Goal: Task Accomplishment & Management: Use online tool/utility

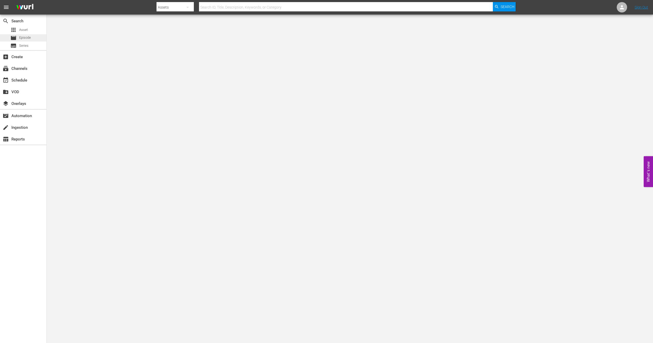
click at [33, 36] on div "movie Episode" at bounding box center [23, 37] width 46 height 7
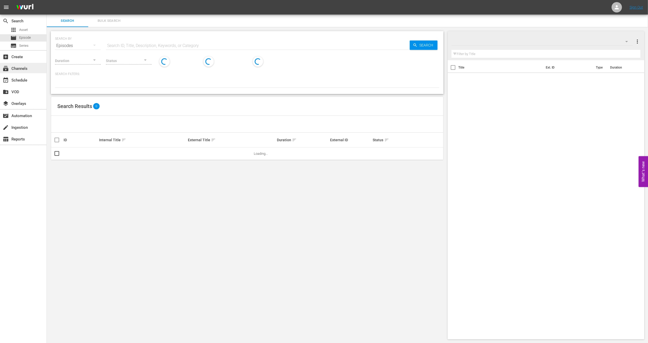
click at [23, 68] on div "subscriptions Channels" at bounding box center [14, 67] width 29 height 5
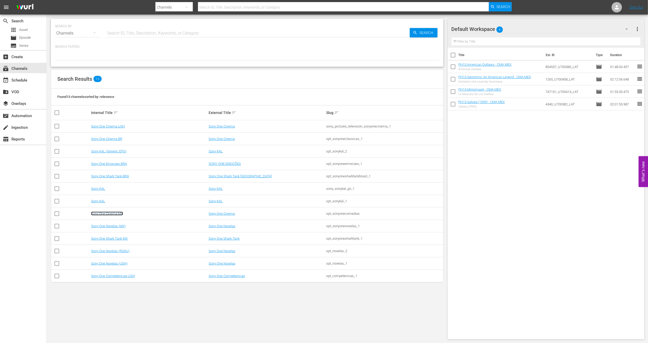
click at [119, 213] on link "Sony One Cinema MX" at bounding box center [107, 213] width 32 height 4
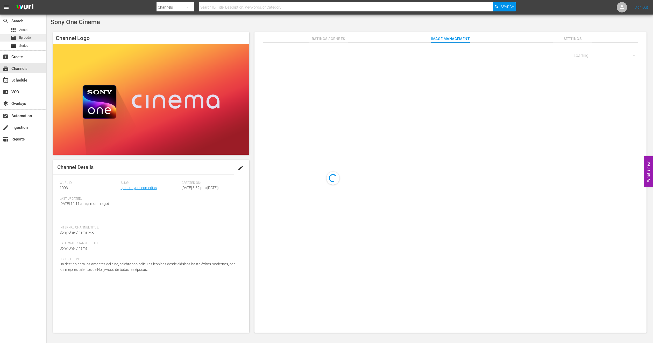
click at [31, 35] on span "Episode" at bounding box center [25, 37] width 12 height 5
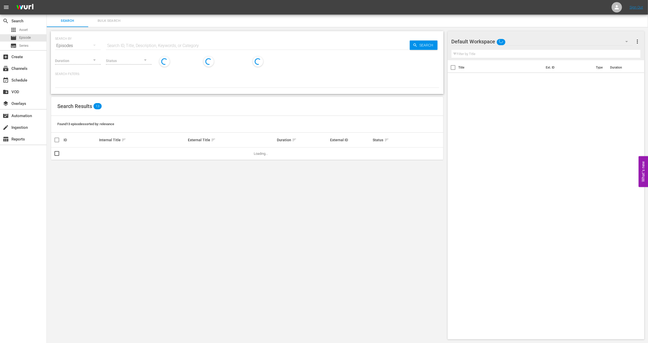
click at [110, 30] on div "SEARCH BY Search By Episodes Search ID, Title, Description, Keywords, or Catego…" at bounding box center [247, 185] width 401 height 316
click at [115, 12] on nav "menu Sign Out" at bounding box center [324, 7] width 648 height 15
click at [109, 17] on button "Bulk Search" at bounding box center [108, 21] width 41 height 12
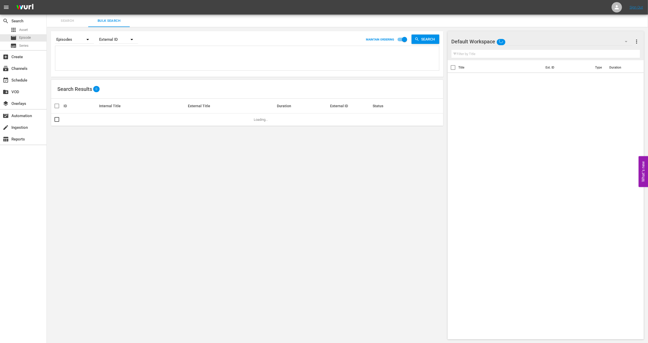
click at [122, 57] on textarea at bounding box center [248, 59] width 382 height 24
paste textarea "32732_U700443_LAT_CEN"
type textarea "32732_U700443_LAT_CEN"
click at [54, 119] on input "checkbox" at bounding box center [57, 120] width 6 height 6
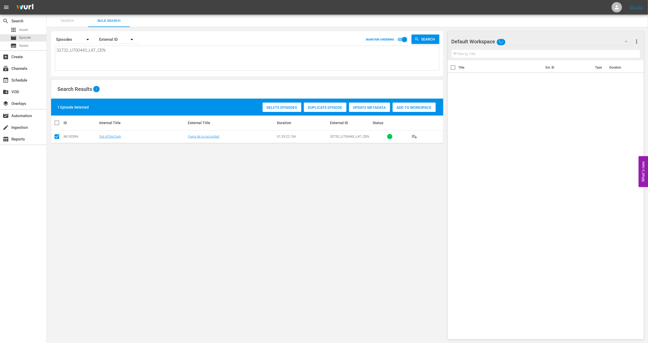
click at [310, 106] on span "Duplicate Episode" at bounding box center [325, 107] width 43 height 4
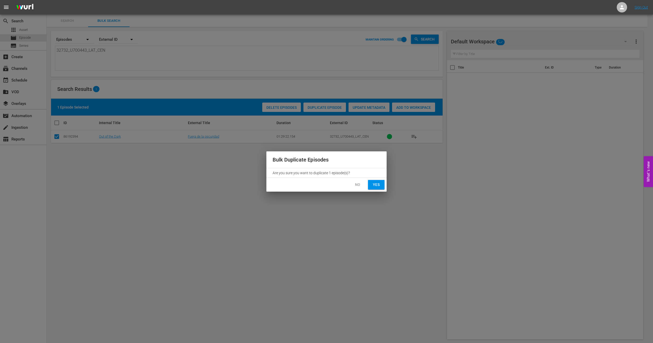
click at [372, 187] on span "Yes" at bounding box center [376, 184] width 8 height 6
checkbox input "false"
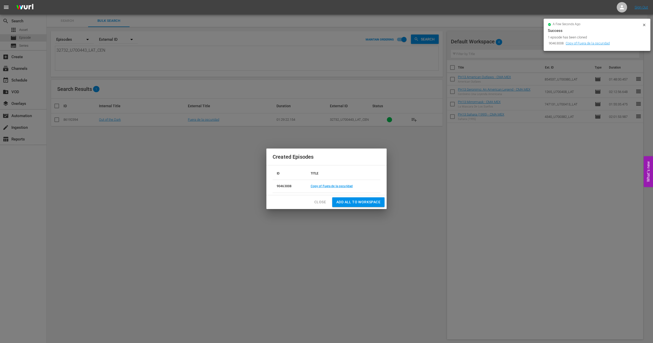
click at [321, 203] on span "Close" at bounding box center [321, 202] width 12 height 6
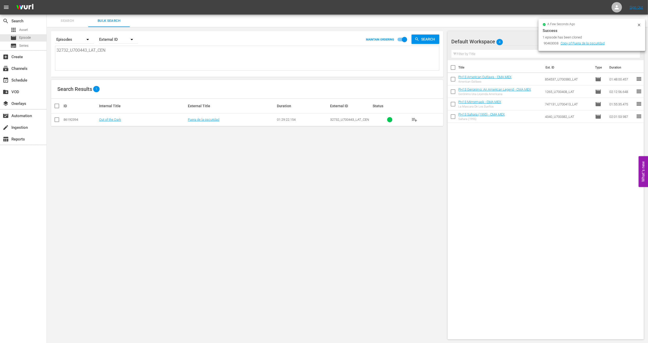
click at [484, 24] on icon at bounding box center [638, 25] width 2 height 2
click at [42, 37] on div "movie Episode" at bounding box center [23, 37] width 46 height 7
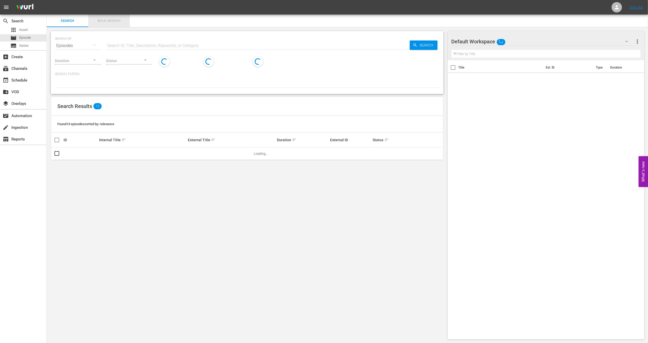
click at [115, 22] on span "Bulk Search" at bounding box center [108, 21] width 35 height 6
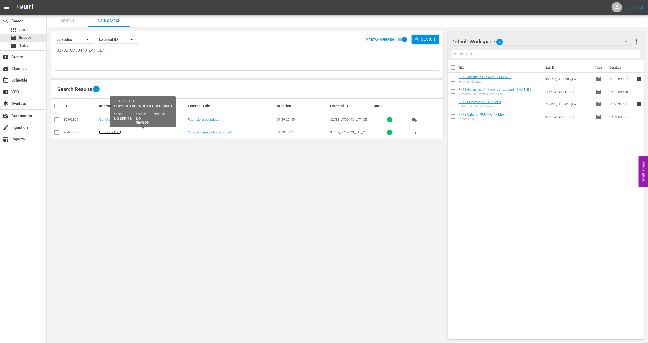
click at [104, 132] on link "Out of the Dark" at bounding box center [110, 132] width 22 height 4
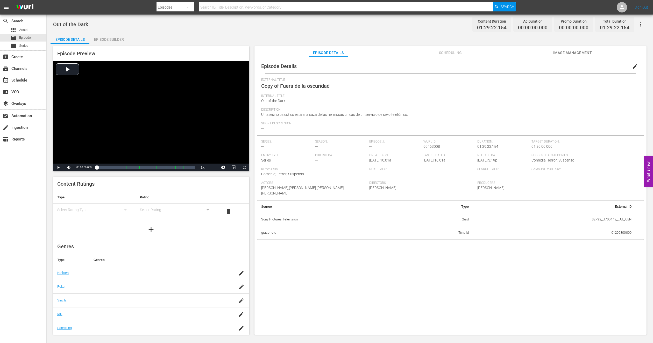
click at [484, 67] on span "edit" at bounding box center [635, 66] width 6 height 6
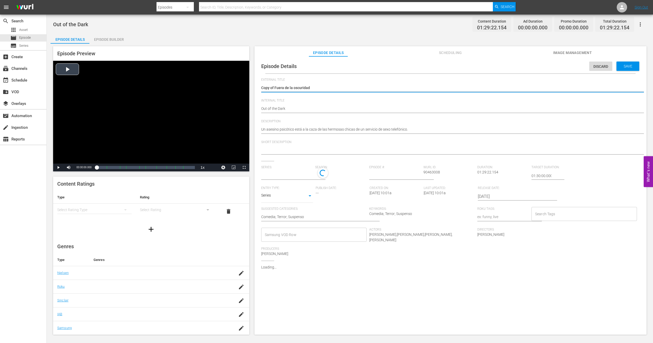
drag, startPoint x: 275, startPoint y: 87, endPoint x: 178, endPoint y: 87, distance: 96.5
click at [178, 87] on div "Episode Preview Video Player is loading. Play Video Play Mute Current Time 00:0…" at bounding box center [350, 191] width 599 height 295
type textarea "Fuera de la oscuridad"
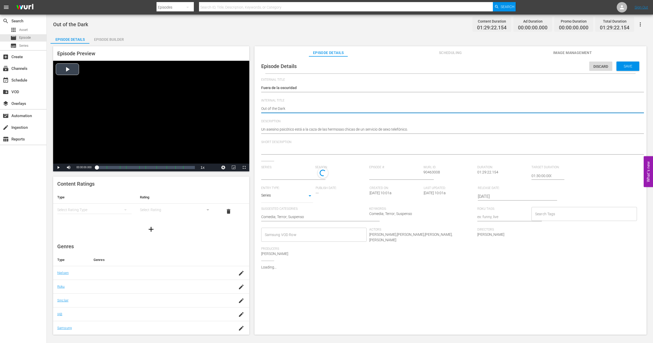
type input "No Series"
type textarea "POut of the Dark"
type textarea "PHOut of the Dark"
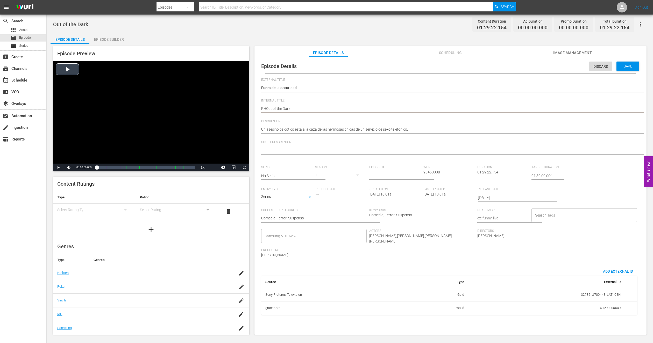
type textarea "PH1Out of the Dark"
type textarea "PH13Out of the Dark"
type textarea "PH13 Out of the Dark"
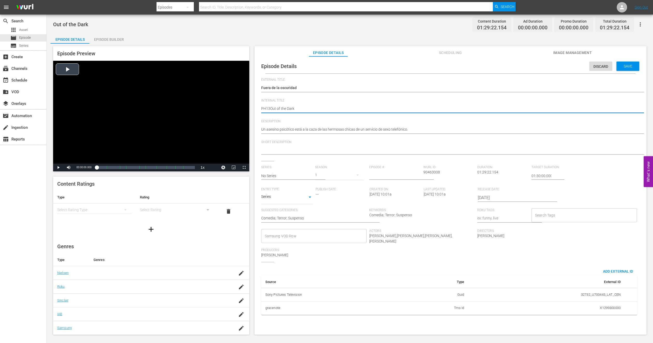
type textarea "PH13 Out of the Dark"
type textarea "PH13 Out of the Dark -"
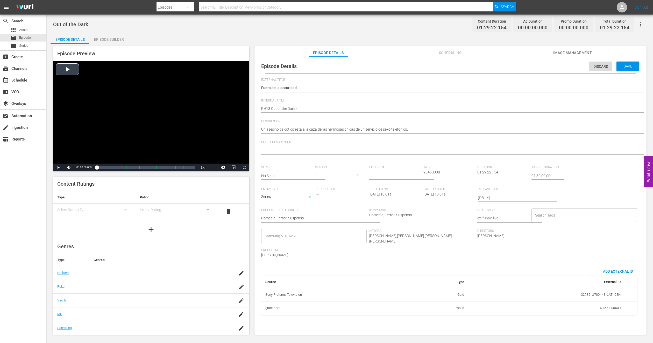
type textarea "PH13 Out of the Dark -"
type textarea "PH13 Out of the Dark - C"
type textarea "PH13 Out of the Dark - CM"
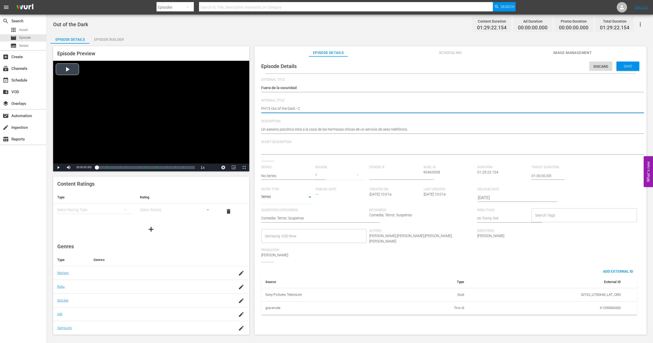
type textarea "PH13 Out of the Dark - CM"
type textarea "PH13 Out of the Dark - CMA"
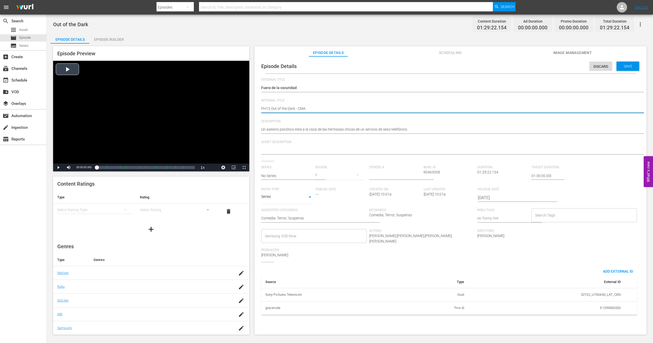
type textarea "PH13 Out of the Dark - CMA M"
type textarea "PH13 Out of the Dark - CMA ME"
type textarea "PH13 Out of the Dark - CMA MEX"
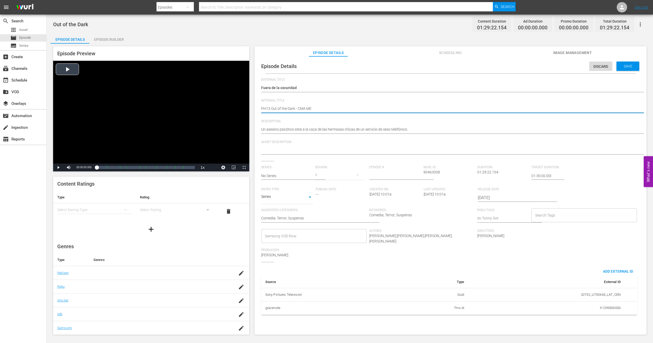
type textarea "PH13 Out of the Dark - CMA MEX"
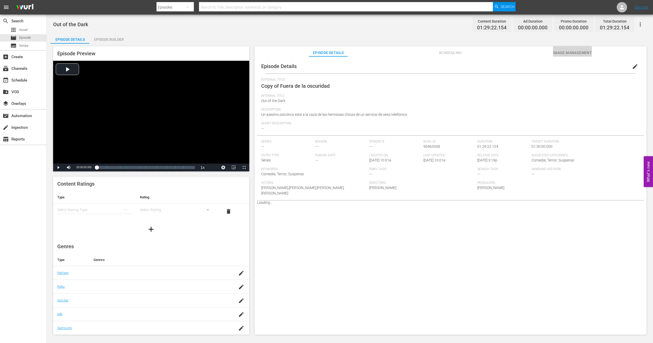
click at [484, 53] on span "Image Management" at bounding box center [572, 53] width 39 height 6
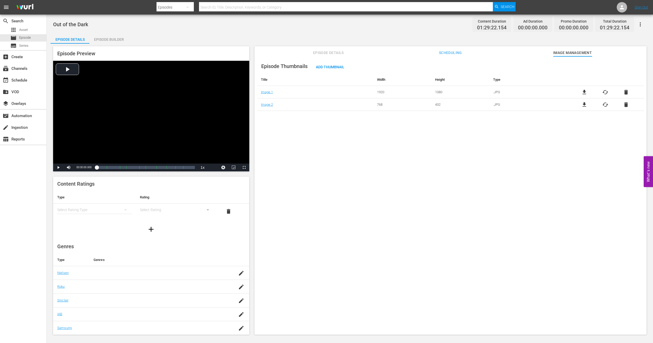
click at [320, 50] on span "Episode Details" at bounding box center [328, 53] width 39 height 6
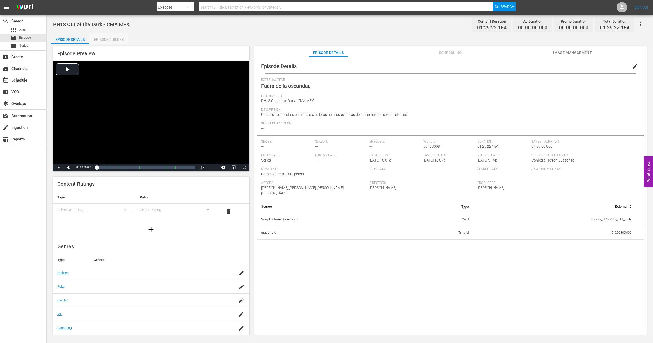
click at [118, 38] on div "Episode Builder" at bounding box center [108, 39] width 39 height 12
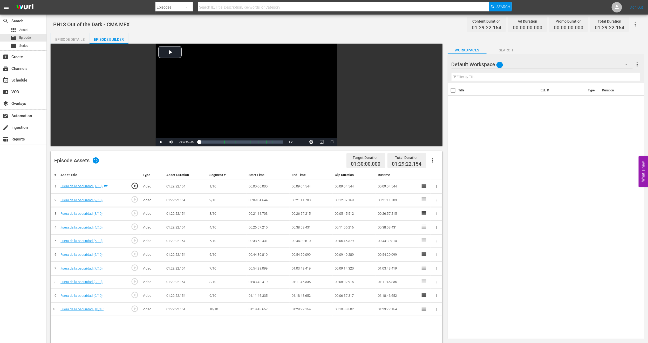
click at [484, 63] on div "Default Workspace 0" at bounding box center [541, 64] width 181 height 15
click at [484, 84] on div "PH13 Cinema MEX (11)" at bounding box center [484, 87] width 54 height 8
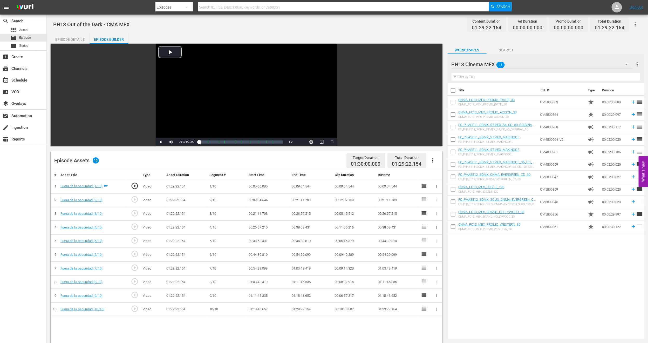
click at [433, 156] on button "button" at bounding box center [432, 160] width 12 height 12
click at [437, 164] on div "Fill with Ads" at bounding box center [447, 162] width 35 height 12
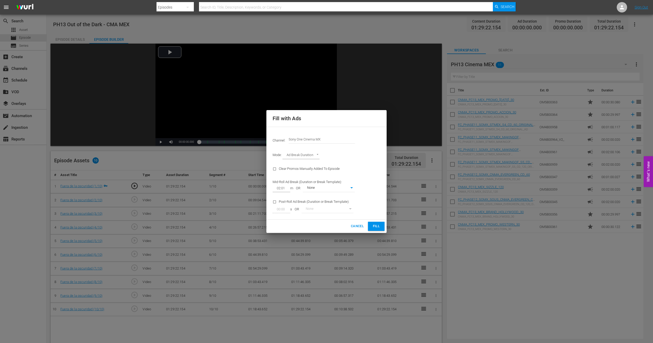
click at [379, 224] on span "Fill" at bounding box center [376, 226] width 8 height 6
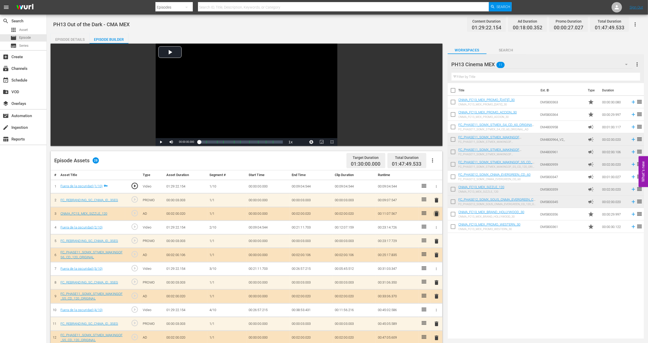
click at [436, 215] on span "delete" at bounding box center [436, 213] width 6 height 6
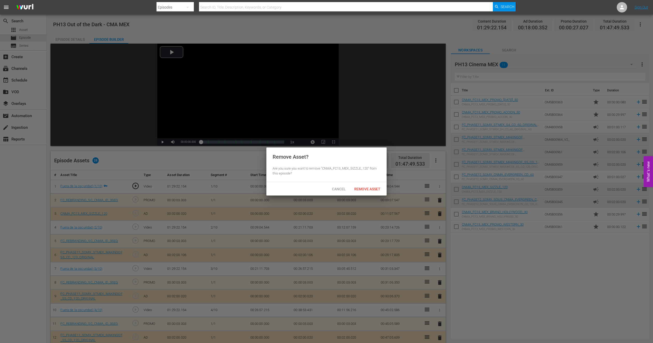
click at [370, 190] on span "Remove Asset" at bounding box center [367, 189] width 34 height 4
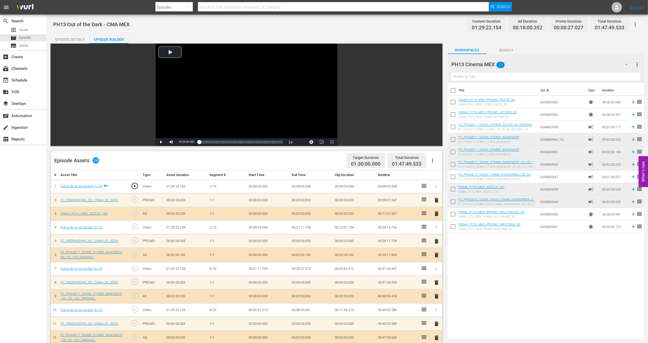
click at [436, 201] on span "delete" at bounding box center [436, 200] width 6 height 6
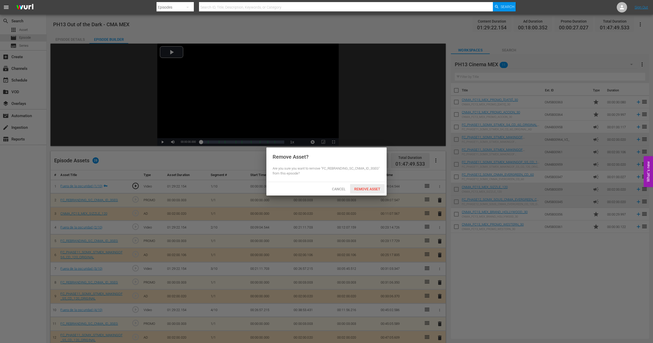
click at [378, 189] on span "Remove Asset" at bounding box center [367, 189] width 34 height 4
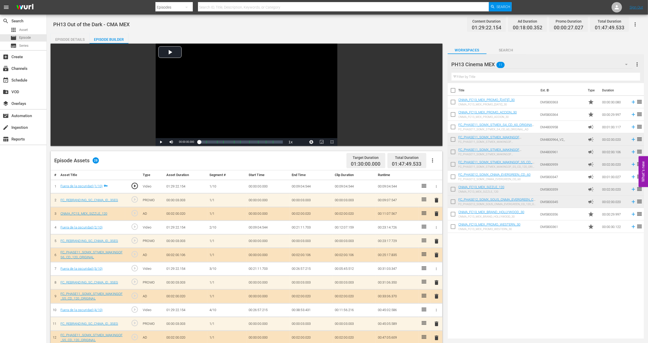
click at [435, 253] on span "delete" at bounding box center [436, 296] width 6 height 6
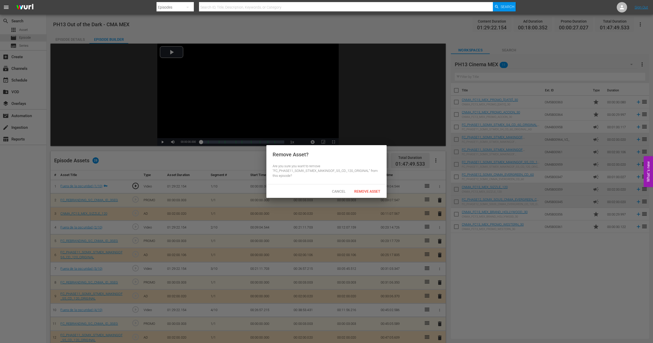
click at [360, 184] on div "Cancel Remove Asset" at bounding box center [327, 190] width 120 height 13
click at [360, 185] on div "Cancel Remove Asset" at bounding box center [327, 190] width 120 height 13
click at [360, 186] on div "Remove Asset" at bounding box center [367, 191] width 34 height 10
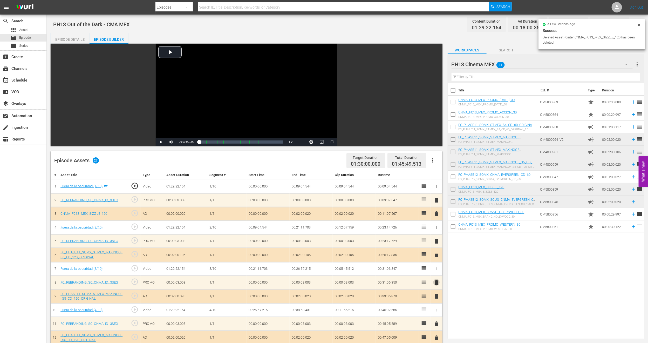
click at [436, 253] on span "delete" at bounding box center [436, 282] width 6 height 6
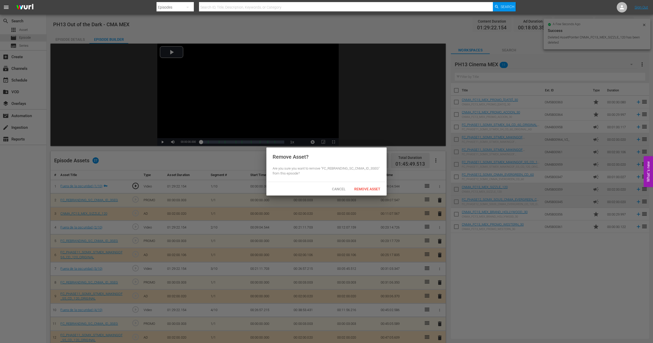
click at [367, 182] on div "Cancel Remove Asset" at bounding box center [327, 188] width 120 height 13
click at [367, 185] on div "Remove Asset" at bounding box center [367, 189] width 34 height 10
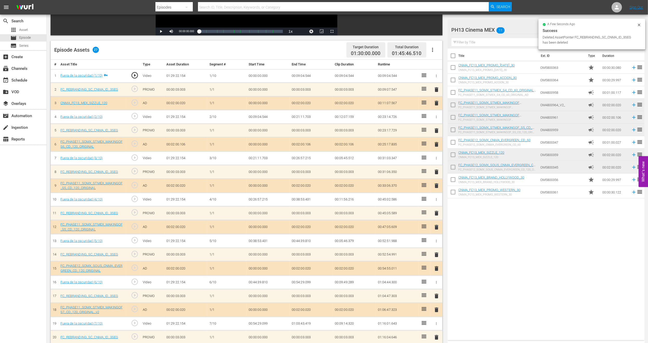
scroll to position [117, 0]
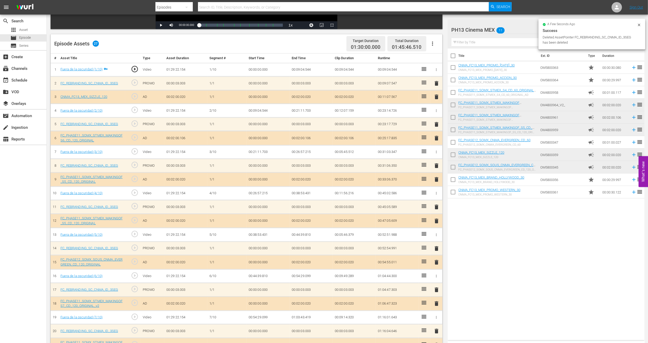
click at [437, 253] on span "delete" at bounding box center [436, 262] width 6 height 6
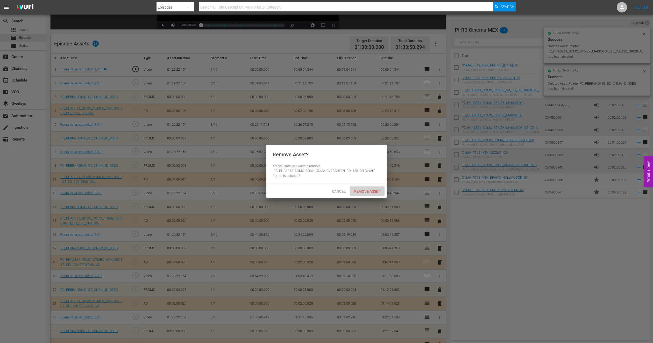
click at [353, 187] on div "Remove Asset" at bounding box center [367, 191] width 34 height 10
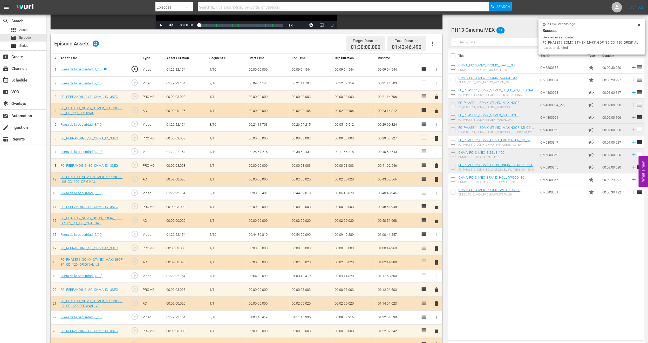
click at [434, 247] on span "delete" at bounding box center [436, 248] width 6 height 6
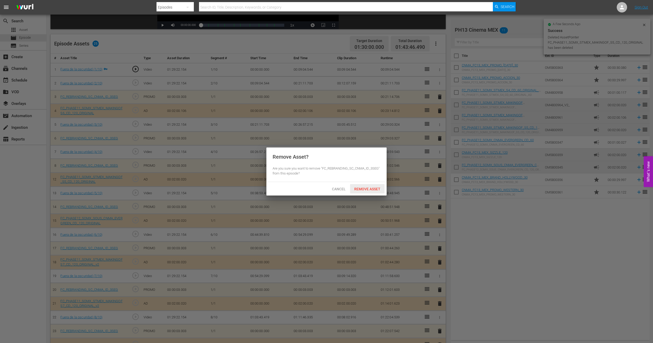
click at [380, 192] on div "Remove Asset" at bounding box center [367, 189] width 34 height 10
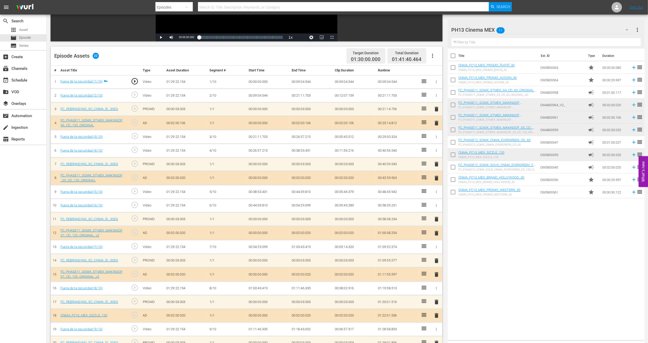
scroll to position [143, 0]
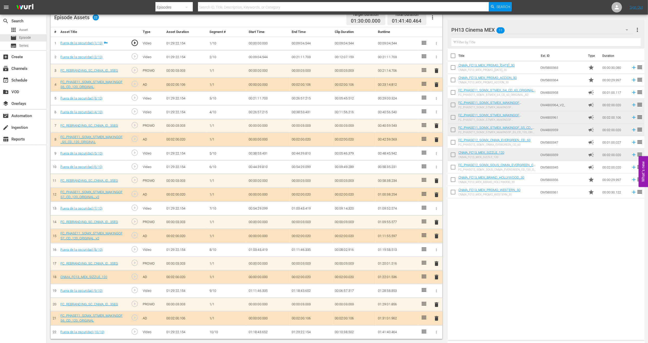
click at [436, 140] on span "delete" at bounding box center [436, 139] width 6 height 6
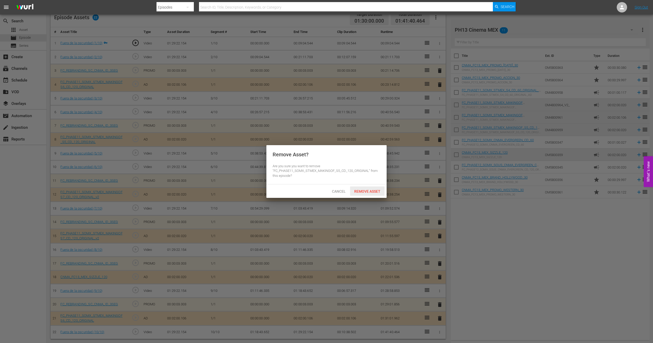
click at [360, 190] on span "Remove Asset" at bounding box center [367, 191] width 34 height 4
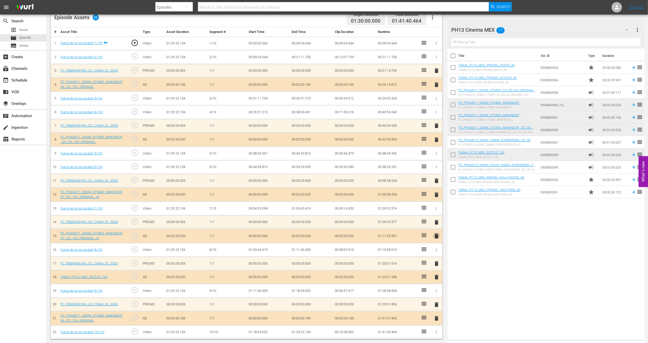
click at [437, 233] on span "delete" at bounding box center [436, 236] width 6 height 6
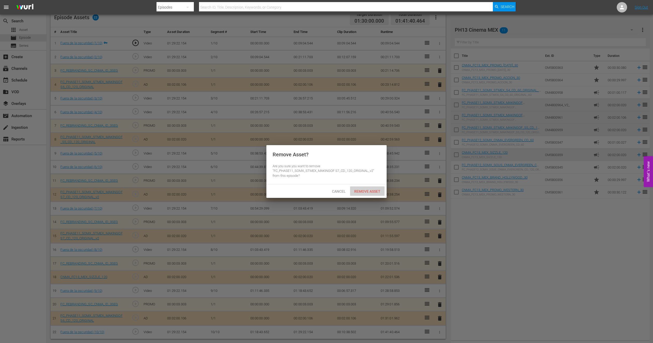
click at [370, 192] on span "Remove Asset" at bounding box center [367, 191] width 34 height 4
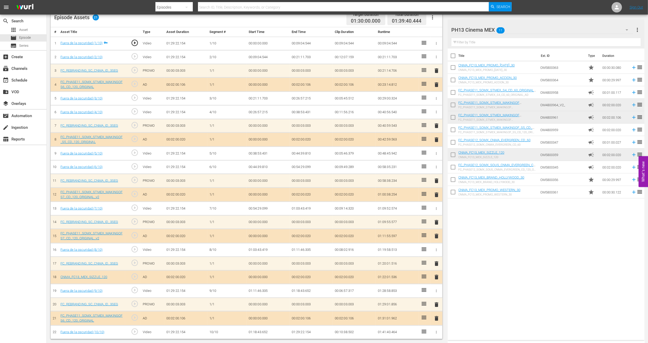
click at [437, 253] on span "delete" at bounding box center [436, 318] width 6 height 6
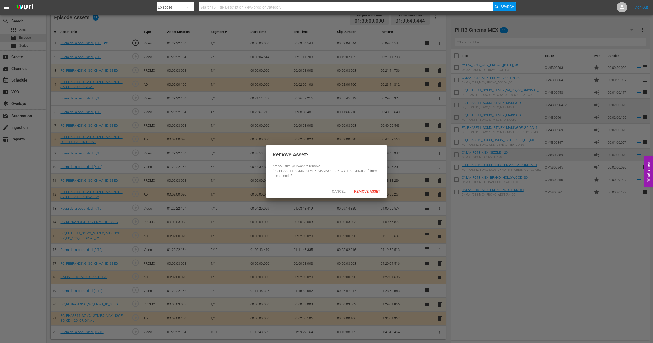
click at [374, 197] on div "Cancel Remove Asset" at bounding box center [327, 190] width 120 height 13
click at [374, 194] on div "Remove Asset" at bounding box center [367, 191] width 34 height 10
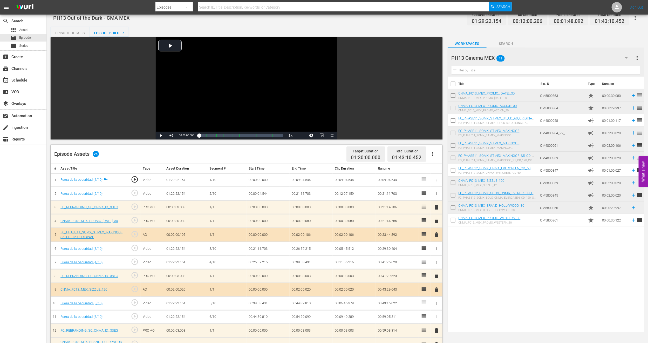
scroll to position [0, 0]
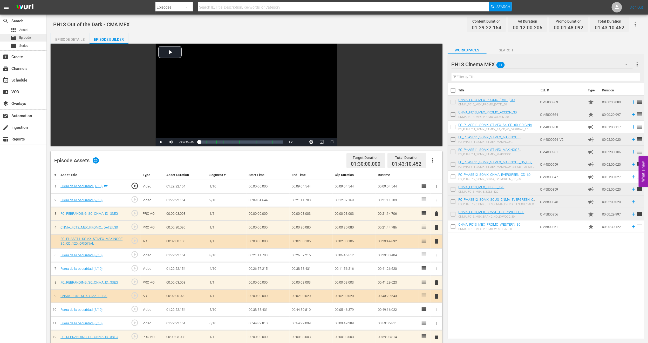
click at [24, 35] on span "Episode" at bounding box center [25, 37] width 12 height 5
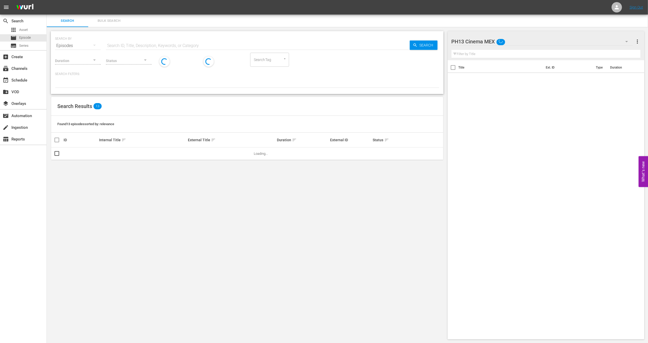
click at [96, 19] on span "Bulk Search" at bounding box center [108, 21] width 35 height 6
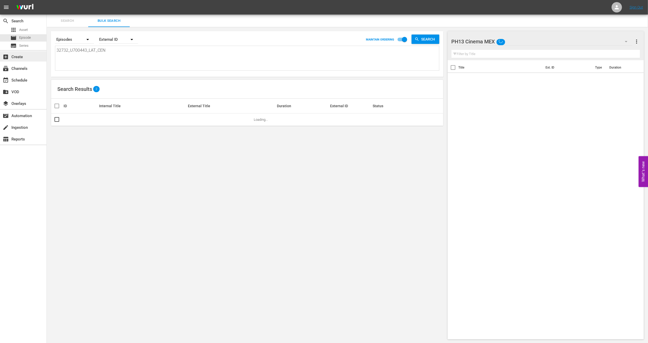
drag, startPoint x: 120, startPoint y: 48, endPoint x: 0, endPoint y: 55, distance: 120.3
click at [47, 0] on div "search Search apps Asset movie Episode subtitles Series add_box Create subscrip…" at bounding box center [347, 0] width 601 height 0
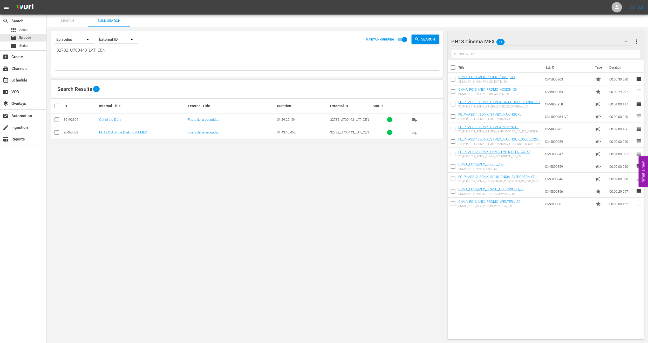
paste textarea "U7000170C"
type textarea "U7000170C"
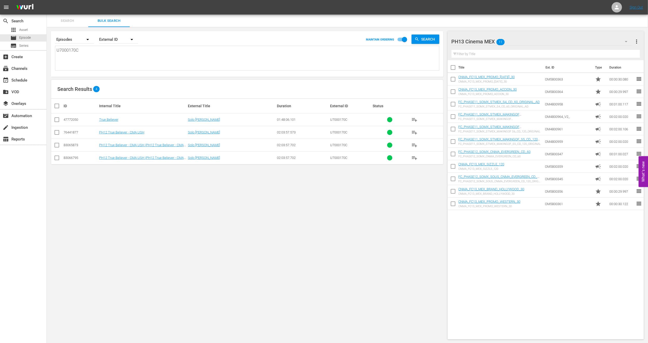
type textarea "U7000170C"
click at [57, 144] on input "checkbox" at bounding box center [57, 146] width 6 height 6
checkbox input "true"
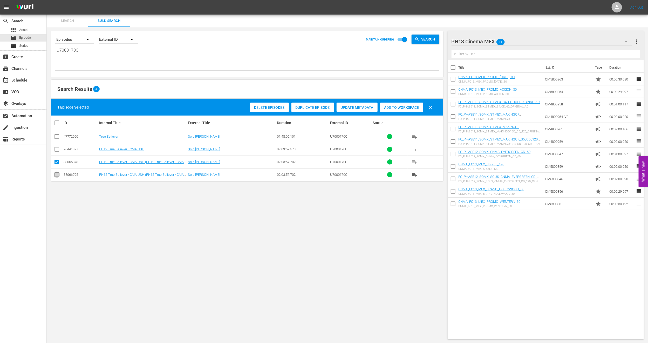
click at [55, 177] on input "checkbox" at bounding box center [57, 175] width 6 height 6
checkbox input "true"
click at [266, 106] on span "Delete Episodes" at bounding box center [269, 107] width 39 height 4
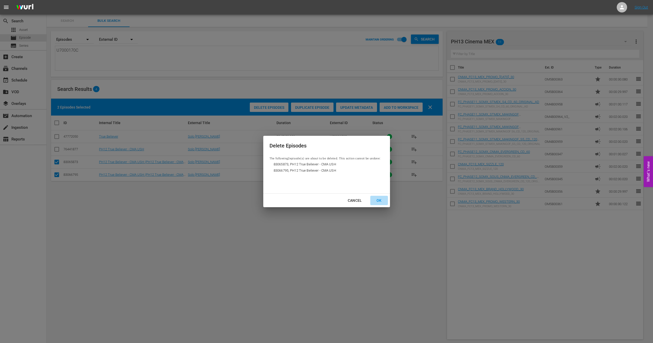
click at [378, 204] on button "OK" at bounding box center [380, 201] width 18 height 10
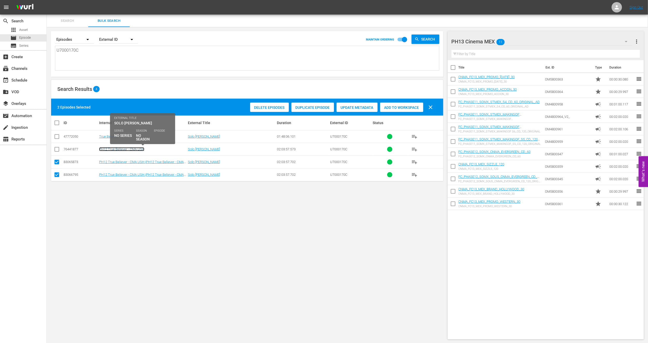
click at [127, 151] on link "PH12 True Believer - CMA USH" at bounding box center [121, 149] width 45 height 4
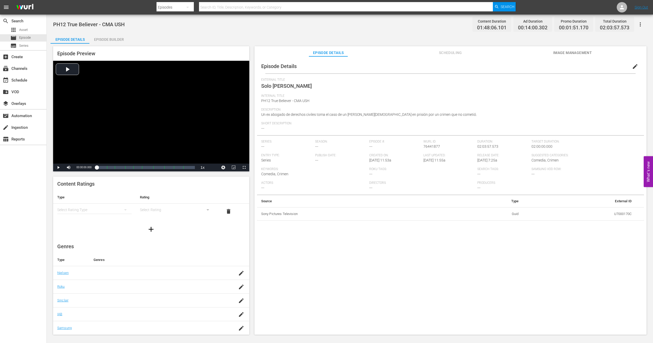
click at [484, 69] on button "edit" at bounding box center [635, 66] width 12 height 12
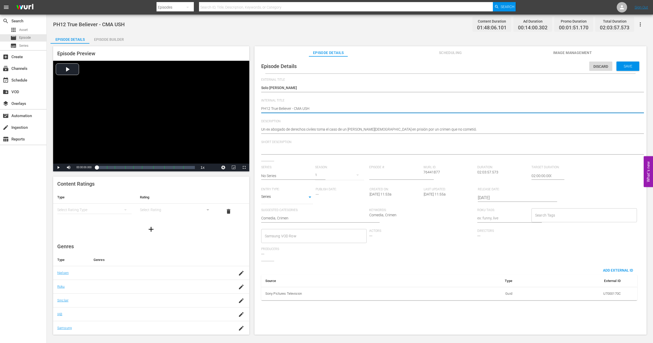
type textarea "PH1 True Believer - CMA USH"
type textarea "PH13 True Believer - CMA USH"
type textarea "PH13 True Believer - CMA US"
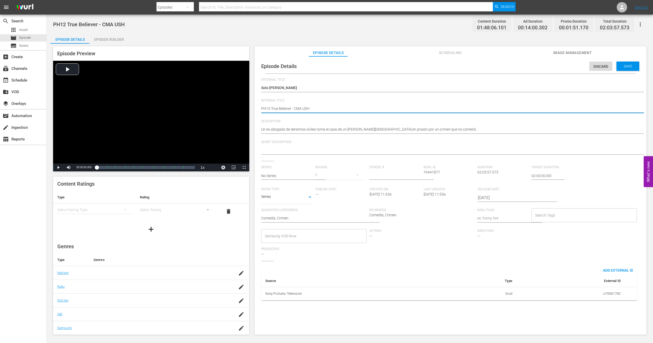
type textarea "PH13 True Believer - CMA US"
type textarea "PH13 True Believer - CMA U"
type textarea "PH13 True Believer - CMA"
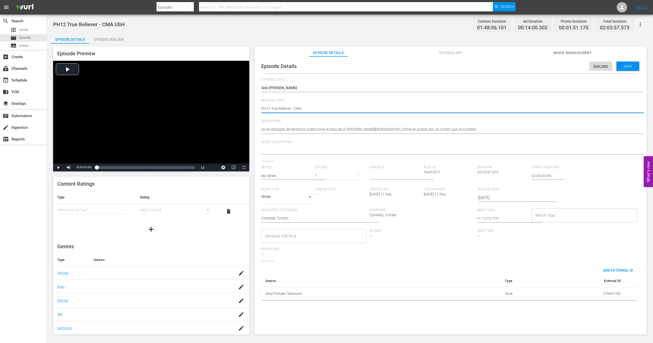
type textarea "PH13 True Believer - CMA M"
type textarea "PH13 True Believer - CMA ME"
type textarea "PH13 True Believer - CMA MEX"
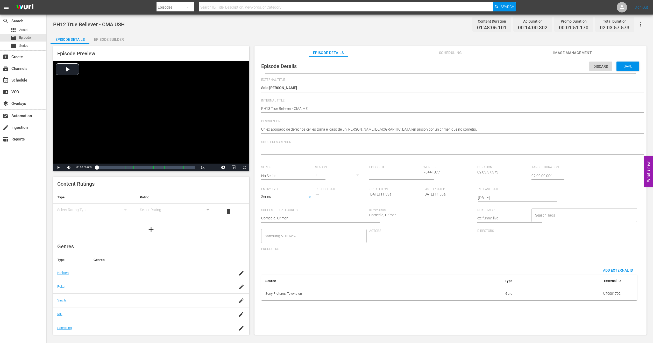
type textarea "PH13 True Believer - CMA MEX"
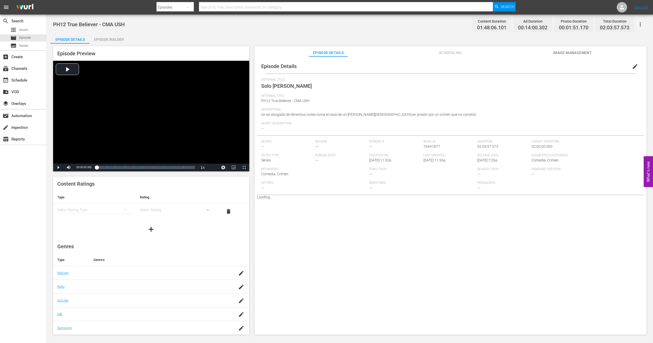
click at [484, 52] on span "Image Management" at bounding box center [572, 53] width 39 height 6
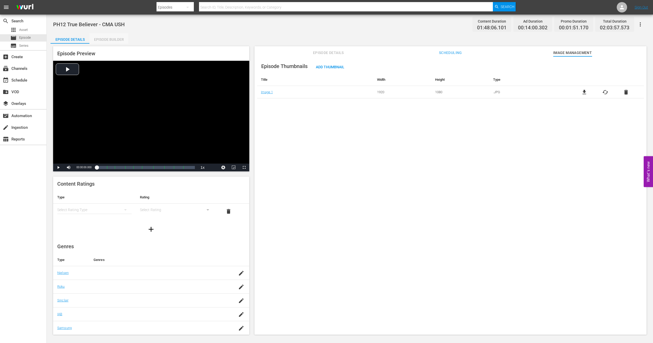
click at [111, 41] on div "Episode Builder" at bounding box center [108, 39] width 39 height 12
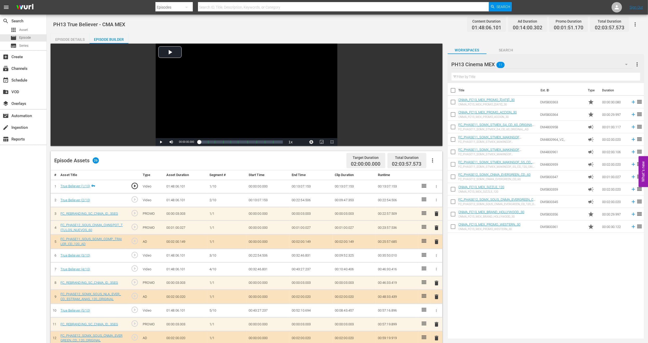
click at [430, 159] on icon "button" at bounding box center [432, 160] width 6 height 6
click at [440, 176] on div "Clear Ads" at bounding box center [447, 175] width 35 height 12
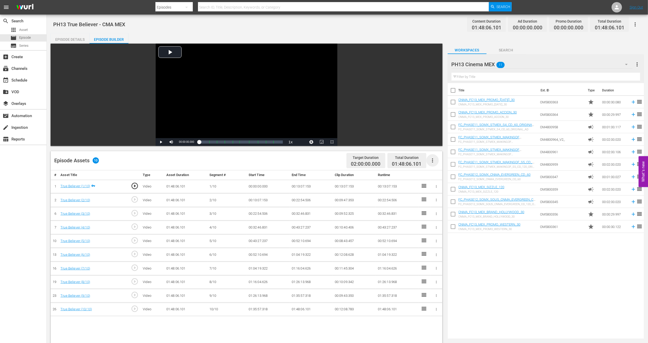
click at [432, 160] on icon "button" at bounding box center [432, 160] width 6 height 6
click at [443, 161] on div "Fill with Ads" at bounding box center [447, 162] width 35 height 12
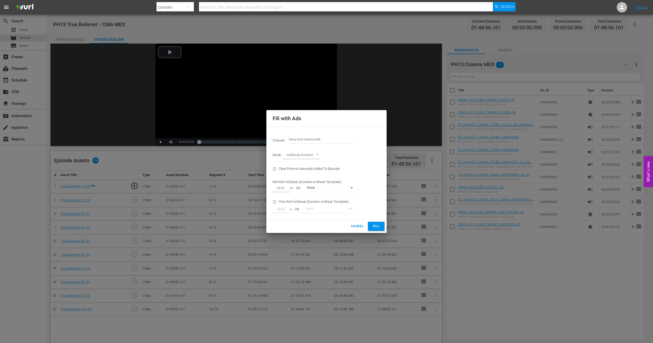
click at [371, 226] on button "Fill" at bounding box center [376, 225] width 17 height 9
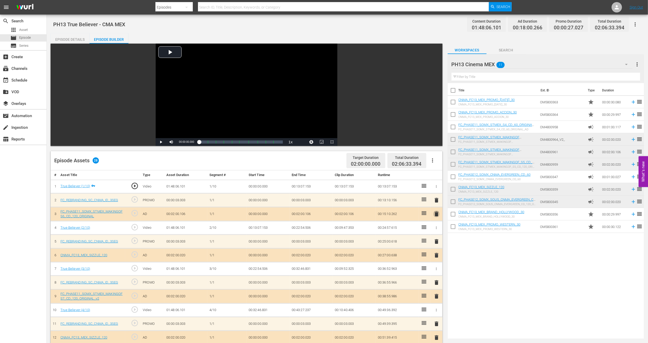
click at [436, 216] on span "delete" at bounding box center [436, 214] width 6 height 6
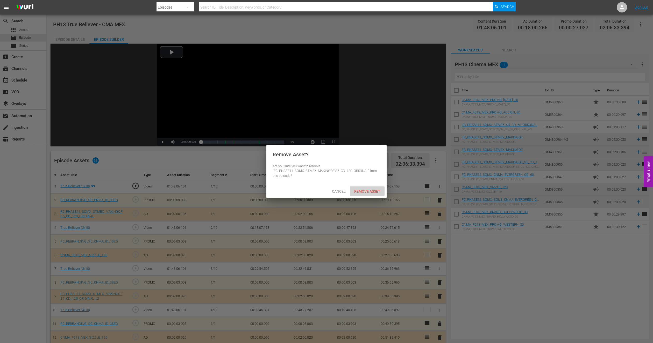
click at [370, 194] on div "Remove Asset" at bounding box center [367, 191] width 34 height 10
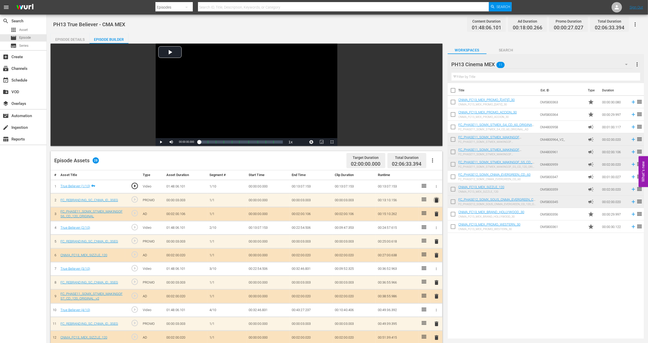
click at [434, 199] on span "delete" at bounding box center [436, 200] width 6 height 6
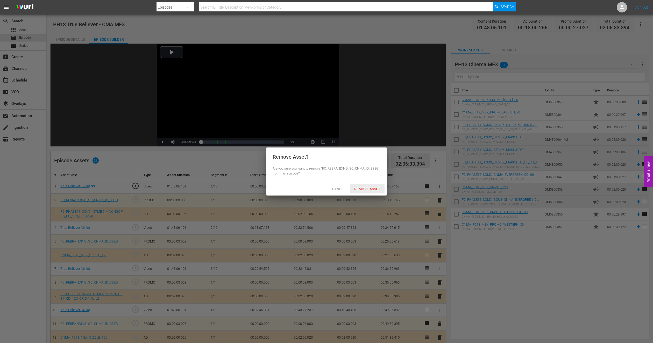
click at [367, 187] on span "Remove Asset" at bounding box center [367, 189] width 34 height 4
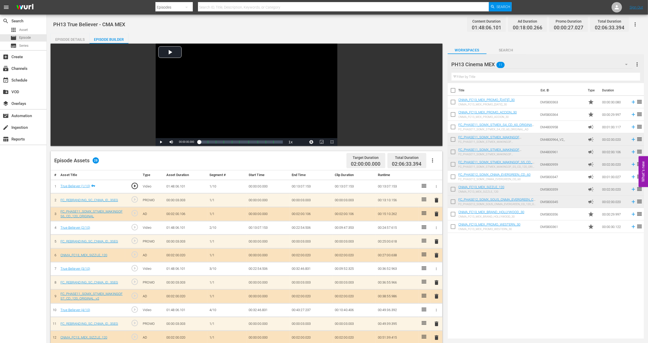
click at [436, 253] on span "delete" at bounding box center [436, 296] width 6 height 6
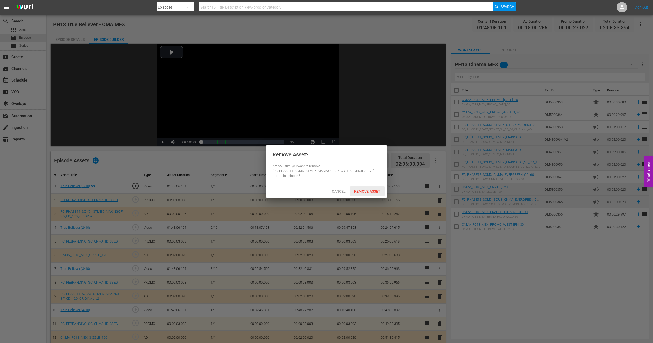
click at [366, 189] on span "Remove Asset" at bounding box center [367, 191] width 34 height 4
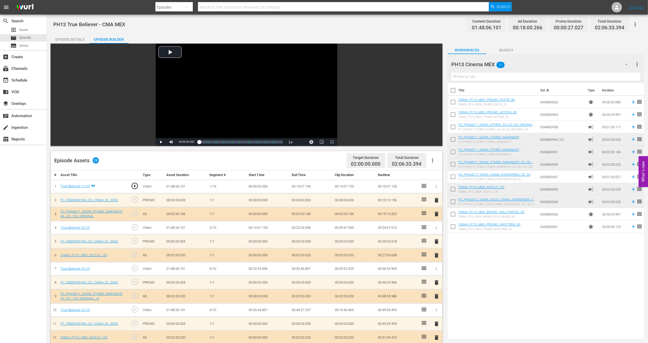
click at [434, 253] on span "delete" at bounding box center [436, 282] width 6 height 6
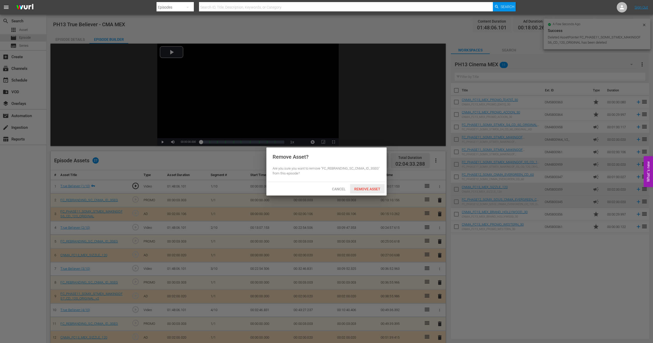
click at [370, 185] on div "Remove Asset" at bounding box center [367, 189] width 34 height 10
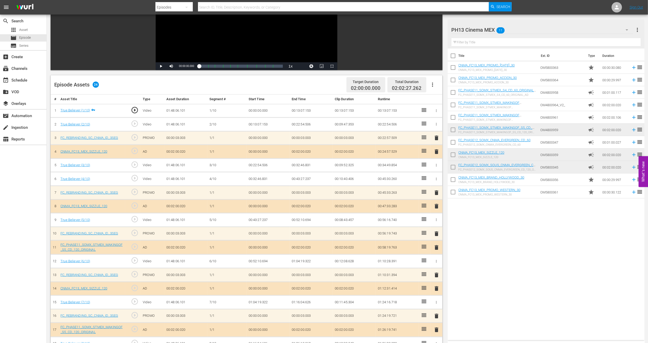
scroll to position [53, 0]
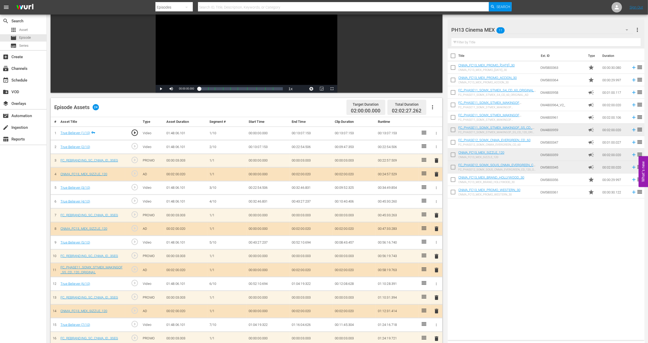
click at [436, 175] on span "delete" at bounding box center [436, 174] width 6 height 6
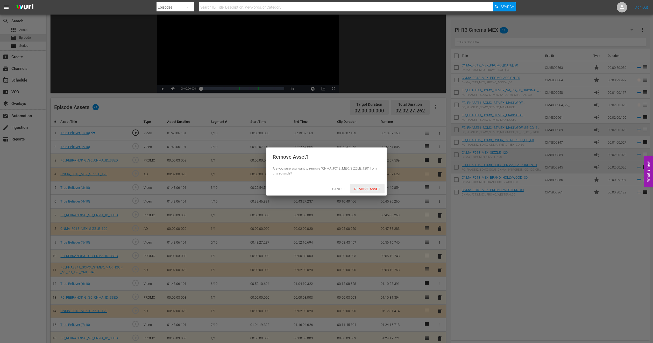
click at [359, 187] on span "Remove Asset" at bounding box center [367, 189] width 34 height 4
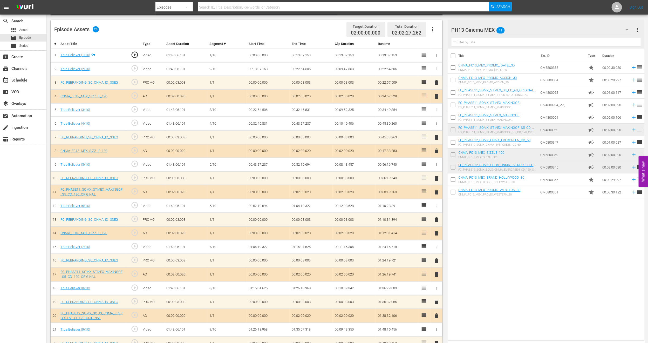
scroll to position [170, 0]
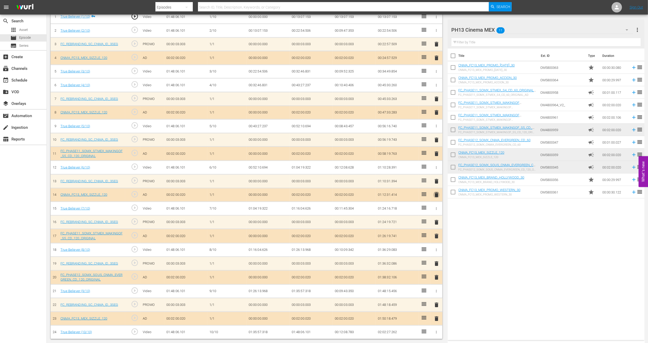
click at [435, 192] on span "delete" at bounding box center [436, 194] width 6 height 6
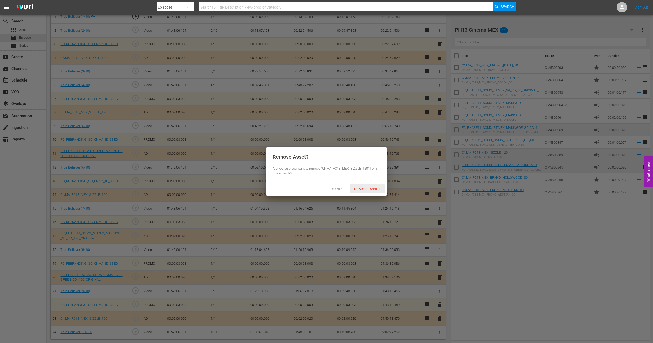
click at [370, 188] on span "Remove Asset" at bounding box center [367, 189] width 34 height 4
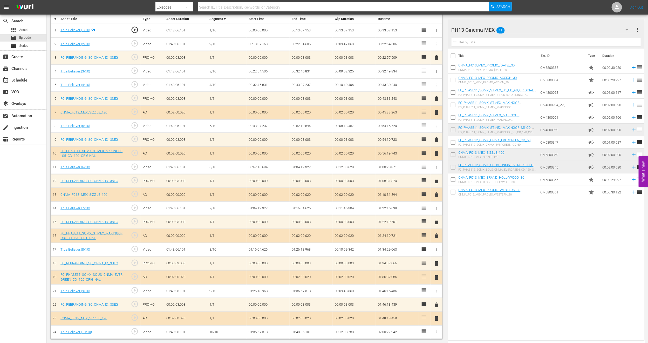
scroll to position [156, 0]
click at [435, 234] on span "delete" at bounding box center [436, 235] width 6 height 6
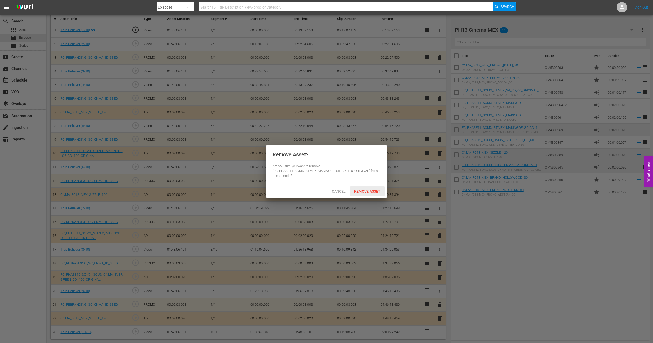
click at [377, 192] on span "Remove Asset" at bounding box center [367, 191] width 34 height 4
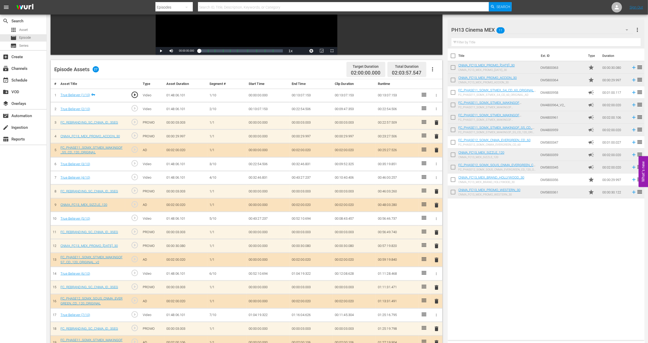
scroll to position [0, 0]
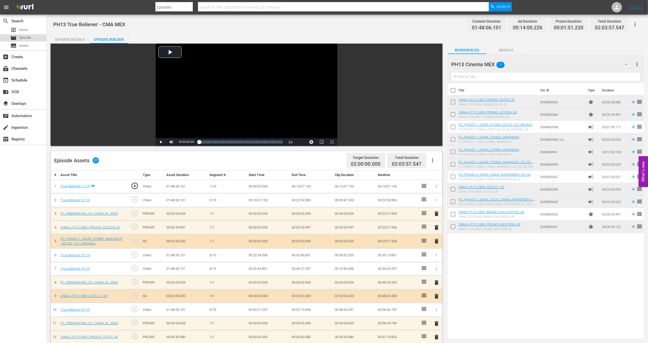
click at [25, 38] on span "Episode" at bounding box center [25, 37] width 12 height 5
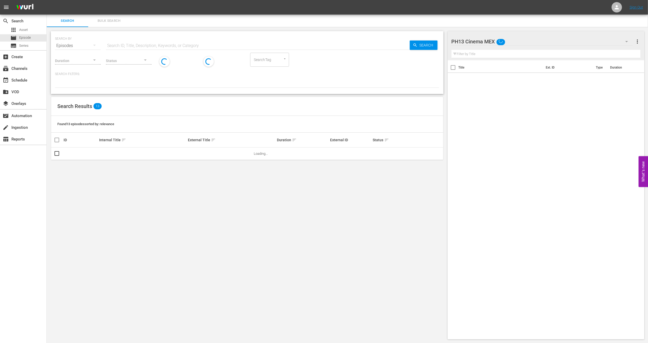
click at [124, 17] on button "Bulk Search" at bounding box center [108, 21] width 41 height 12
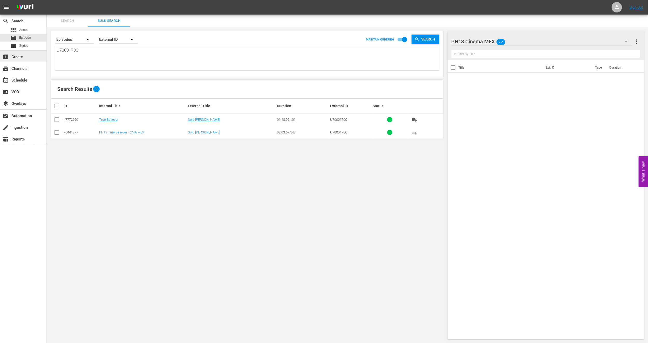
drag, startPoint x: 91, startPoint y: 51, endPoint x: 0, endPoint y: 54, distance: 90.5
click at [47, 0] on div "search Search apps Asset movie Episode subtitles Series add_box Create subscrip…" at bounding box center [347, 0] width 601 height 0
paste textarea "33414_U700429_LAT_CEN"
type textarea "33414_U700429_LAT_CEN"
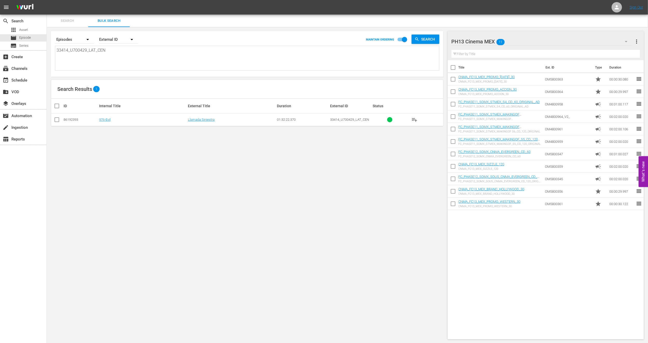
type textarea "33414_U700429_LAT_CEN"
click at [56, 120] on input "checkbox" at bounding box center [57, 120] width 6 height 6
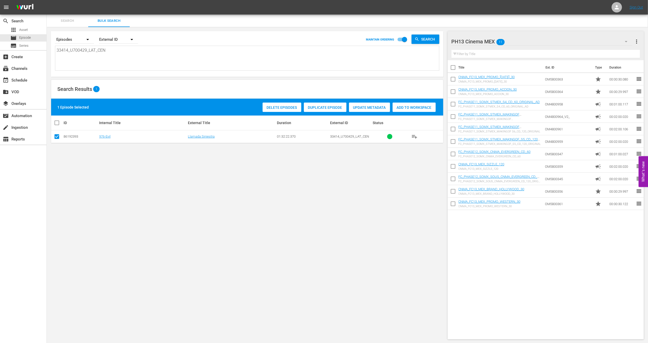
click at [326, 109] on span "Duplicate Episode" at bounding box center [325, 107] width 43 height 4
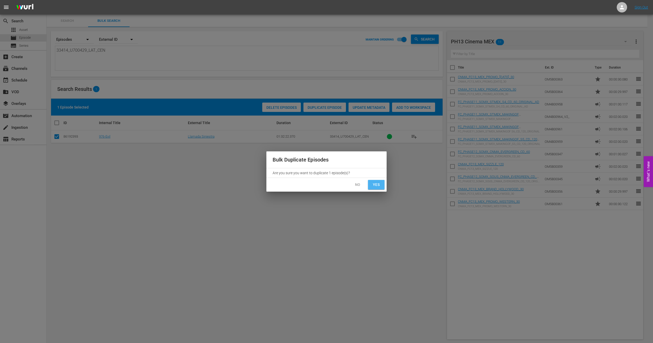
click at [376, 188] on button "Yes" at bounding box center [376, 185] width 17 height 10
checkbox input "false"
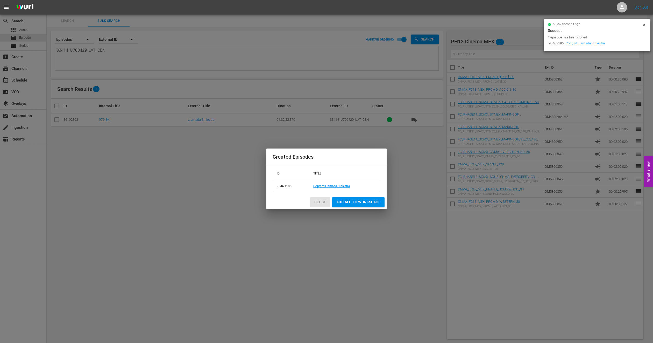
click at [321, 202] on span "Close" at bounding box center [321, 202] width 12 height 6
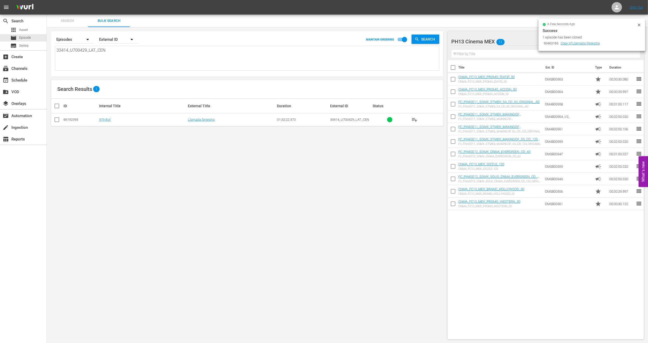
click at [484, 26] on icon at bounding box center [639, 25] width 4 height 4
click at [26, 39] on span "Episode" at bounding box center [25, 37] width 12 height 5
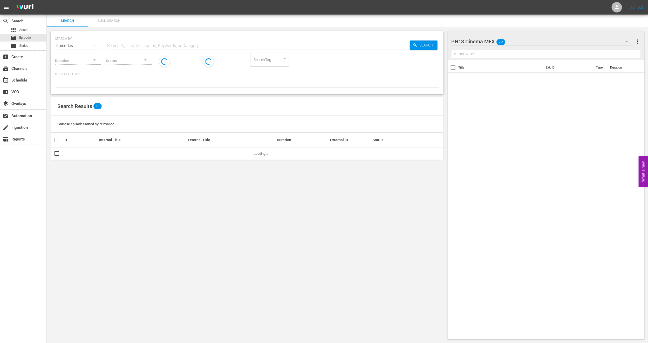
click at [115, 20] on span "Bulk Search" at bounding box center [108, 21] width 35 height 6
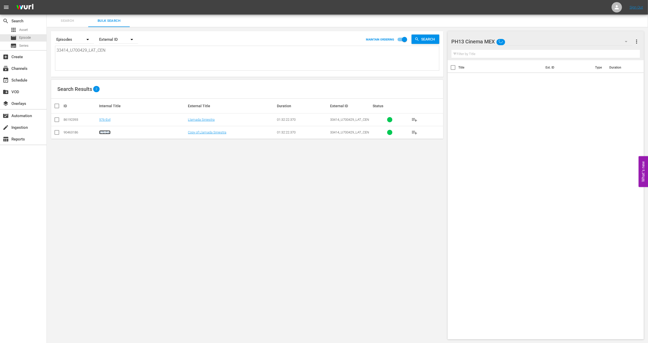
click at [106, 134] on link "976-Evil" at bounding box center [104, 132] width 11 height 4
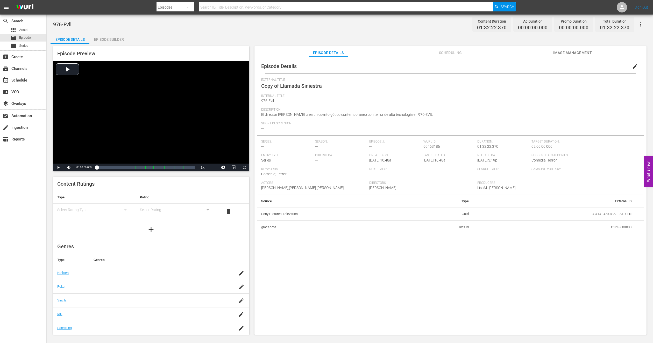
click at [484, 64] on span "edit" at bounding box center [635, 66] width 6 height 6
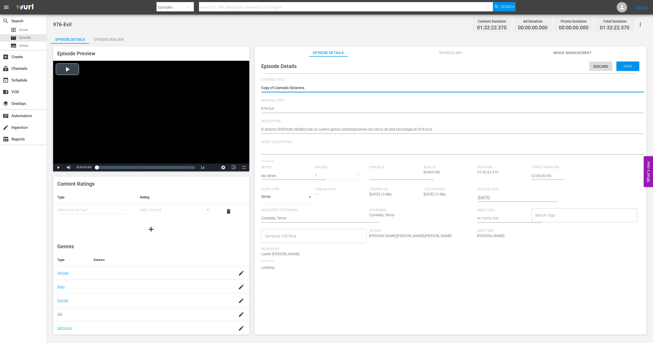
drag, startPoint x: 275, startPoint y: 89, endPoint x: 185, endPoint y: 90, distance: 89.5
click at [185, 90] on div "Episode Preview Video Player is loading. Play Video Play Mute Current Time 00:0…" at bounding box center [350, 191] width 599 height 295
type textarea "Llamada Siniestra"
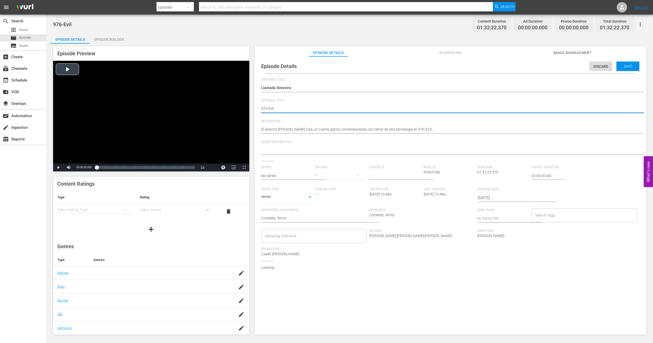
type textarea "P976-Evil"
type textarea "PH976-Evil"
type textarea "PH1976-Evil"
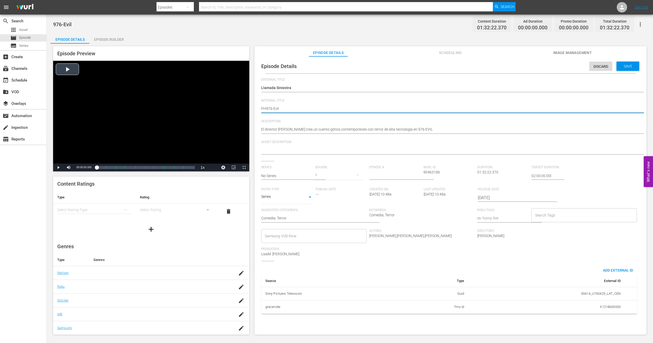
type textarea "PH1976-Evil"
type textarea "PH13976-Evil"
type textarea "PH13 976-Evil"
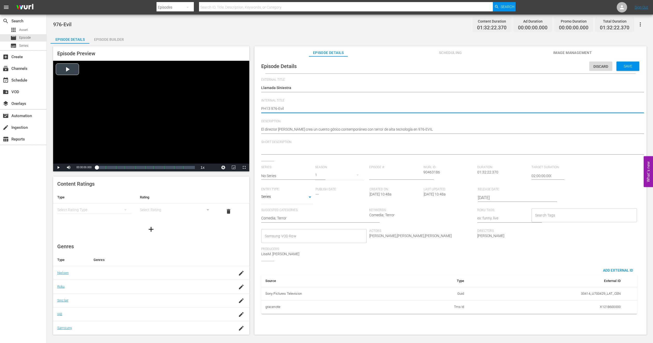
type textarea "PH13 976-Evil"
type textarea "PH13 976-Evil -"
type textarea "PH13 976-Evil - C"
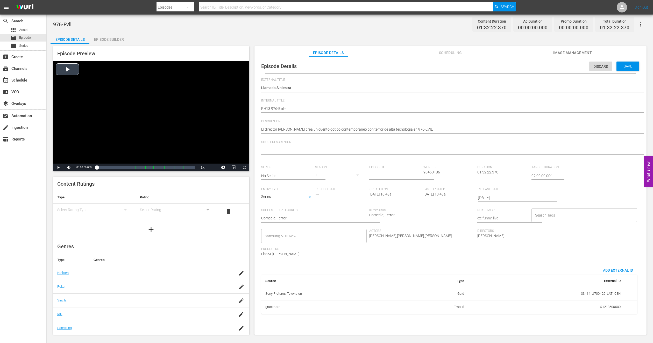
type textarea "PH13 976-Evil - C"
type textarea "PH13 976-Evil - CM"
type textarea "PH13 976-Evil - CMA"
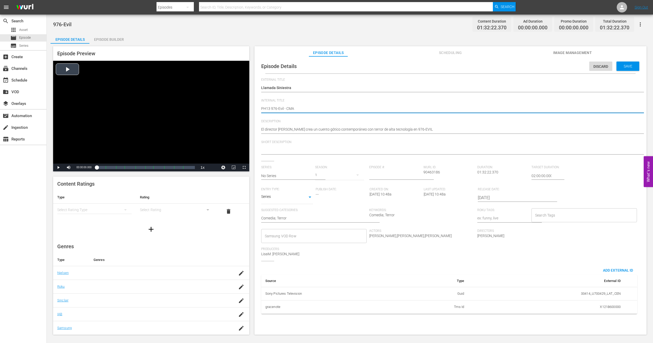
type textarea "PH13 976-Evil - CMA"
type textarea "PH13 976-Evil - CMA M"
type textarea "PH13 976-Evil - CMA ME"
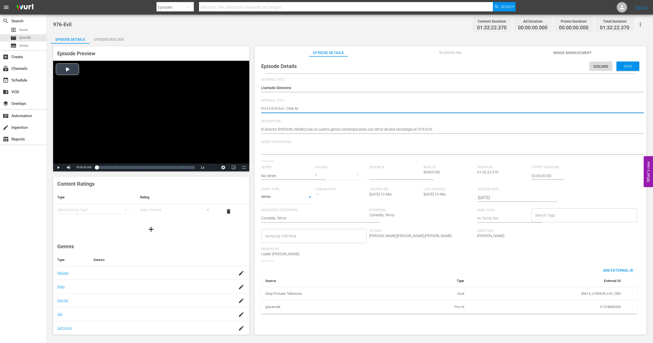
type textarea "PH13 976-Evil - CMA ME"
type textarea "PH13 976-Evil - CMA MEX"
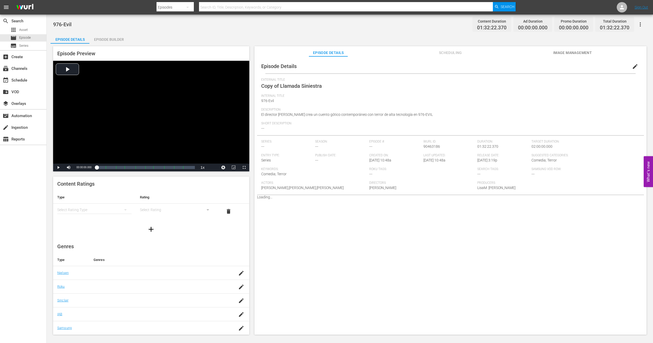
click at [484, 51] on span "Image Management" at bounding box center [572, 53] width 39 height 6
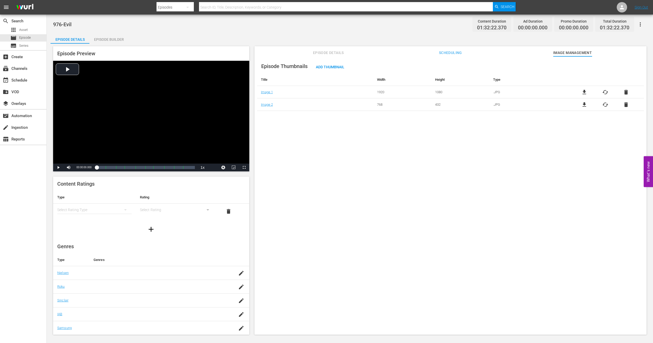
click at [126, 41] on div "Episode Builder" at bounding box center [108, 39] width 39 height 12
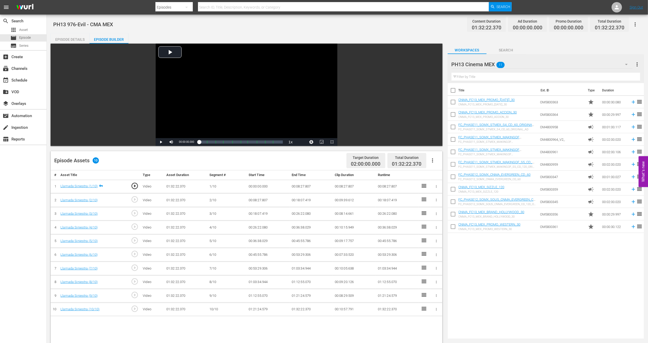
click at [432, 162] on icon "button" at bounding box center [432, 160] width 1 height 4
click at [433, 163] on div "Fill with Ads" at bounding box center [447, 162] width 35 height 12
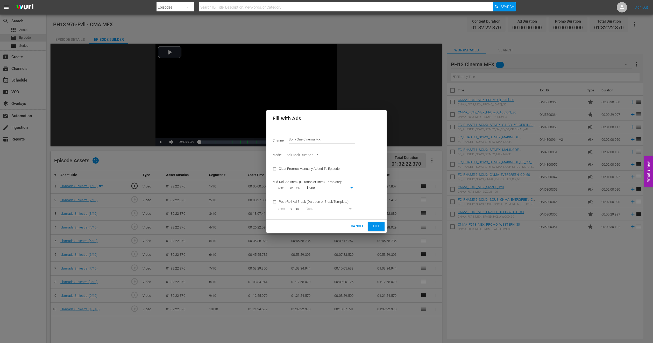
click at [376, 226] on span "Fill" at bounding box center [376, 226] width 8 height 6
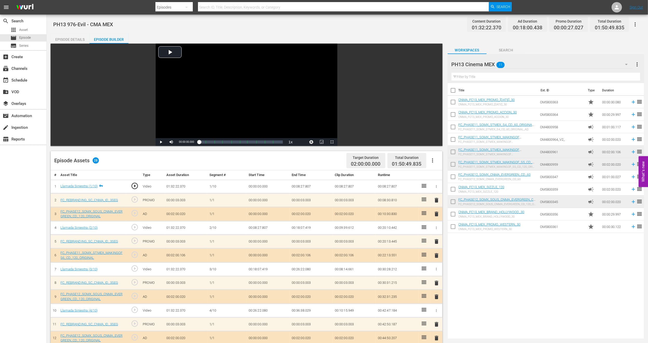
click at [436, 216] on span "delete" at bounding box center [436, 214] width 6 height 6
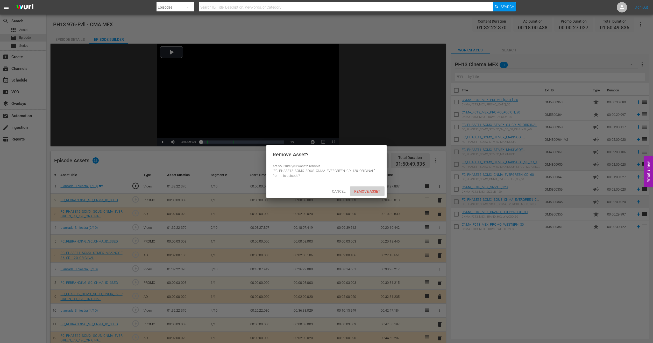
click at [359, 193] on div "Remove Asset" at bounding box center [367, 191] width 34 height 10
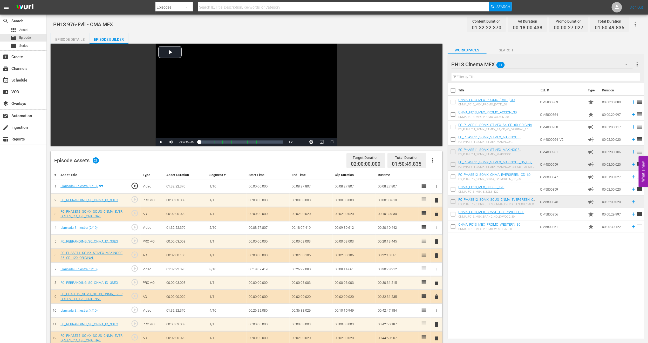
drag, startPoint x: 436, startPoint y: 198, endPoint x: 430, endPoint y: 198, distance: 5.2
click at [436, 198] on span "delete" at bounding box center [436, 200] width 6 height 6
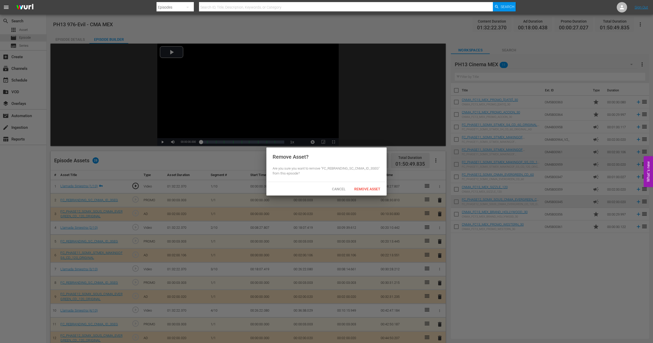
click at [379, 187] on span "Remove Asset" at bounding box center [367, 189] width 34 height 4
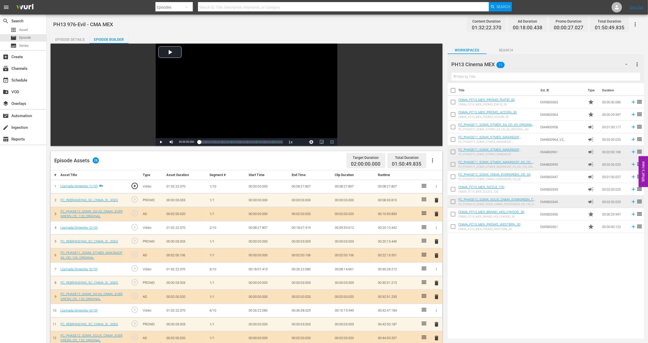
click at [437, 253] on span "delete" at bounding box center [436, 296] width 6 height 6
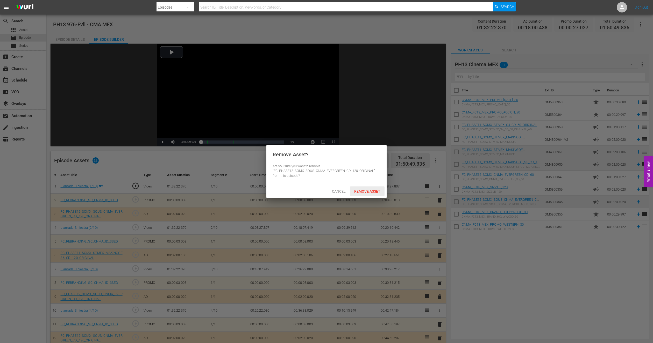
click at [366, 189] on span "Remove Asset" at bounding box center [367, 191] width 34 height 4
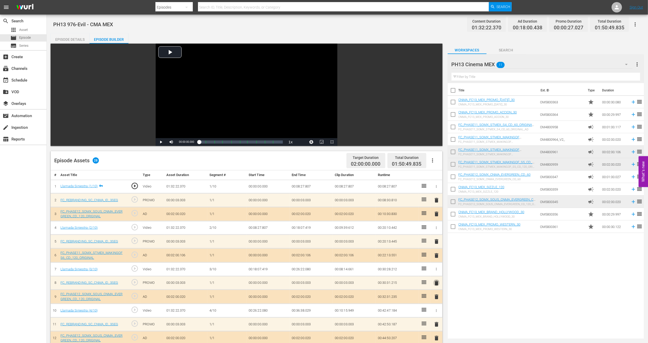
click at [436, 253] on span "delete" at bounding box center [436, 283] width 6 height 6
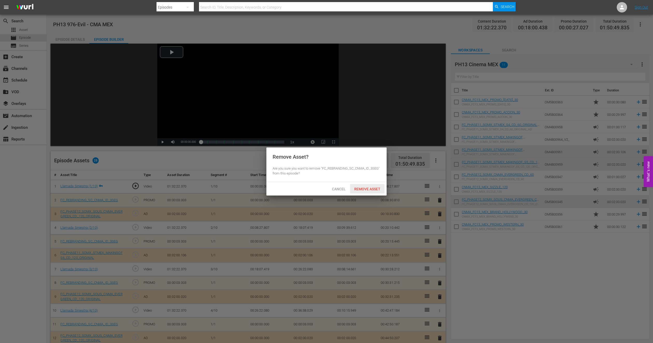
click at [370, 189] on span "Remove Asset" at bounding box center [367, 189] width 34 height 4
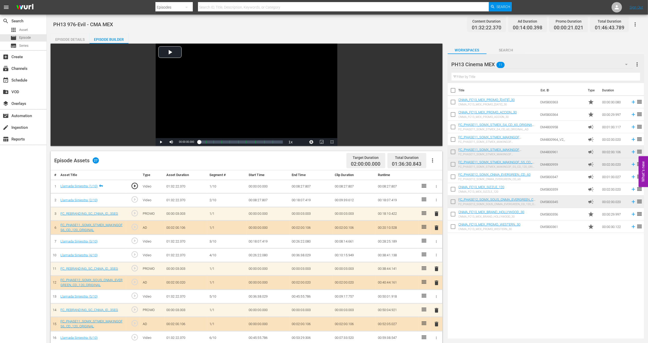
click at [435, 253] on span "delete" at bounding box center [436, 324] width 6 height 6
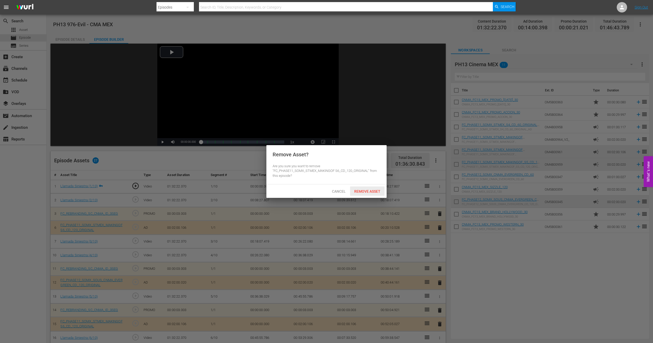
click at [360, 187] on div "Remove Asset" at bounding box center [367, 191] width 34 height 10
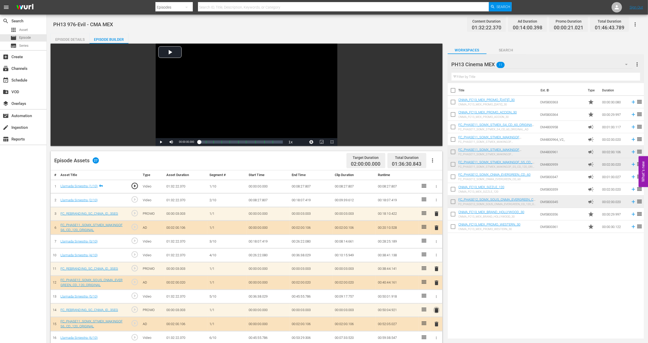
click at [435, 253] on span "delete" at bounding box center [436, 310] width 6 height 6
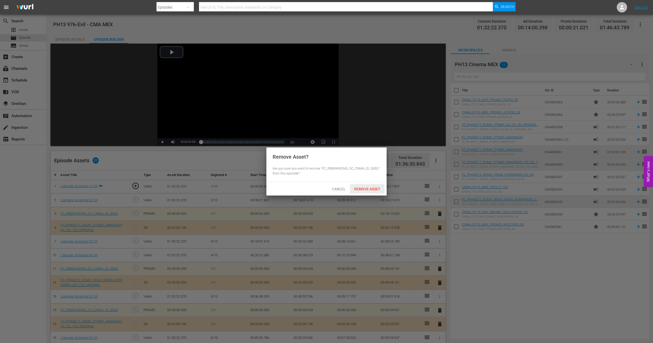
click at [359, 187] on span "Remove Asset" at bounding box center [367, 189] width 34 height 4
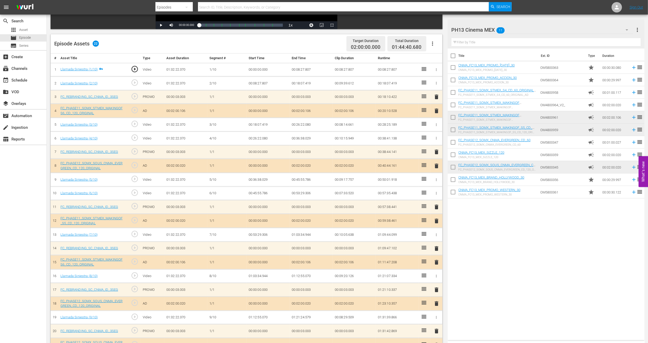
scroll to position [144, 0]
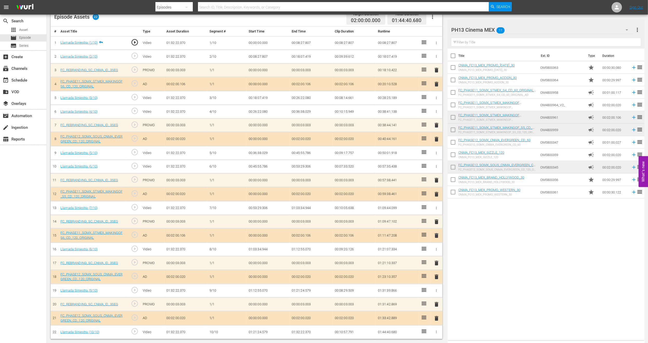
click at [436, 236] on span "delete" at bounding box center [436, 235] width 6 height 6
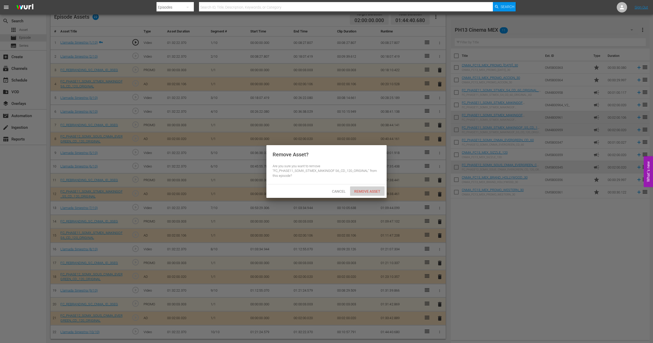
click at [362, 190] on span "Remove Asset" at bounding box center [367, 191] width 34 height 4
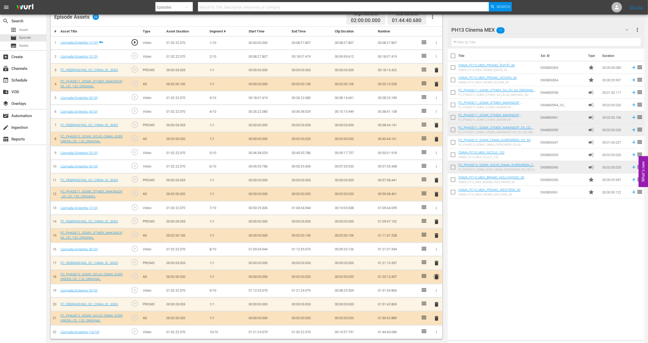
click at [437, 253] on span "delete" at bounding box center [436, 276] width 6 height 6
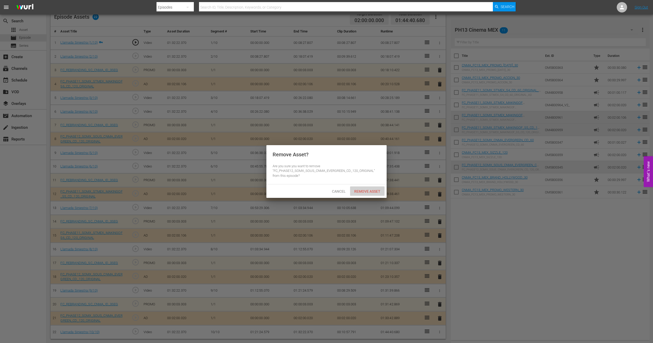
click at [366, 193] on div "Remove Asset" at bounding box center [367, 191] width 34 height 10
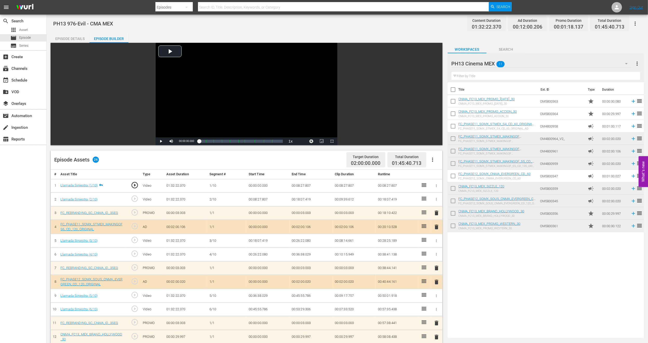
scroll to position [0, 0]
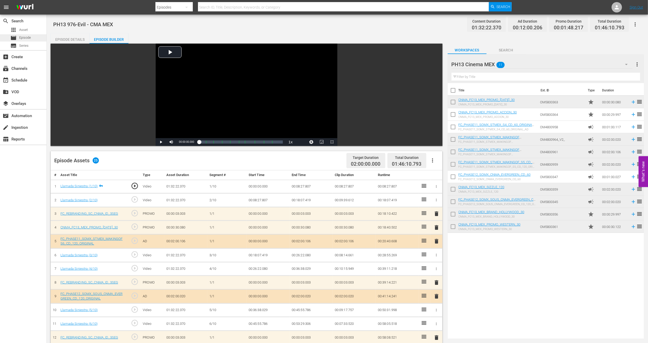
click at [28, 36] on span "Episode" at bounding box center [25, 37] width 12 height 5
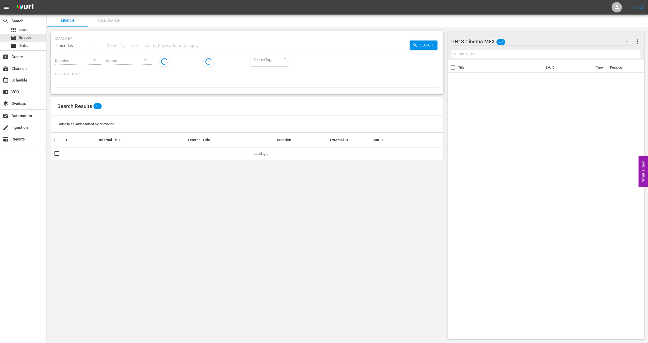
click at [117, 24] on button "Bulk Search" at bounding box center [108, 21] width 41 height 12
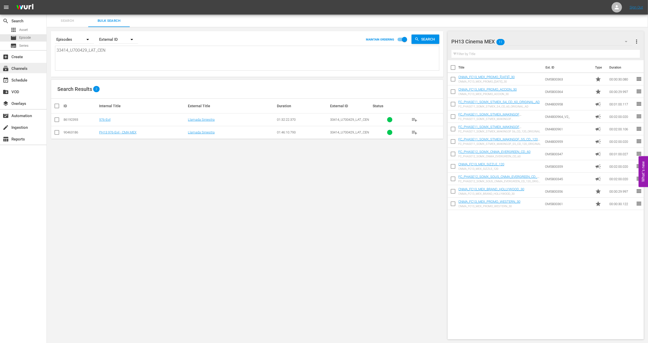
drag, startPoint x: 118, startPoint y: 62, endPoint x: 1, endPoint y: 66, distance: 116.7
click at [47, 0] on div "search Search apps Asset movie Episode subtitles Series add_box Create subscrip…" at bounding box center [347, 0] width 601 height 0
paste textarea "U5000662_LAT"
type textarea "U5000662_LAT"
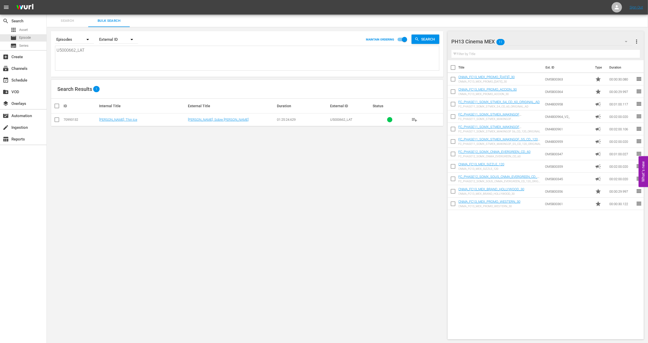
type textarea "U5000662_LAT"
click at [55, 122] on input "checkbox" at bounding box center [57, 120] width 6 height 6
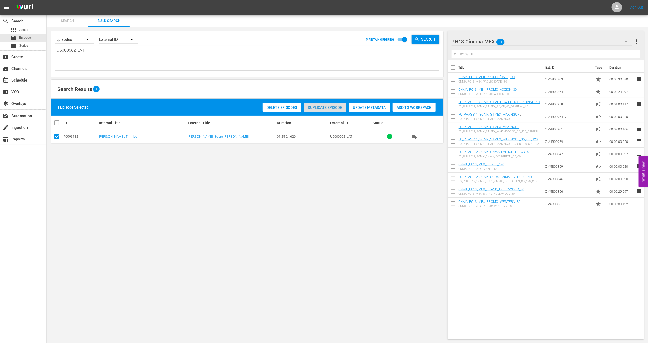
click at [328, 107] on span "Duplicate Episode" at bounding box center [325, 107] width 43 height 4
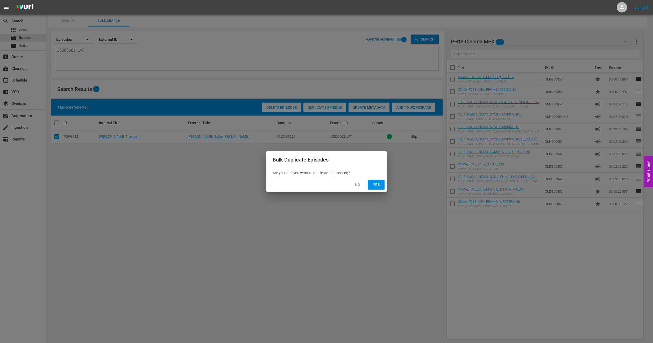
click at [375, 188] on button "Yes" at bounding box center [376, 185] width 17 height 10
checkbox input "false"
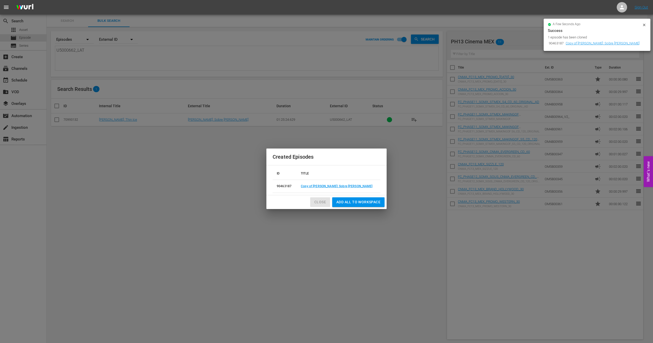
click at [321, 203] on span "Close" at bounding box center [321, 202] width 12 height 6
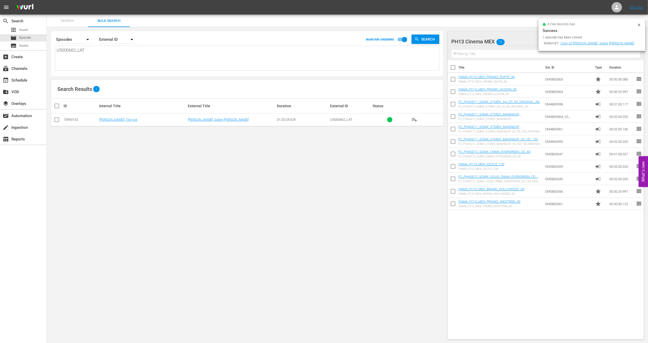
click at [484, 24] on icon at bounding box center [639, 25] width 4 height 4
click at [21, 38] on span "Episode" at bounding box center [25, 37] width 12 height 5
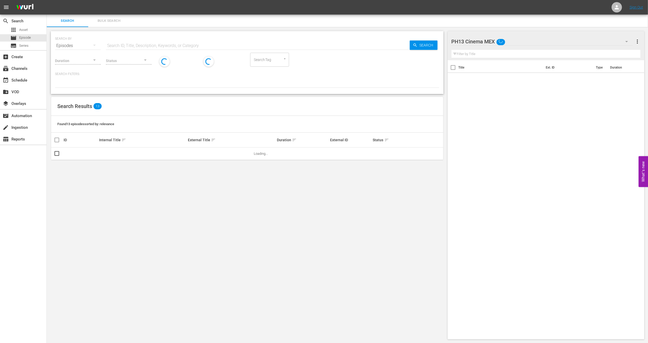
click at [100, 29] on div "SEARCH BY Search By Episodes Search ID, Title, Description, Keywords, or Catego…" at bounding box center [247, 185] width 401 height 316
click at [111, 20] on span "Bulk Search" at bounding box center [108, 21] width 35 height 6
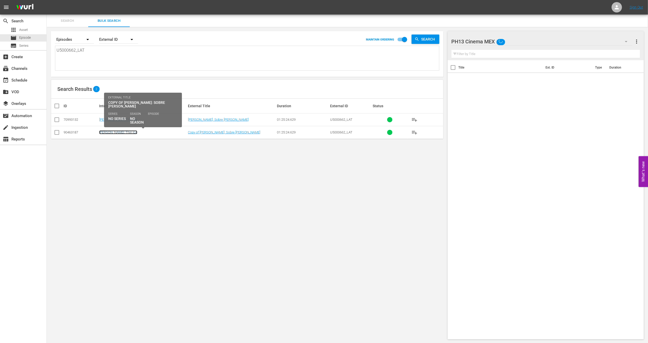
click at [115, 133] on link "[PERSON_NAME]: Thin Ice" at bounding box center [118, 132] width 38 height 4
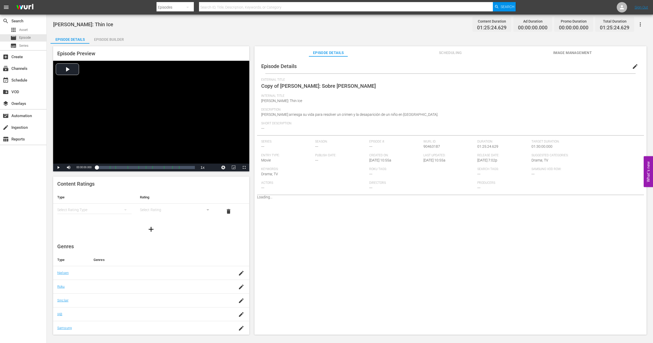
click at [484, 69] on button "edit" at bounding box center [635, 66] width 12 height 12
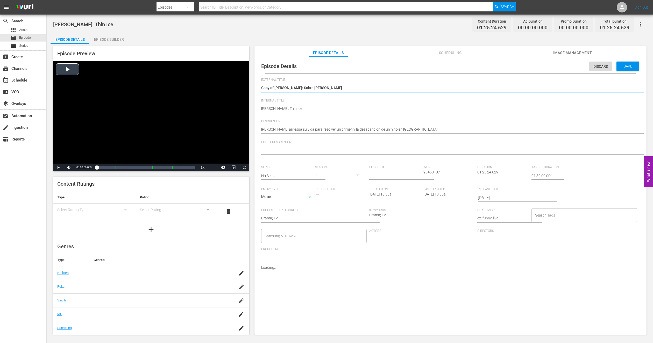
drag, startPoint x: 275, startPoint y: 87, endPoint x: 87, endPoint y: 92, distance: 188.8
click at [87, 92] on div "Episode Preview Video Player is loading. Play Video Play Mute Current Time 00:0…" at bounding box center [350, 191] width 599 height 295
type textarea "[PERSON_NAME]: Sobre [PERSON_NAME]"
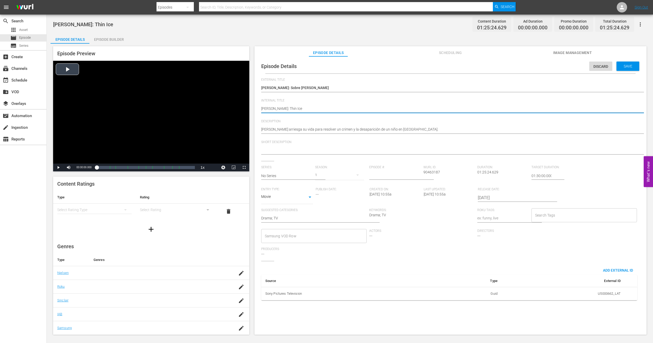
type textarea "PJesse Stone: Thin Ice"
type textarea "PHJesse Stone: Thin Ice"
type textarea "PH1Jesse Stone: Thin Ice"
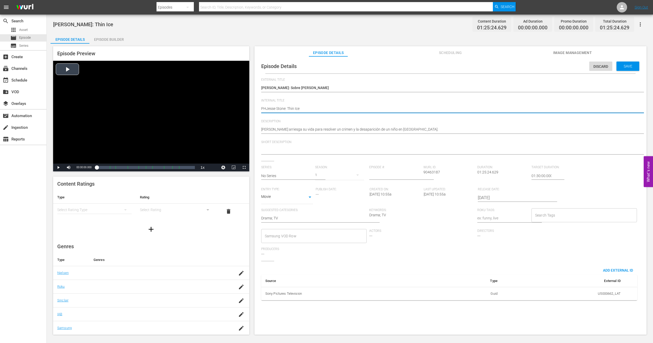
type textarea "PH1Jesse Stone: Thin Ice"
type textarea "PH13Jesse Stone: Thin Ice"
type textarea "PH13 [PERSON_NAME]: Thin Ice"
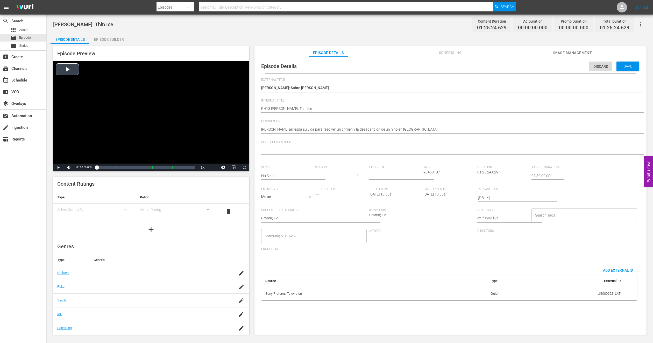
type textarea "PH13 [PERSON_NAME]: Thin Ice"
type textarea "PH13 [PERSON_NAME]: Thin Ice -"
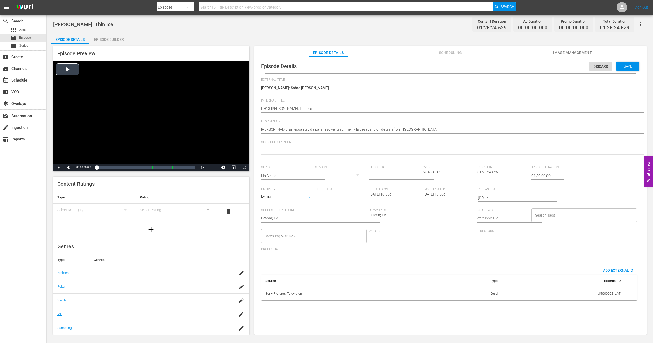
type textarea "PH13 [PERSON_NAME]: Thin Ice -"
type textarea "PH13 [PERSON_NAME]: Thin Ice - C"
type textarea "PH13 [PERSON_NAME]: Thin Ice - C,"
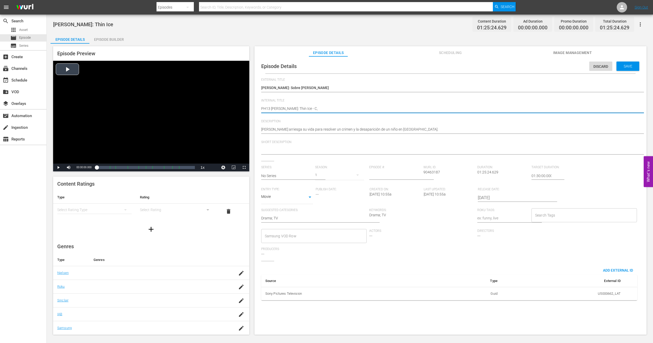
type textarea "PH13 [PERSON_NAME]: Thin Ice - C,A"
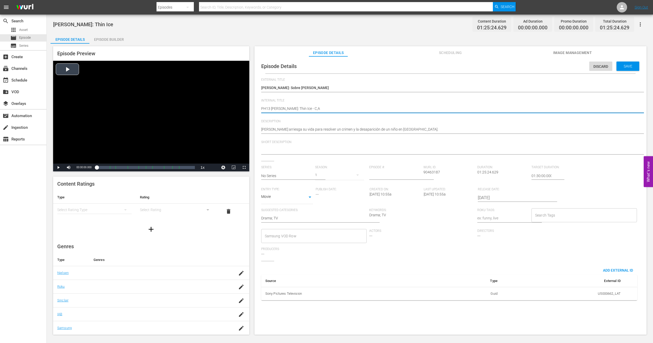
type textarea "PH13 [PERSON_NAME]: Thin Ice - C,A"
type textarea "PH13 [PERSON_NAME]: Thin Ice - C,"
type textarea "PH13 [PERSON_NAME]: Thin Ice - C"
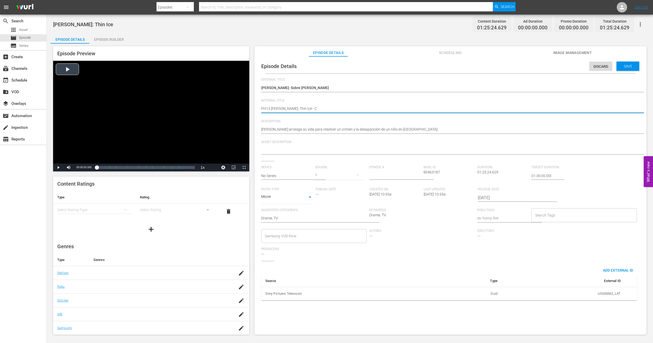
type textarea "PH13 [PERSON_NAME]: Thin Ice - C,"
type textarea "PH13 [PERSON_NAME]: Thin Ice - C,A"
type textarea "PH13 [PERSON_NAME]: Thin Ice - C,"
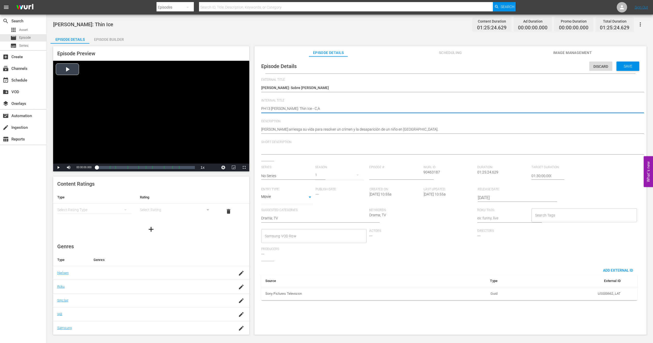
type textarea "PH13 [PERSON_NAME]: Thin Ice - C,"
type textarea "PH13 [PERSON_NAME]: Thin Ice - C"
type textarea "PH13 [PERSON_NAME]: Thin Ice - CM"
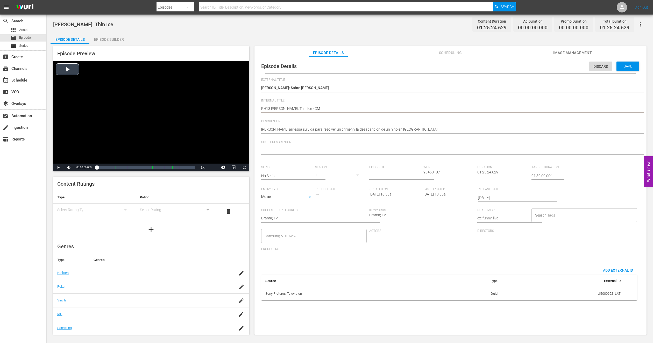
type textarea "PH13 [PERSON_NAME]: Thin Ice - CM"
type textarea "PH13 [PERSON_NAME]: Thin Ice - CMA"
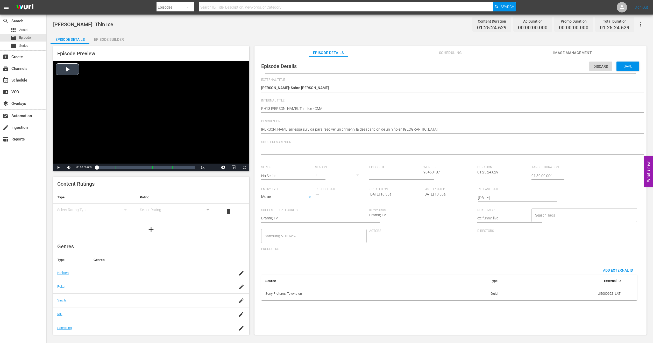
type textarea "PH13 [PERSON_NAME]: Thin Ice - CMA"
type textarea "PH13 [PERSON_NAME]: Thin Ice - CMA M"
type textarea "PH13 [PERSON_NAME]: Thin Ice - CMA ME"
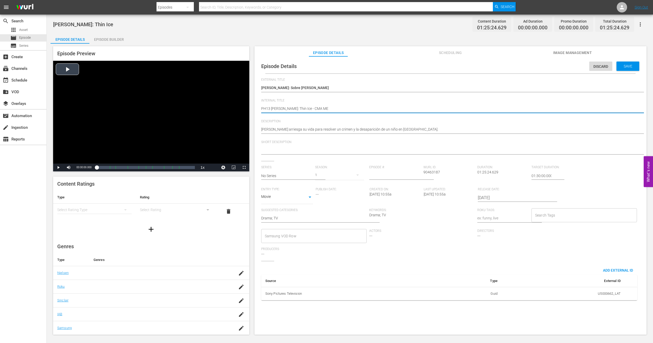
type textarea "PH13 [PERSON_NAME]: Thin Ice - CMA MEX"
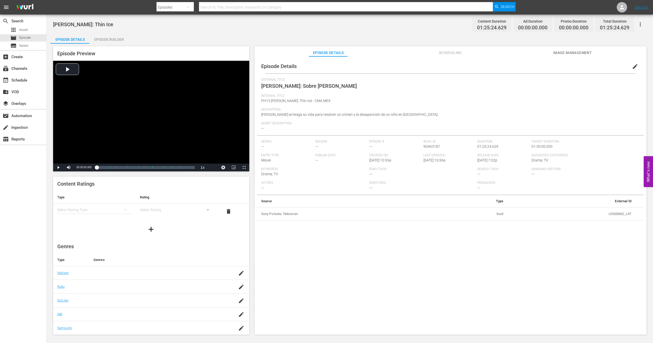
click at [484, 52] on span "Image Management" at bounding box center [572, 53] width 39 height 6
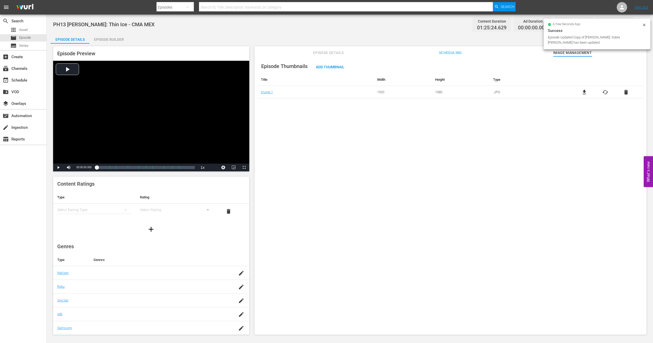
click at [114, 38] on div "Episode Builder" at bounding box center [108, 39] width 39 height 12
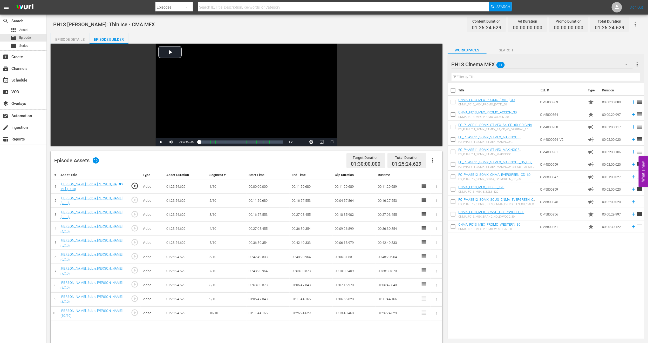
click at [433, 160] on icon "button" at bounding box center [432, 160] width 6 height 6
click at [437, 166] on div "Fill with Ads" at bounding box center [447, 162] width 35 height 12
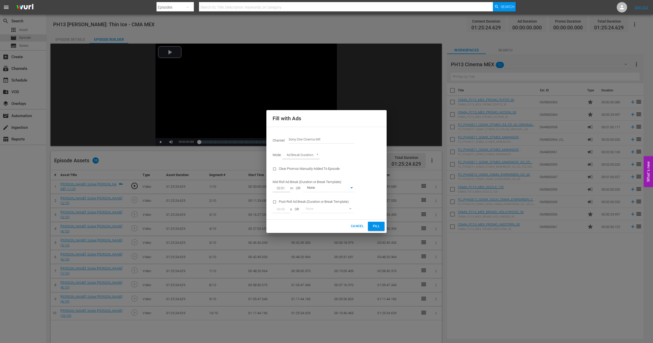
click at [374, 221] on div "Cancel Fill" at bounding box center [327, 225] width 120 height 13
click at [374, 225] on span "Fill" at bounding box center [376, 226] width 8 height 6
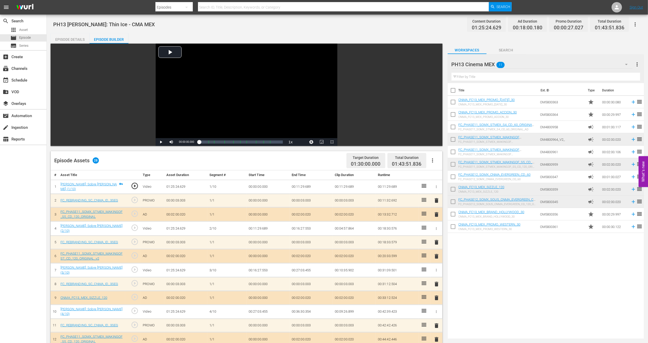
click at [434, 216] on span "delete" at bounding box center [436, 214] width 6 height 6
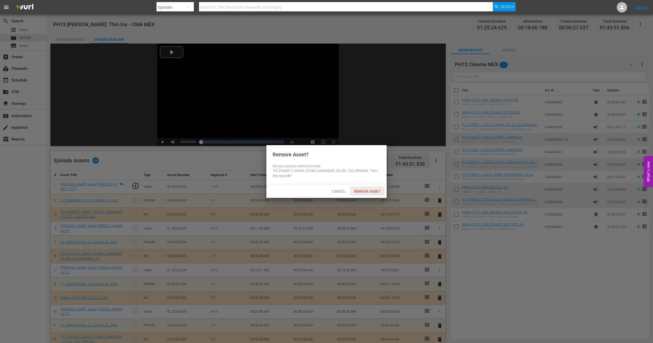
click at [367, 191] on span "Remove Asset" at bounding box center [367, 191] width 34 height 4
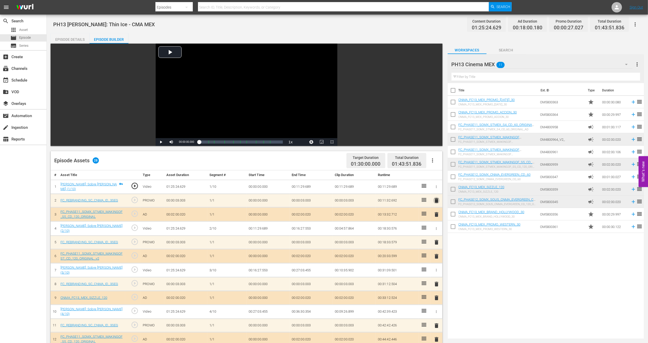
click at [436, 202] on span "delete" at bounding box center [436, 200] width 6 height 6
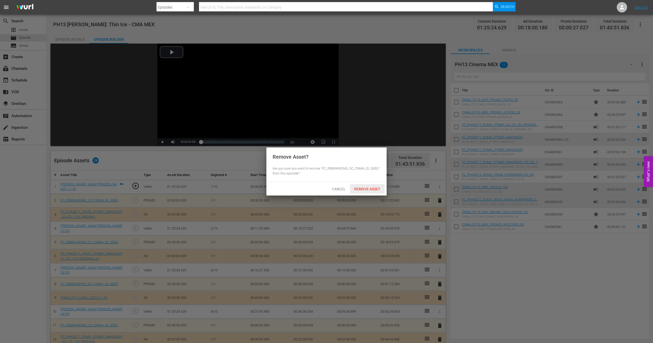
click at [364, 188] on span "Remove Asset" at bounding box center [367, 189] width 34 height 4
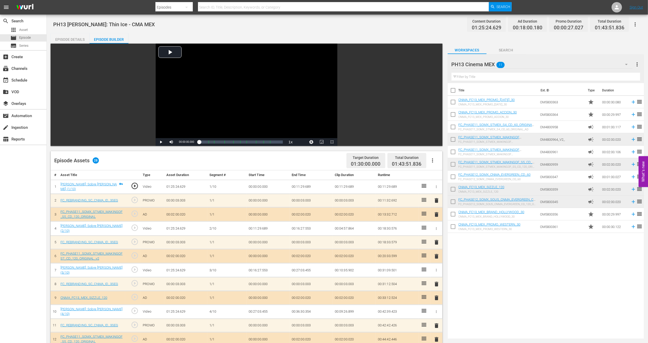
click at [436, 253] on span "delete" at bounding box center [436, 297] width 6 height 6
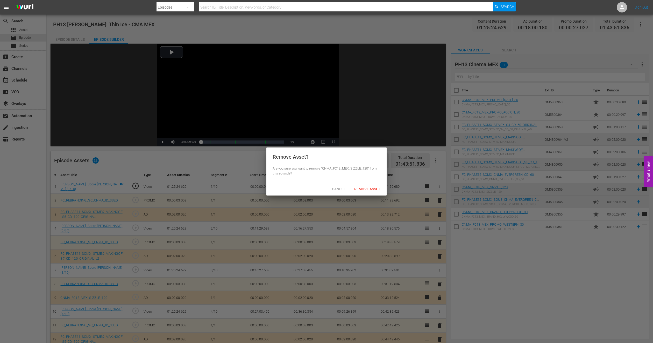
click at [371, 189] on span "Remove Asset" at bounding box center [367, 189] width 34 height 4
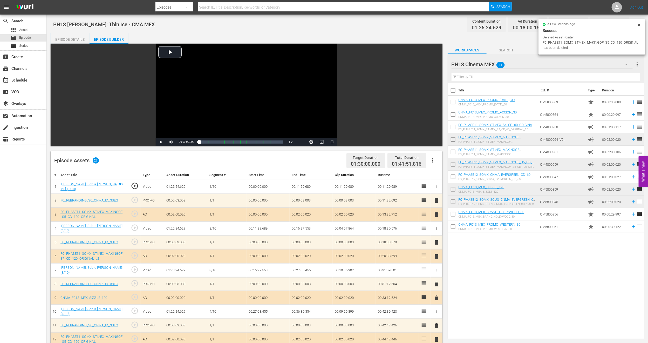
click at [434, 253] on span "delete" at bounding box center [436, 284] width 6 height 6
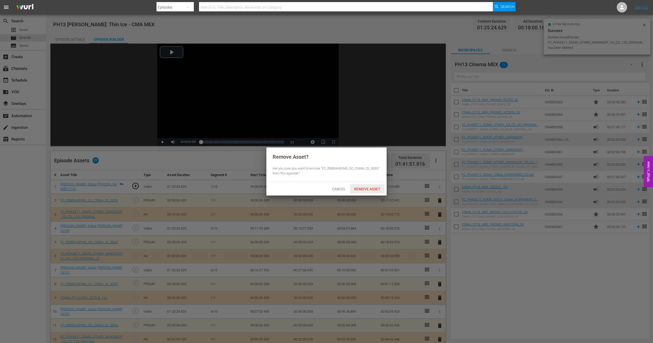
click at [367, 191] on div "Remove Asset" at bounding box center [367, 189] width 34 height 10
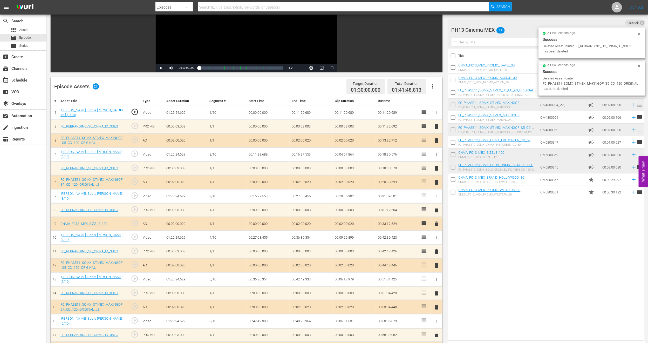
scroll to position [78, 0]
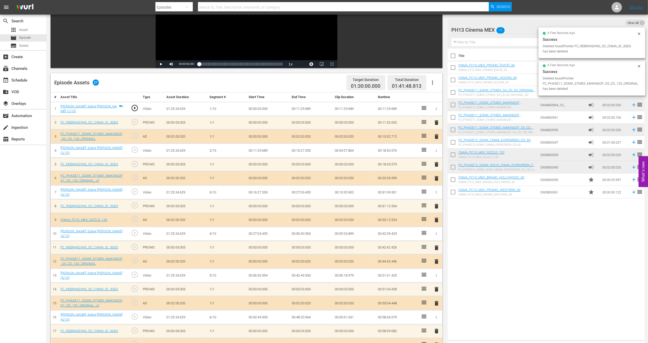
click at [436, 253] on span "delete" at bounding box center [436, 303] width 6 height 6
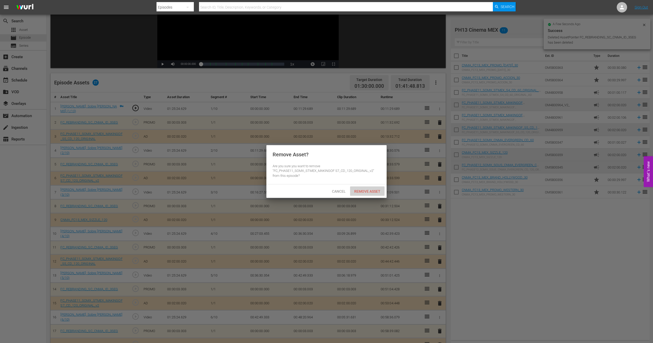
click at [373, 189] on span "Remove Asset" at bounding box center [367, 191] width 34 height 4
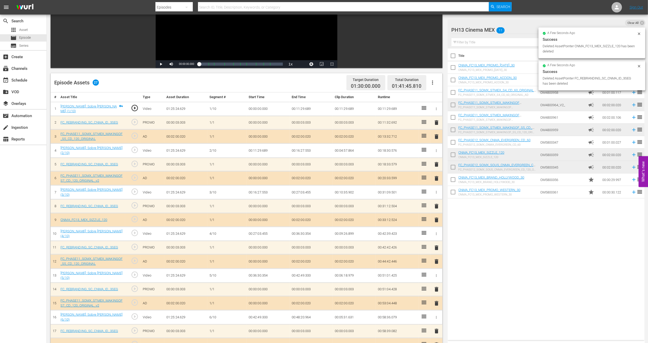
click at [436, 253] on span "delete" at bounding box center [436, 289] width 6 height 6
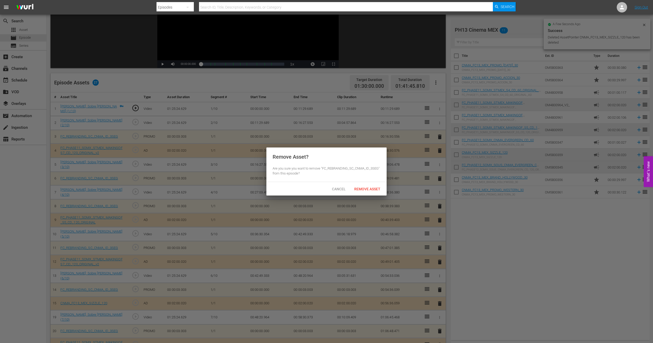
click at [371, 182] on div "Cancel Remove Asset" at bounding box center [327, 188] width 120 height 13
click at [368, 193] on div "Cancel Remove Asset" at bounding box center [327, 188] width 120 height 13
click at [368, 189] on span "Remove Asset" at bounding box center [367, 189] width 34 height 4
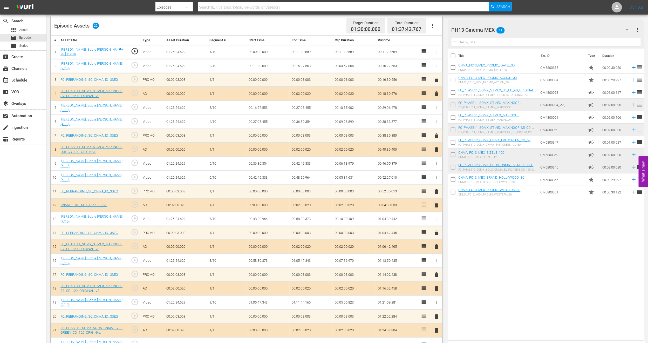
scroll to position [145, 0]
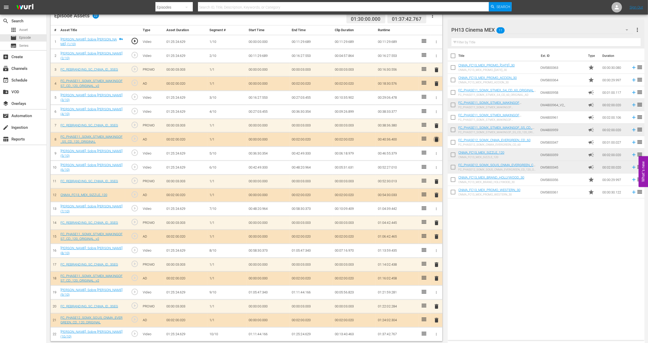
click at [434, 138] on span "delete" at bounding box center [436, 139] width 6 height 6
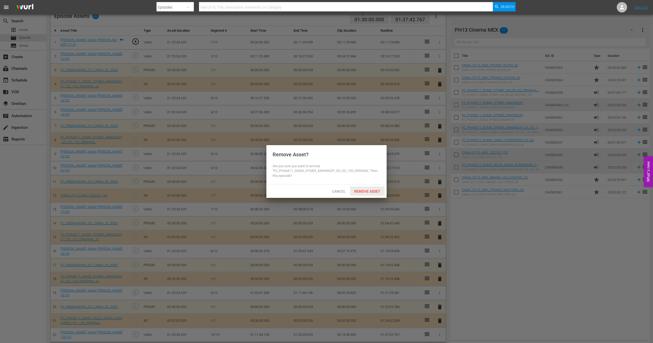
click at [375, 191] on span "Remove Asset" at bounding box center [367, 191] width 34 height 4
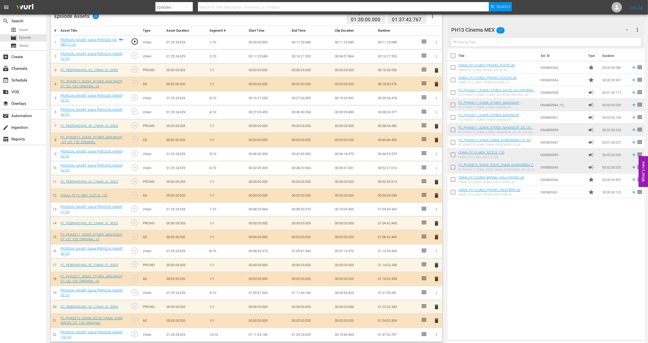
click at [437, 235] on span "delete" at bounding box center [436, 237] width 6 height 6
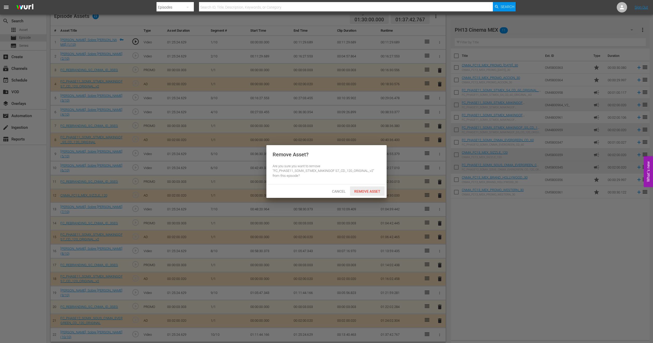
click at [377, 192] on span "Remove Asset" at bounding box center [367, 191] width 34 height 4
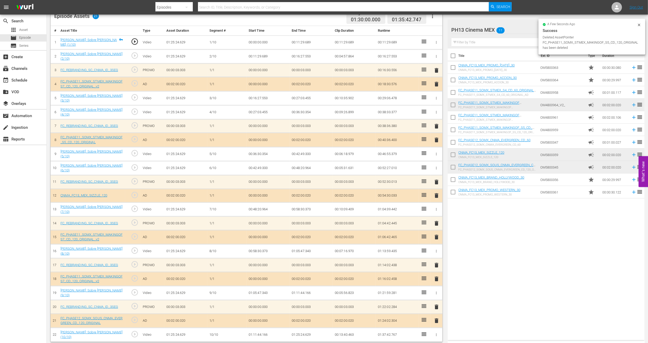
click at [436, 253] on span "delete" at bounding box center [436, 278] width 6 height 6
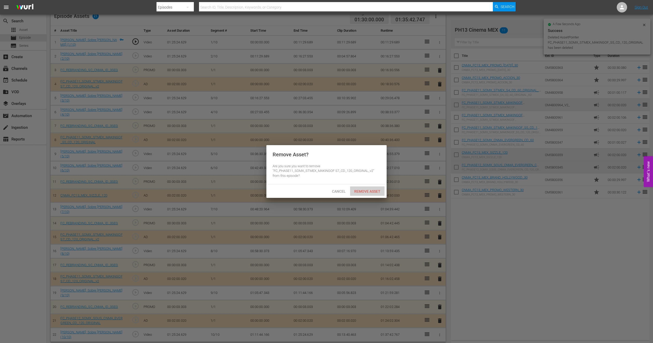
click at [362, 187] on div "Remove Asset" at bounding box center [367, 191] width 34 height 10
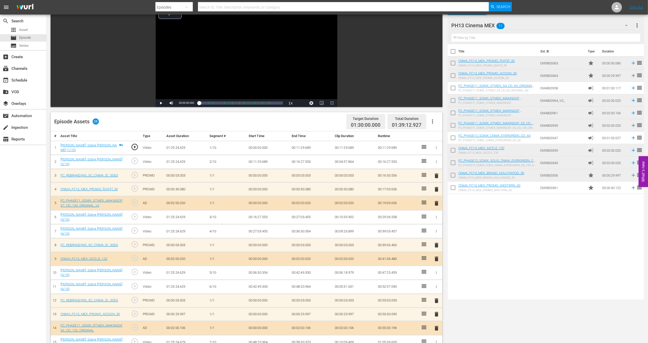
scroll to position [0, 0]
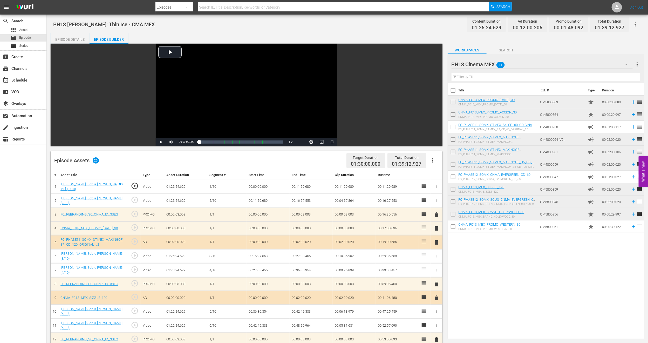
click at [17, 33] on div "apps Asset movie Episode subtitles Series" at bounding box center [23, 37] width 46 height 23
click at [20, 37] on span "Episode" at bounding box center [25, 37] width 12 height 5
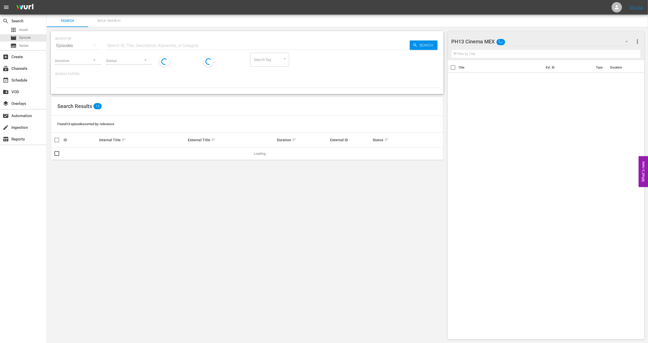
click at [110, 24] on button "Bulk Search" at bounding box center [108, 21] width 41 height 12
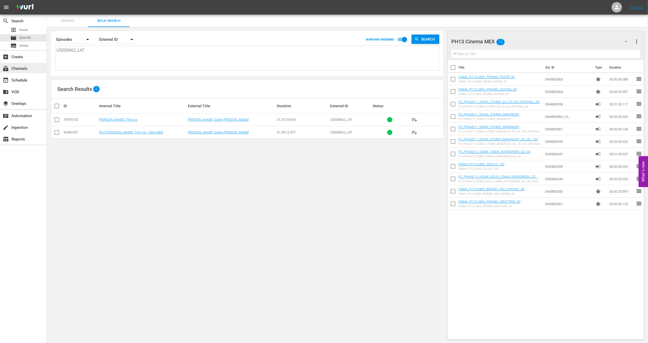
drag, startPoint x: 99, startPoint y: 49, endPoint x: 0, endPoint y: 72, distance: 101.4
click at [47, 0] on div "search Search apps Asset movie Episode subtitles Series add_box Create subscrip…" at bounding box center [347, 0] width 601 height 0
paste textarea "70_U700356"
type textarea "70_U700356_LAT"
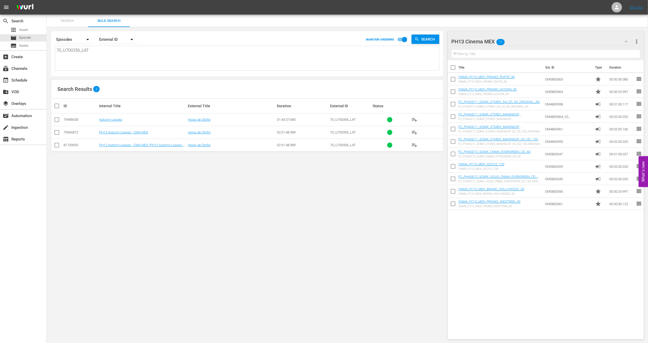
type textarea "70_U700356_LAT"
click at [55, 147] on input "checkbox" at bounding box center [57, 146] width 6 height 6
checkbox input "true"
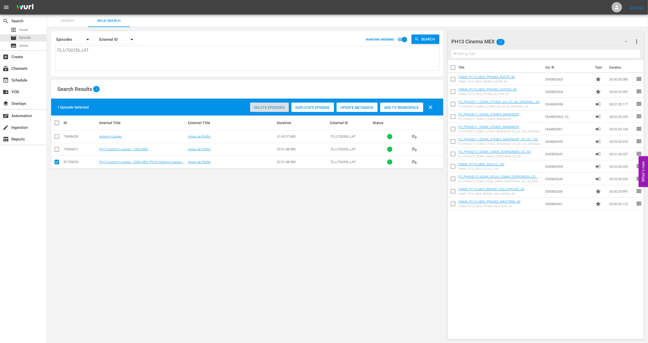
click at [264, 108] on span "Delete Episodes" at bounding box center [269, 107] width 39 height 4
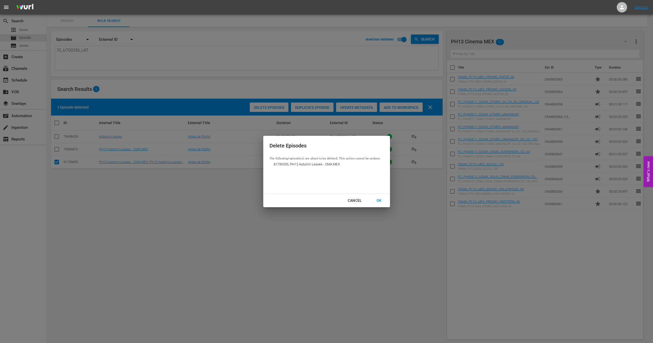
click at [385, 202] on div "OK" at bounding box center [379, 200] width 13 height 6
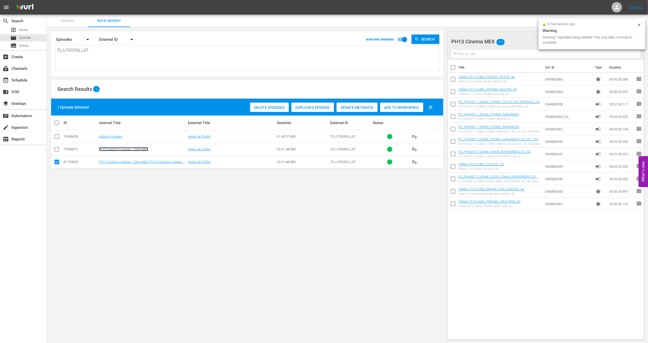
click at [141, 151] on link "PH12 Autumn Leaves - CMA MEX" at bounding box center [123, 149] width 49 height 4
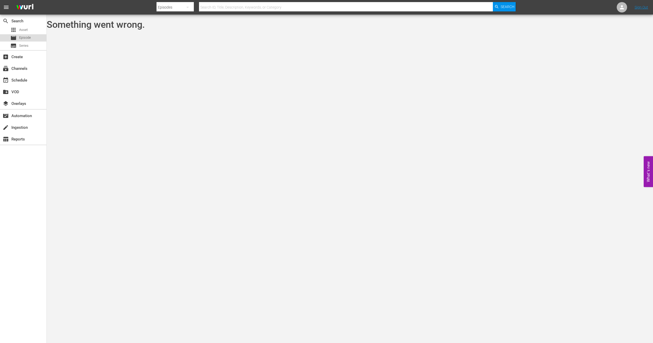
click at [18, 35] on div "movie Episode" at bounding box center [20, 37] width 20 height 7
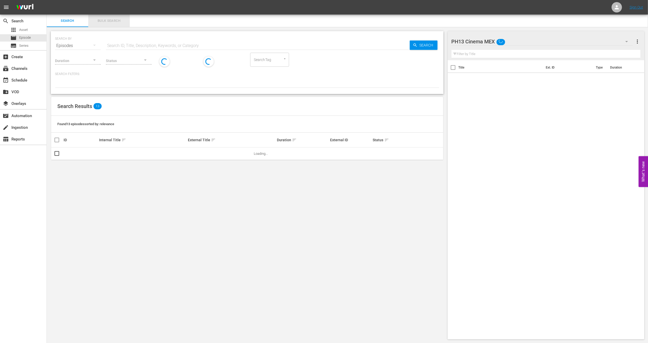
click at [121, 20] on span "Bulk Search" at bounding box center [108, 21] width 35 height 6
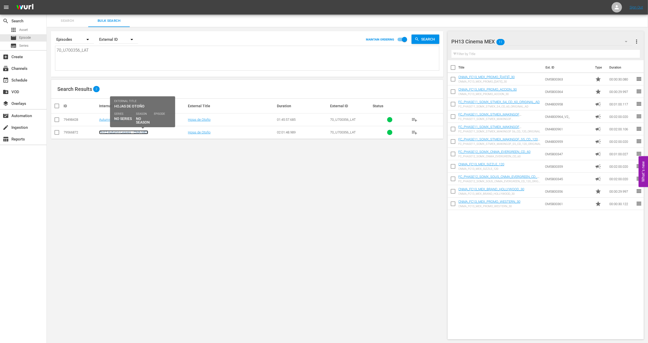
click at [109, 134] on link "PH12 Autumn Leaves - CMA MEX" at bounding box center [123, 132] width 49 height 4
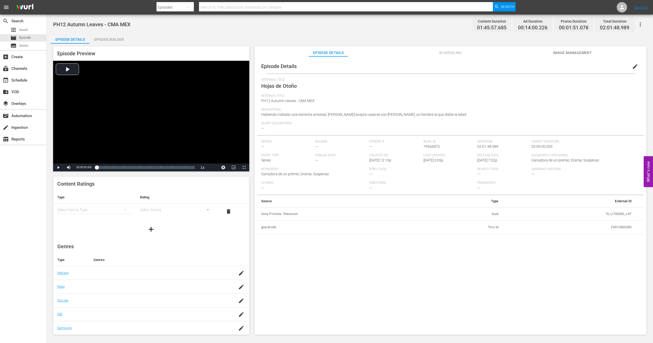
click at [484, 66] on span "edit" at bounding box center [635, 66] width 6 height 6
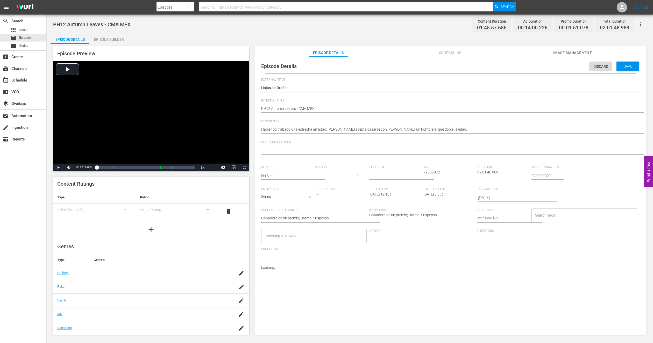
type textarea "PH1 Autumn Leaves - CMA MEX"
type textarea "PH13 Autumn Leaves - CMA MEX"
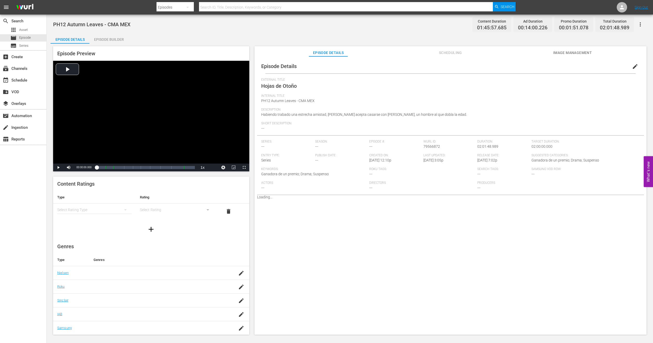
click at [484, 55] on span "Image Management" at bounding box center [572, 53] width 39 height 6
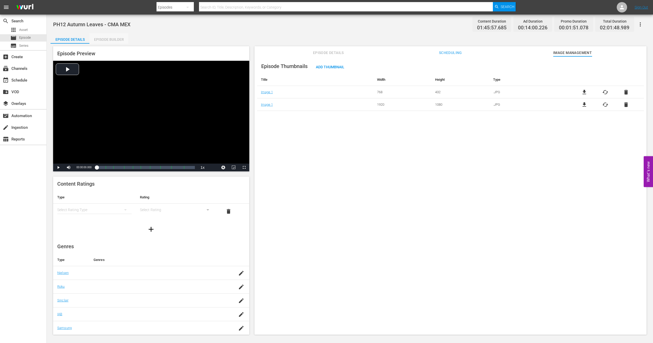
click at [120, 37] on div "Episode Builder" at bounding box center [108, 39] width 39 height 12
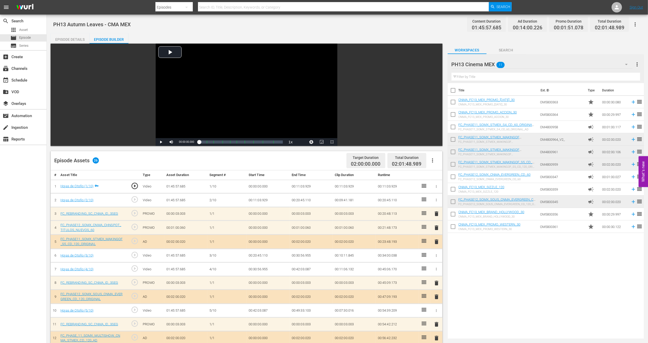
click at [433, 159] on icon "button" at bounding box center [432, 160] width 6 height 6
click at [440, 159] on div "Fill with Ads" at bounding box center [447, 162] width 35 height 12
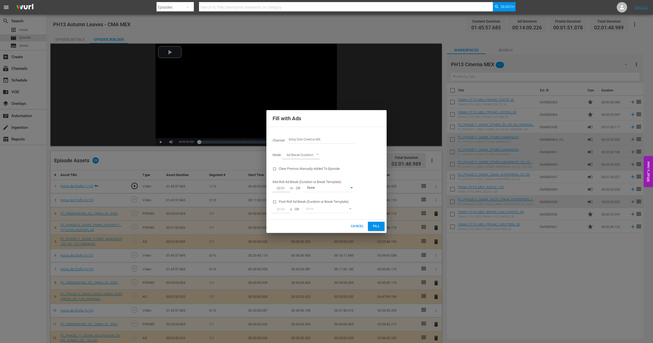
click at [357, 225] on span "Cancel" at bounding box center [357, 226] width 13 height 6
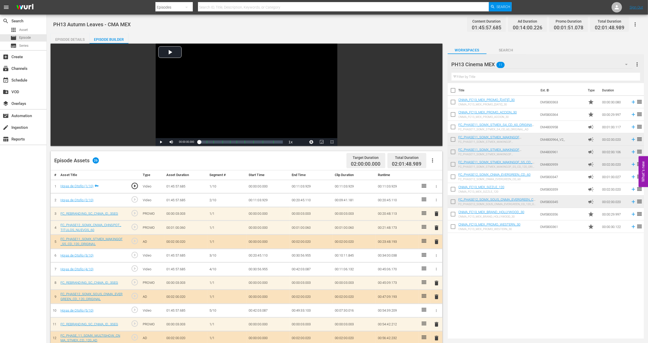
click at [432, 164] on button "button" at bounding box center [432, 160] width 12 height 12
click at [432, 172] on div "Clear Ads" at bounding box center [447, 175] width 35 height 12
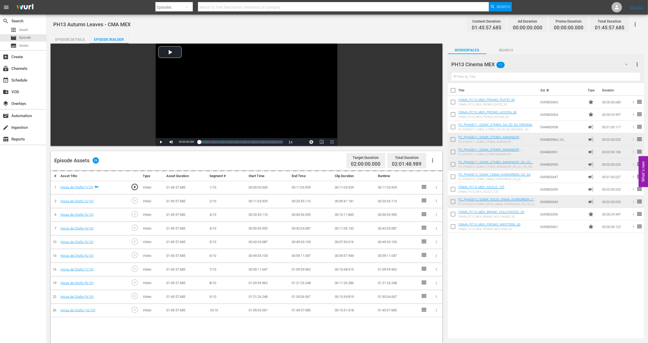
click at [431, 161] on icon "button" at bounding box center [432, 160] width 6 height 6
click at [436, 163] on div "Fill with Ads" at bounding box center [447, 162] width 35 height 12
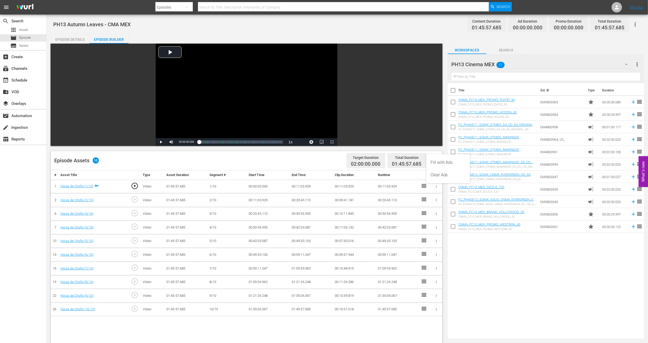
click at [463, 237] on div "Title Ext. ID Type Duration CNMA_FC13_MEX_PROMO_[DATE]_30 CNMA_FC13_MEX_PROMO_[…" at bounding box center [545, 209] width 196 height 253
click at [431, 159] on icon "button" at bounding box center [432, 160] width 6 height 6
click at [453, 163] on div "Fill with Ads" at bounding box center [447, 162] width 35 height 12
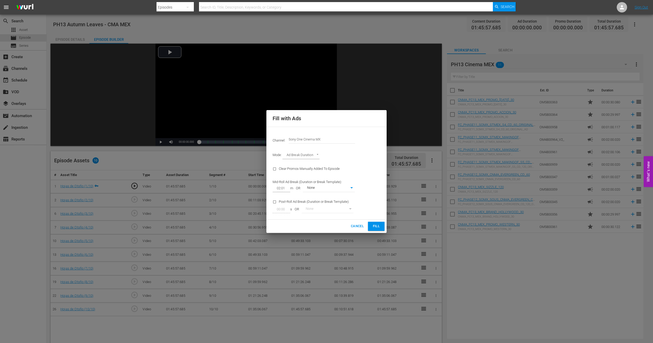
click at [375, 221] on div "Cancel Fill" at bounding box center [327, 225] width 120 height 13
click at [377, 227] on span "Fill" at bounding box center [376, 226] width 8 height 6
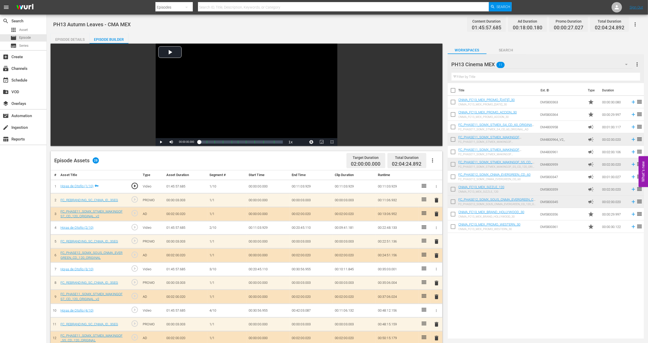
click at [436, 216] on span "delete" at bounding box center [436, 214] width 6 height 6
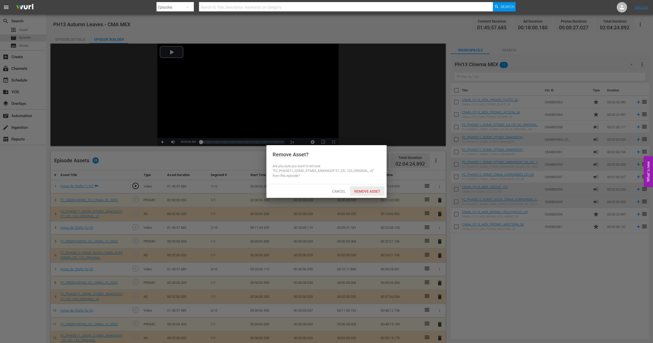
click at [380, 191] on span "Remove Asset" at bounding box center [367, 191] width 34 height 4
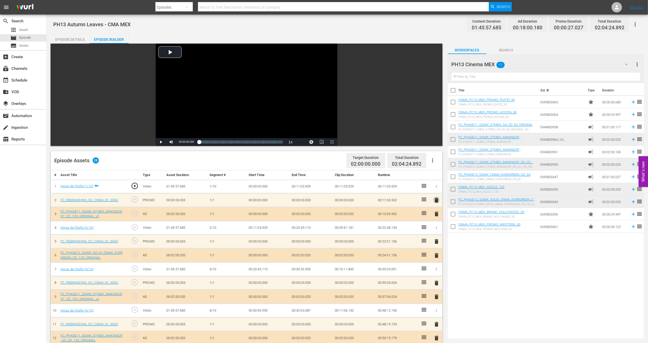
click at [435, 200] on span "delete" at bounding box center [436, 200] width 6 height 6
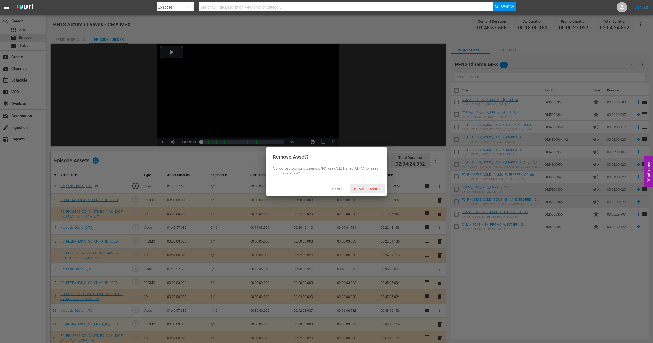
click at [366, 185] on div "Remove Asset" at bounding box center [367, 189] width 34 height 10
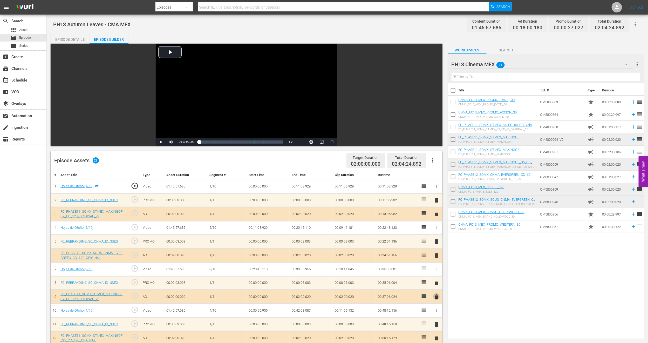
click at [436, 253] on span "delete" at bounding box center [436, 296] width 6 height 6
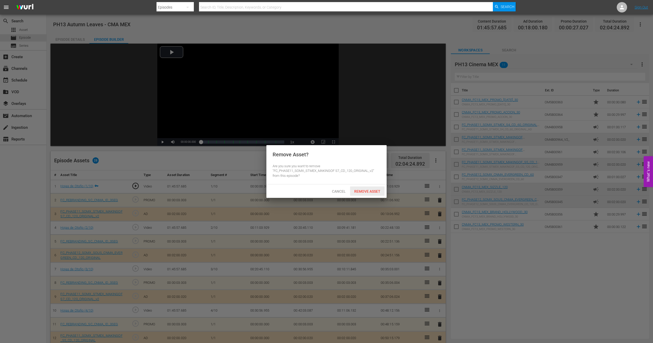
click at [363, 186] on div "Remove Asset" at bounding box center [367, 191] width 34 height 10
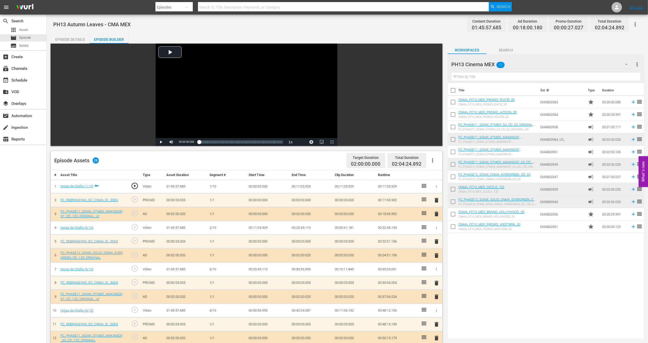
click at [436, 253] on span "delete" at bounding box center [436, 283] width 6 height 6
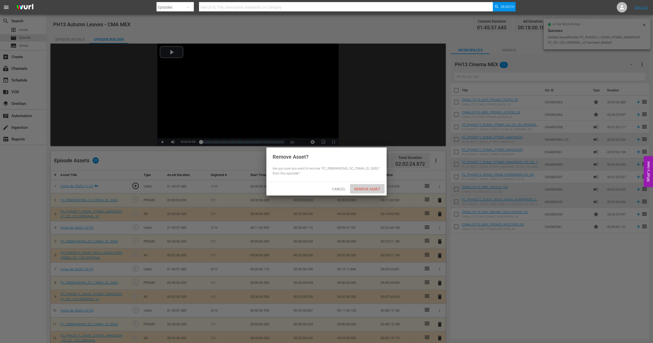
click at [360, 191] on span "Remove Asset" at bounding box center [367, 189] width 34 height 4
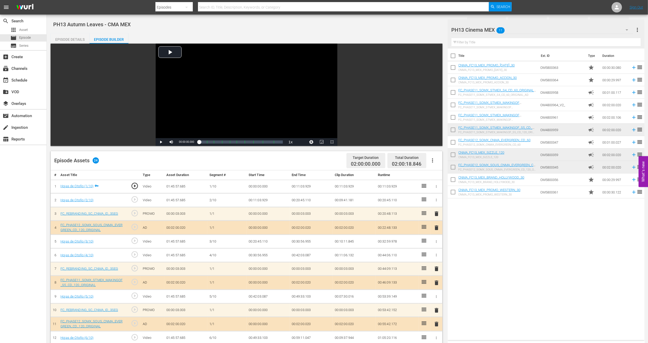
scroll to position [171, 0]
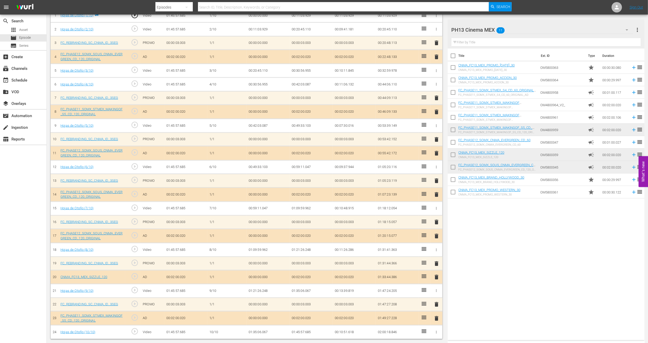
click at [434, 55] on span "delete" at bounding box center [436, 57] width 6 height 6
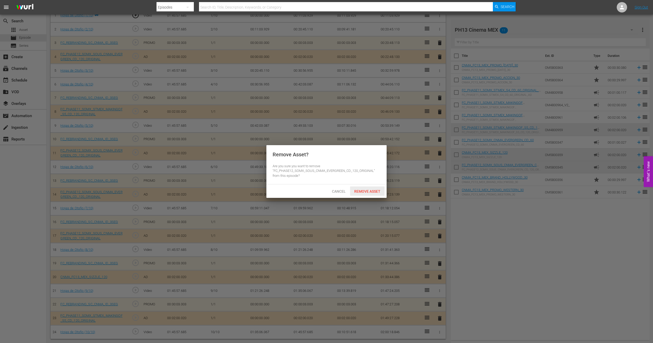
click at [367, 187] on div "Remove Asset" at bounding box center [367, 191] width 34 height 10
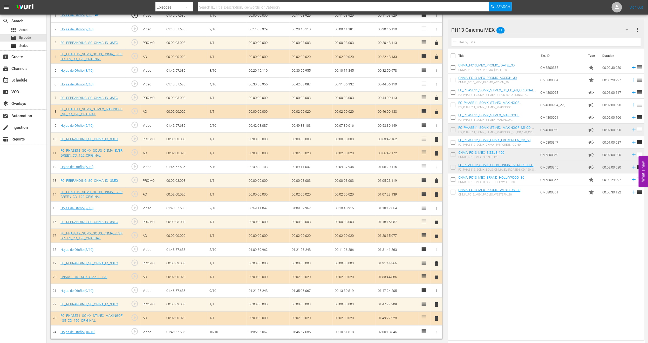
click at [436, 192] on span "delete" at bounding box center [436, 194] width 6 height 6
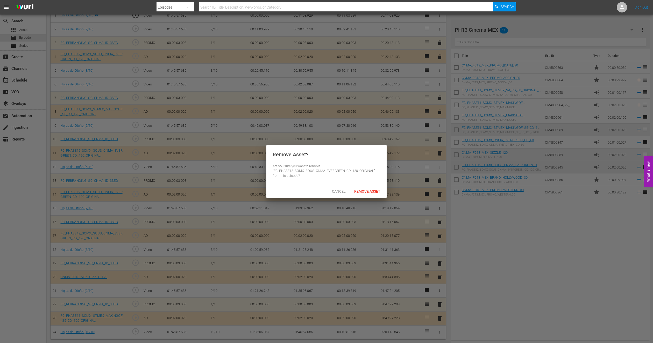
click at [375, 196] on div "Cancel Remove Asset" at bounding box center [327, 190] width 120 height 13
click at [374, 191] on span "Remove Asset" at bounding box center [367, 191] width 34 height 4
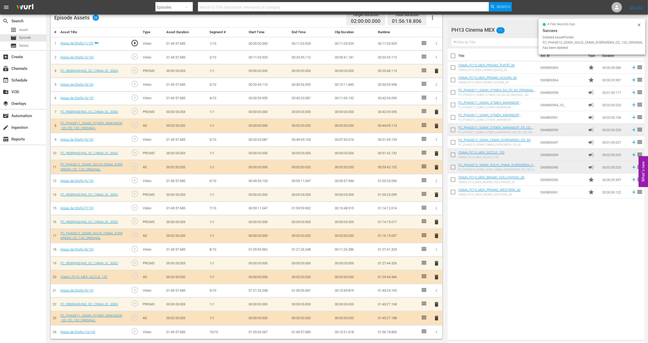
scroll to position [143, 0]
click at [484, 241] on div "Title Ext. ID Type Duration CNMA_FC13_MEX_PROMO_[DATE]_30 CNMA_FC13_MEX_PROMO_[…" at bounding box center [545, 192] width 197 height 289
click at [436, 253] on span "delete" at bounding box center [436, 318] width 6 height 6
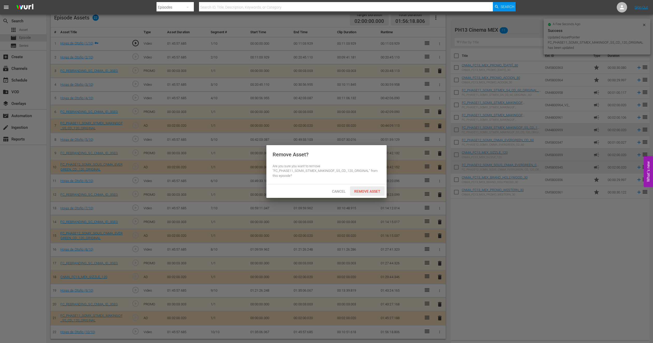
click at [375, 189] on span "Remove Asset" at bounding box center [367, 191] width 34 height 4
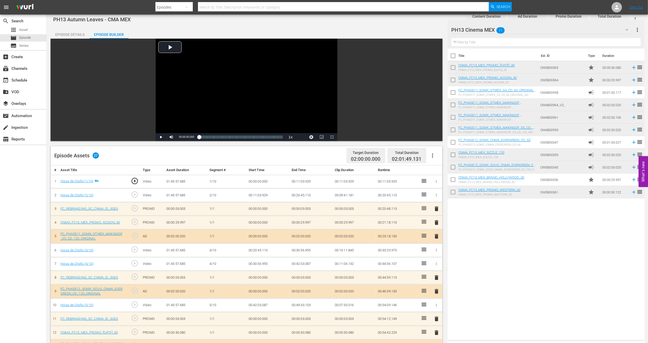
scroll to position [0, 0]
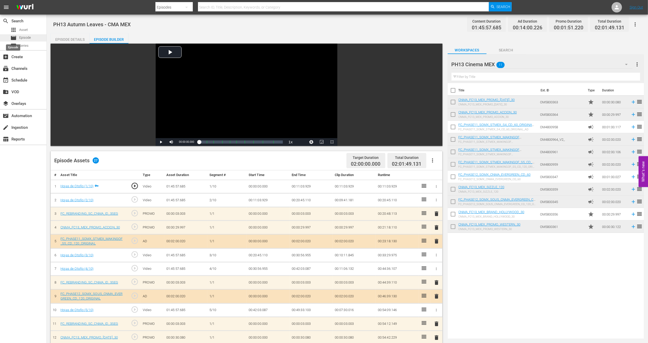
click at [14, 37] on span "movie" at bounding box center [13, 38] width 6 height 6
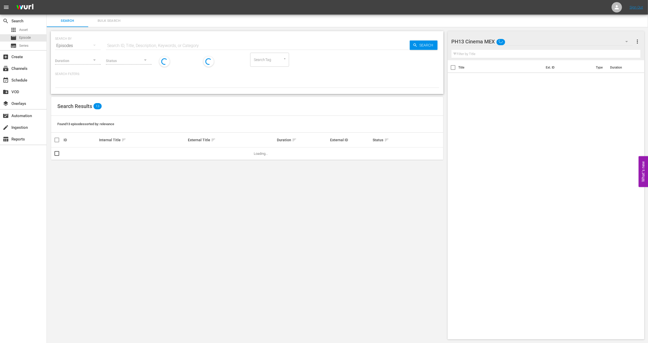
click at [113, 22] on span "Bulk Search" at bounding box center [108, 21] width 35 height 6
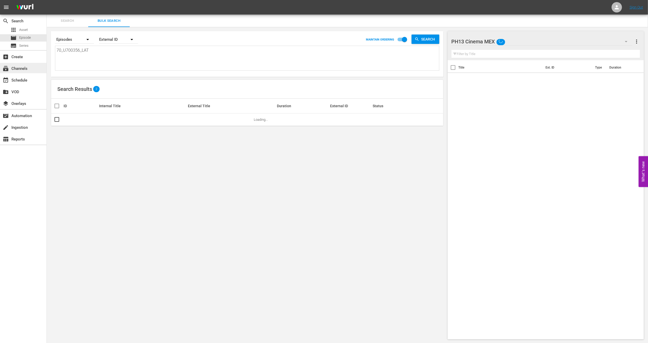
drag, startPoint x: 100, startPoint y: 52, endPoint x: 0, endPoint y: 66, distance: 100.7
click at [47, 0] on div "search Search apps Asset movie Episode subtitles Series add_box Create subscrip…" at bounding box center [347, 0] width 601 height 0
paste textarea "2620_U700433"
type textarea "2620_U700433_LAT"
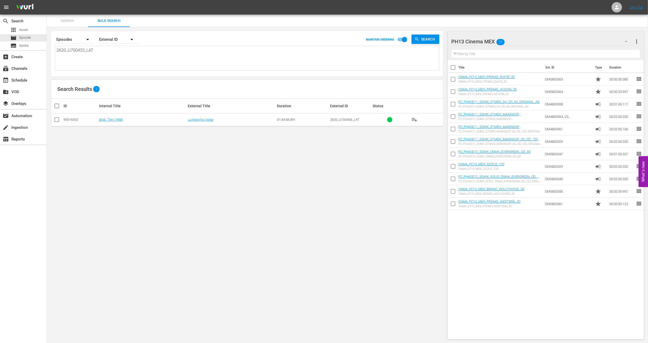
type textarea "2620_U700433_LAT"
click at [54, 118] on input "checkbox" at bounding box center [57, 120] width 6 height 6
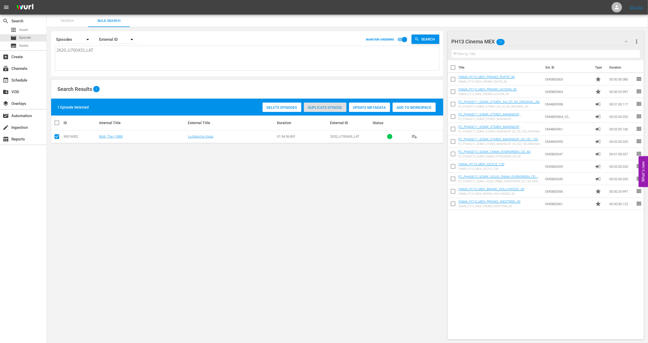
click at [337, 109] on span "Duplicate Episode" at bounding box center [325, 107] width 43 height 4
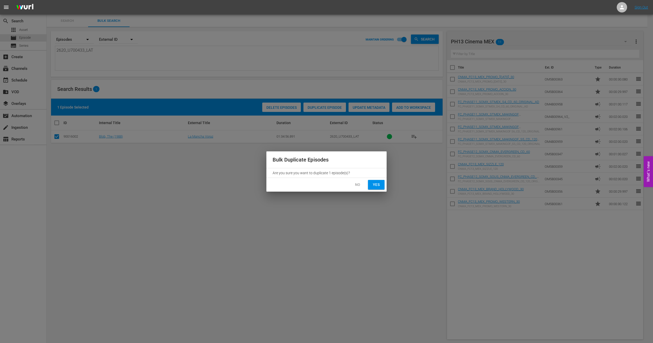
click at [371, 185] on button "Yes" at bounding box center [376, 185] width 17 height 10
checkbox input "false"
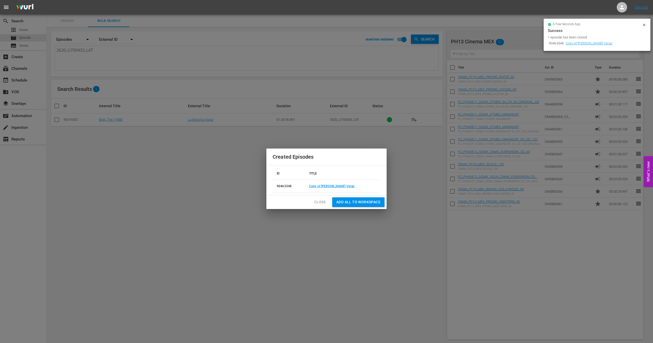
click at [320, 206] on button "Close" at bounding box center [320, 202] width 20 height 10
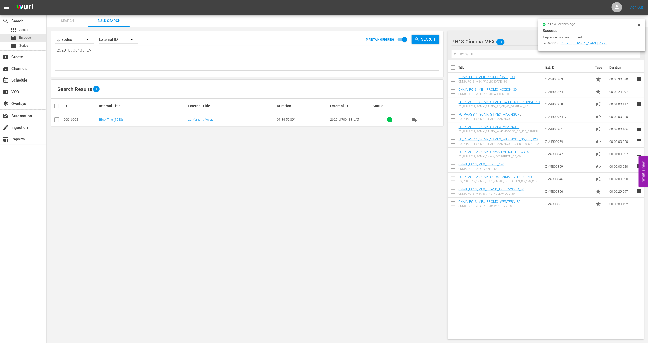
click at [484, 27] on div at bounding box center [639, 25] width 4 height 5
click at [41, 38] on div "movie Episode" at bounding box center [23, 37] width 46 height 7
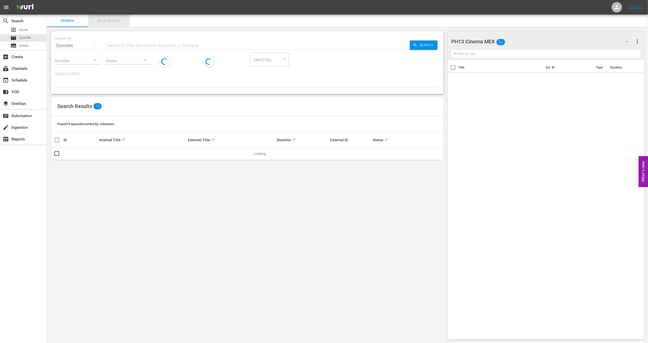
click at [101, 20] on span "Bulk Search" at bounding box center [108, 21] width 35 height 6
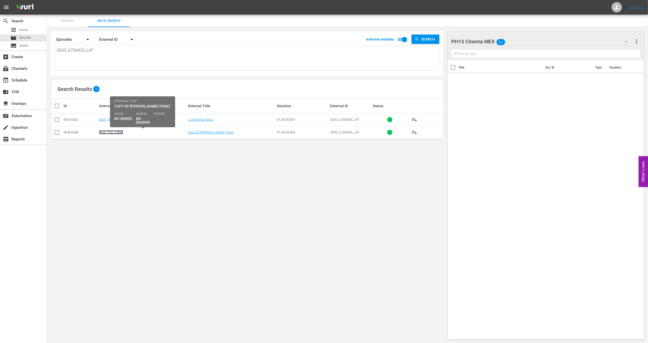
click at [103, 132] on link "Blob, The (1988)" at bounding box center [111, 132] width 24 height 4
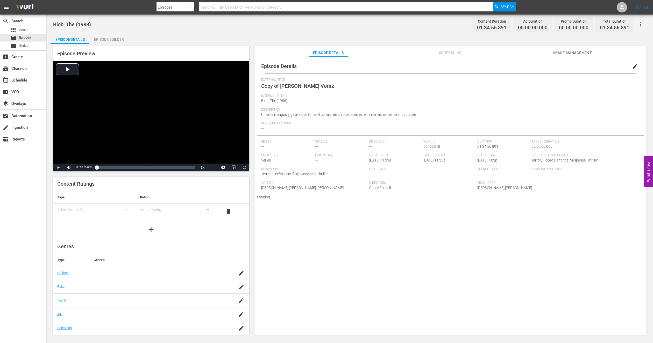
click at [484, 67] on span "edit" at bounding box center [635, 66] width 6 height 6
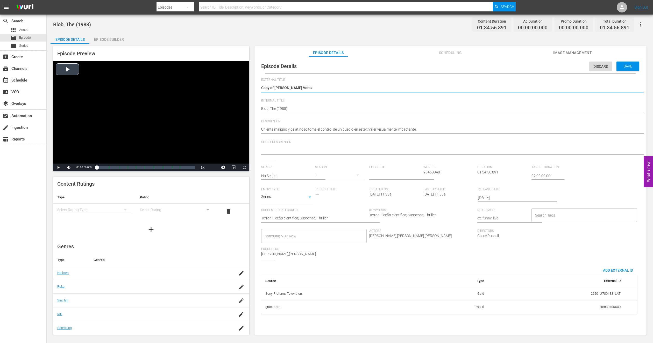
drag, startPoint x: 274, startPoint y: 88, endPoint x: 103, endPoint y: 93, distance: 171.2
click at [103, 93] on div "Episode Preview Video Player is loading. Play Video Play Mute Current Time 00:0…" at bounding box center [350, 191] width 599 height 295
type textarea "La Mancha Voraz"
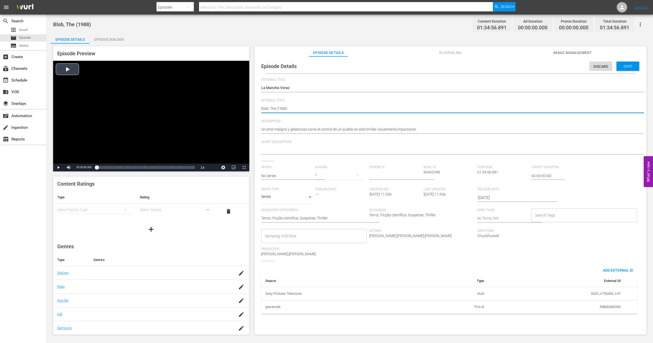
type textarea "pBlob, The (1988)"
type textarea "phBlob, The (1988)"
type textarea "ph1Blob, The (1988)"
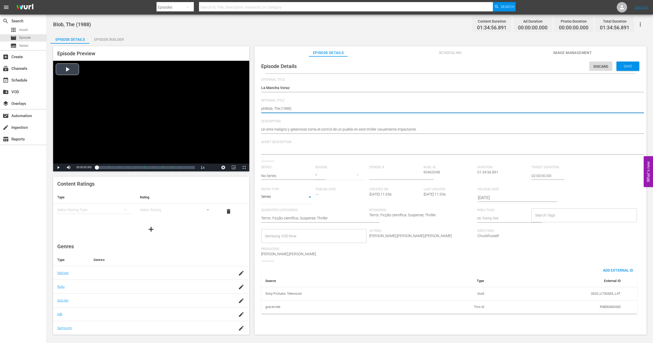
type textarea "ph1Blob, The (1988)"
type textarea "ph13Blob, The (1988)"
type textarea "ph13 Blob, The (1988)"
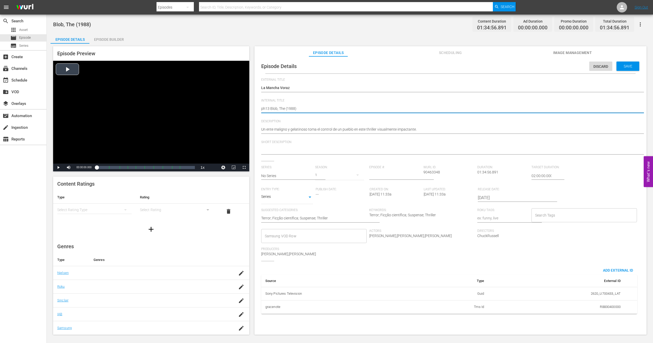
type textarea "ph13 tBlob, The (1988)"
type textarea "ph13 thBlob, The (1988)"
type textarea "ph13 theBlob, The (1988)"
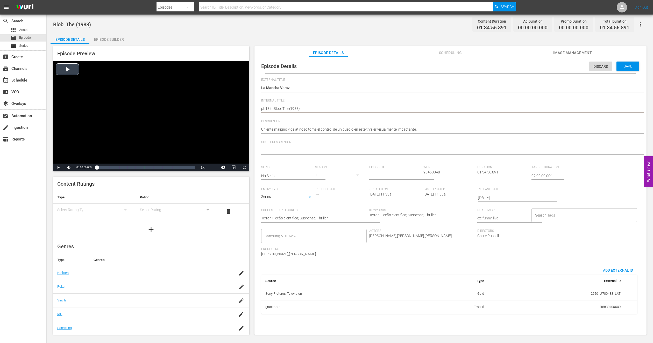
type textarea "ph13 theBlob, The (1988)"
type textarea "ph13 thBlob, The (1988)"
type textarea "ph13 tBlob, The (1988)"
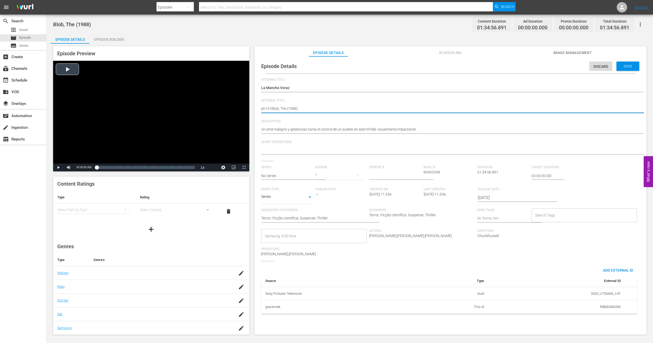
type textarea "ph13 Blob, The (1988)"
type textarea "ph13Blob, The (1988)"
type textarea "ph1Blob, The (1988)"
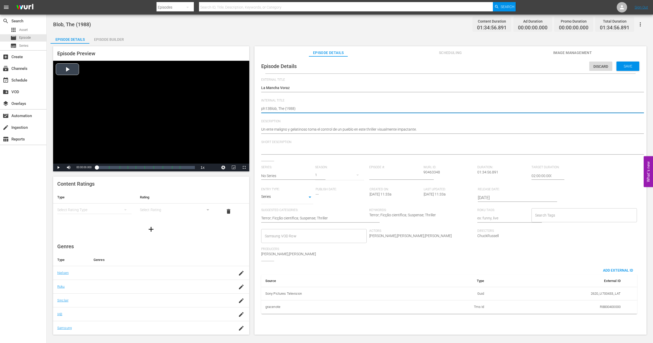
type textarea "ph1Blob, The (1988)"
type textarea "phBlob, The (1988)"
type textarea "pBlob, The (1988)"
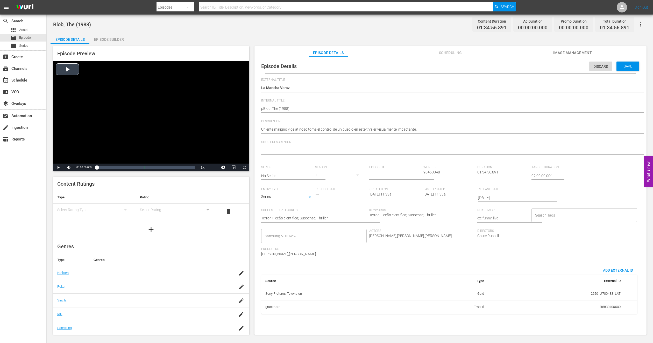
type textarea "Blob, The (1988)"
type textarea "PBlob, The (1988)"
type textarea "PHBlob, The (1988)"
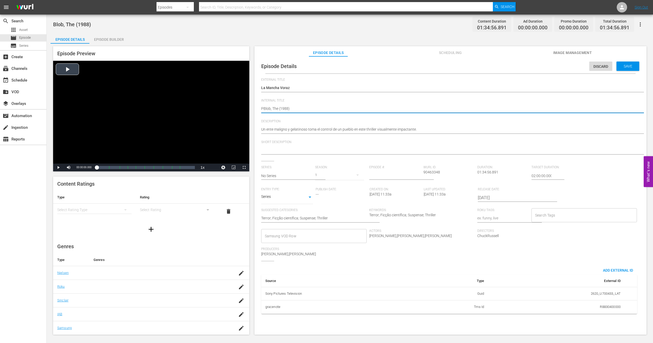
type textarea "PHBlob, The (1988)"
type textarea "PH1Blob, The (1988)"
type textarea "PH13Blob, The (1988)"
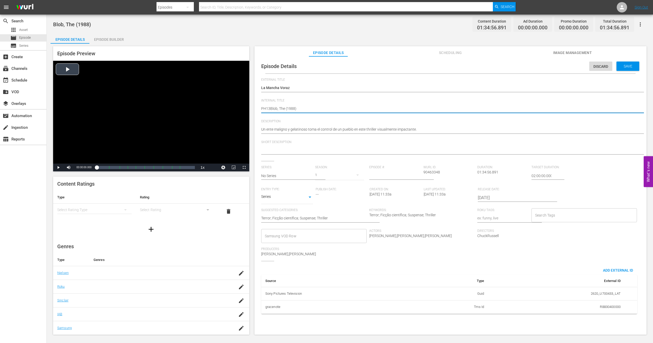
type textarea "PH13 Blob, The (1988)"
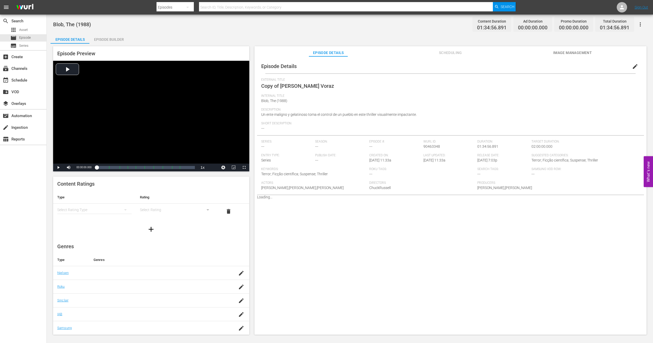
click at [484, 50] on span "Image Management" at bounding box center [572, 53] width 39 height 6
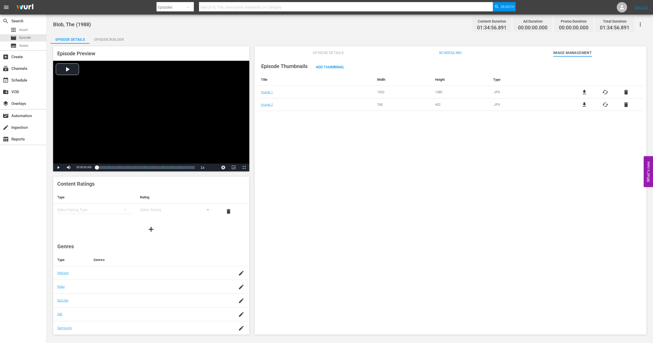
click at [107, 42] on div "Episode Builder" at bounding box center [108, 39] width 39 height 12
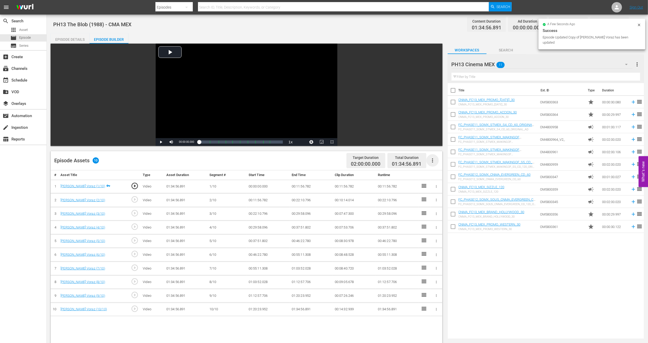
click at [432, 160] on icon "button" at bounding box center [432, 160] width 1 height 4
click at [441, 161] on div "Fill with Ads" at bounding box center [447, 162] width 35 height 12
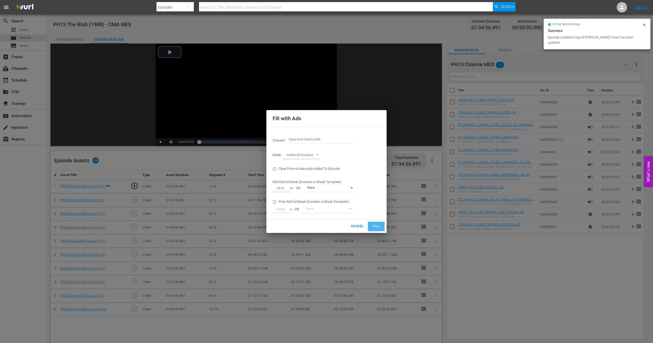
click at [378, 225] on span "Fill" at bounding box center [376, 226] width 8 height 6
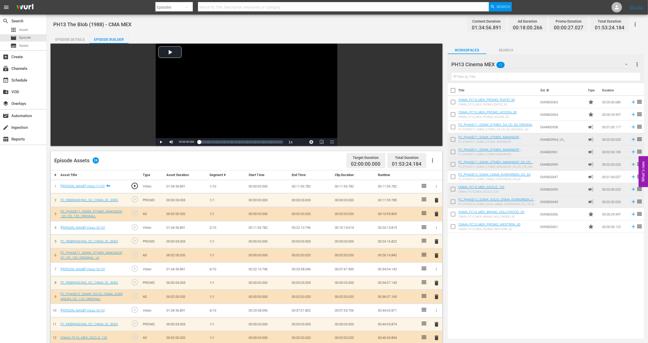
click at [436, 215] on span "delete" at bounding box center [436, 214] width 6 height 6
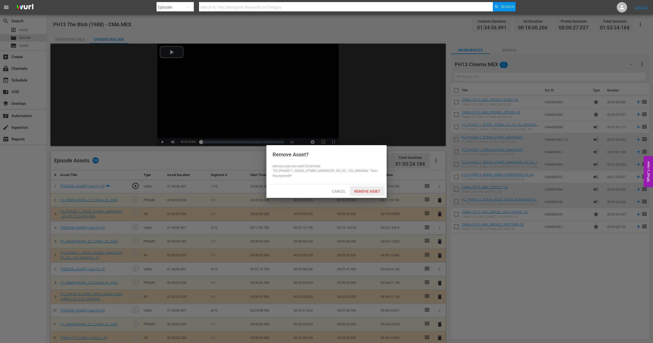
click at [360, 193] on span "Remove Asset" at bounding box center [367, 191] width 34 height 4
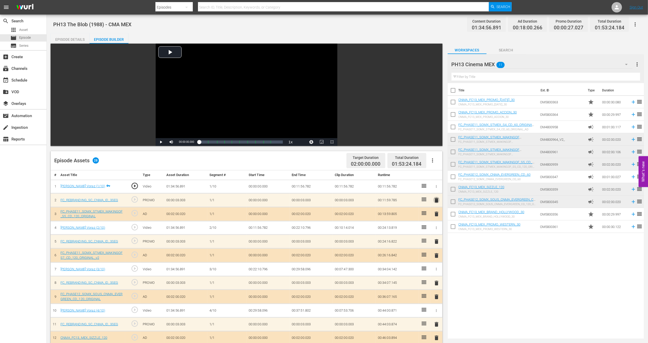
click at [434, 201] on span "delete" at bounding box center [436, 200] width 6 height 6
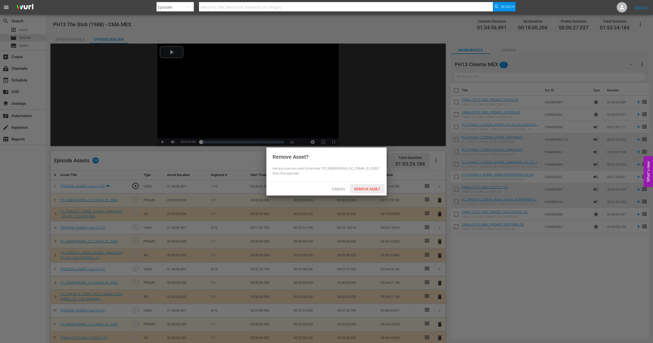
click at [378, 192] on div "Remove Asset" at bounding box center [367, 189] width 34 height 10
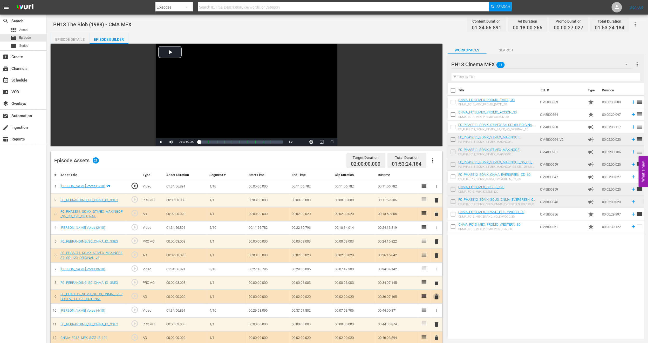
click at [436, 253] on span "delete" at bounding box center [436, 296] width 6 height 6
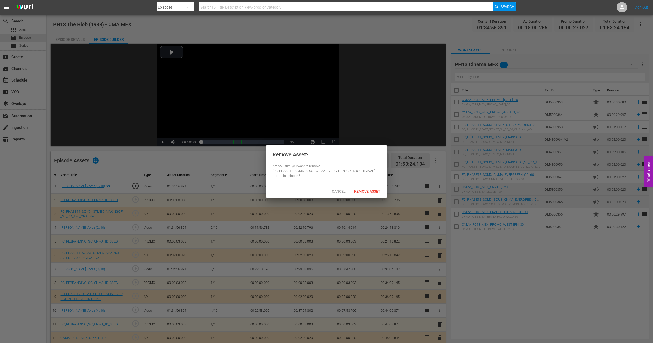
click at [372, 197] on div "Cancel Remove Asset" at bounding box center [327, 190] width 120 height 13
click at [370, 189] on span "Remove Asset" at bounding box center [367, 191] width 34 height 4
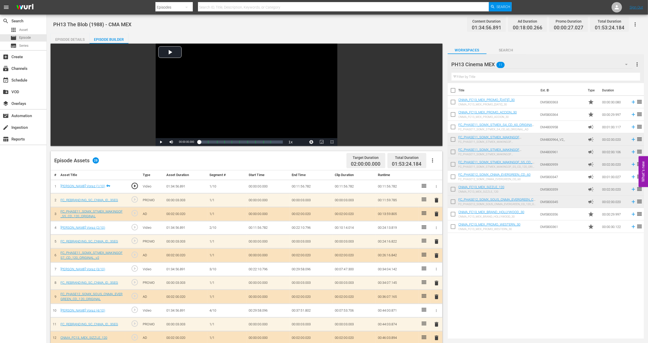
click at [436, 253] on span "delete" at bounding box center [436, 283] width 6 height 6
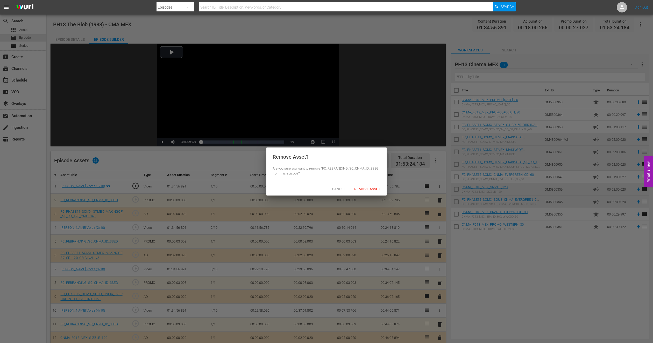
click at [370, 186] on div "Remove Asset" at bounding box center [367, 189] width 34 height 10
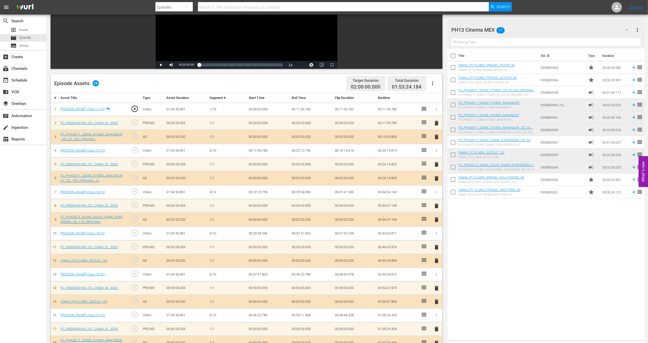
scroll to position [78, 0]
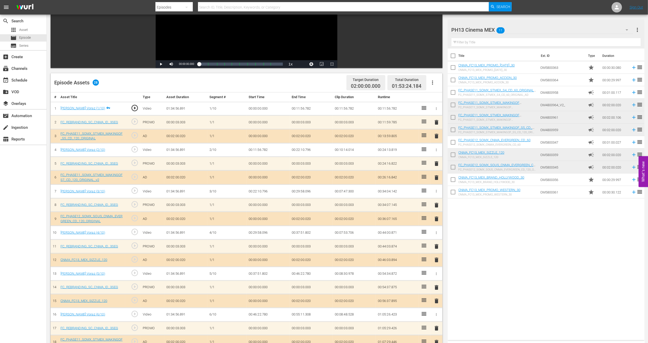
click at [437, 253] on span "delete" at bounding box center [436, 300] width 6 height 6
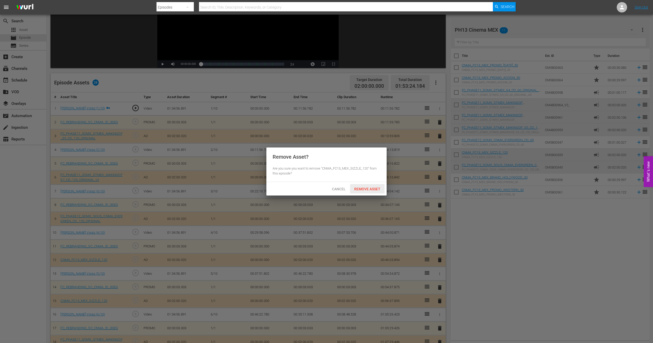
click at [373, 188] on span "Remove Asset" at bounding box center [367, 189] width 34 height 4
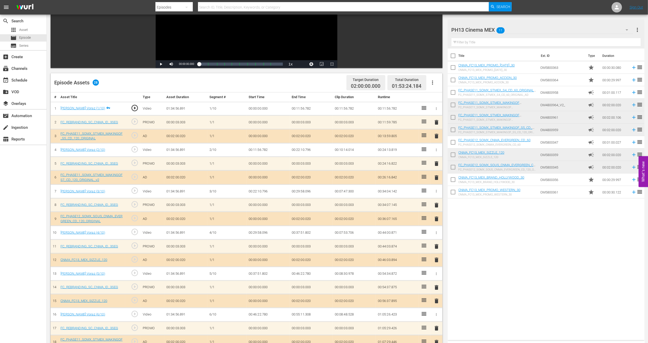
click at [435, 253] on span "delete" at bounding box center [436, 287] width 6 height 6
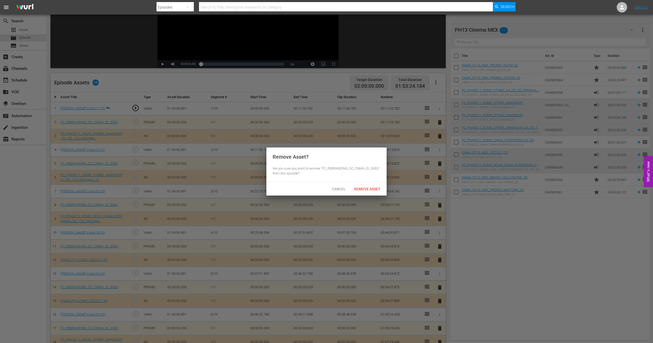
click at [362, 178] on div "Remove Asset? Are you sure you want to remove "FC_REBRANDING_SC_CNMA_ID_3SEG" f…" at bounding box center [327, 164] width 120 height 34
click at [361, 190] on span "Remove Asset" at bounding box center [367, 189] width 34 height 4
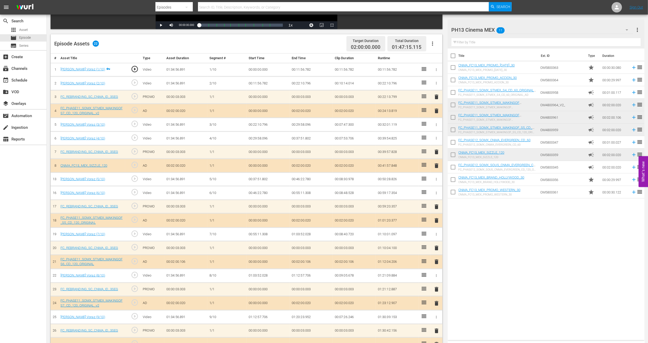
scroll to position [143, 0]
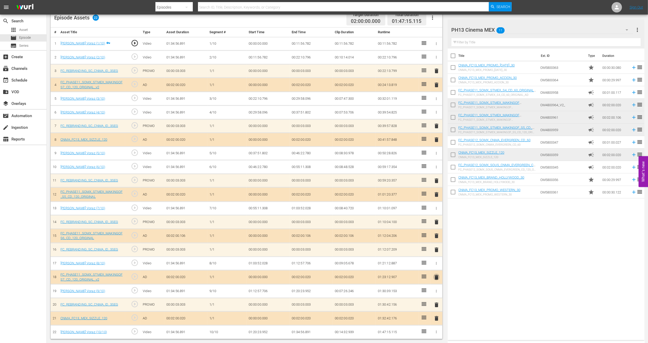
click at [436, 253] on span "delete" at bounding box center [436, 277] width 6 height 6
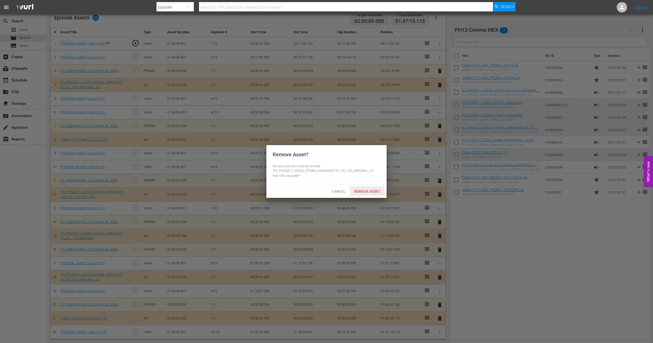
click at [359, 193] on div "Remove Asset" at bounding box center [367, 191] width 34 height 10
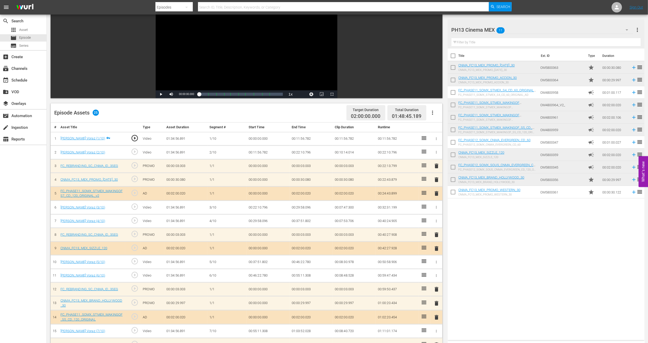
scroll to position [0, 0]
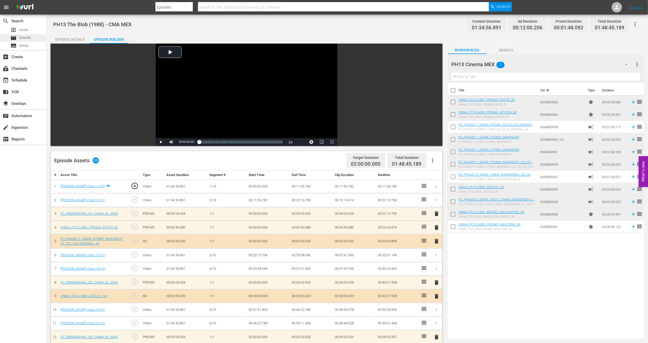
click at [24, 36] on span "Episode" at bounding box center [25, 37] width 12 height 5
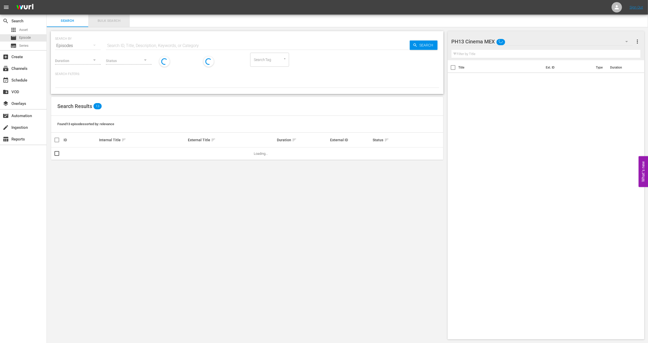
click at [115, 20] on span "Bulk Search" at bounding box center [108, 21] width 35 height 6
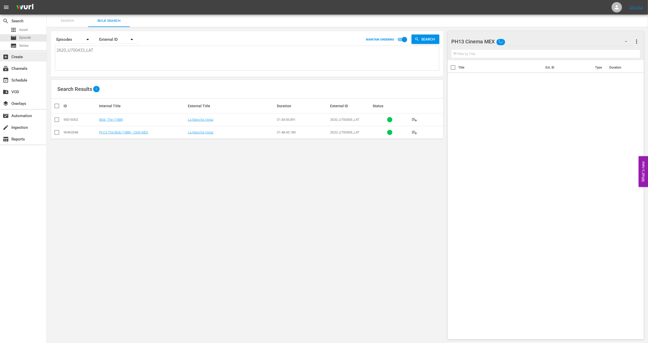
drag, startPoint x: 99, startPoint y: 50, endPoint x: 0, endPoint y: 56, distance: 99.0
click at [47, 0] on div "search Search apps Asset movie Episode subtitles Series add_box Create subscrip…" at bounding box center [347, 0] width 601 height 0
paste textarea "745611_U700360"
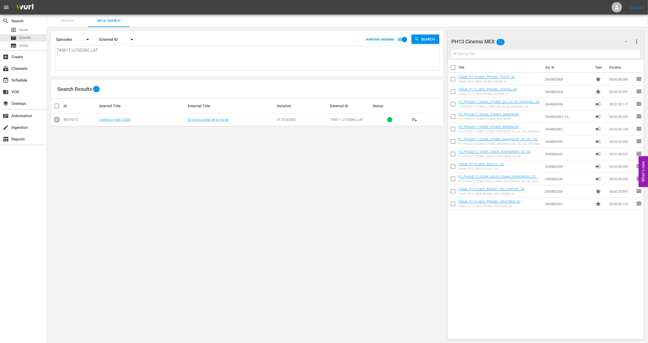
click at [55, 122] on input "checkbox" at bounding box center [57, 120] width 6 height 6
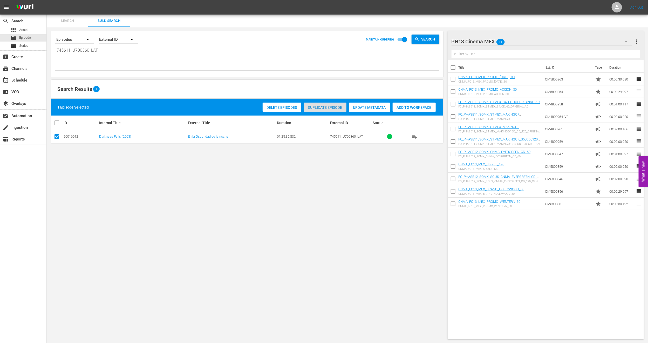
click at [318, 110] on div "Duplicate Episode" at bounding box center [325, 107] width 43 height 10
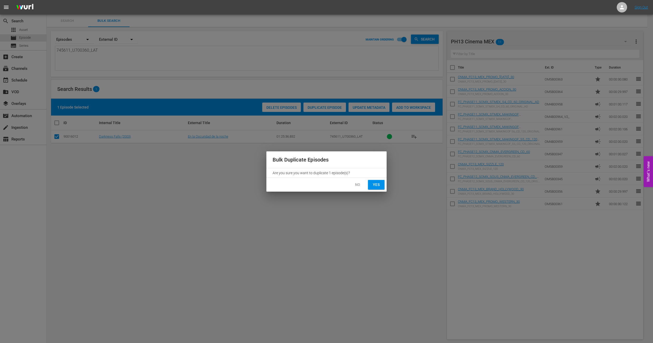
click at [380, 183] on span "Yes" at bounding box center [376, 184] width 8 height 6
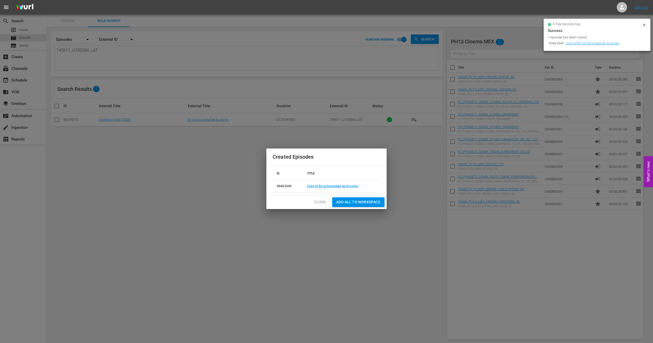
click at [318, 204] on span "Close" at bounding box center [321, 202] width 12 height 6
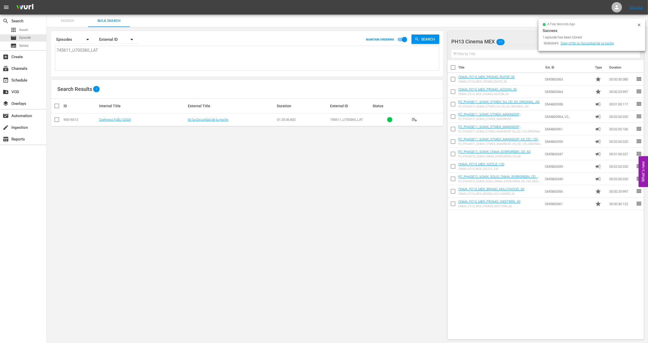
click at [484, 23] on icon at bounding box center [639, 25] width 4 height 4
click at [25, 38] on span "Episode" at bounding box center [25, 37] width 12 height 5
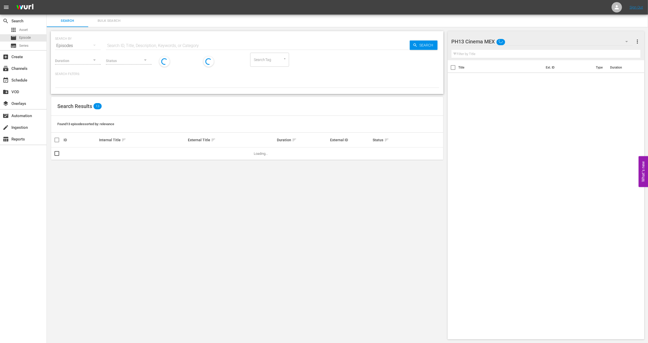
click at [104, 23] on span "Bulk Search" at bounding box center [108, 21] width 35 height 6
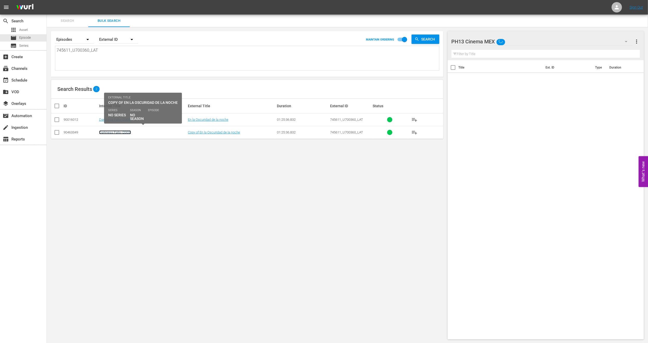
click at [114, 132] on link "Darkness Falls (2003)" at bounding box center [115, 132] width 32 height 4
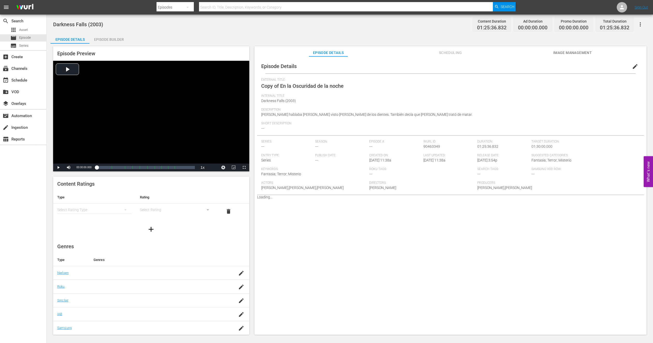
click at [484, 62] on button "edit" at bounding box center [635, 66] width 12 height 12
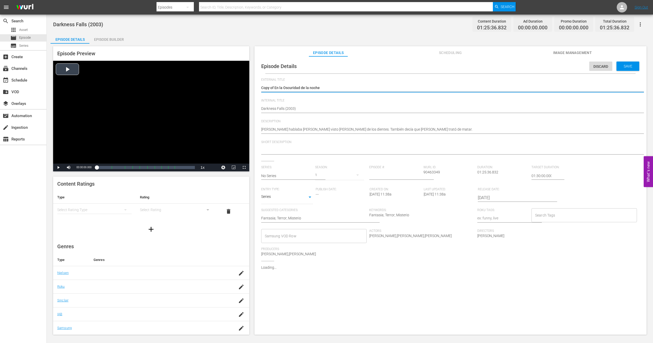
drag, startPoint x: 275, startPoint y: 88, endPoint x: 89, endPoint y: 87, distance: 185.9
click at [89, 87] on div "Episode Preview Video Player is loading. Play Video Play Mute Current Time 00:0…" at bounding box center [350, 191] width 599 height 295
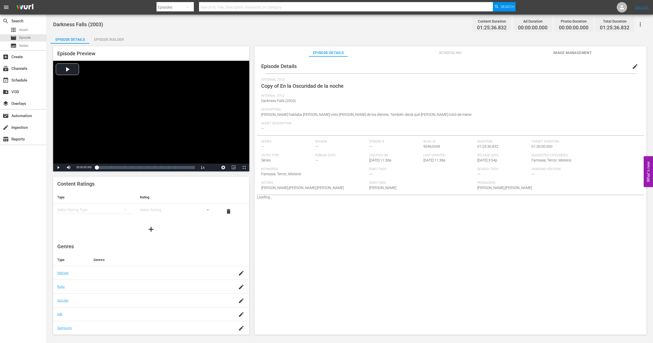
click at [484, 49] on button "Image Management" at bounding box center [572, 51] width 39 height 10
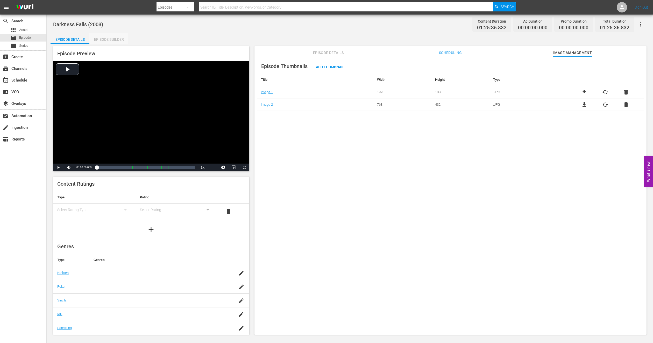
click at [103, 38] on div "Episode Builder" at bounding box center [108, 39] width 39 height 12
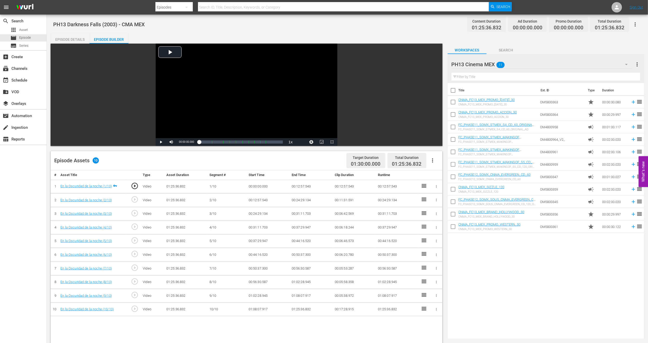
click at [433, 159] on icon "button" at bounding box center [432, 160] width 1 height 4
click at [436, 161] on div "Fill with Ads" at bounding box center [447, 162] width 35 height 12
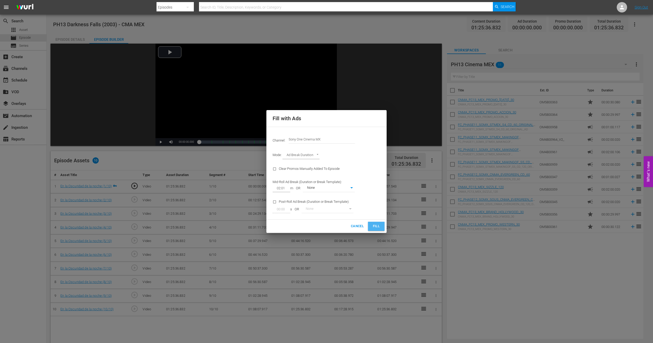
click at [374, 224] on span "Fill" at bounding box center [376, 226] width 8 height 6
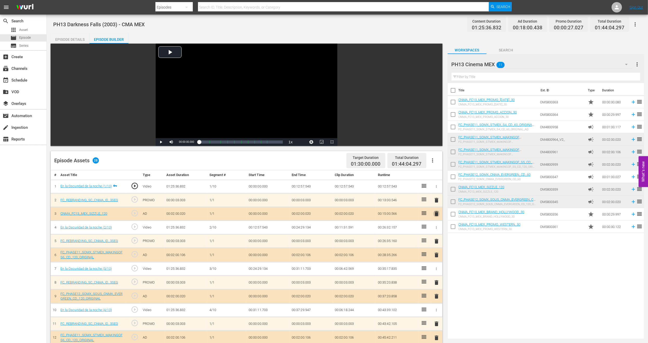
click at [436, 213] on span "delete" at bounding box center [436, 213] width 6 height 6
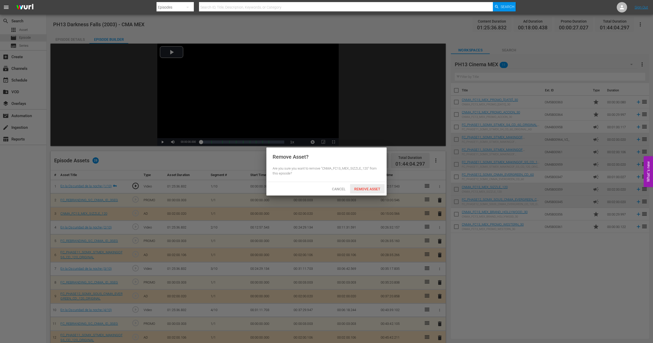
click at [367, 192] on div "Remove Asset" at bounding box center [367, 189] width 34 height 10
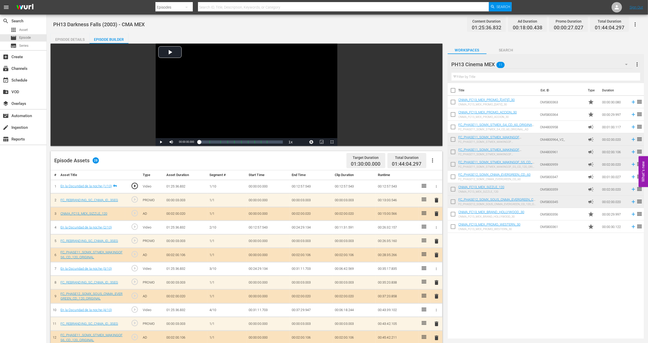
click at [437, 200] on span "delete" at bounding box center [436, 200] width 6 height 6
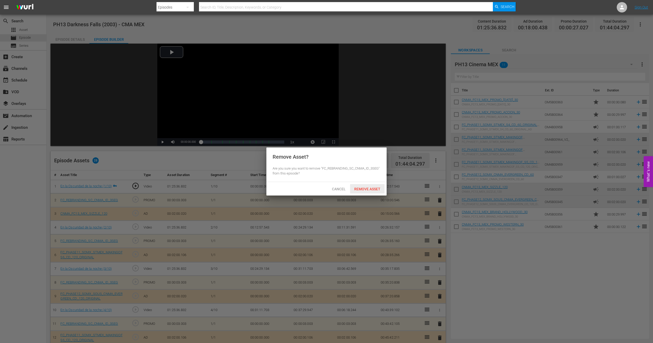
click at [359, 187] on span "Remove Asset" at bounding box center [367, 189] width 34 height 4
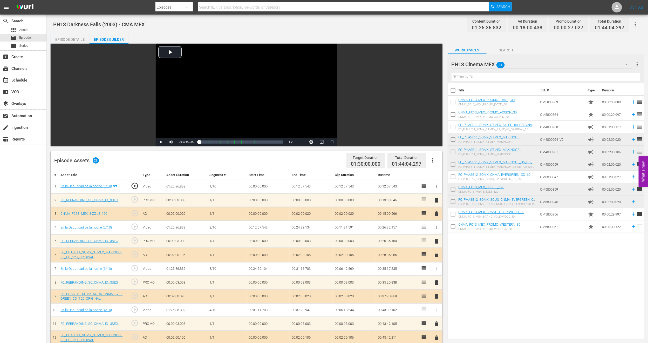
click at [436, 253] on span "delete" at bounding box center [436, 296] width 6 height 6
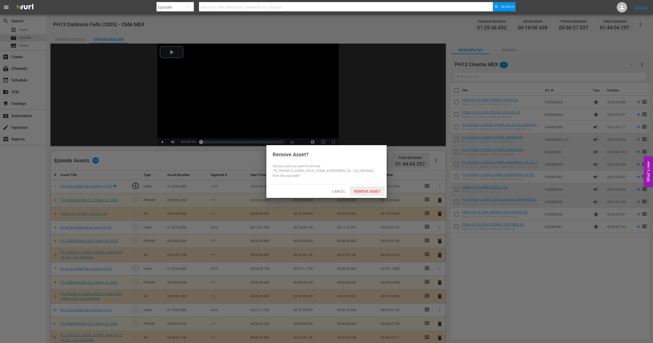
click at [359, 193] on div "Remove Asset" at bounding box center [367, 191] width 34 height 10
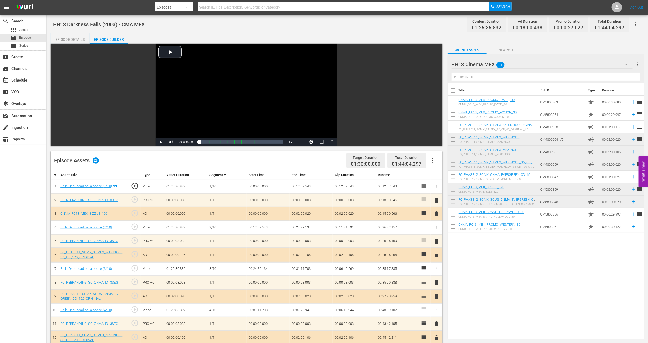
click at [434, 253] on span "delete" at bounding box center [436, 282] width 6 height 6
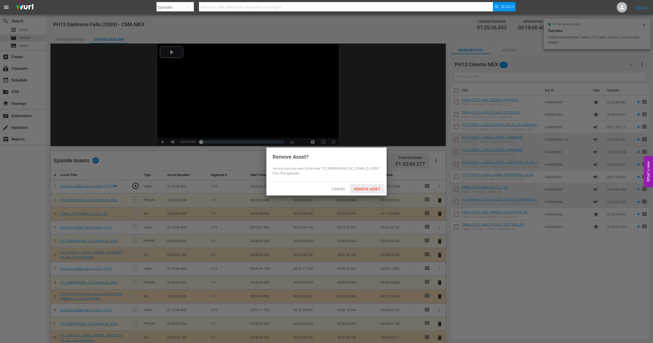
click at [370, 186] on div "Remove Asset" at bounding box center [367, 189] width 34 height 10
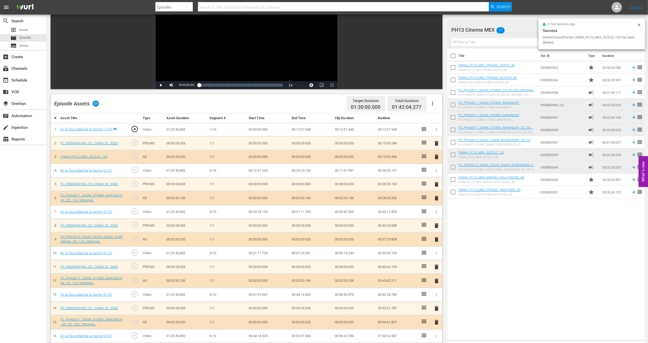
scroll to position [78, 0]
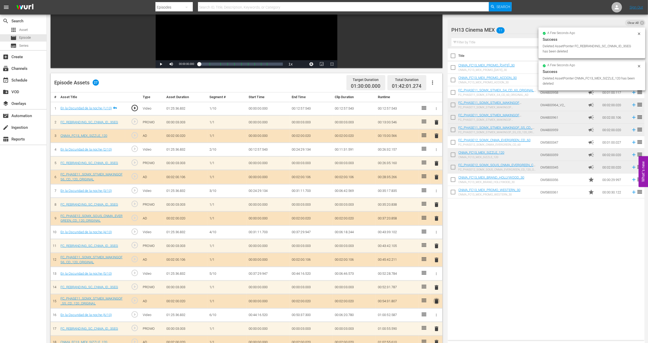
drag, startPoint x: 435, startPoint y: 299, endPoint x: 409, endPoint y: 247, distance: 58.3
click at [435, 253] on span "delete" at bounding box center [436, 301] width 6 height 6
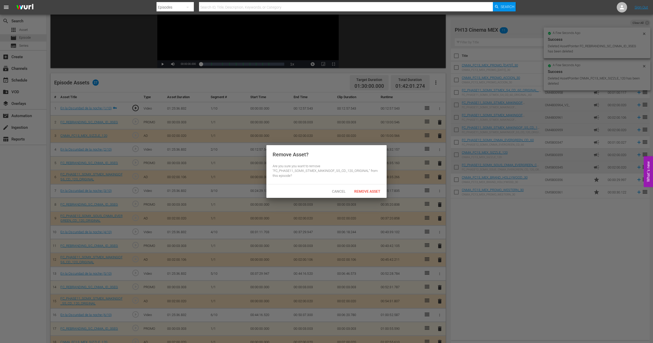
click at [366, 191] on span "Remove Asset" at bounding box center [367, 191] width 34 height 4
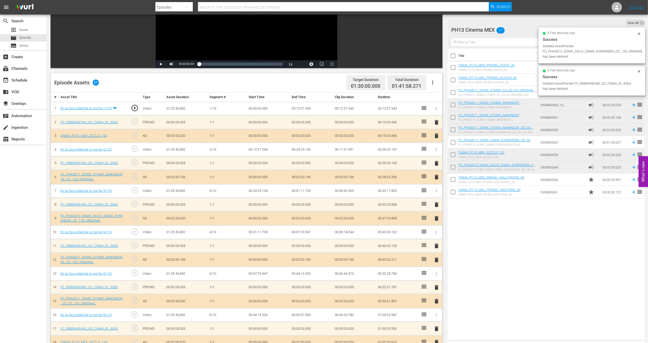
click at [434, 253] on span "delete" at bounding box center [436, 287] width 6 height 6
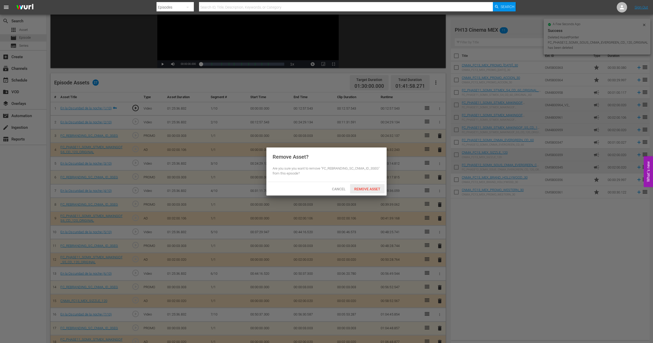
click at [362, 187] on span "Remove Asset" at bounding box center [367, 189] width 34 height 4
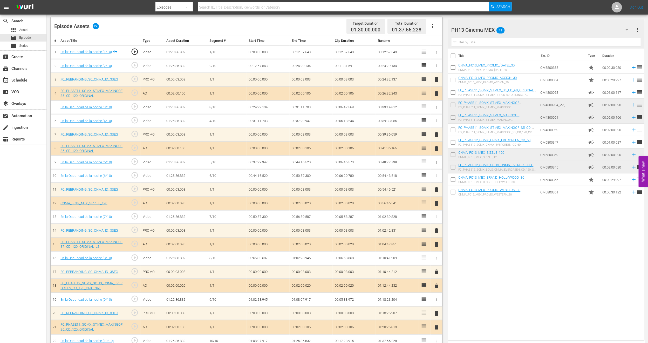
scroll to position [143, 0]
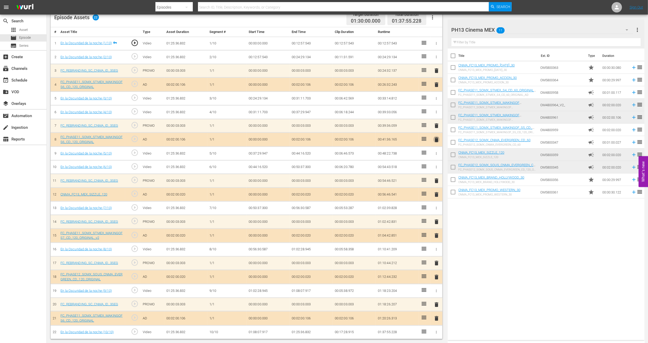
click at [437, 138] on span "delete" at bounding box center [436, 139] width 6 height 6
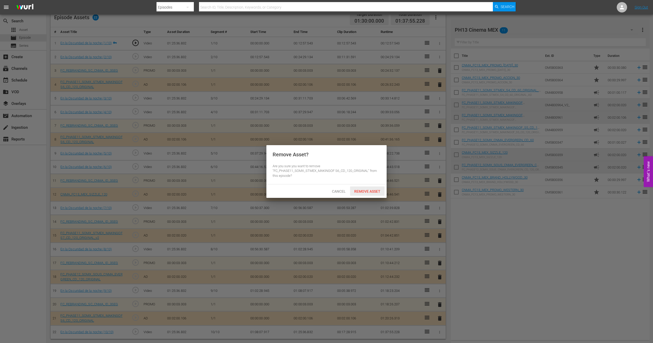
click at [357, 189] on span "Remove Asset" at bounding box center [367, 191] width 34 height 4
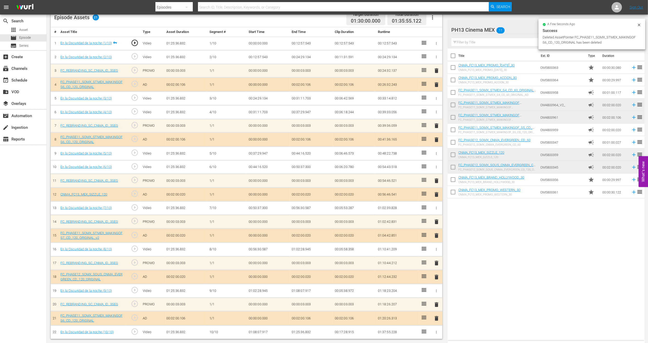
click at [437, 253] on span "delete" at bounding box center [436, 318] width 6 height 6
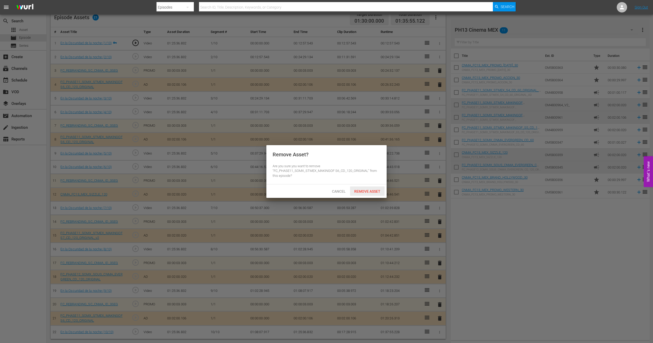
click at [366, 190] on span "Remove Asset" at bounding box center [367, 191] width 34 height 4
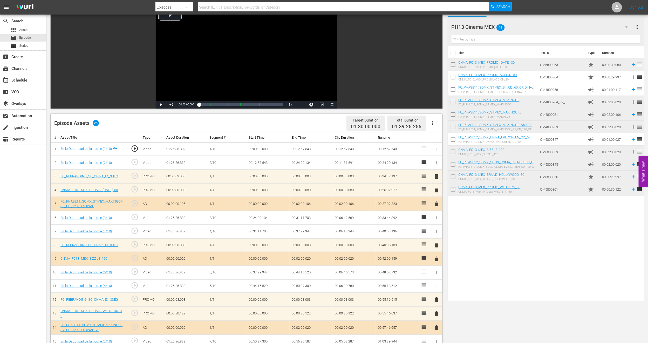
scroll to position [0, 0]
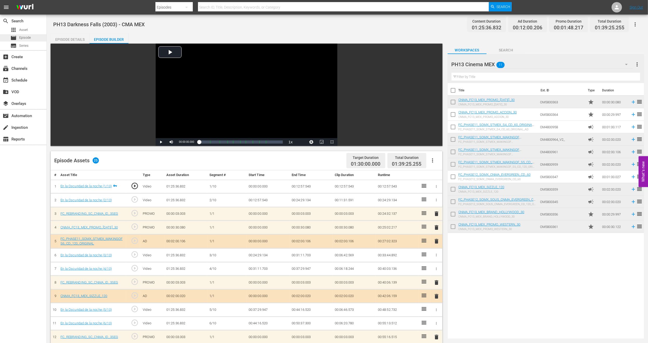
click at [39, 38] on div "movie Episode" at bounding box center [23, 37] width 46 height 7
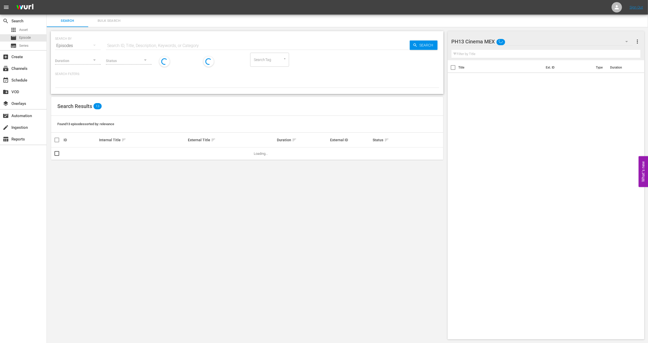
click at [110, 22] on span "Bulk Search" at bounding box center [108, 21] width 35 height 6
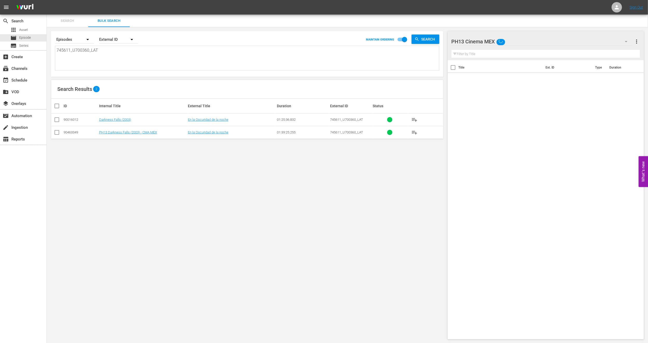
drag, startPoint x: 109, startPoint y: 52, endPoint x: 24, endPoint y: 51, distance: 84.6
click at [47, 0] on div "search Search apps Asset movie Episode subtitles Series add_box Create subscrip…" at bounding box center [347, 0] width 601 height 0
paste textarea "U6000220"
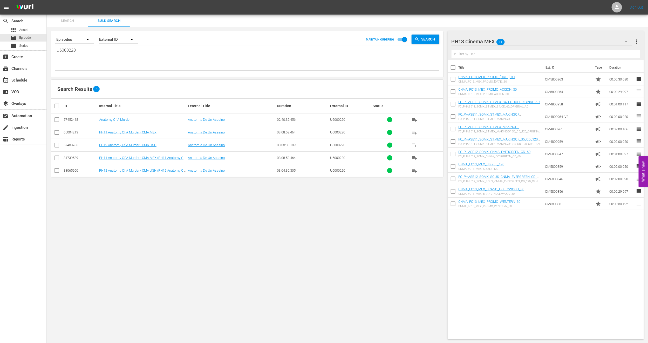
click at [57, 160] on input "checkbox" at bounding box center [57, 159] width 6 height 6
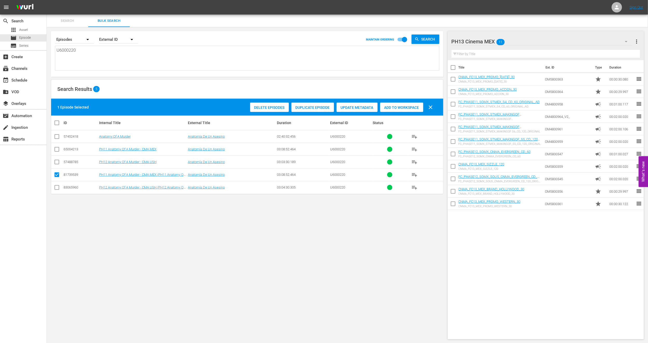
click at [56, 189] on input "checkbox" at bounding box center [57, 188] width 6 height 6
click at [58, 160] on input "checkbox" at bounding box center [57, 163] width 6 height 6
click at [268, 108] on span "Delete Episodes" at bounding box center [269, 107] width 39 height 4
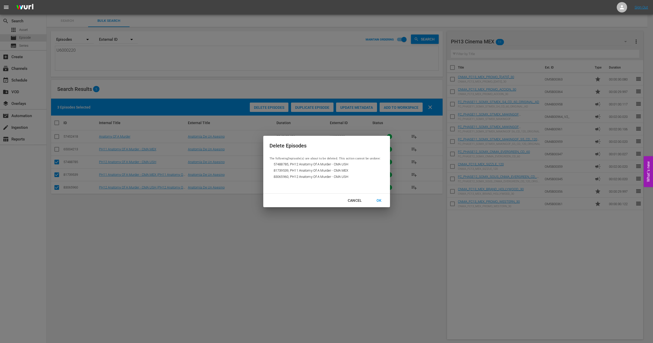
click at [378, 202] on div "OK" at bounding box center [379, 200] width 13 height 6
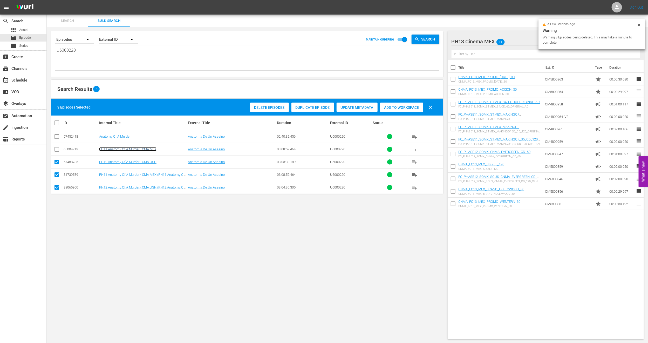
click at [115, 147] on link "PH11 Anatomy Of A Murder - CMA MEX" at bounding box center [127, 149] width 57 height 4
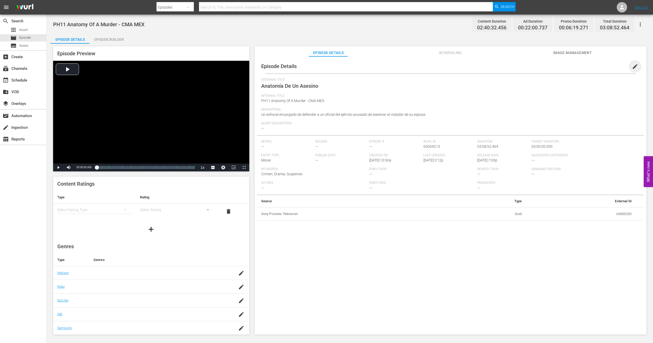
click at [484, 68] on span "edit" at bounding box center [635, 66] width 6 height 6
click at [484, 54] on span "Image Management" at bounding box center [572, 53] width 39 height 6
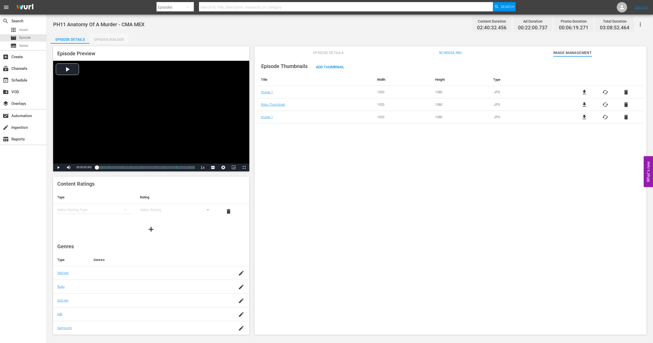
click at [111, 37] on div "Episode Builder" at bounding box center [108, 39] width 39 height 12
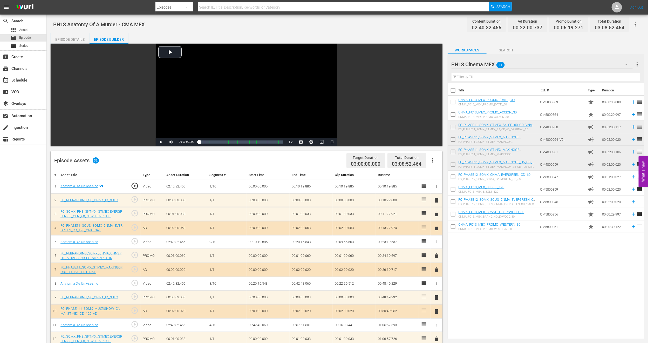
click at [433, 160] on icon "button" at bounding box center [432, 160] width 6 height 6
click at [437, 176] on div "Clear Ads" at bounding box center [447, 175] width 35 height 12
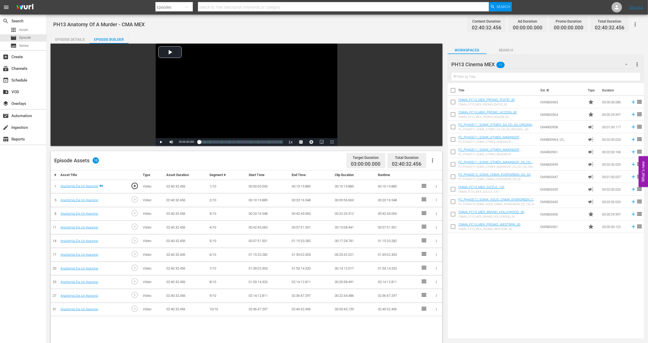
click at [433, 158] on icon "button" at bounding box center [432, 160] width 6 height 6
click at [440, 160] on div "Fill with Ads" at bounding box center [447, 162] width 35 height 12
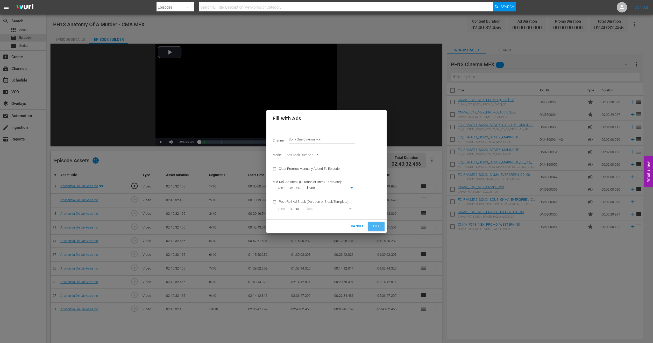
click at [379, 227] on span "Fill" at bounding box center [376, 226] width 8 height 6
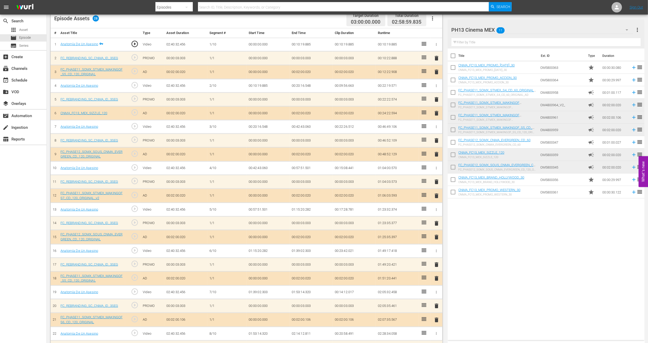
scroll to position [156, 0]
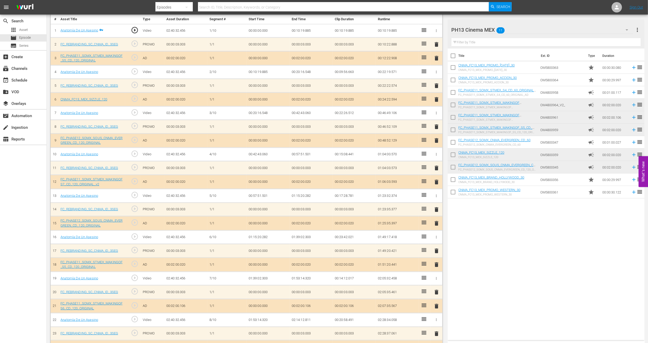
click at [436, 142] on span "delete" at bounding box center [436, 140] width 6 height 6
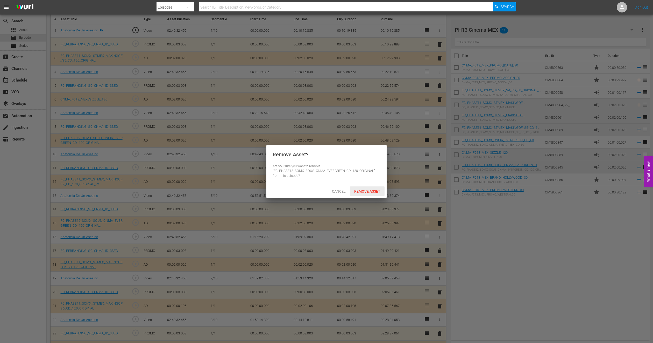
click at [379, 190] on span "Remove Asset" at bounding box center [367, 191] width 34 height 4
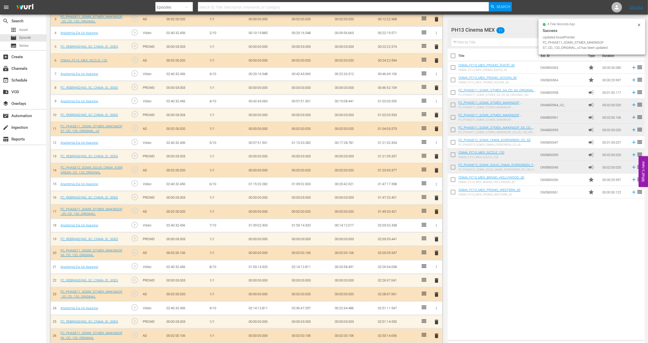
scroll to position [213, 0]
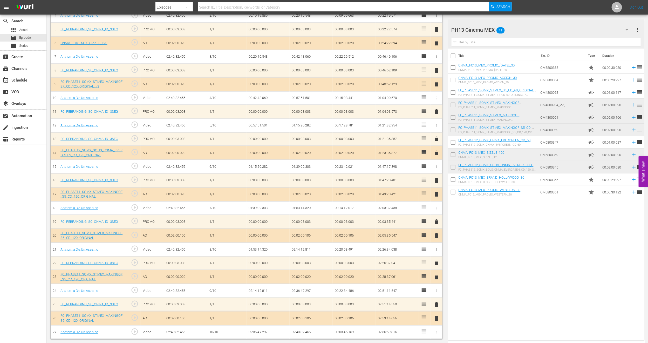
click at [436, 194] on span "delete" at bounding box center [436, 194] width 6 height 6
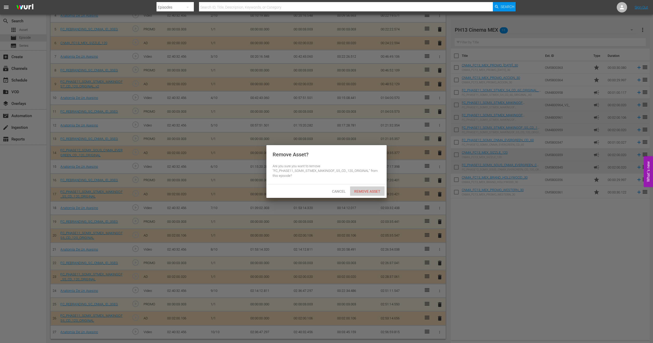
drag, startPoint x: 372, startPoint y: 191, endPoint x: 375, endPoint y: 199, distance: 8.9
click at [372, 191] on span "Remove Asset" at bounding box center [367, 191] width 34 height 4
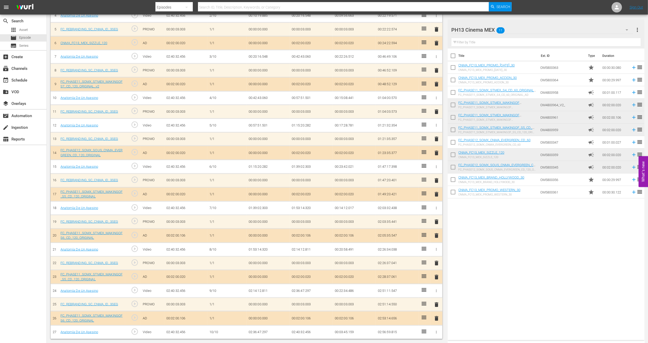
click at [436, 235] on span "delete" at bounding box center [436, 235] width 6 height 6
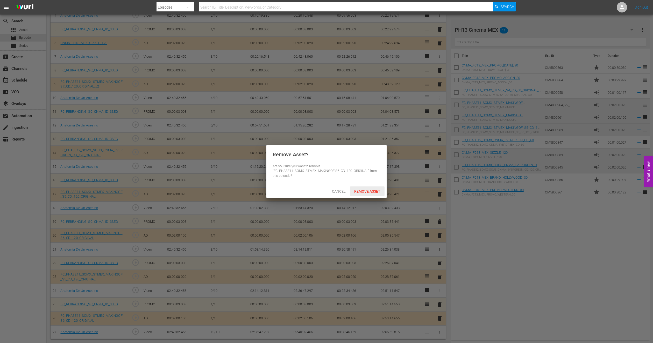
click at [372, 191] on span "Remove Asset" at bounding box center [367, 191] width 34 height 4
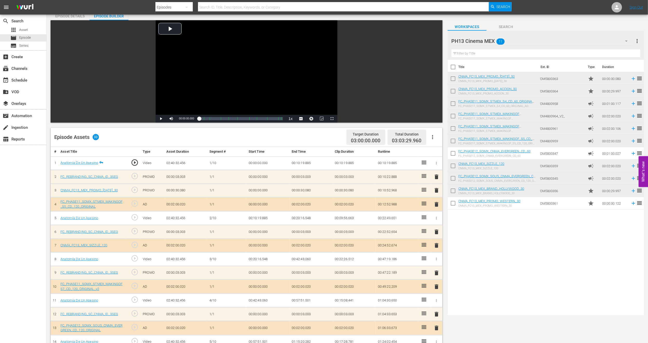
scroll to position [0, 0]
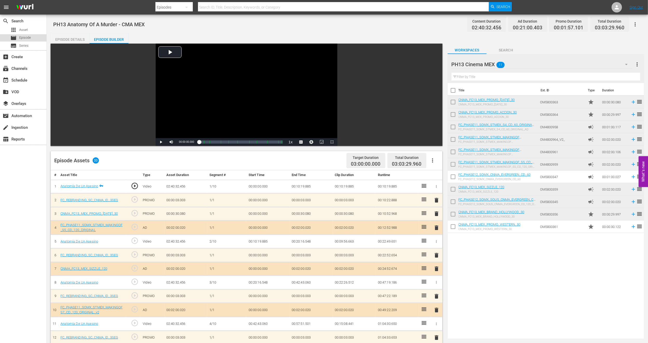
click at [29, 38] on span "Episode" at bounding box center [25, 37] width 12 height 5
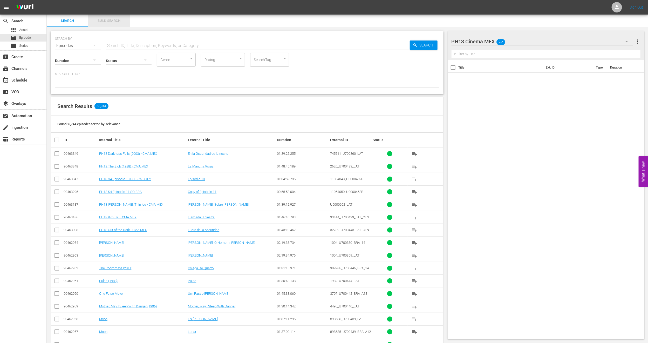
click at [107, 21] on span "Bulk Search" at bounding box center [108, 21] width 35 height 6
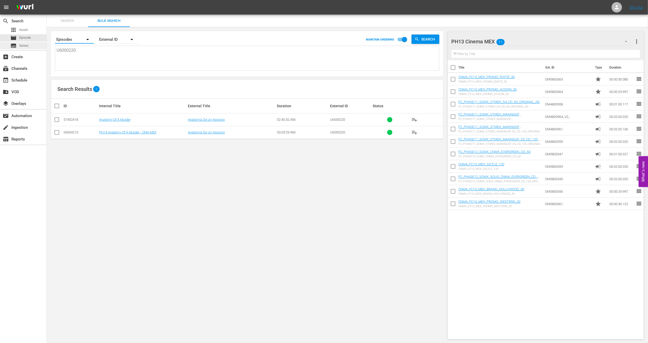
drag, startPoint x: 89, startPoint y: 45, endPoint x: 41, endPoint y: 48, distance: 48.4
click at [47, 0] on div "search Search apps Asset movie Episode subtitles Series add_box Create subscrip…" at bounding box center [347, 0] width 601 height 0
click at [90, 59] on textarea "U6000220" at bounding box center [248, 59] width 382 height 24
drag, startPoint x: 98, startPoint y: 56, endPoint x: 0, endPoint y: 52, distance: 98.1
click at [47, 0] on div "search Search apps Asset movie Episode subtitles Series add_box Create subscrip…" at bounding box center [347, 0] width 601 height 0
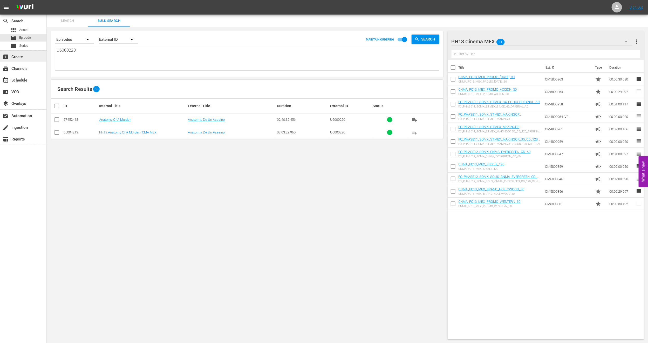
paste textarea "132547_U700432_LAT"
click at [57, 121] on input "checkbox" at bounding box center [57, 120] width 6 height 6
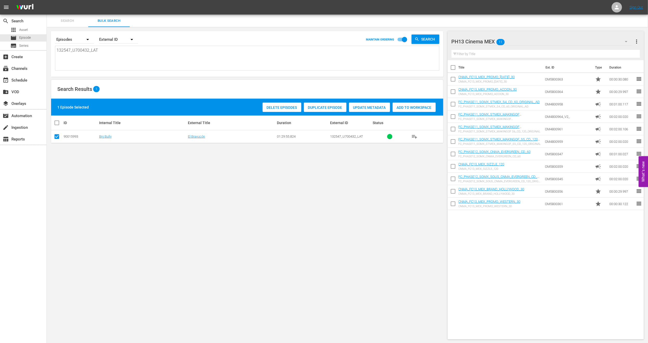
click at [319, 106] on span "Duplicate Episode" at bounding box center [325, 107] width 43 height 4
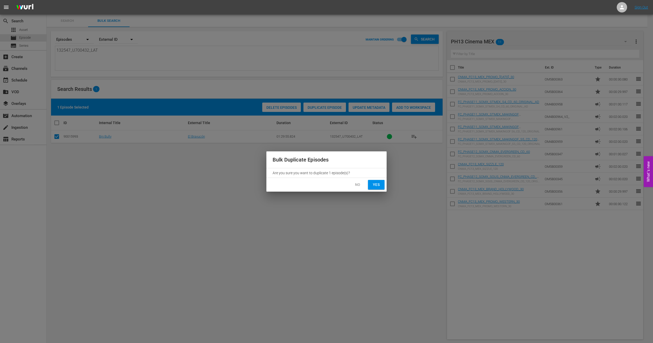
click at [378, 188] on button "Yes" at bounding box center [376, 185] width 17 height 10
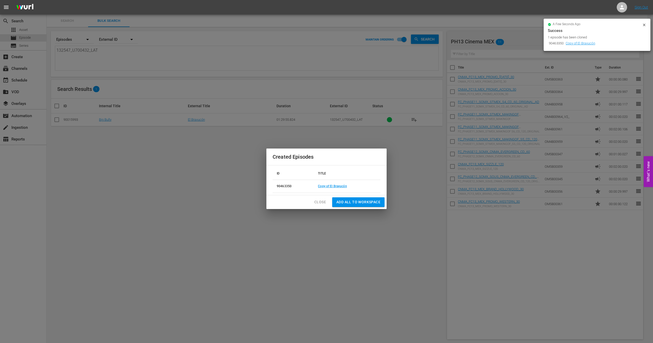
click at [317, 203] on span "Close" at bounding box center [321, 202] width 12 height 6
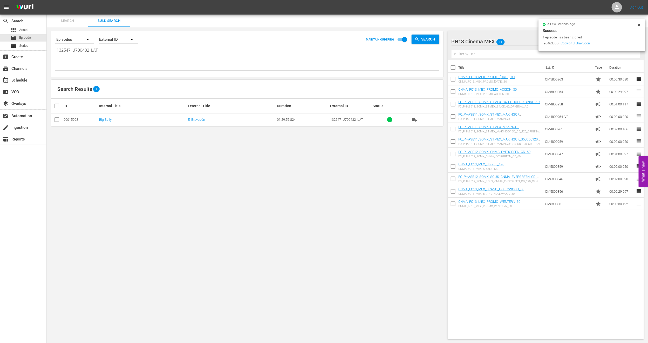
click at [484, 24] on icon at bounding box center [639, 25] width 4 height 4
click at [36, 36] on div "movie Episode" at bounding box center [23, 37] width 46 height 7
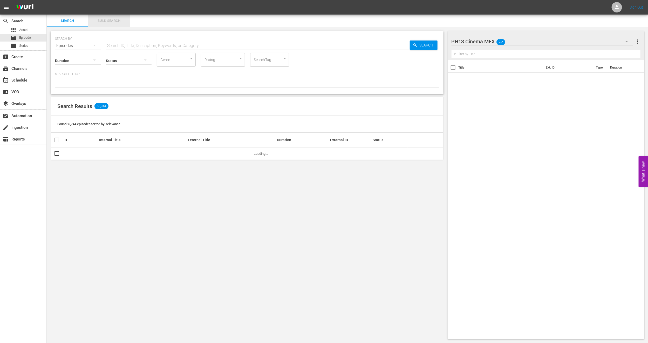
click at [100, 20] on span "Bulk Search" at bounding box center [108, 21] width 35 height 6
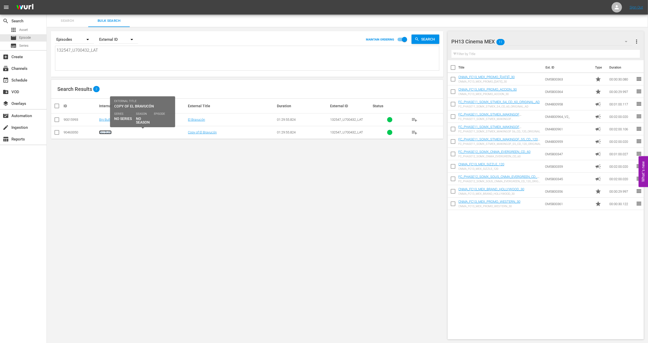
click at [104, 132] on link "Big Bully" at bounding box center [105, 132] width 12 height 4
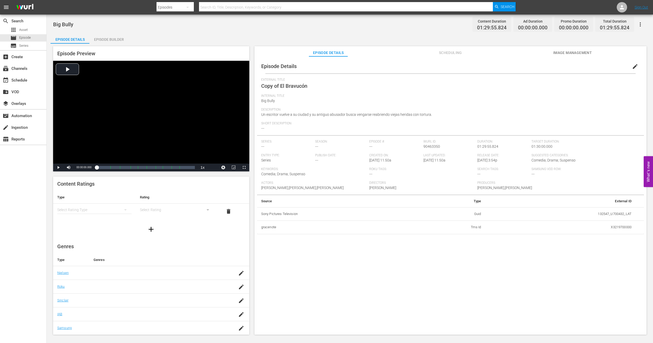
click at [484, 66] on span "edit" at bounding box center [635, 66] width 6 height 6
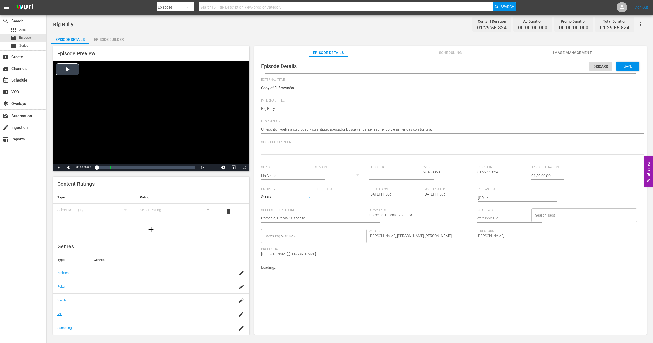
drag, startPoint x: 274, startPoint y: 87, endPoint x: 154, endPoint y: 78, distance: 120.4
click at [154, 78] on div "Episode Preview Video Player is loading. Play Video Play Mute Current Time 00:0…" at bounding box center [350, 191] width 599 height 295
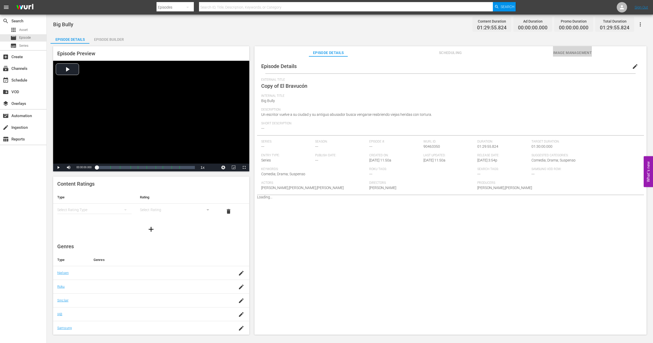
click at [484, 52] on span "Image Management" at bounding box center [572, 53] width 39 height 6
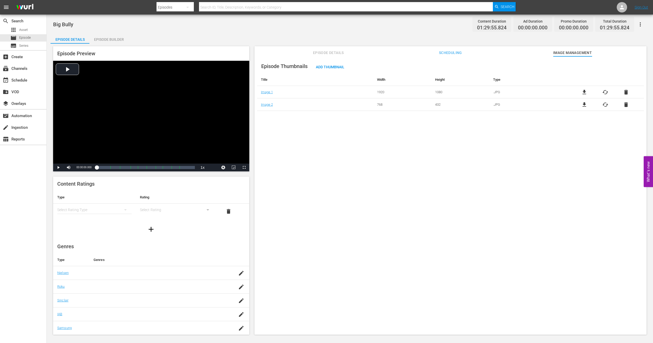
click at [124, 35] on div "Episode Builder" at bounding box center [108, 39] width 39 height 12
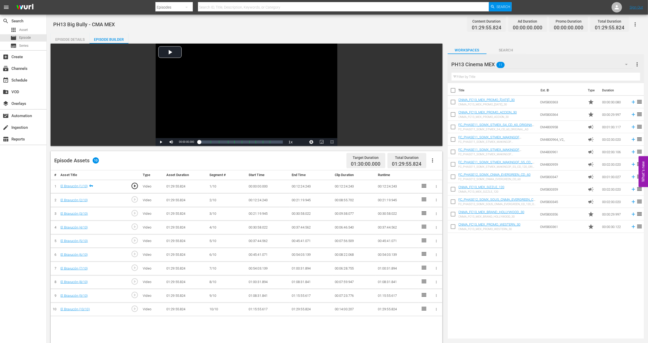
click at [433, 158] on icon "button" at bounding box center [432, 160] width 6 height 6
click at [443, 162] on div "Fill with Ads" at bounding box center [447, 162] width 35 height 12
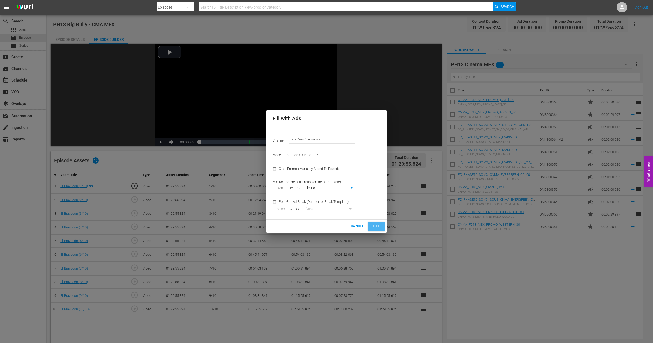
click at [377, 227] on span "Fill" at bounding box center [376, 226] width 8 height 6
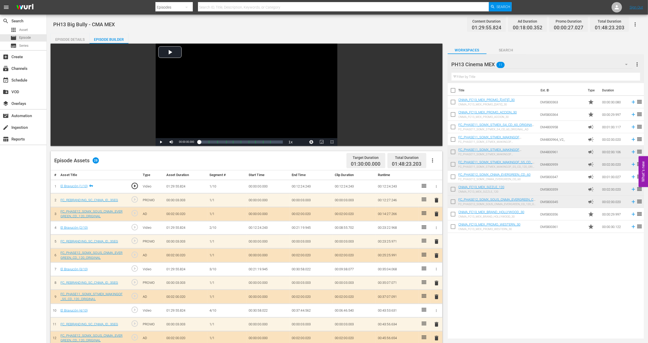
click at [436, 212] on span "delete" at bounding box center [436, 214] width 6 height 6
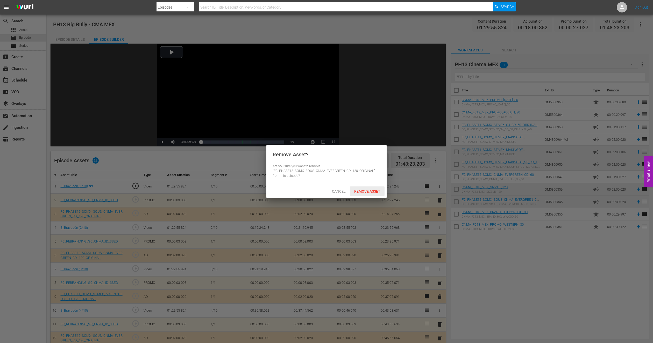
click at [366, 189] on span "Remove Asset" at bounding box center [367, 191] width 34 height 4
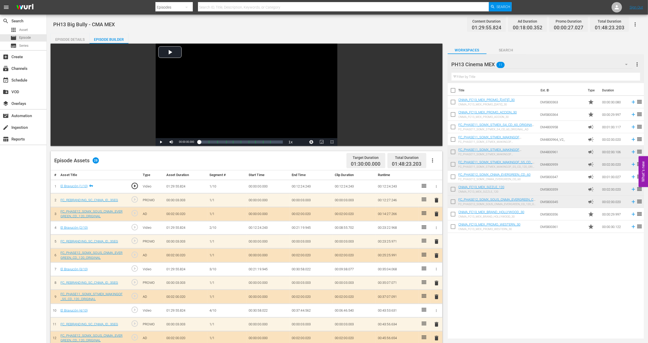
click at [437, 200] on span "delete" at bounding box center [436, 200] width 6 height 6
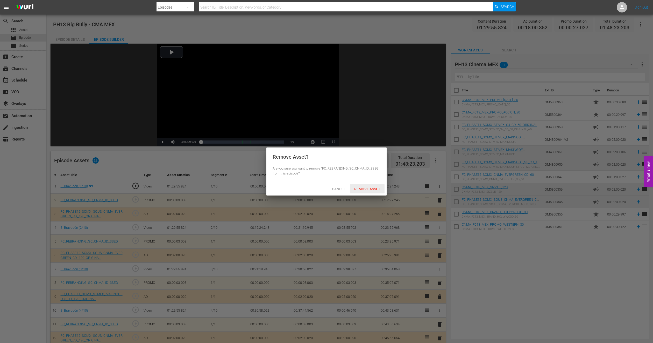
click at [382, 191] on span "Remove Asset" at bounding box center [367, 189] width 34 height 4
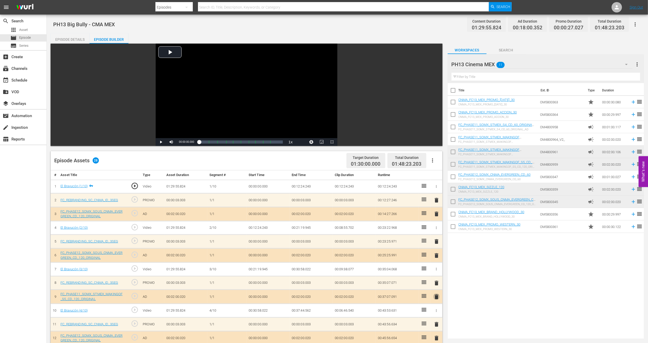
click at [435, 253] on span "delete" at bounding box center [436, 296] width 6 height 6
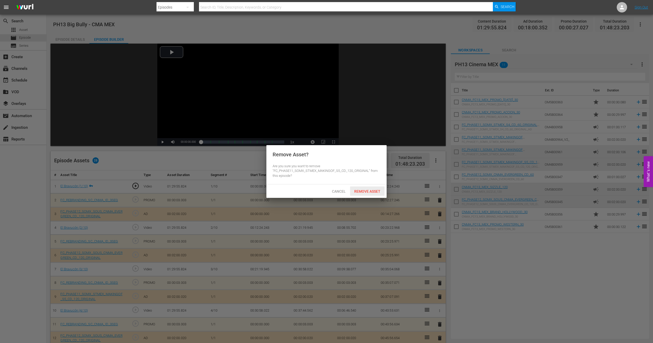
click at [370, 195] on div "Remove Asset" at bounding box center [367, 191] width 34 height 10
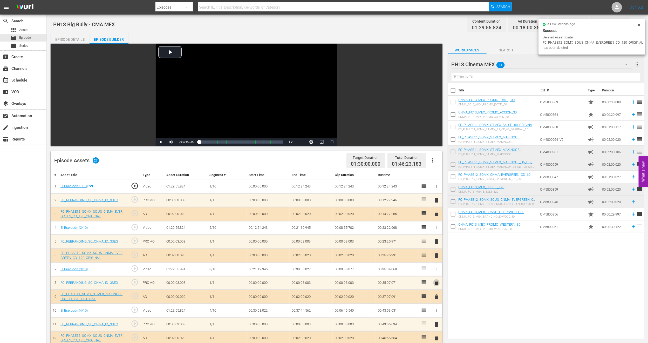
click at [438, 253] on span "delete" at bounding box center [436, 283] width 6 height 6
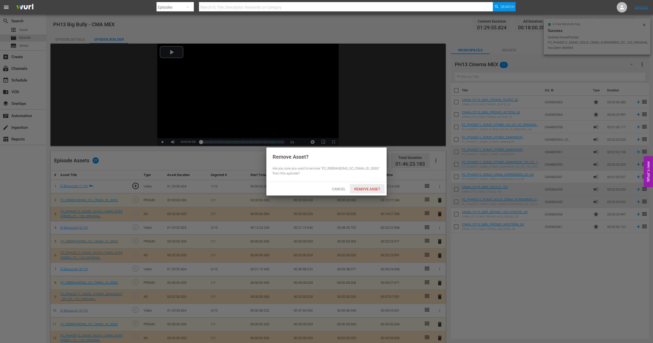
click at [369, 189] on span "Remove Asset" at bounding box center [367, 189] width 34 height 4
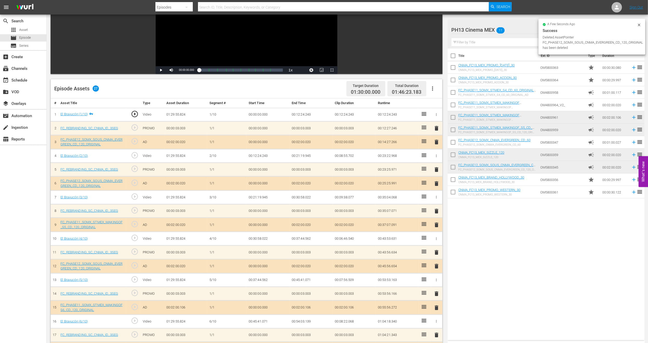
scroll to position [78, 0]
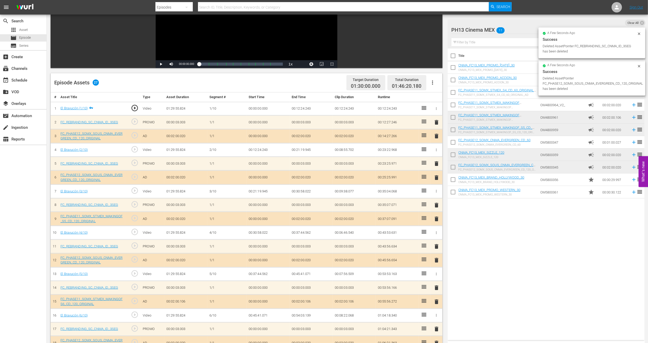
click at [437, 253] on span "delete" at bounding box center [436, 301] width 6 height 6
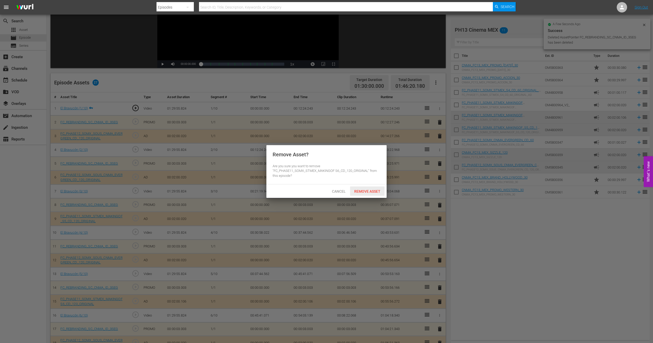
click at [362, 189] on span "Remove Asset" at bounding box center [367, 191] width 34 height 4
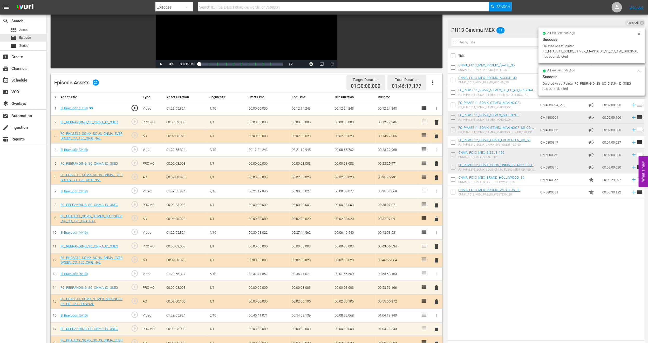
click at [435, 253] on span "delete" at bounding box center [436, 287] width 6 height 6
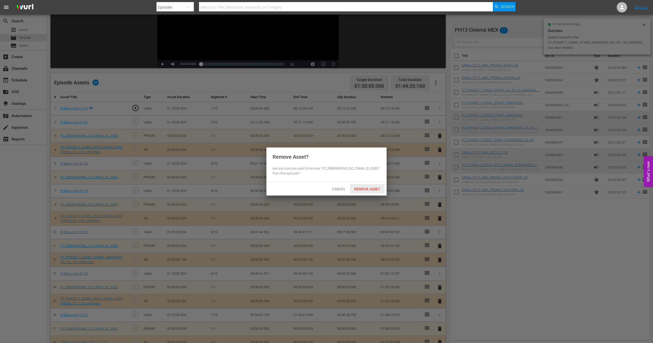
click at [371, 186] on div "Remove Asset" at bounding box center [367, 189] width 34 height 10
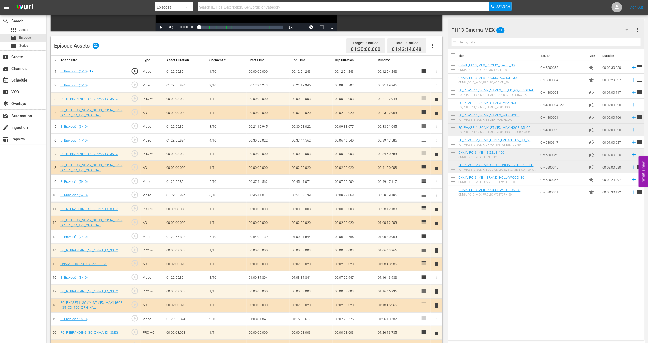
scroll to position [143, 0]
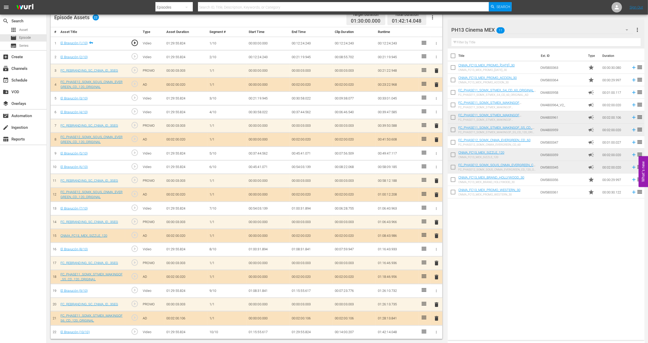
click at [435, 141] on span "delete" at bounding box center [436, 139] width 6 height 6
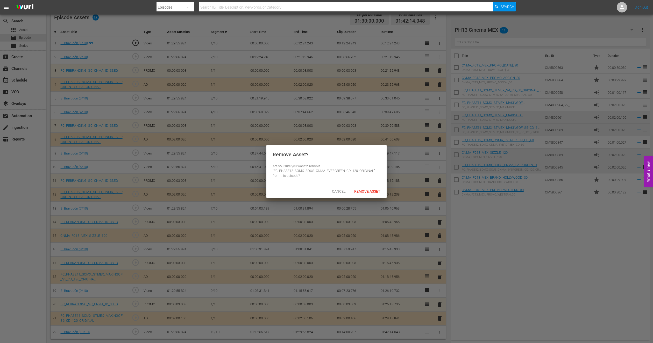
click at [375, 188] on div "Remove Asset" at bounding box center [367, 191] width 34 height 10
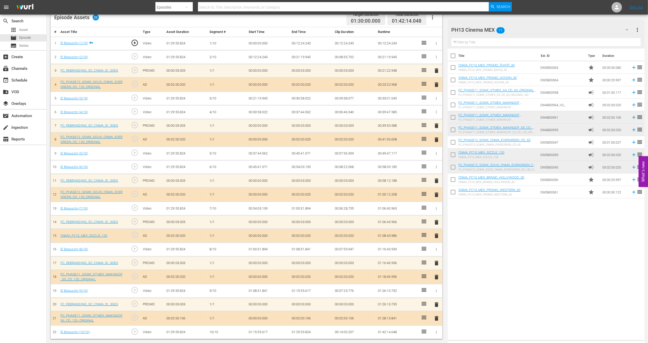
click at [437, 196] on span "delete" at bounding box center [436, 194] width 6 height 6
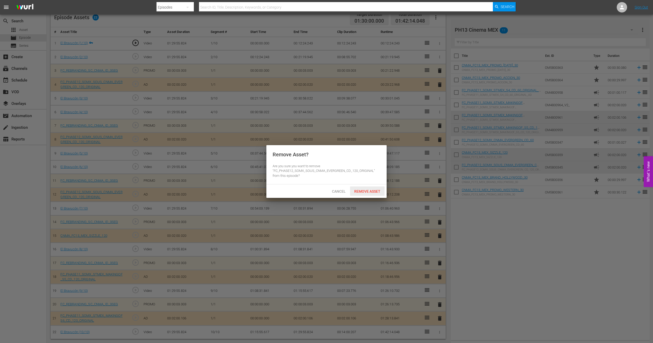
click at [381, 192] on span "Remove Asset" at bounding box center [367, 191] width 34 height 4
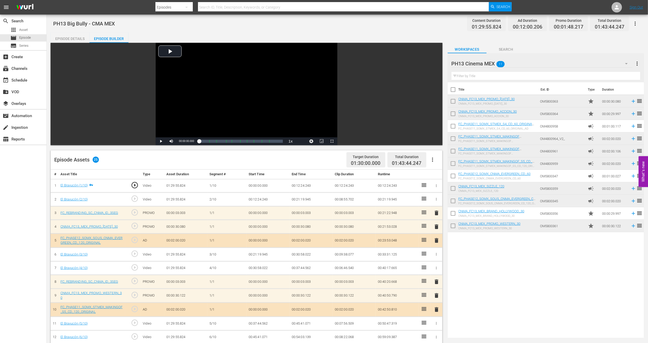
scroll to position [0, 0]
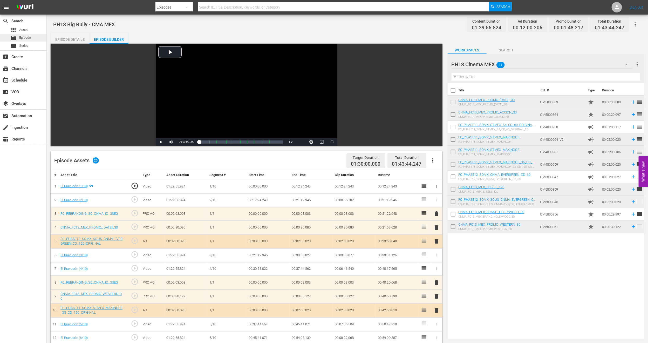
click at [31, 38] on div "movie Episode" at bounding box center [23, 37] width 46 height 7
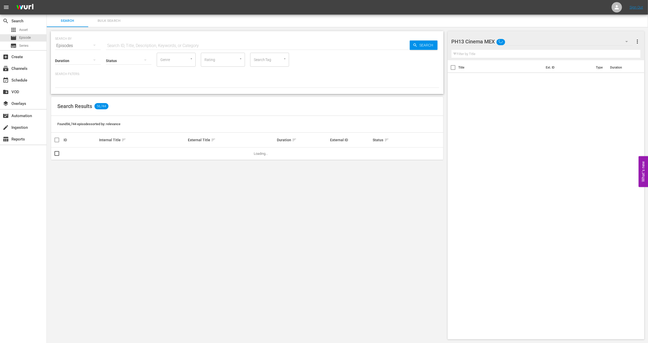
click at [92, 22] on span "Bulk Search" at bounding box center [108, 21] width 35 height 6
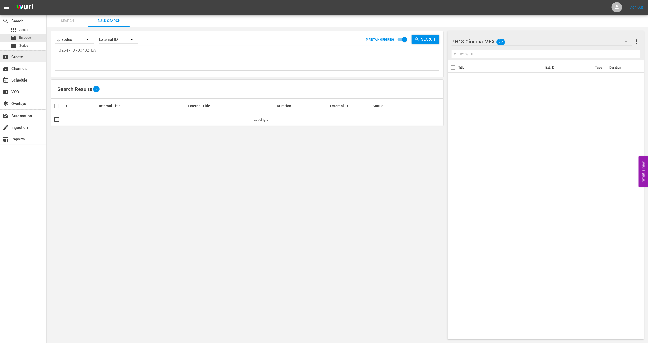
drag, startPoint x: 119, startPoint y: 63, endPoint x: 0, endPoint y: 54, distance: 119.6
click at [47, 0] on div "search Search apps Asset movie Episode subtitles Series add_box Create subscrip…" at bounding box center [347, 0] width 601 height 0
paste textarea "790659_U700441"
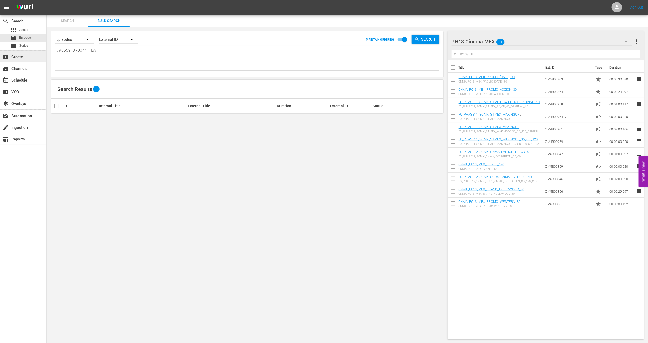
drag, startPoint x: 146, startPoint y: 55, endPoint x: 0, endPoint y: 53, distance: 146.3
click at [47, 0] on div "search Search apps Asset movie Episode subtitles Series add_box Create subscrip…" at bounding box center [347, 0] width 601 height 0
paste textarea "1982_U700444"
drag, startPoint x: 119, startPoint y: 55, endPoint x: 0, endPoint y: 48, distance: 118.7
click at [47, 0] on div "search Search apps Asset movie Episode subtitles Series add_box Create subscrip…" at bounding box center [347, 0] width 601 height 0
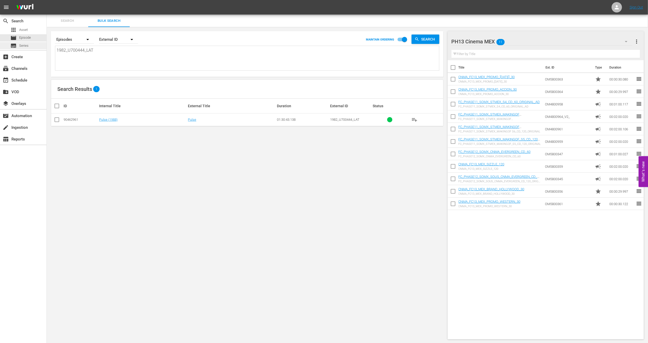
paste textarea "460_U700369"
drag, startPoint x: 96, startPoint y: 50, endPoint x: 0, endPoint y: 45, distance: 96.6
click at [47, 0] on div "search Search apps Asset movie Episode subtitles Series add_box Create subscrip…" at bounding box center [347, 0] width 601 height 0
paste textarea "619_U700438"
drag, startPoint x: 156, startPoint y: 57, endPoint x: 0, endPoint y: 48, distance: 155.8
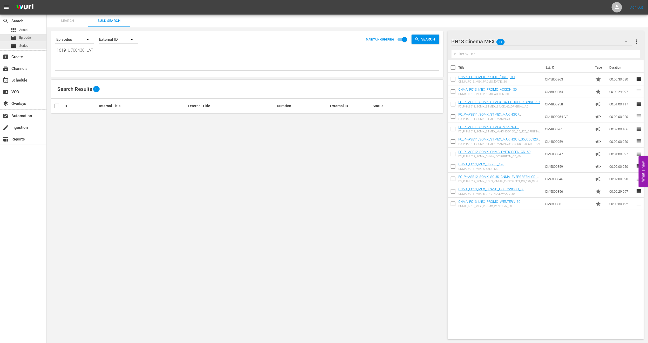
click at [47, 0] on div "search Search apps Asset movie Episode subtitles Series add_box Create subscrip…" at bounding box center [347, 0] width 601 height 0
paste textarea "898585_U700439"
drag, startPoint x: 123, startPoint y: 57, endPoint x: 0, endPoint y: 52, distance: 123.0
click at [47, 0] on div "search Search apps Asset movie Episode subtitles Series add_box Create subscrip…" at bounding box center [347, 0] width 601 height 0
paste textarea "4495_U700440"
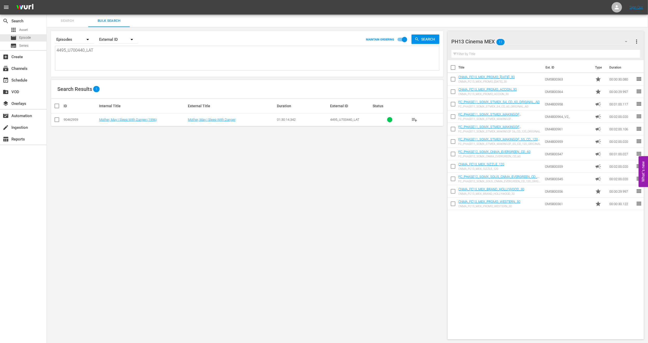
drag, startPoint x: 134, startPoint y: 54, endPoint x: 0, endPoint y: 49, distance: 134.1
click at [47, 0] on div "search Search apps Asset movie Episode subtitles Series add_box Create subscrip…" at bounding box center [347, 0] width 601 height 0
paste textarea "2709_U700437"
drag, startPoint x: 126, startPoint y: 63, endPoint x: 0, endPoint y: 52, distance: 126.8
click at [47, 0] on div "search Search apps Asset movie Episode subtitles Series add_box Create subscrip…" at bounding box center [347, 0] width 601 height 0
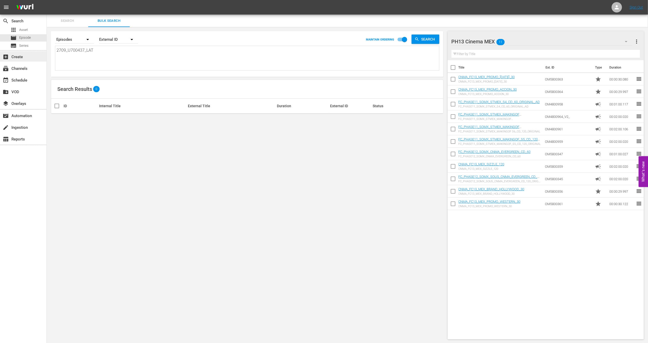
paste textarea "909285_U700445"
drag, startPoint x: 115, startPoint y: 57, endPoint x: 0, endPoint y: 55, distance: 115.4
click at [47, 0] on div "search Search apps Asset movie Episode subtitles Series add_box Create subscrip…" at bounding box center [347, 0] width 601 height 0
paste textarea "1982_U700444"
click at [60, 119] on input "checkbox" at bounding box center [57, 120] width 6 height 6
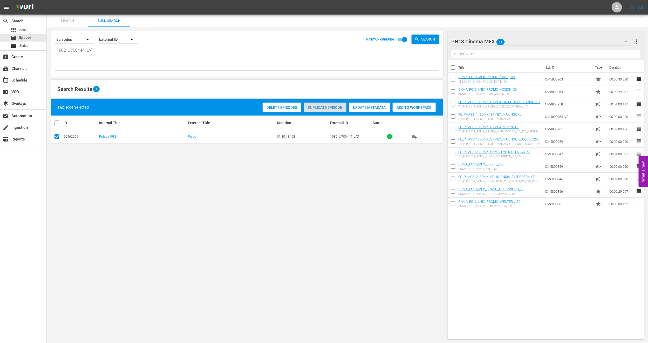
click at [322, 108] on span "Duplicate Episode" at bounding box center [325, 107] width 43 height 4
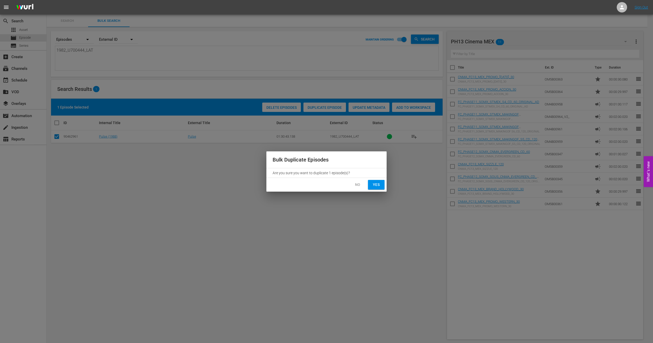
click at [378, 184] on span "Yes" at bounding box center [376, 184] width 8 height 6
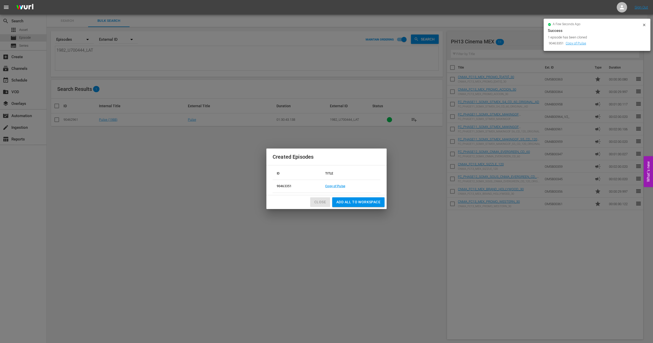
click at [327, 201] on button "Close" at bounding box center [320, 202] width 20 height 10
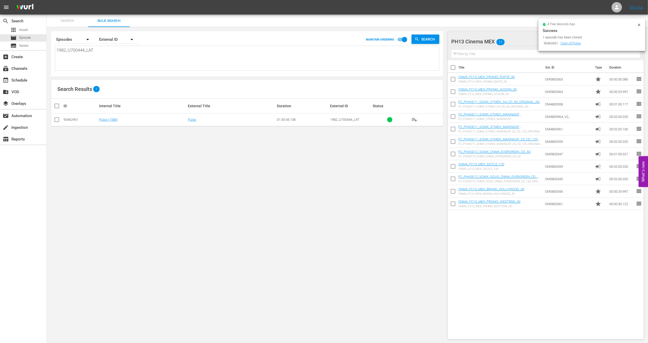
click at [484, 24] on icon at bounding box center [638, 25] width 2 height 2
click at [37, 40] on div "movie Episode" at bounding box center [23, 37] width 46 height 7
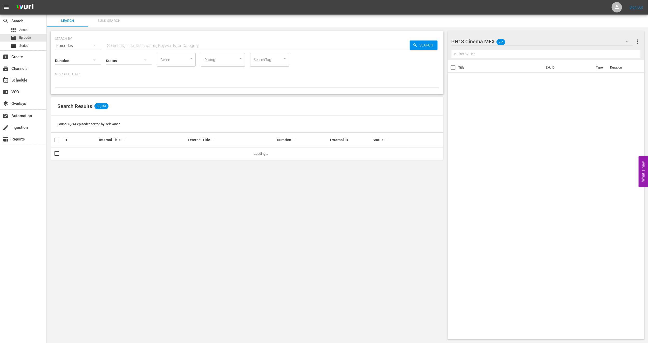
click at [105, 18] on span "Bulk Search" at bounding box center [108, 21] width 35 height 6
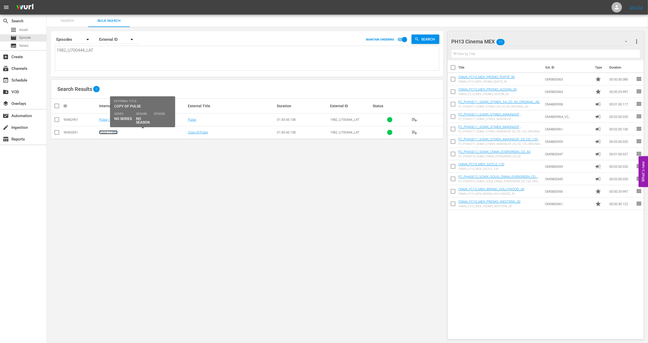
click at [110, 134] on link "Pulse (1988)" at bounding box center [108, 132] width 18 height 4
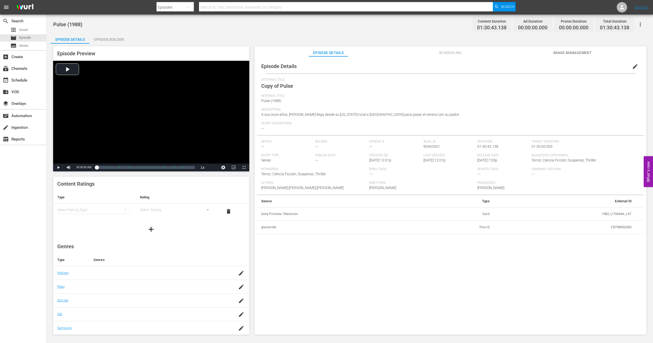
click at [484, 65] on button "edit" at bounding box center [635, 66] width 12 height 12
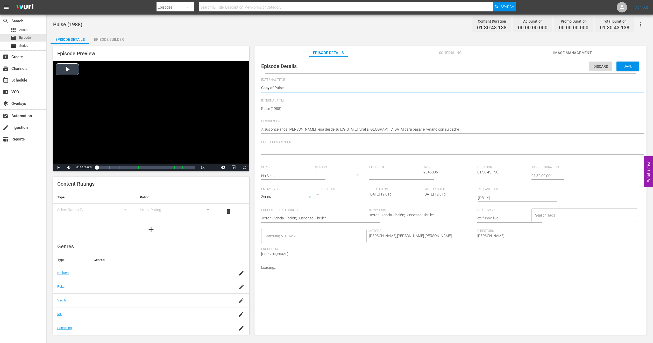
drag, startPoint x: 275, startPoint y: 86, endPoint x: 161, endPoint y: 91, distance: 115.0
click at [161, 91] on div "Episode Preview Video Player is loading. Play Video Play Mute Current Time 00:0…" at bounding box center [350, 191] width 599 height 295
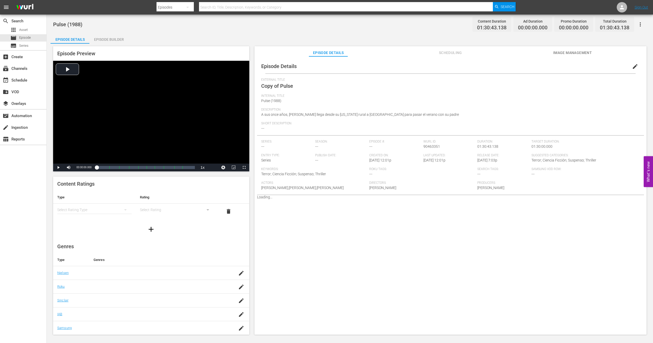
click at [484, 51] on span "Image Management" at bounding box center [572, 53] width 39 height 6
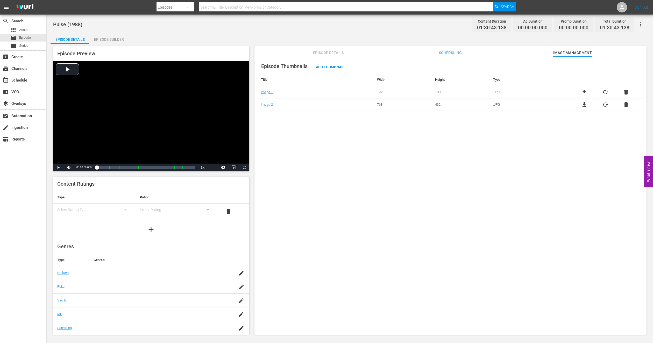
click at [104, 40] on div "Episode Builder" at bounding box center [108, 39] width 39 height 12
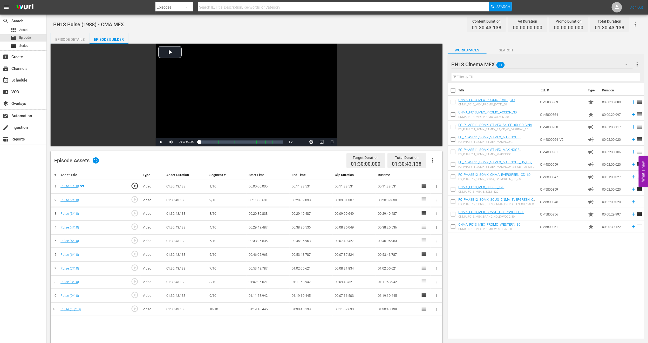
click at [433, 160] on icon "button" at bounding box center [432, 160] width 6 height 6
click at [440, 159] on div "Fill with Ads" at bounding box center [447, 162] width 35 height 12
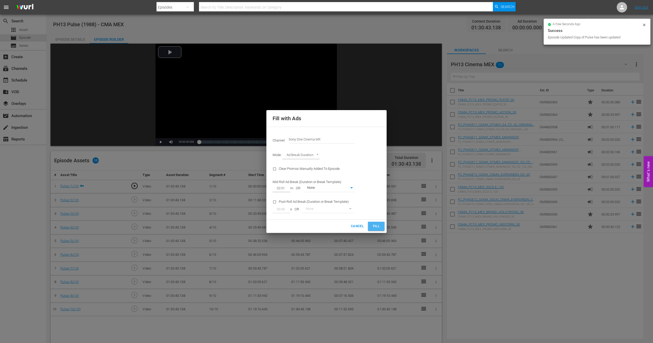
click at [373, 226] on span "Fill" at bounding box center [376, 226] width 8 height 6
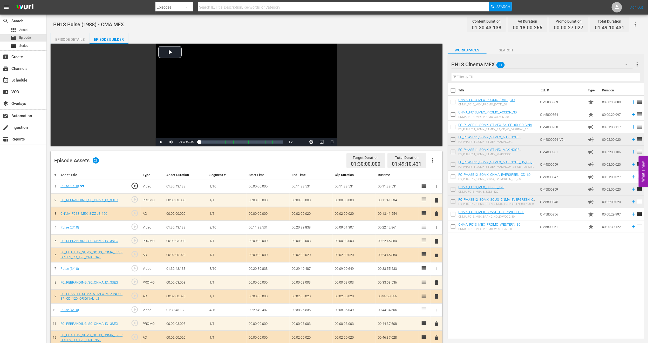
click at [436, 214] on span "delete" at bounding box center [436, 213] width 6 height 6
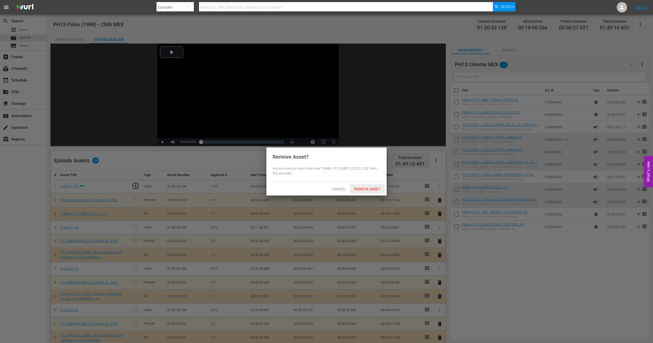
click at [362, 184] on div "Remove Asset" at bounding box center [367, 189] width 34 height 10
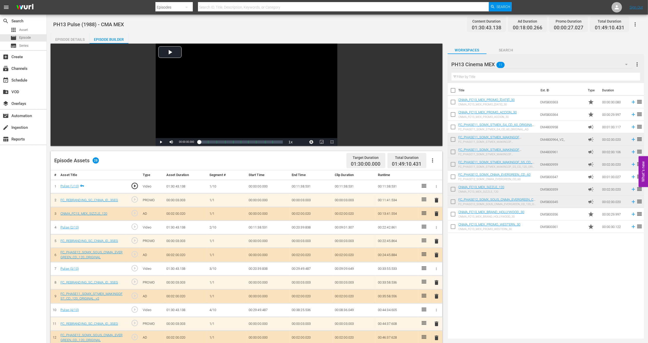
click at [438, 200] on span "delete" at bounding box center [436, 200] width 6 height 6
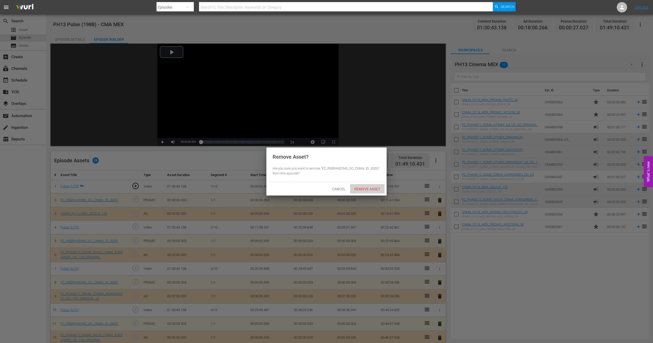
click at [368, 187] on span "Remove Asset" at bounding box center [367, 189] width 34 height 4
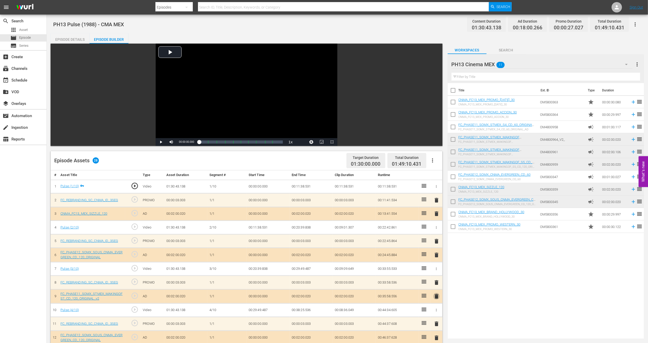
click at [435, 253] on span "delete" at bounding box center [436, 296] width 6 height 6
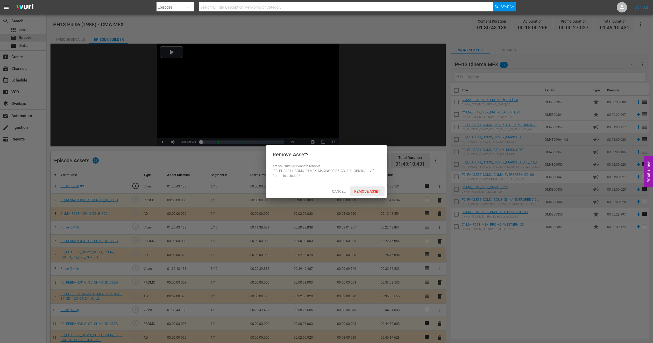
click at [376, 193] on div "Remove Asset" at bounding box center [367, 191] width 34 height 10
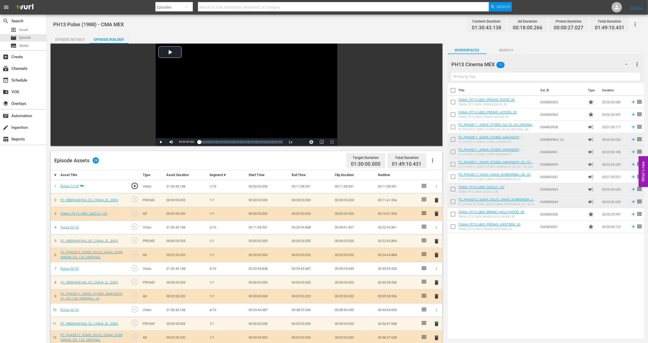
click at [433, 253] on span "delete" at bounding box center [436, 282] width 6 height 6
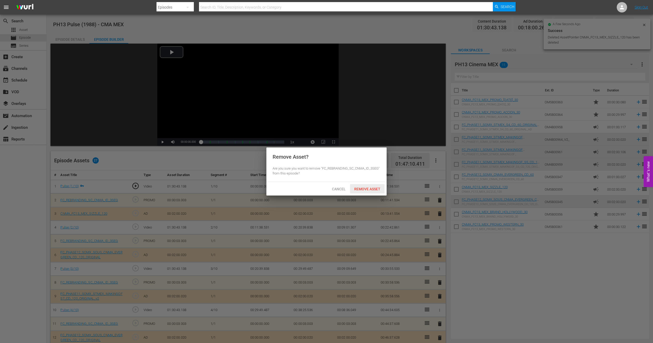
click at [360, 188] on span "Remove Asset" at bounding box center [367, 189] width 34 height 4
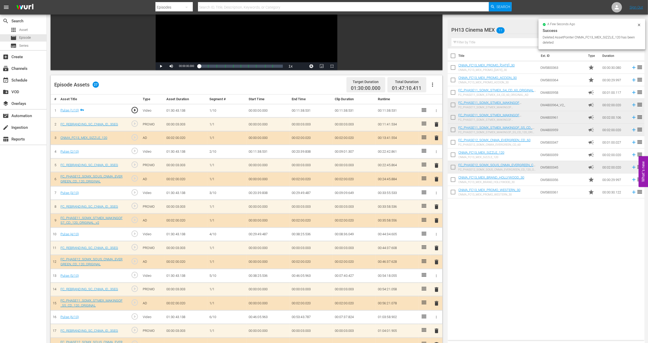
scroll to position [78, 0]
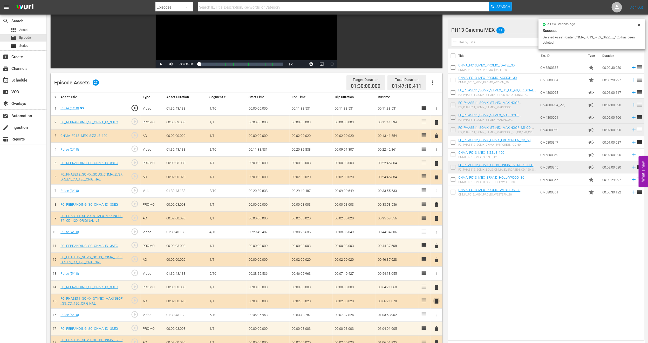
click at [434, 253] on span "delete" at bounding box center [436, 301] width 6 height 6
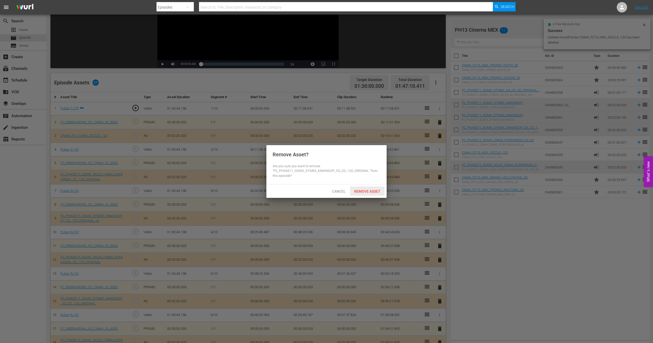
click at [381, 188] on div "Remove Asset" at bounding box center [367, 191] width 34 height 10
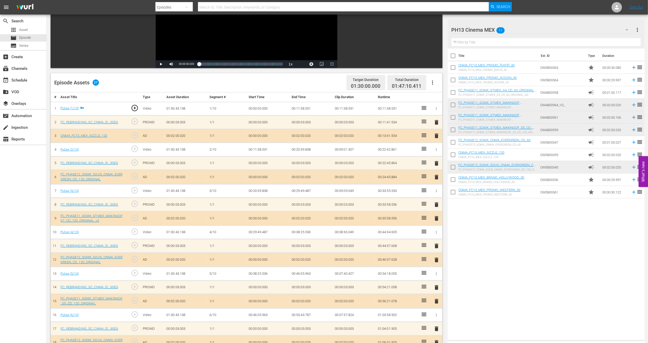
click at [436, 253] on span "delete" at bounding box center [436, 287] width 6 height 6
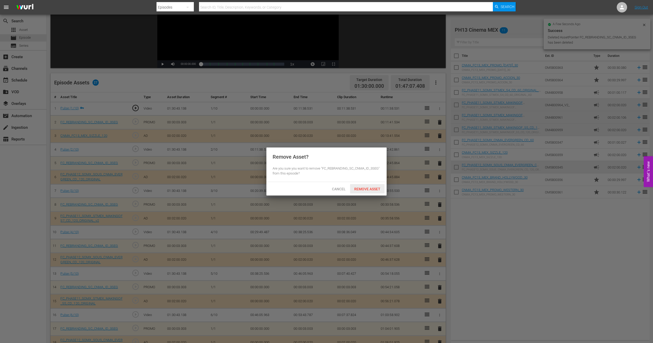
click at [364, 186] on div "Remove Asset" at bounding box center [367, 189] width 34 height 10
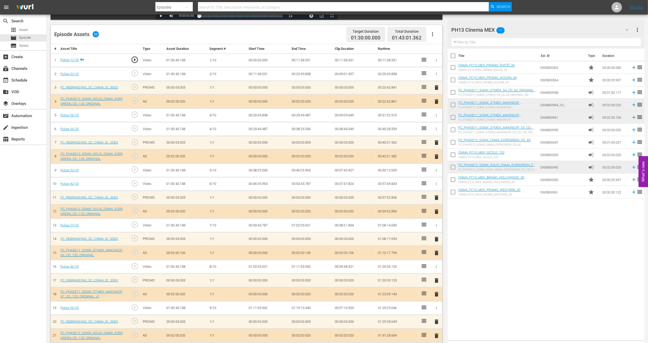
scroll to position [144, 0]
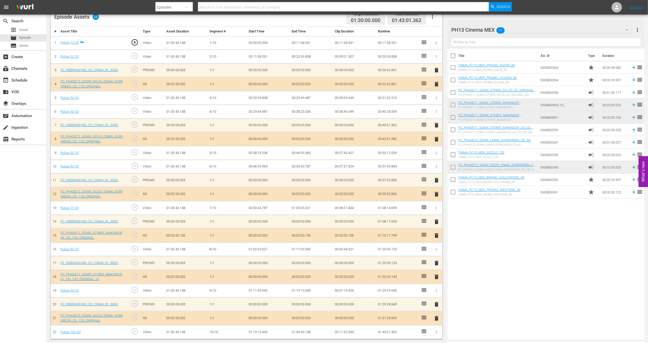
click at [435, 82] on span "delete" at bounding box center [436, 84] width 6 height 6
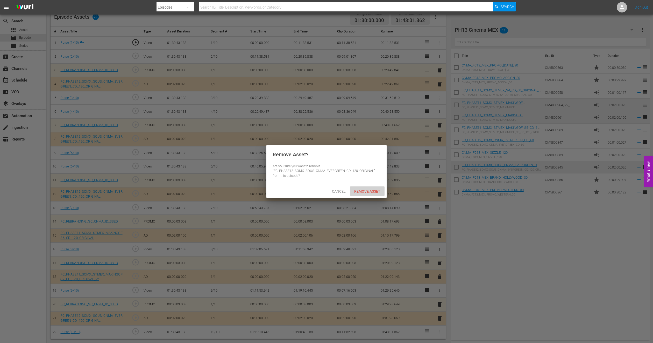
click at [372, 191] on span "Remove Asset" at bounding box center [367, 191] width 34 height 4
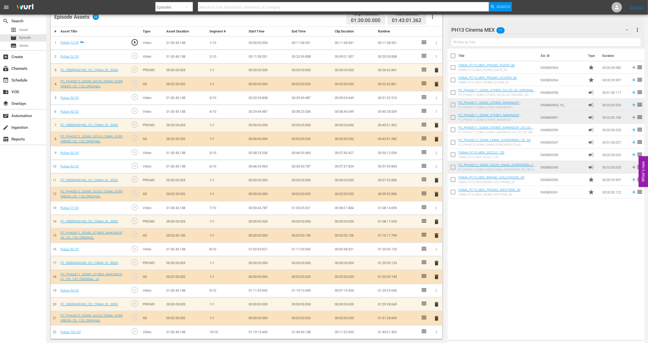
click at [434, 193] on span "delete" at bounding box center [436, 194] width 6 height 6
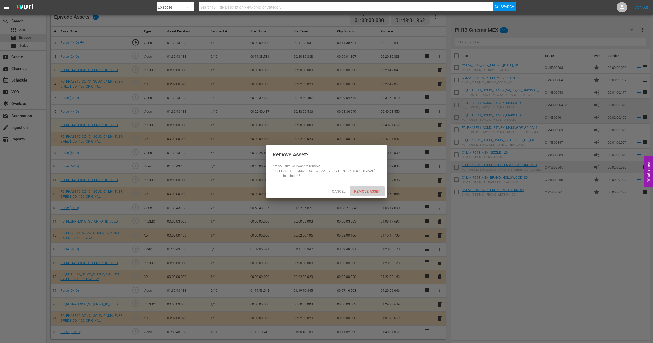
click at [360, 188] on div "Remove Asset" at bounding box center [367, 191] width 34 height 10
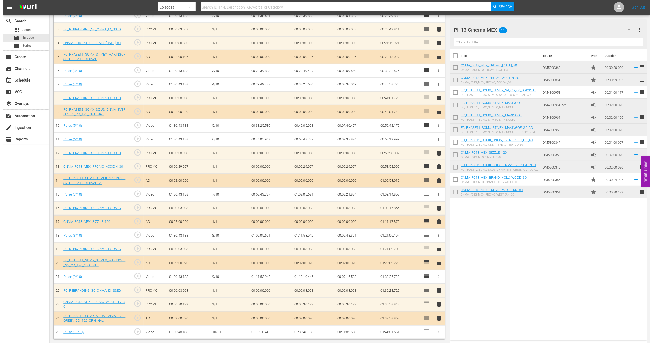
scroll to position [0, 0]
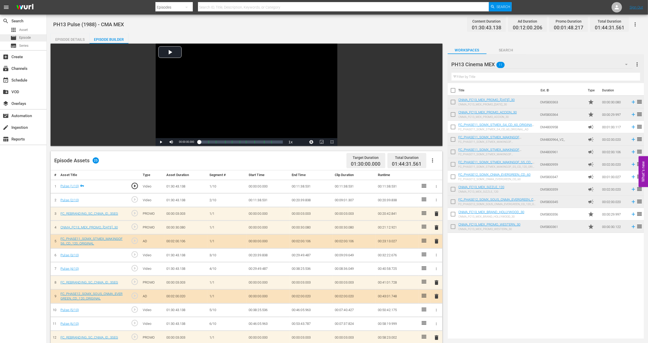
click at [28, 37] on span "Episode" at bounding box center [25, 37] width 12 height 5
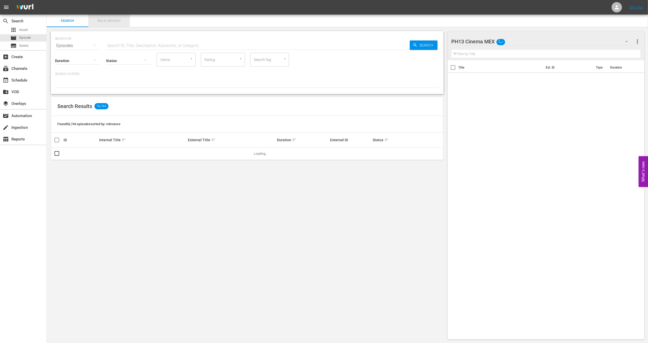
click at [105, 19] on span "Bulk Search" at bounding box center [108, 21] width 35 height 6
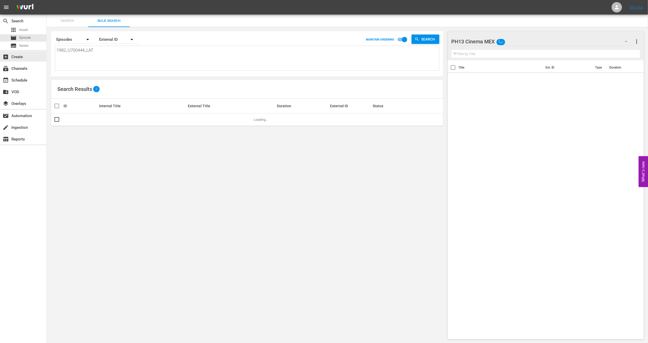
drag, startPoint x: 107, startPoint y: 51, endPoint x: 0, endPoint y: 62, distance: 107.1
click at [47, 0] on div "search Search apps Asset movie Episode subtitles Series add_box Create subscrip…" at bounding box center [347, 0] width 601 height 0
paste textarea "460_U700369"
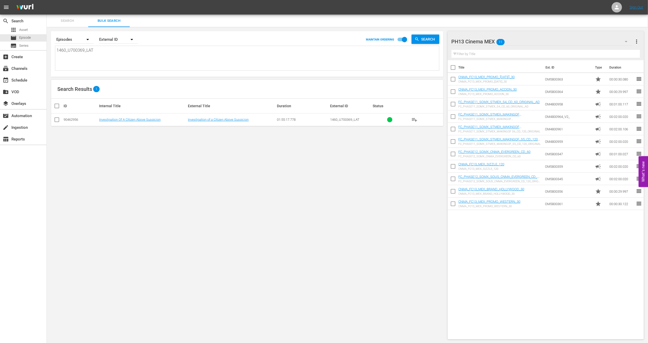
click at [58, 117] on input "checkbox" at bounding box center [57, 120] width 6 height 6
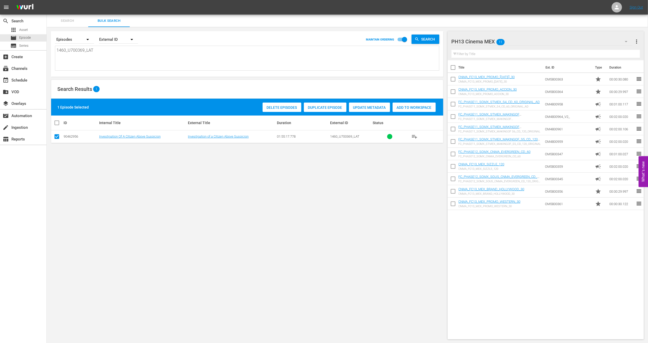
click at [325, 107] on span "Duplicate Episode" at bounding box center [325, 107] width 43 height 4
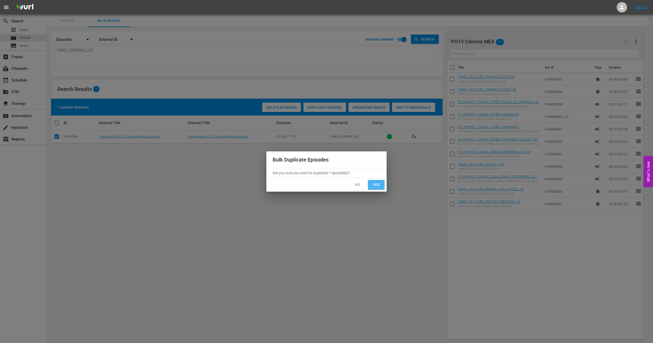
click at [378, 186] on span "Yes" at bounding box center [376, 184] width 8 height 6
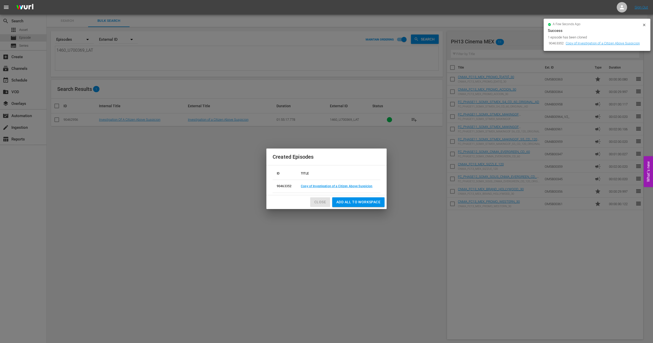
click at [317, 201] on span "Close" at bounding box center [321, 202] width 12 height 6
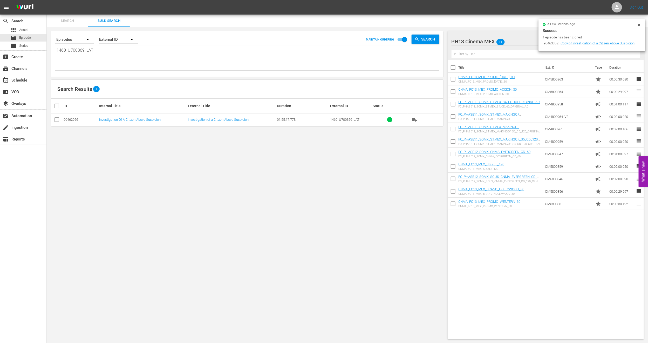
drag, startPoint x: 639, startPoint y: 23, endPoint x: 562, endPoint y: 38, distance: 78.2
click at [484, 23] on icon at bounding box center [639, 25] width 4 height 4
click at [20, 40] on span "Episode" at bounding box center [25, 37] width 12 height 5
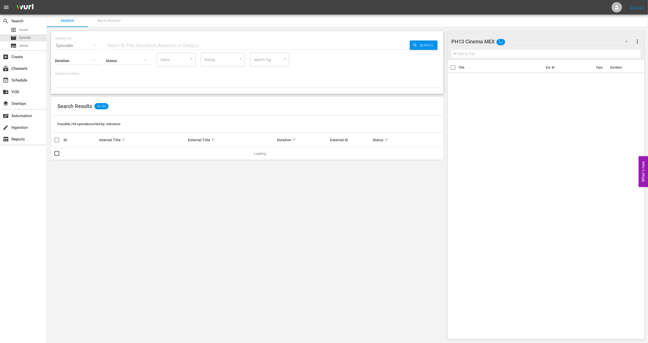
click at [114, 22] on span "Bulk Search" at bounding box center [108, 21] width 35 height 6
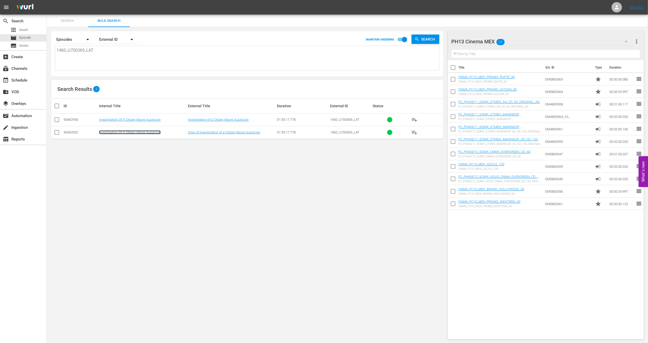
click at [111, 134] on link "Investigation Of A Citizen Above Suspicion" at bounding box center [129, 132] width 61 height 4
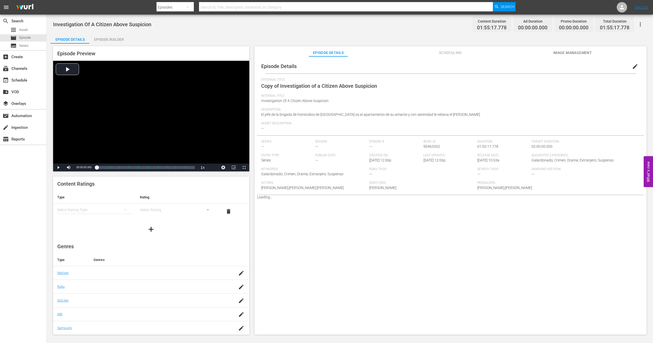
click at [484, 65] on span "edit" at bounding box center [635, 66] width 6 height 6
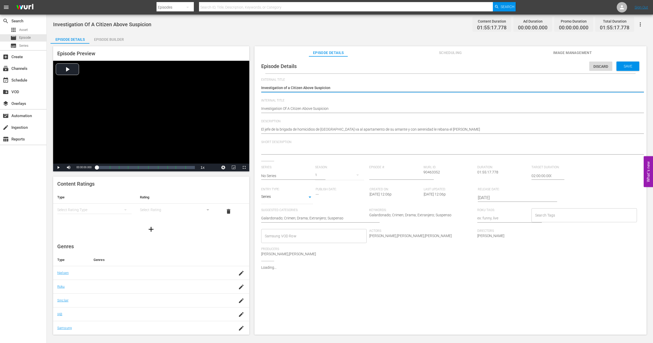
type textarea "Investigation of a Citizen Above Suspicion"
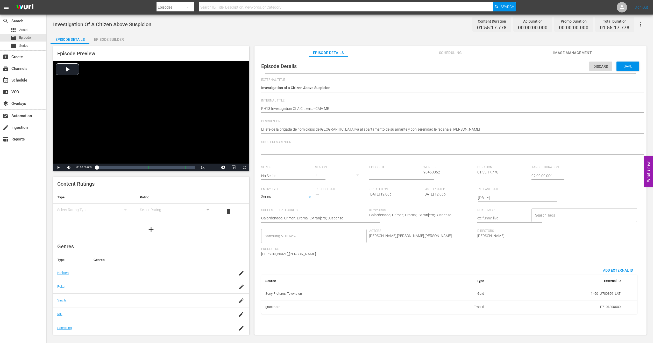
type textarea "PH13 Investigation Of A Citizen.. - CMA MEX"
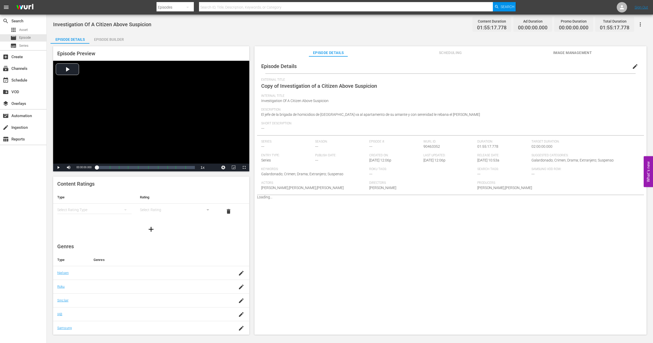
click at [560, 49] on button "Image Management" at bounding box center [572, 51] width 39 height 10
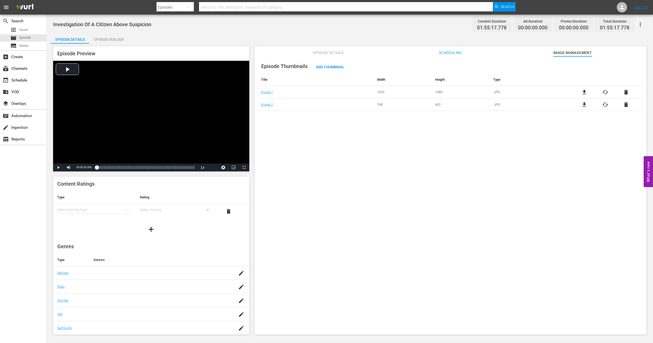
click at [116, 44] on div "Episode Preview Video Player is loading. Play Video Play Mute Current Time 00:0…" at bounding box center [350, 191] width 599 height 295
click at [112, 36] on div "Episode Builder" at bounding box center [108, 39] width 39 height 12
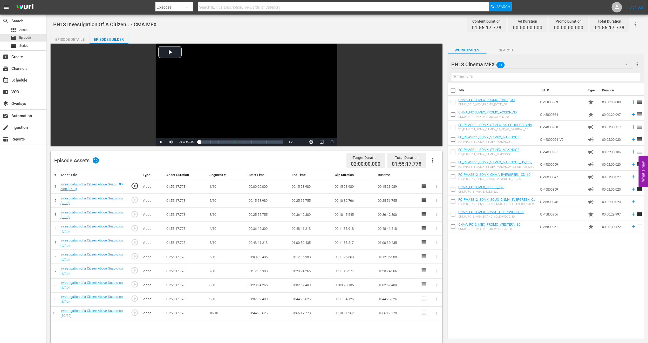
click at [433, 158] on icon "button" at bounding box center [432, 160] width 1 height 4
click at [433, 160] on div "Fill with Ads" at bounding box center [447, 162] width 35 height 12
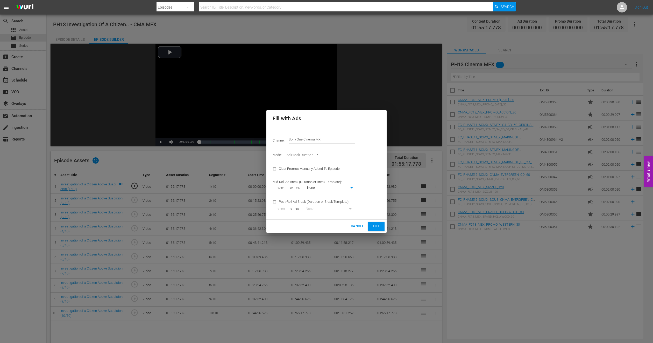
click at [376, 233] on div "Cancel Fill" at bounding box center [327, 225] width 120 height 13
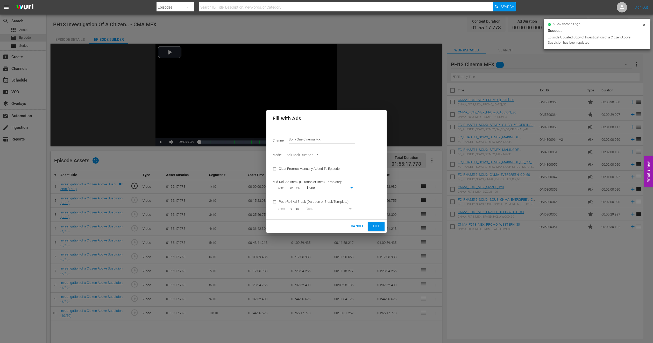
click at [374, 222] on button "Fill" at bounding box center [376, 225] width 17 height 9
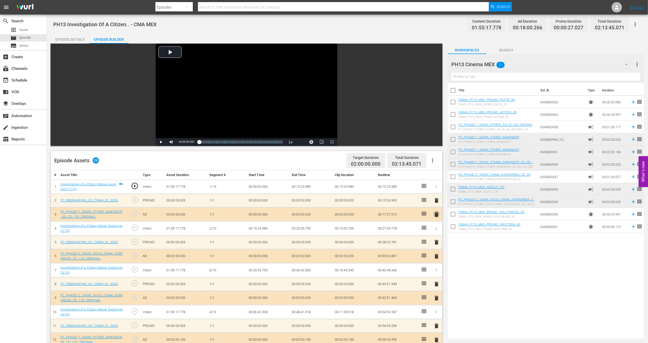
click at [436, 215] on span "delete" at bounding box center [436, 214] width 6 height 6
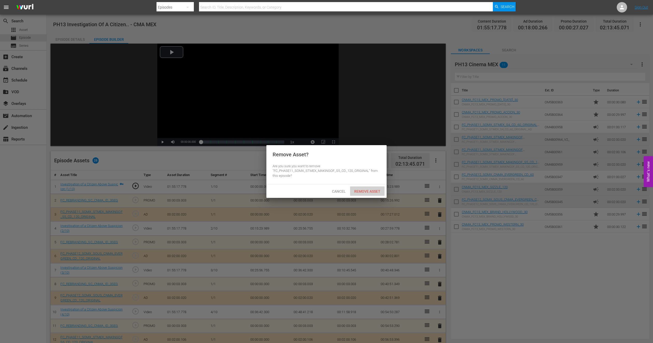
click at [363, 191] on span "Remove Asset" at bounding box center [367, 191] width 34 height 4
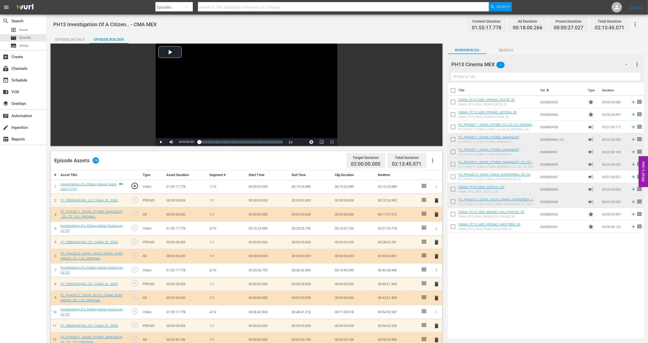
click at [437, 200] on span "delete" at bounding box center [436, 200] width 6 height 6
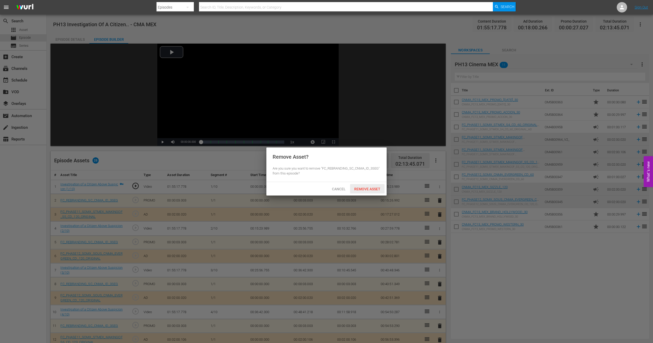
click at [365, 188] on span "Remove Asset" at bounding box center [367, 189] width 34 height 4
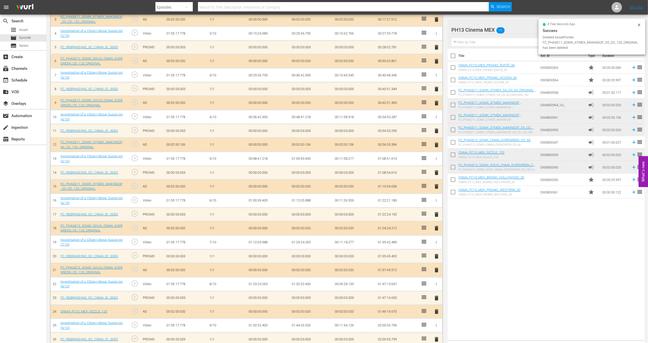
scroll to position [233, 0]
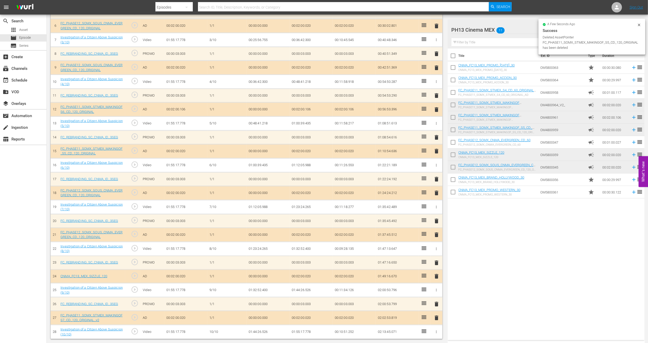
click at [437, 317] on span "delete" at bounding box center [436, 317] width 6 height 6
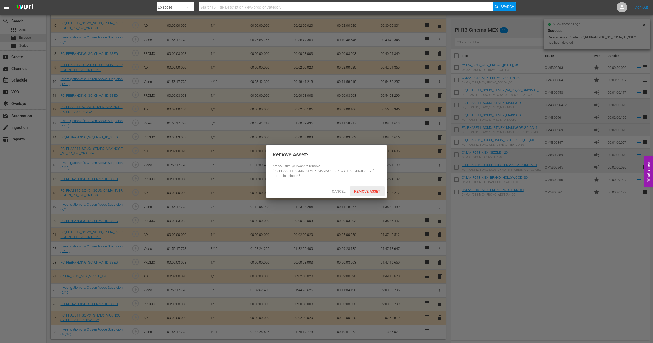
click at [365, 192] on span "Remove Asset" at bounding box center [367, 191] width 34 height 4
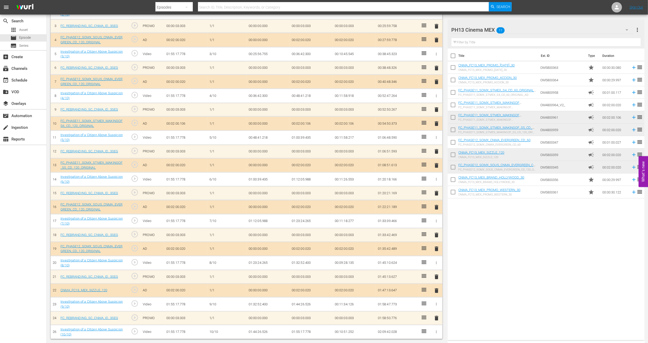
scroll to position [113, 0]
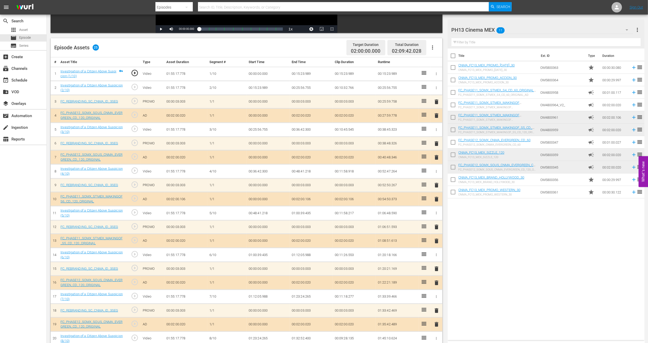
click at [437, 158] on span "delete" at bounding box center [436, 157] width 6 height 6
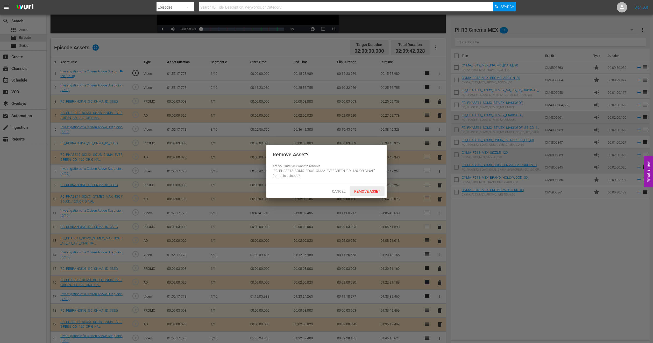
click at [375, 189] on span "Remove Asset" at bounding box center [367, 191] width 34 height 4
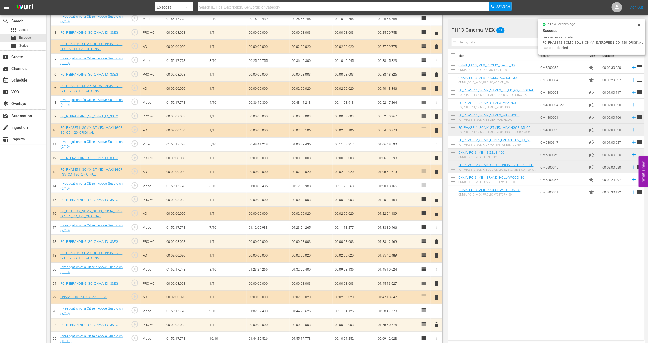
scroll to position [191, 0]
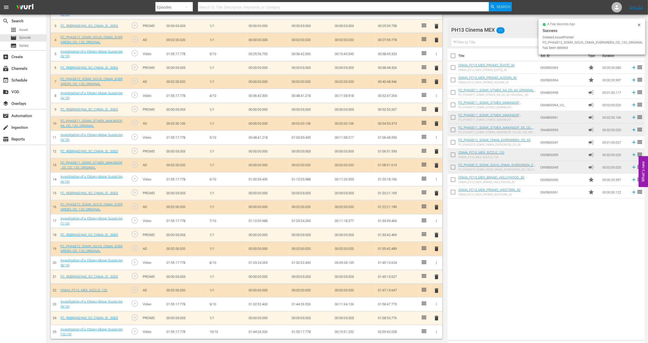
click at [435, 206] on span "delete" at bounding box center [436, 207] width 6 height 6
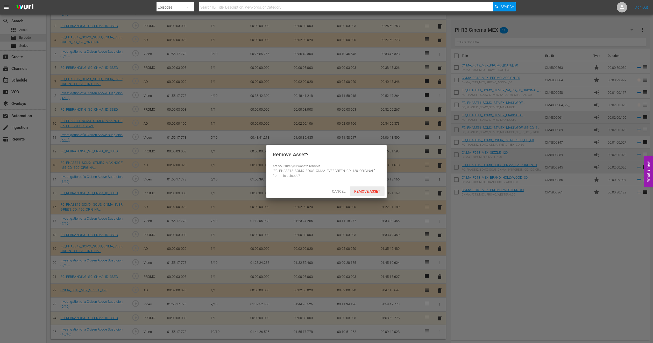
click at [366, 191] on span "Remove Asset" at bounding box center [367, 191] width 34 height 4
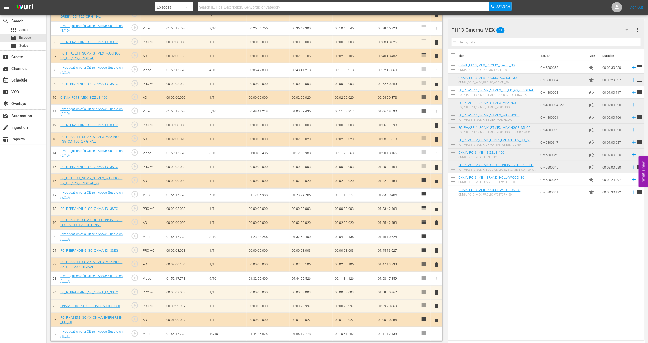
scroll to position [218, 0]
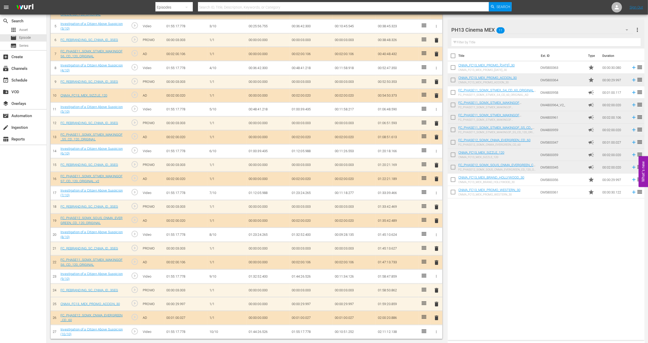
click at [437, 317] on span "delete" at bounding box center [436, 317] width 6 height 6
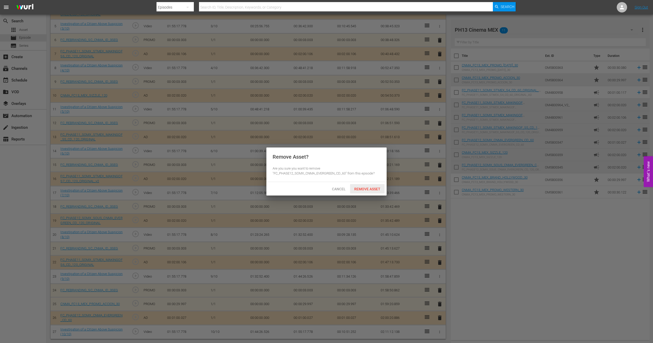
click at [382, 190] on span "Remove Asset" at bounding box center [367, 189] width 34 height 4
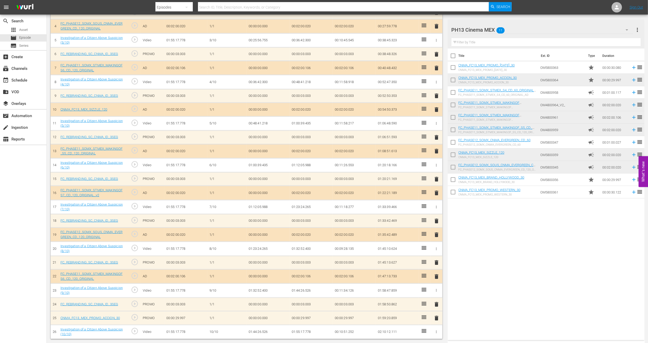
scroll to position [204, 0]
click at [437, 275] on span "delete" at bounding box center [436, 276] width 6 height 6
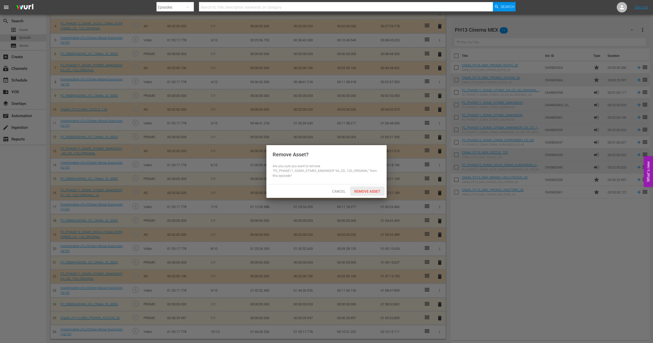
click at [378, 191] on span "Remove Asset" at bounding box center [367, 191] width 34 height 4
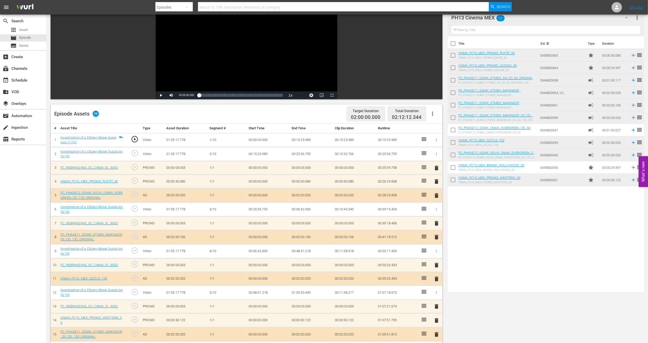
scroll to position [0, 0]
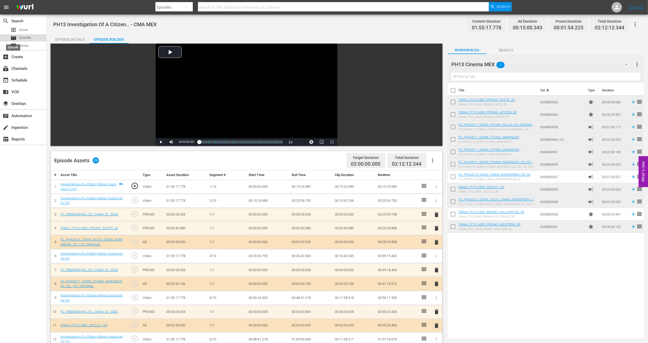
click at [15, 37] on span "movie" at bounding box center [13, 38] width 6 height 6
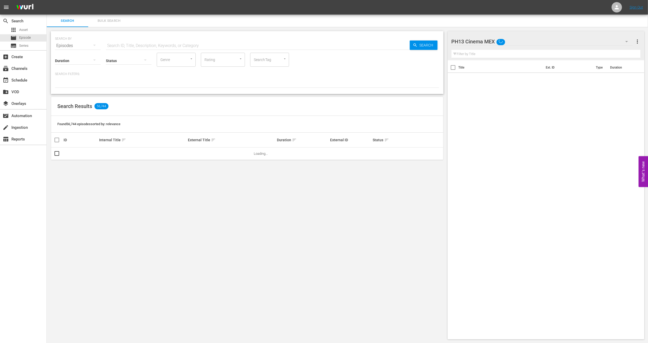
click at [128, 20] on button "Bulk Search" at bounding box center [108, 21] width 41 height 12
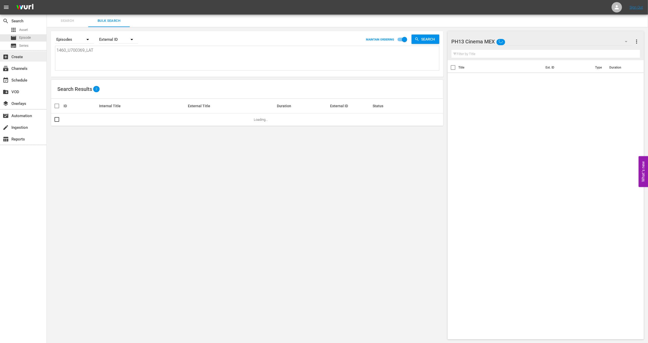
drag, startPoint x: 115, startPoint y: 52, endPoint x: 0, endPoint y: 51, distance: 115.1
click at [47, 0] on div "search Search apps Asset movie Episode subtitles Series add_box Create subscrip…" at bounding box center [347, 0] width 601 height 0
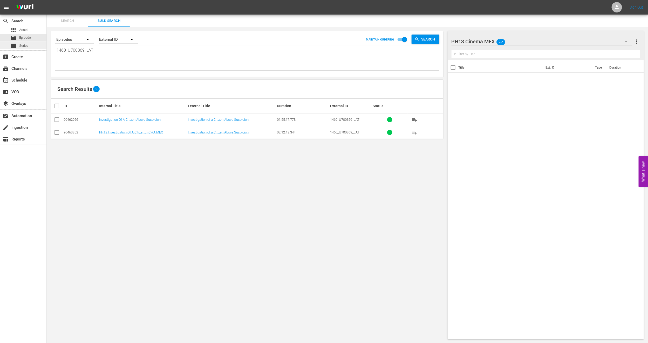
paste textarea "898585_U70043"
type textarea "898585_U700439_LAT"
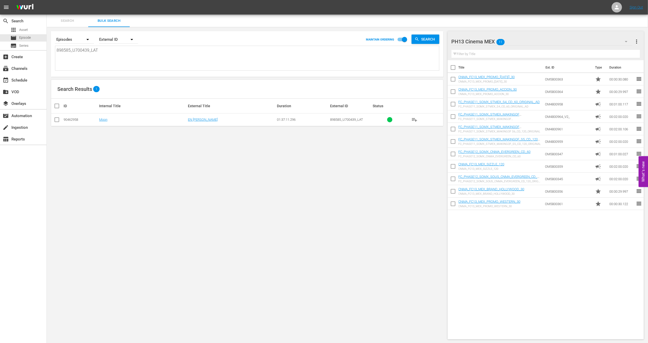
type textarea "898585_U700439_LAT"
click at [59, 121] on input "checkbox" at bounding box center [57, 120] width 6 height 6
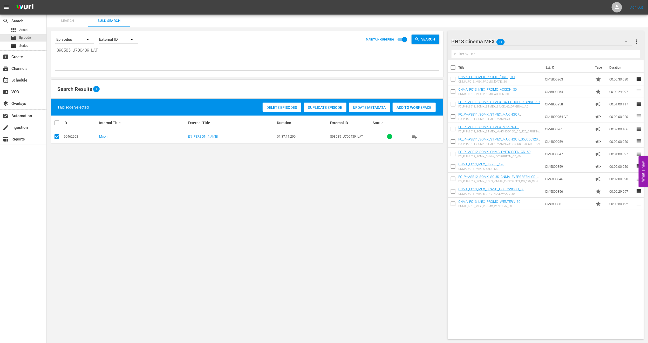
click at [318, 109] on span "Duplicate Episode" at bounding box center [325, 107] width 43 height 4
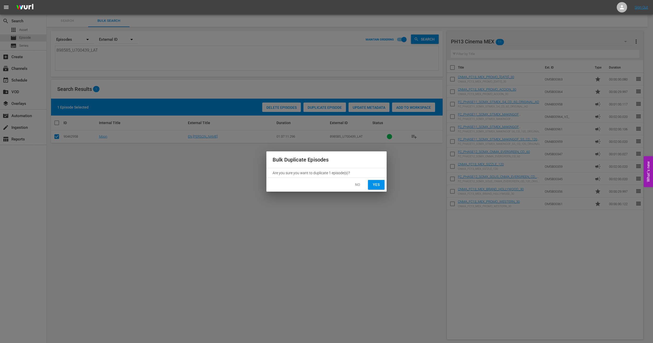
click at [378, 183] on span "Yes" at bounding box center [376, 184] width 8 height 6
checkbox input "false"
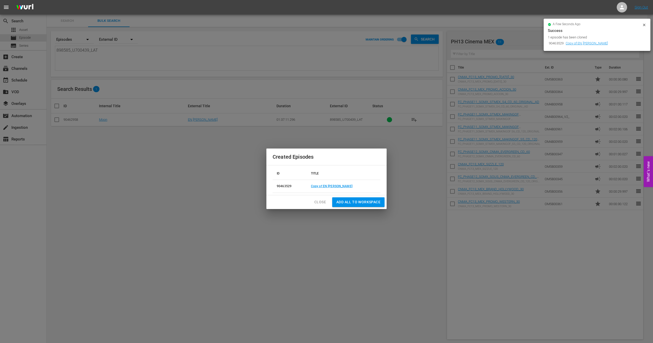
click at [321, 202] on span "Close" at bounding box center [321, 202] width 12 height 6
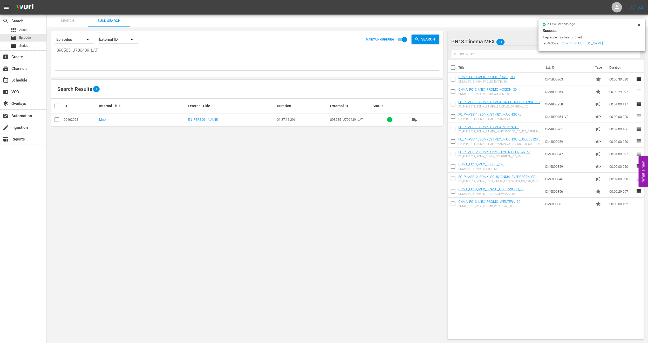
click at [640, 23] on icon at bounding box center [639, 25] width 4 height 4
click at [29, 38] on span "Episode" at bounding box center [25, 37] width 12 height 5
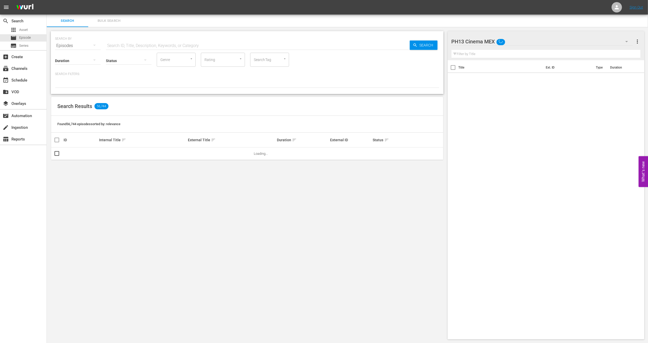
click at [140, 22] on div "Search Bulk Search" at bounding box center [347, 21] width 601 height 12
click at [105, 24] on button "Bulk Search" at bounding box center [108, 21] width 41 height 12
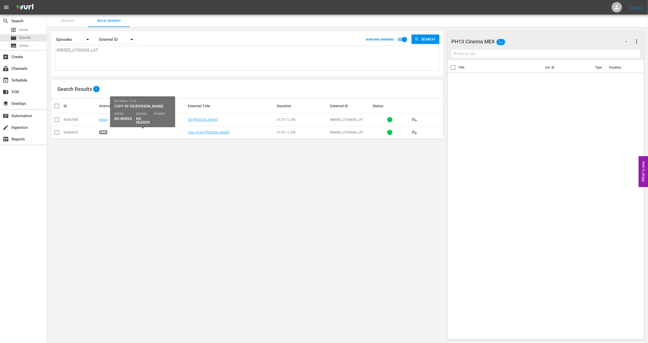
click at [107, 131] on link "Moon" at bounding box center [103, 132] width 8 height 4
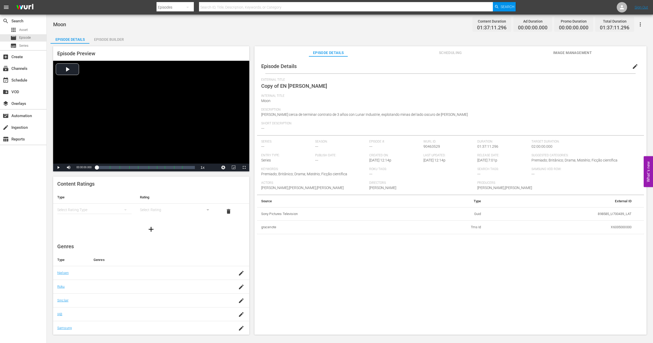
click at [634, 65] on span "edit" at bounding box center [635, 66] width 6 height 6
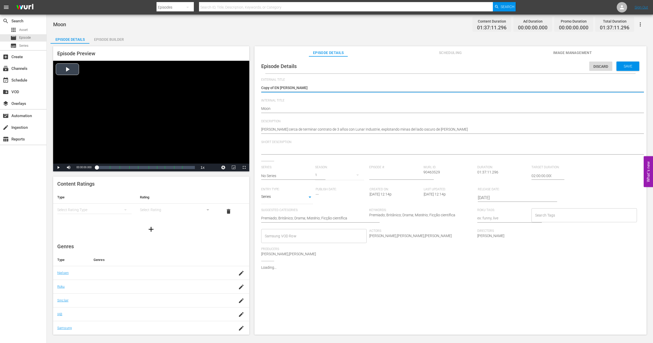
drag, startPoint x: 275, startPoint y: 88, endPoint x: 173, endPoint y: 88, distance: 101.1
click at [173, 88] on div "Episode Preview Video Player is loading. Play Video Play Mute Current Time 00:0…" at bounding box center [350, 191] width 599 height 295
type textarea "EN [PERSON_NAME]"
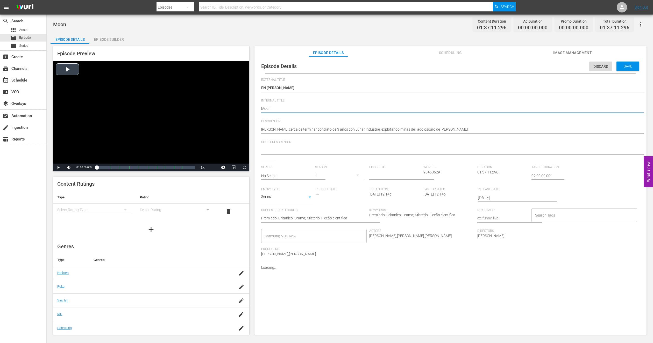
type textarea "PMoon"
type textarea "PHMoon"
type textarea "PH1Moon"
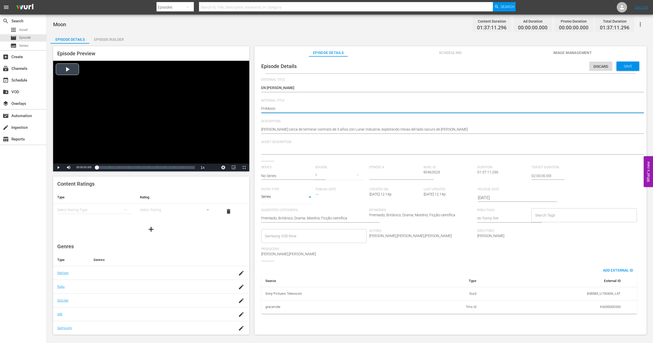
type textarea "PH1Moon"
type textarea "PH13Moon"
type textarea "PH13 Moon"
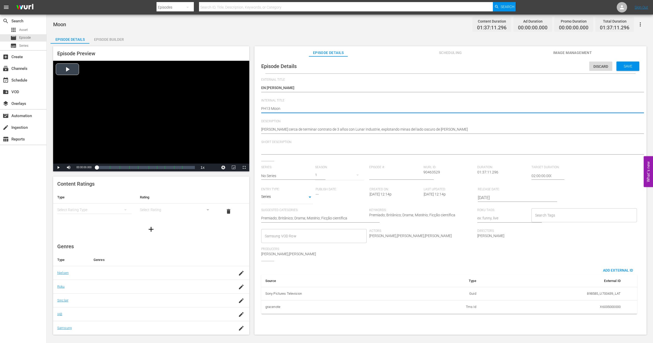
type textarea "PH13 oon"
type textarea "PH13 Moon"
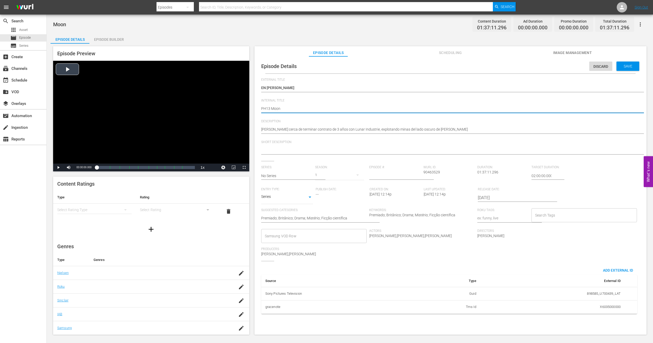
type textarea "PH13 Moon"
type textarea "PH13 Moon -"
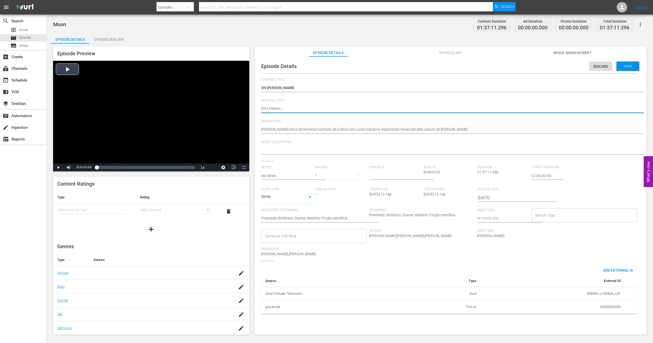
type textarea "PH13 Moon - C"
type textarea "PH13 Moon - CM"
type textarea "PH13 Moon - CMA"
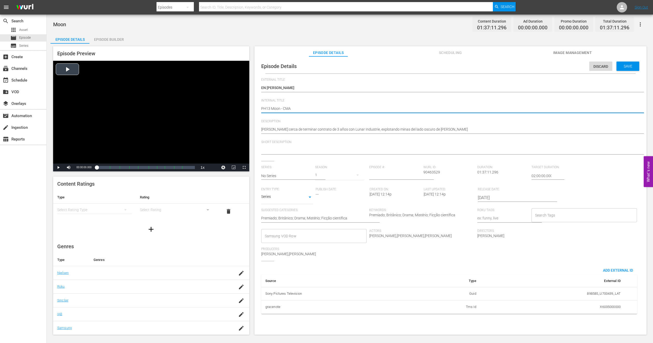
type textarea "PH13 Moon - CMA"
type textarea "PH13 Moon - CMA M"
type textarea "PH13 Moon - CMA ME"
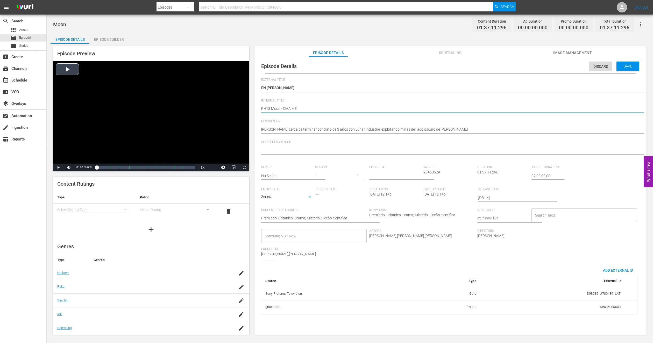
type textarea "PH13 Moon - CMA MEX"
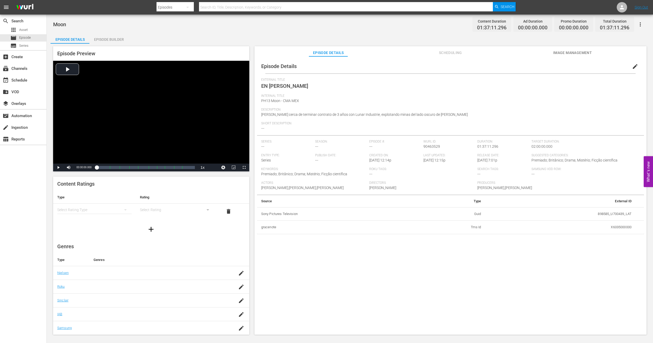
click at [564, 47] on button "Image Management" at bounding box center [572, 51] width 39 height 10
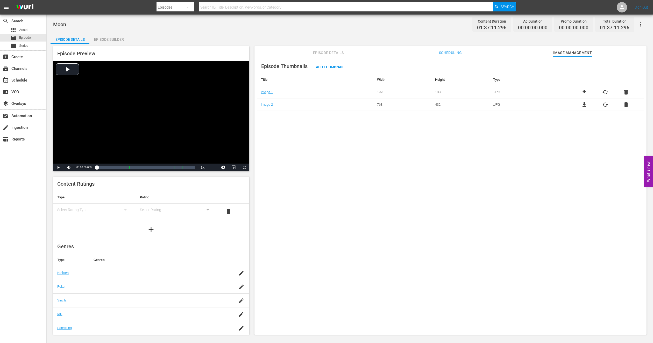
click at [102, 40] on div "Episode Builder" at bounding box center [108, 39] width 39 height 12
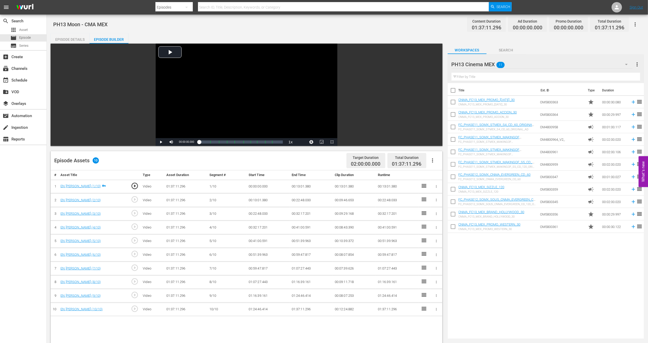
click at [433, 157] on icon "button" at bounding box center [432, 160] width 6 height 6
click at [439, 163] on div "Fill with Ads" at bounding box center [447, 162] width 35 height 12
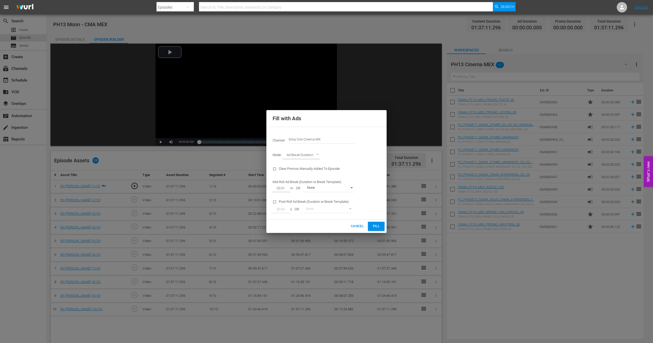
click at [379, 226] on span "Fill" at bounding box center [376, 226] width 8 height 6
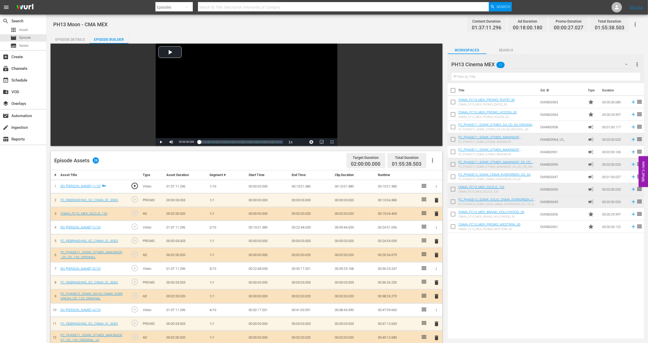
click at [435, 212] on span "delete" at bounding box center [436, 213] width 6 height 6
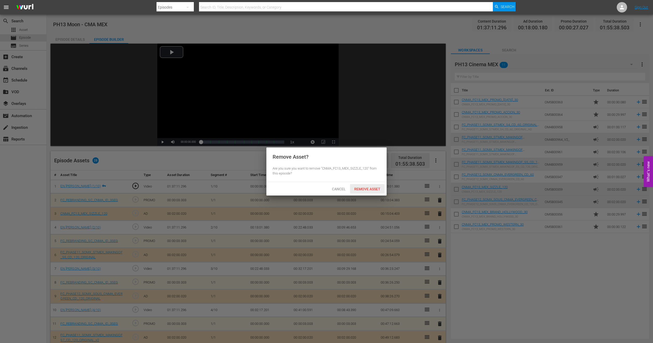
click at [365, 188] on span "Remove Asset" at bounding box center [367, 189] width 34 height 4
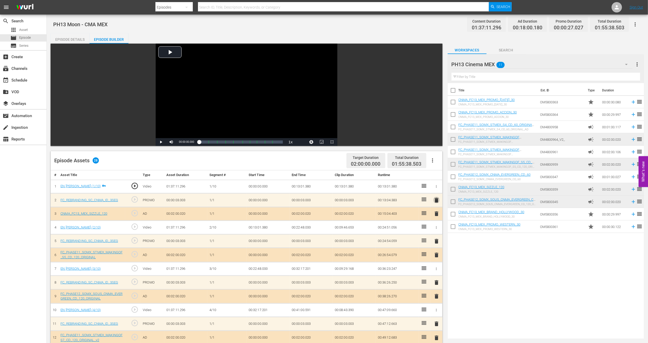
click at [435, 200] on span "delete" at bounding box center [436, 200] width 6 height 6
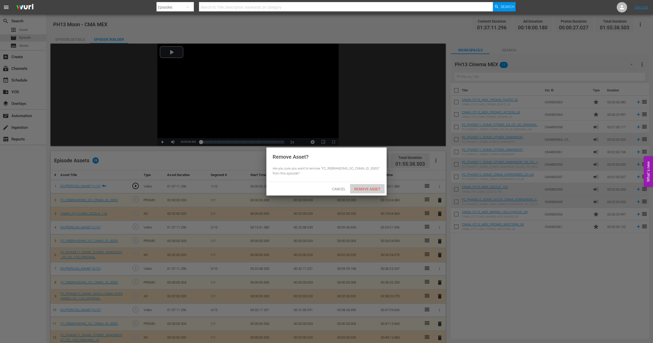
click at [376, 189] on span "Remove Asset" at bounding box center [367, 189] width 34 height 4
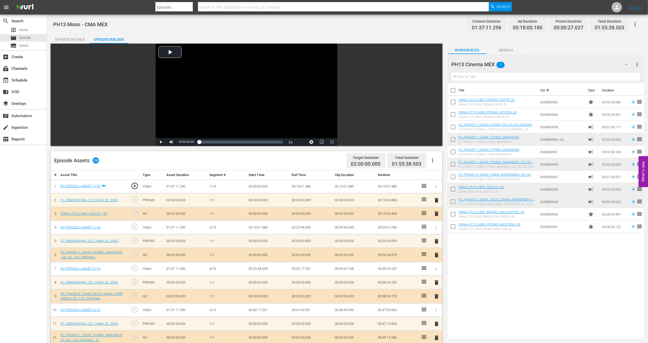
click at [436, 297] on span "delete" at bounding box center [436, 296] width 6 height 6
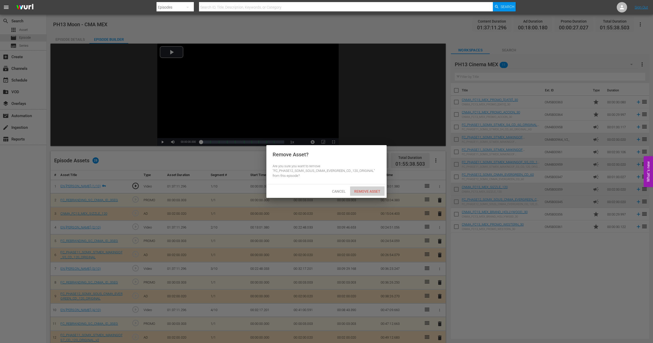
click at [366, 192] on span "Remove Asset" at bounding box center [367, 191] width 34 height 4
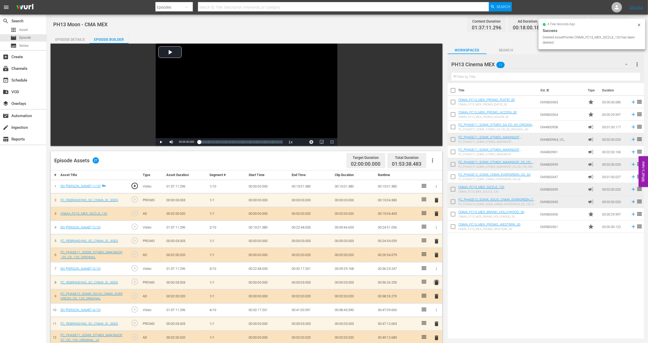
click at [437, 282] on span "delete" at bounding box center [436, 282] width 6 height 6
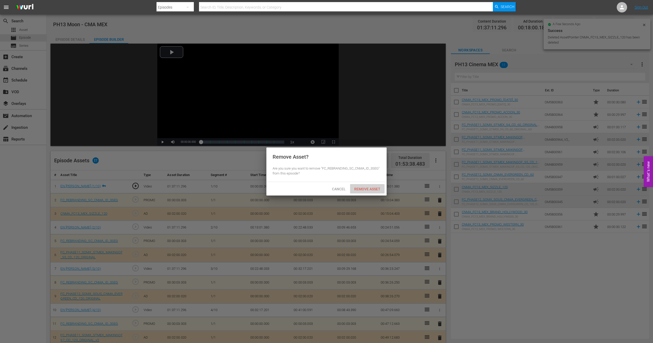
click at [374, 191] on span "Remove Asset" at bounding box center [367, 189] width 34 height 4
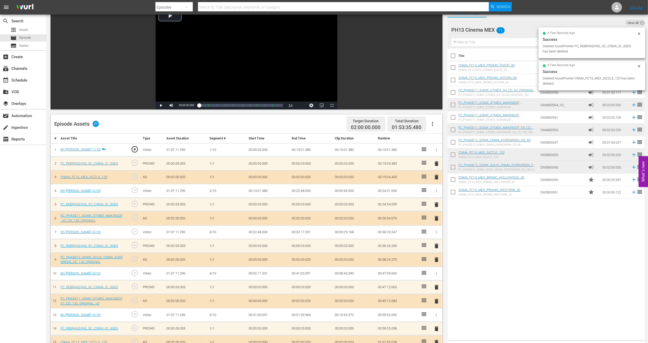
scroll to position [226, 0]
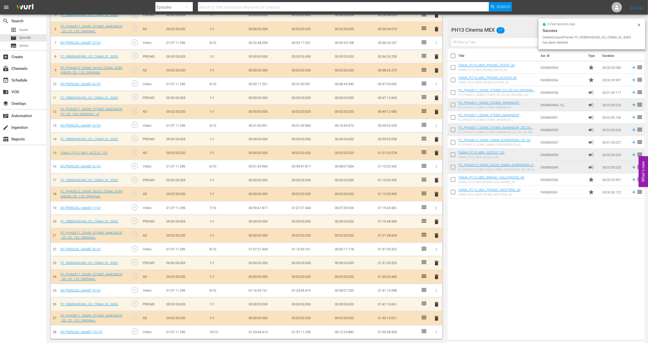
click at [436, 319] on span "delete" at bounding box center [436, 318] width 6 height 6
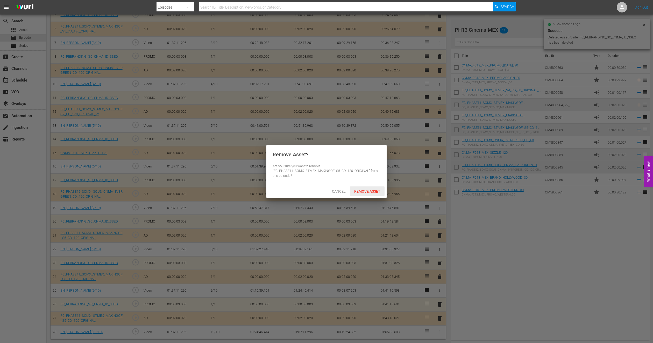
click at [362, 192] on span "Remove Asset" at bounding box center [367, 191] width 34 height 4
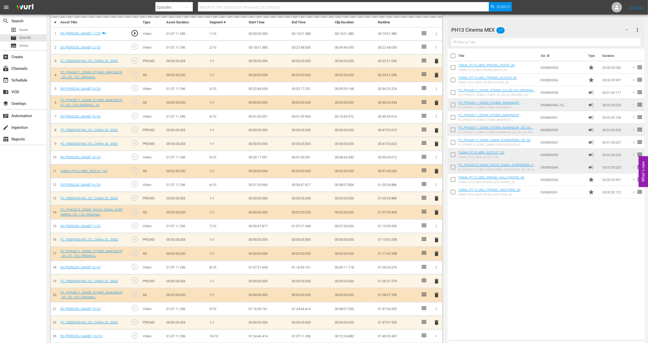
scroll to position [156, 0]
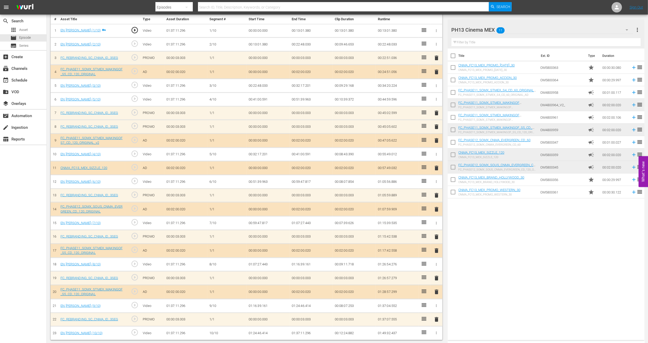
click at [436, 114] on span "delete" at bounding box center [436, 113] width 6 height 6
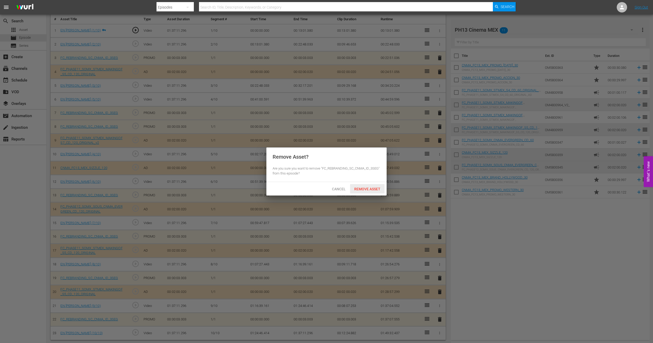
click at [369, 186] on div "Remove Asset" at bounding box center [367, 189] width 34 height 10
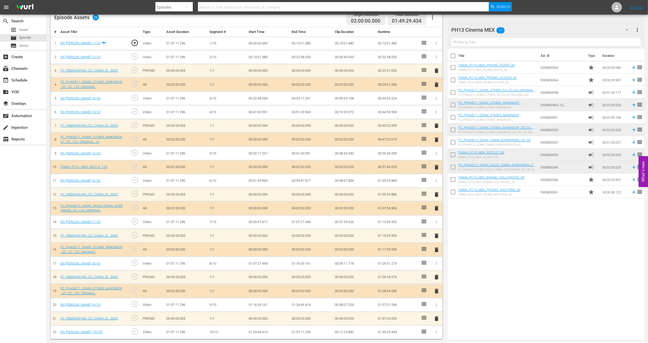
scroll to position [143, 0]
click at [616, 26] on div "PH13 Cinema MEX 11" at bounding box center [542, 30] width 182 height 15
click at [488, 69] on div "CMA IDs (4)" at bounding box center [484, 69] width 54 height 8
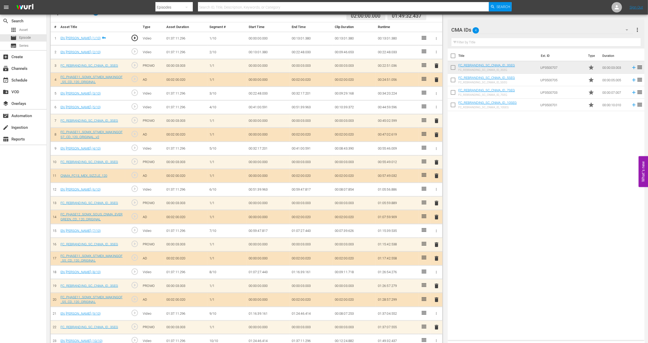
scroll to position [157, 0]
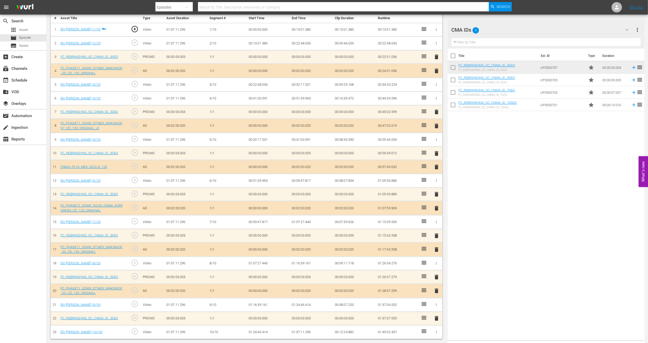
click at [436, 124] on span "delete" at bounding box center [436, 126] width 6 height 6
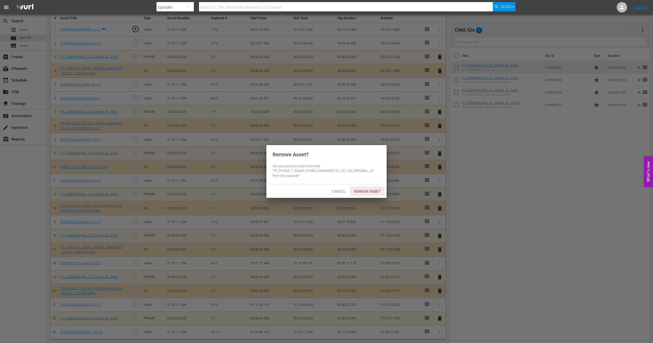
click at [375, 195] on div "Remove Asset" at bounding box center [367, 191] width 34 height 10
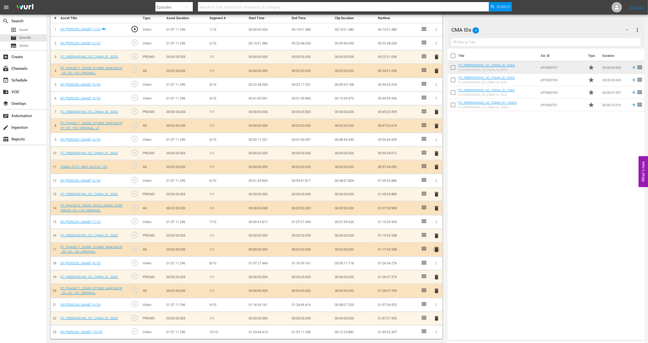
click at [436, 248] on span "delete" at bounding box center [436, 249] width 6 height 6
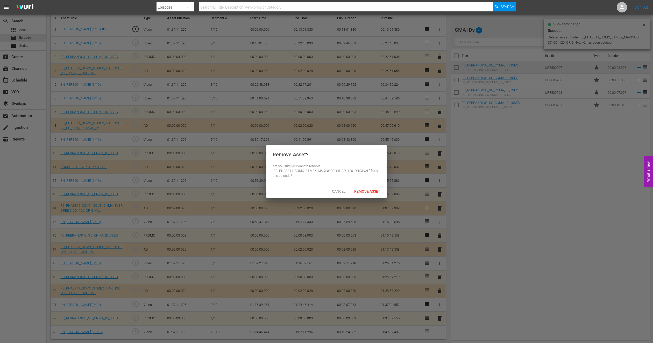
click at [370, 185] on div "Cancel Remove Asset" at bounding box center [327, 190] width 120 height 13
click at [366, 190] on span "Remove Asset" at bounding box center [367, 191] width 34 height 4
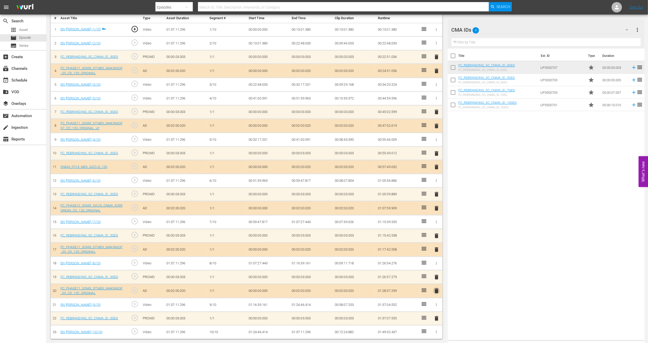
click at [435, 291] on span "delete" at bounding box center [436, 290] width 6 height 6
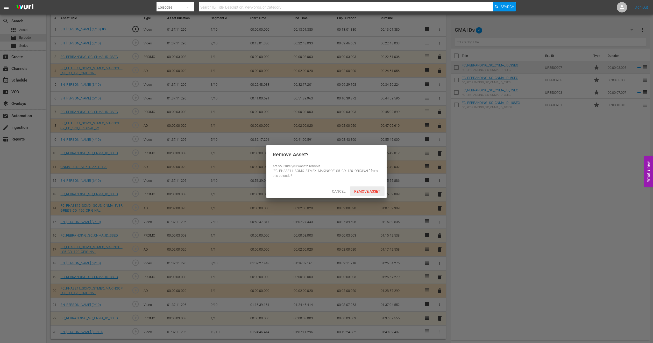
click at [368, 191] on span "Remove Asset" at bounding box center [367, 191] width 34 height 4
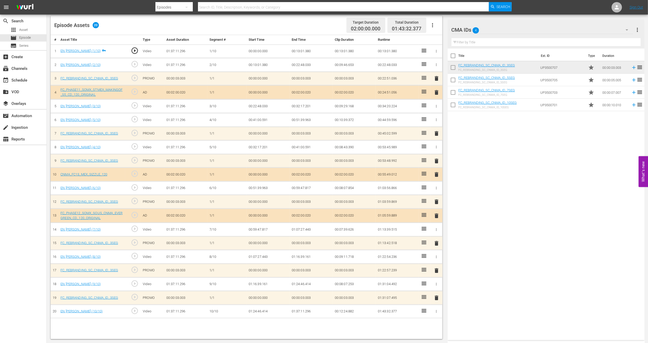
scroll to position [135, 0]
click at [613, 27] on div "CMA IDs 4" at bounding box center [542, 30] width 182 height 15
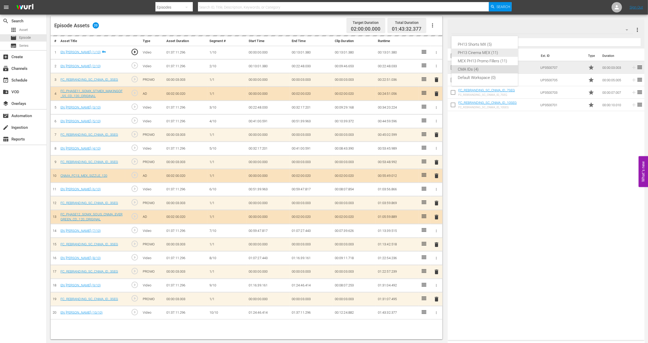
click at [491, 50] on div "PH13 Cinema MEX (11)" at bounding box center [484, 52] width 54 height 8
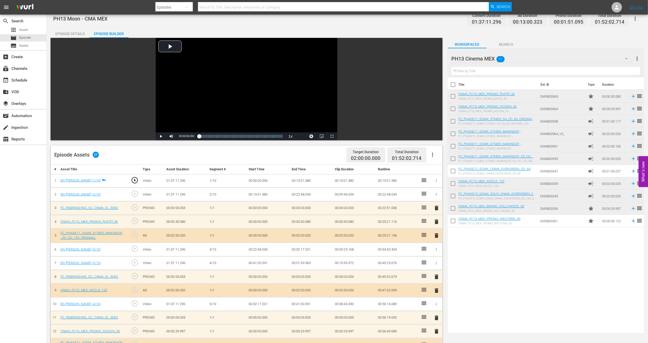
scroll to position [0, 0]
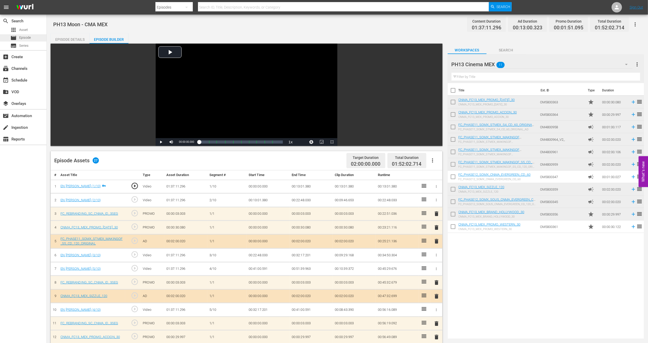
click at [33, 38] on div "movie Episode" at bounding box center [23, 37] width 46 height 7
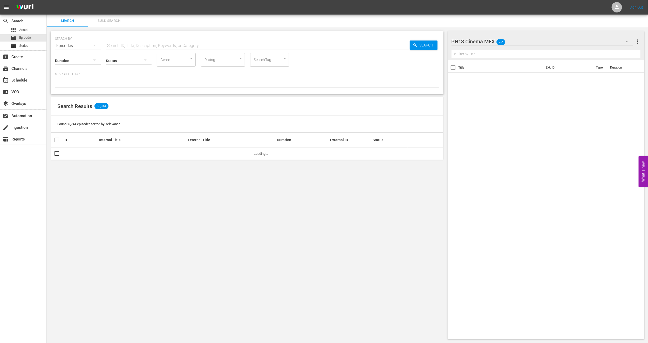
click at [98, 23] on span "Bulk Search" at bounding box center [108, 21] width 35 height 6
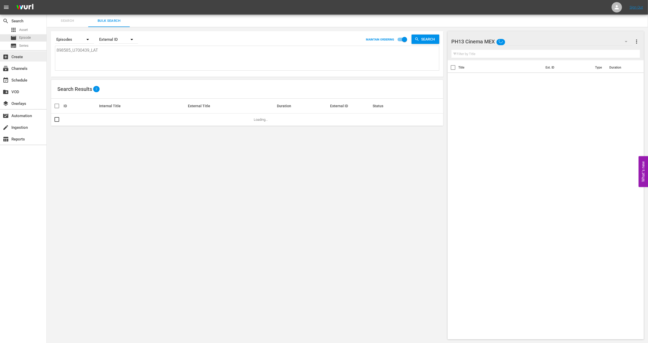
drag, startPoint x: 105, startPoint y: 53, endPoint x: 0, endPoint y: 56, distance: 105.3
click at [47, 0] on div "search Search apps Asset movie Episode subtitles Series add_box Create subscrip…" at bounding box center [347, 0] width 601 height 0
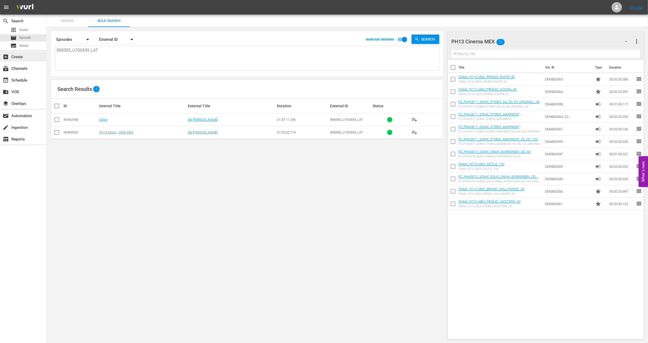
paste textarea "4495_U700440"
type textarea "4495_U700440_LAT"
click at [57, 120] on input "checkbox" at bounding box center [57, 120] width 6 height 6
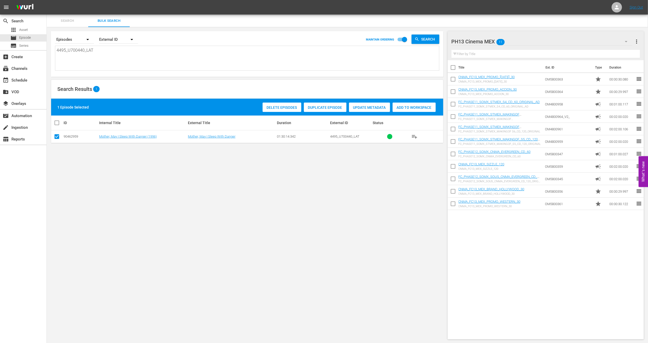
click at [318, 104] on div "Duplicate Episode" at bounding box center [325, 107] width 43 height 10
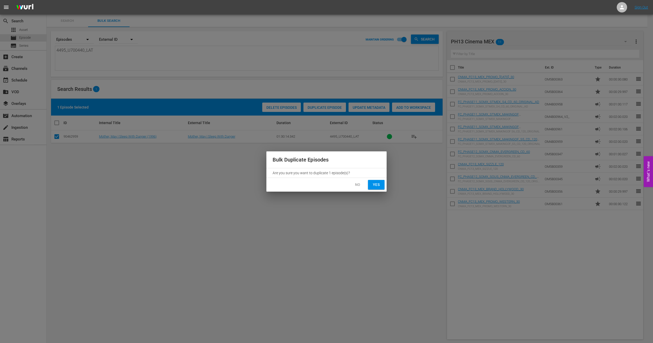
click at [375, 185] on span "Yes" at bounding box center [376, 184] width 8 height 6
checkbox input "false"
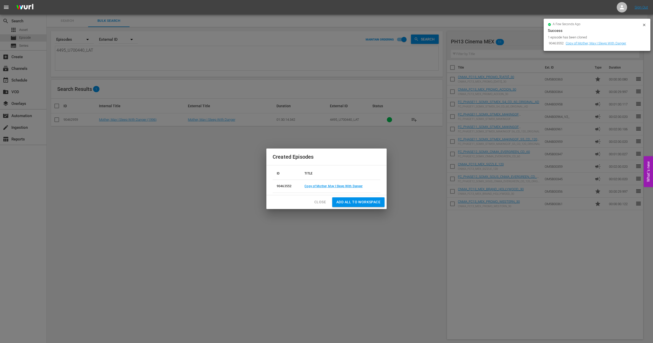
click at [318, 201] on span "Close" at bounding box center [321, 202] width 12 height 6
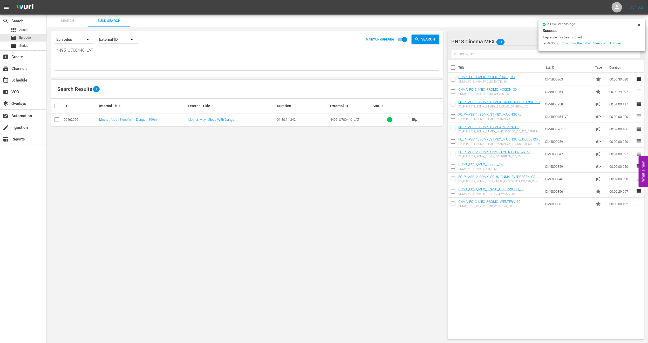
click at [638, 25] on icon at bounding box center [638, 25] width 2 height 2
click at [23, 39] on span "Episode" at bounding box center [25, 37] width 12 height 5
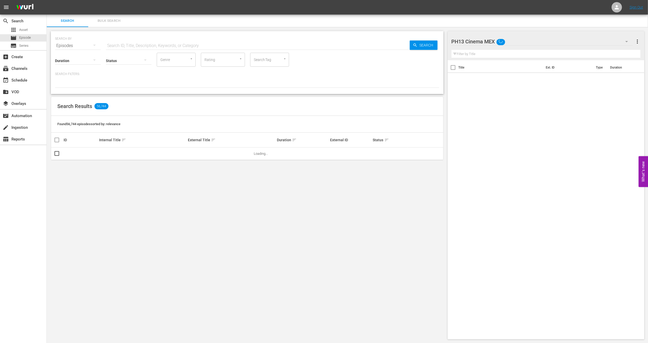
click at [100, 20] on span "Bulk Search" at bounding box center [108, 21] width 35 height 6
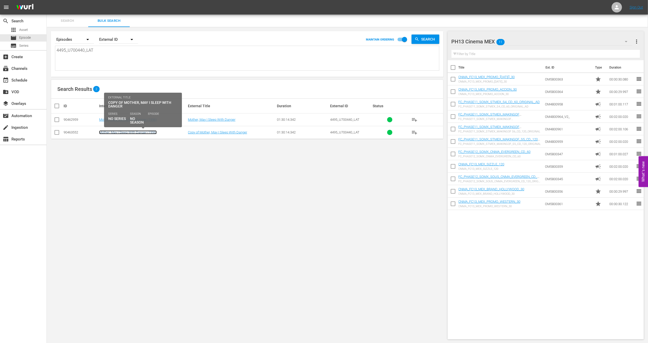
click at [156, 133] on link "Mother, May I Sleep With Danger (1996)" at bounding box center [128, 132] width 58 height 4
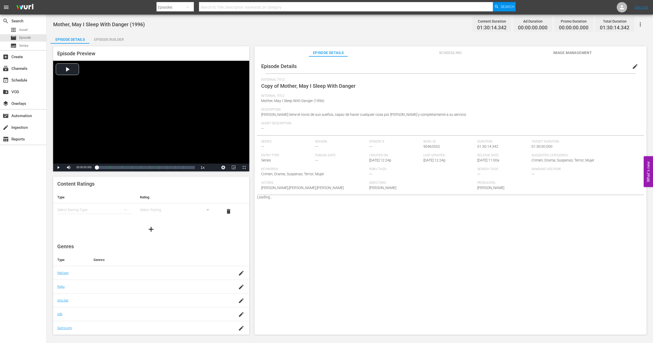
click at [632, 67] on span "edit" at bounding box center [635, 66] width 6 height 6
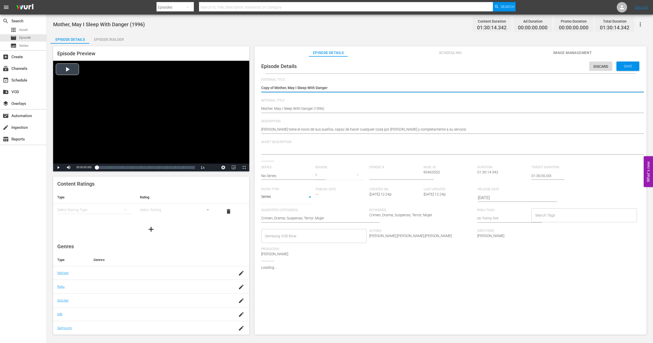
drag, startPoint x: 275, startPoint y: 88, endPoint x: 60, endPoint y: 88, distance: 214.5
click at [60, 88] on div "Episode Preview Video Player is loading. Play Video Play Mute Current Time 00:0…" at bounding box center [350, 191] width 599 height 295
type textarea "Mother, May I Sleep With Danger"
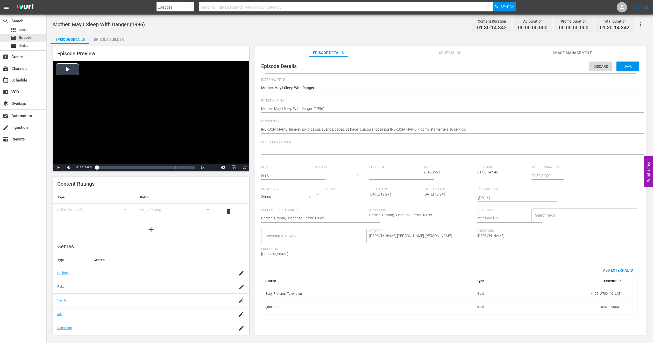
type textarea "PMother, May I Sleep With Danger (1996)"
type textarea "PHMother, May I Sleep With Danger (1996)"
type textarea "PH1Mother, May I Sleep With Danger (1996)"
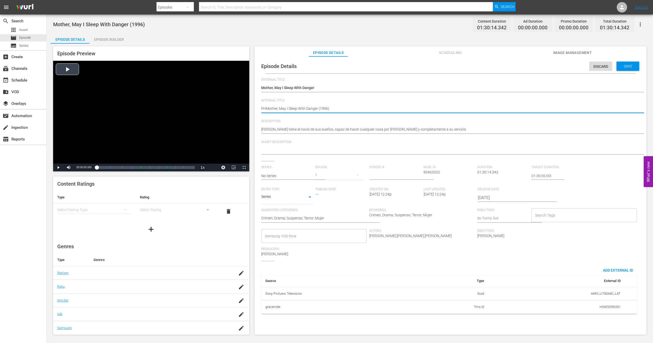
type textarea "PH1Mother, May I Sleep With Danger (1996)"
type textarea "PH13Mother, May I Sleep With Danger (1996)"
type textarea "PH13 Mother, May I Sleep With Danger (1996)"
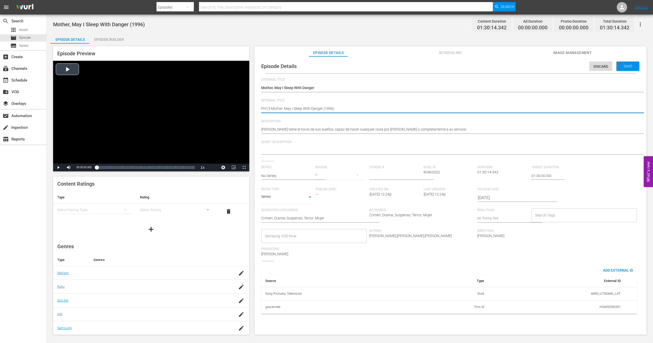
type textarea "PH13 Mother, May I Sleep With Danger (1996"
type textarea "PH13 Mother, May I Sleep With Danger (199"
type textarea "PH13 Mother, May I Sleep With Danger (19"
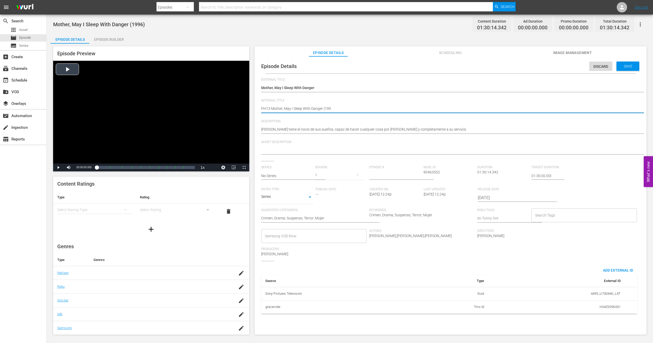
type textarea "PH13 Mother, May I Sleep With Danger (19"
type textarea "PH13 Mother, May I Sleep With Danger (1"
type textarea "PH13 Mother, May I Sleep With Danger ("
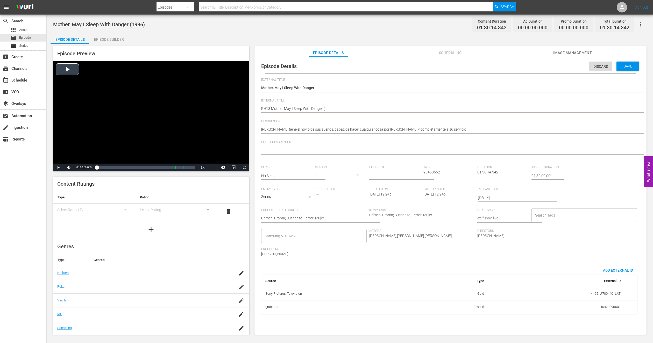
type textarea "PH13 Mother, May I Sleep With Danger"
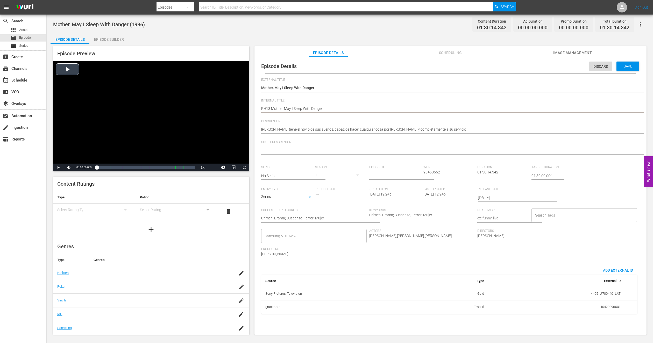
type textarea "PH13 Mother, May I Sleep With Danger"
type textarea "PH13 Mother, May I Sleep With Danger -"
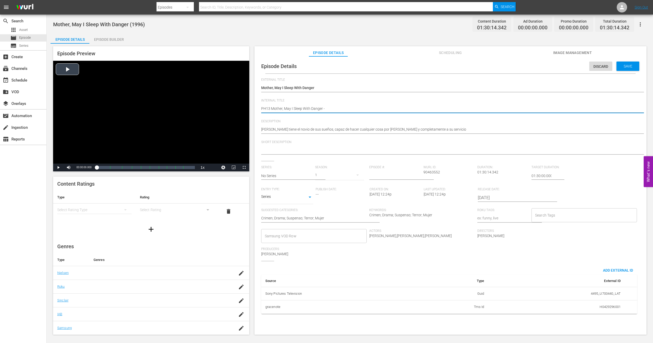
type textarea "PH13 Mother, May I Sleep With Danger - C"
type textarea "PH13 Mother, May I Sleep With Danger - CM"
type textarea "PH13 Mother, May I Sleep With Danger - CMA"
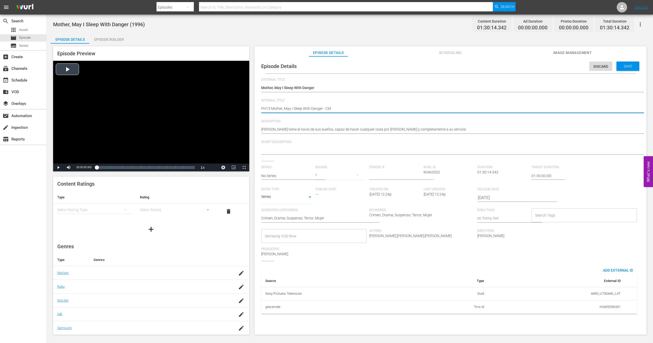
type textarea "PH13 Mother, May I Sleep With Danger - CMA"
type textarea "PH13 Mother, May I Sleep With Danger - CMA M"
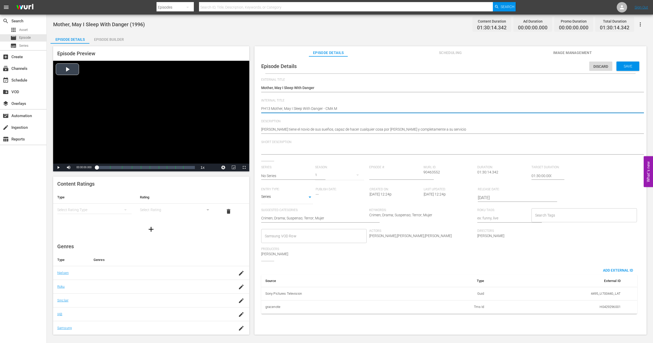
type textarea "PH13 Mother, May I Sleep With Danger - CMA ME"
type textarea "PH13 Mother, May I Sleep With Danger - CMA MEX"
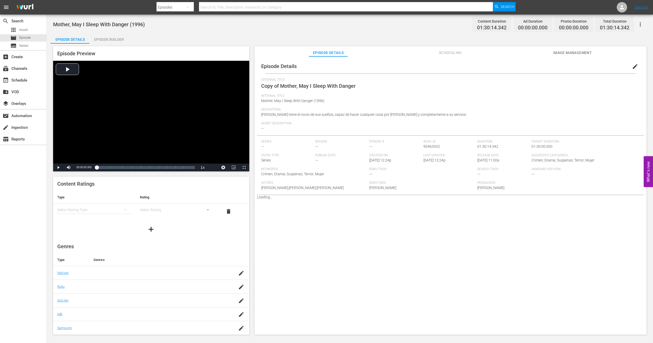
click at [569, 51] on span "Image Management" at bounding box center [572, 53] width 39 height 6
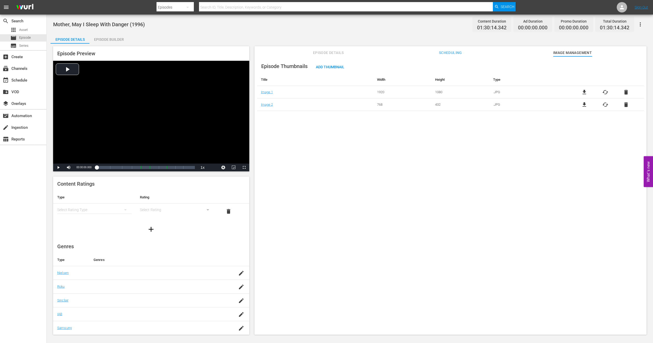
click at [115, 38] on div "Episode Builder" at bounding box center [108, 39] width 39 height 12
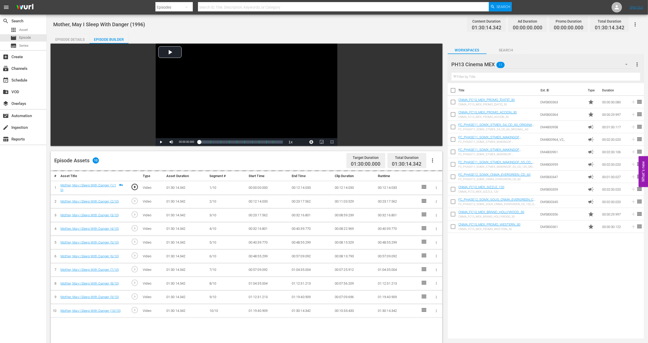
click at [72, 40] on div "Episode Details" at bounding box center [70, 39] width 39 height 12
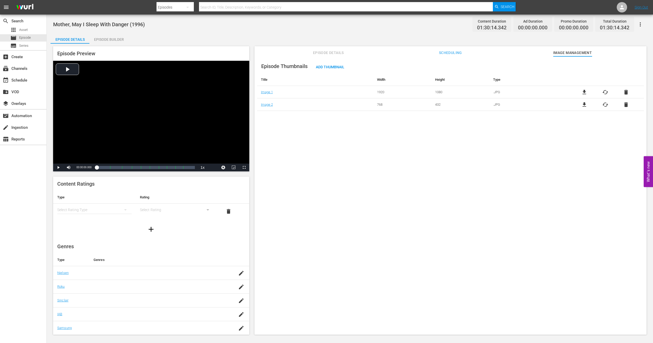
click at [327, 54] on span "Episode Details" at bounding box center [328, 53] width 39 height 6
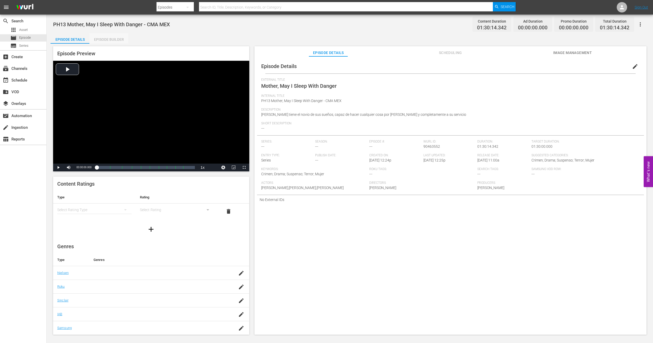
click at [115, 40] on div "Episode Builder" at bounding box center [108, 39] width 39 height 12
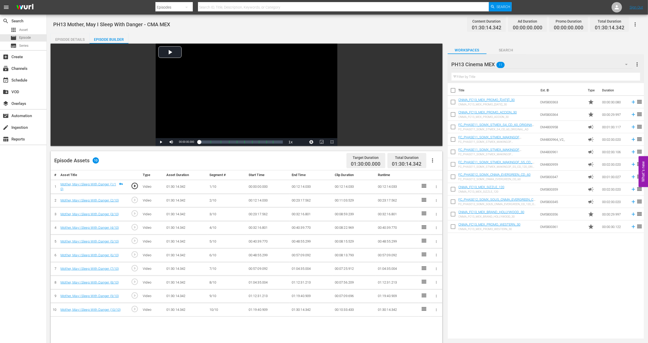
click at [435, 162] on icon "button" at bounding box center [432, 160] width 6 height 6
click at [435, 162] on div "Fill with Ads" at bounding box center [447, 162] width 35 height 12
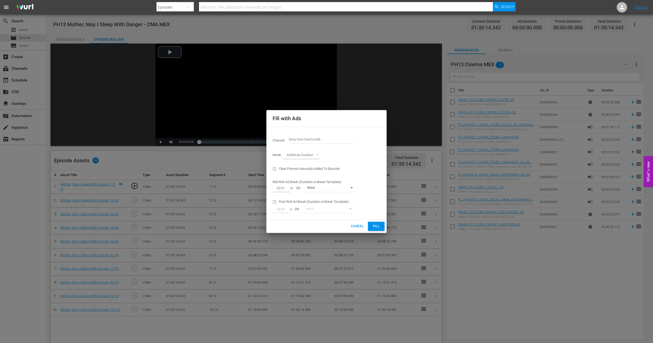
click at [374, 225] on span "Fill" at bounding box center [376, 226] width 8 height 6
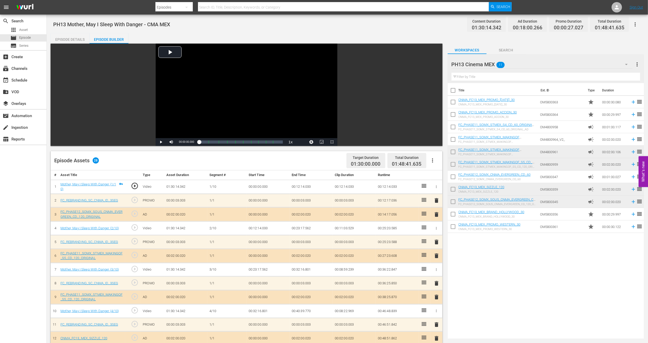
click at [437, 213] on span "delete" at bounding box center [436, 214] width 6 height 6
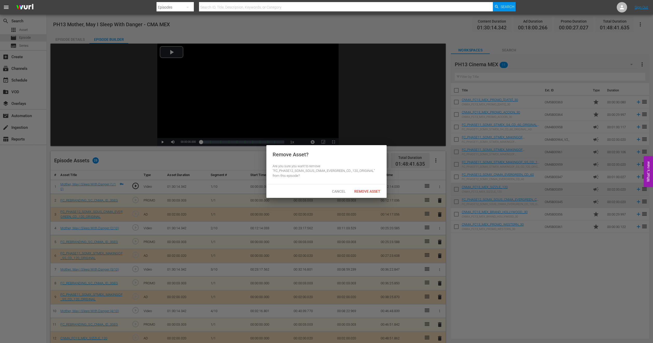
click at [359, 194] on div "Remove Asset" at bounding box center [367, 191] width 34 height 10
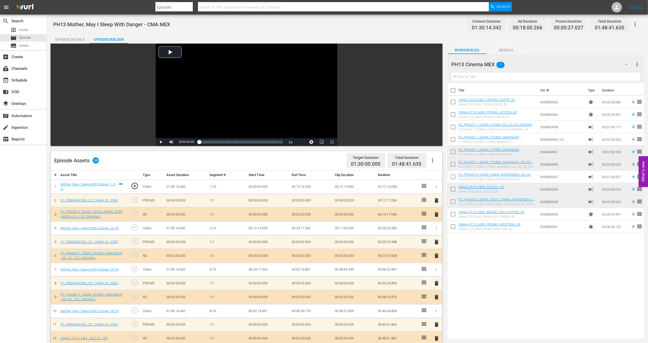
click at [436, 201] on span "delete" at bounding box center [436, 200] width 6 height 6
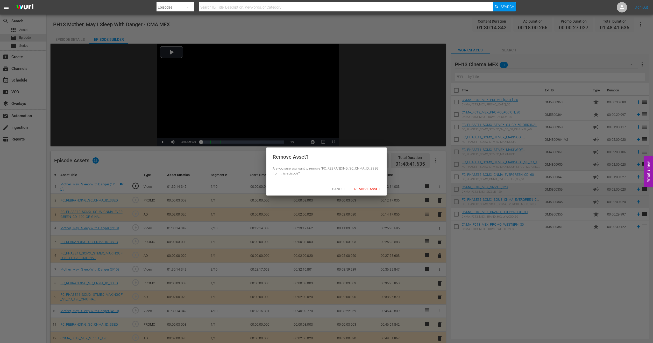
click at [380, 192] on div "Remove Asset" at bounding box center [367, 189] width 34 height 10
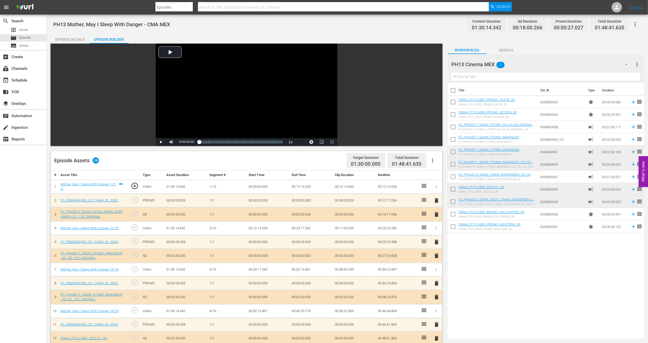
click at [434, 299] on span "delete" at bounding box center [436, 297] width 6 height 6
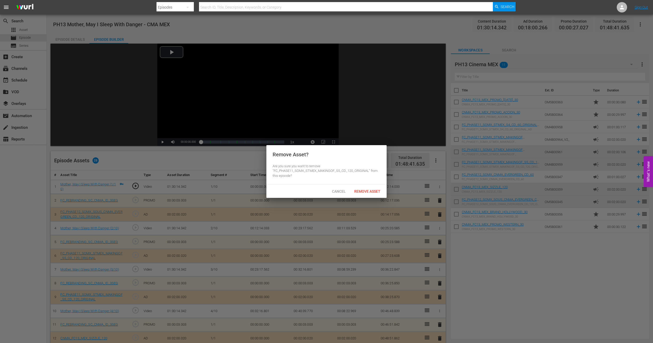
click at [362, 191] on span "Remove Asset" at bounding box center [367, 191] width 34 height 4
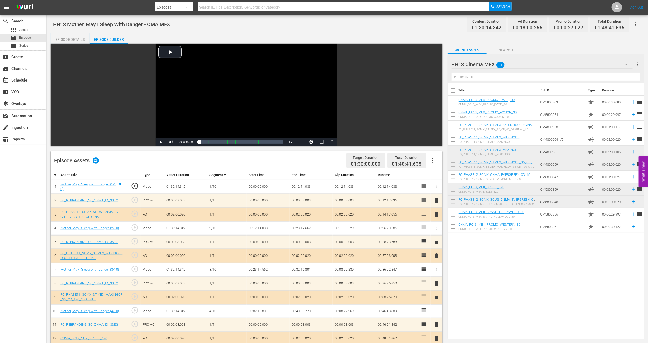
click at [435, 285] on span "delete" at bounding box center [436, 283] width 6 height 6
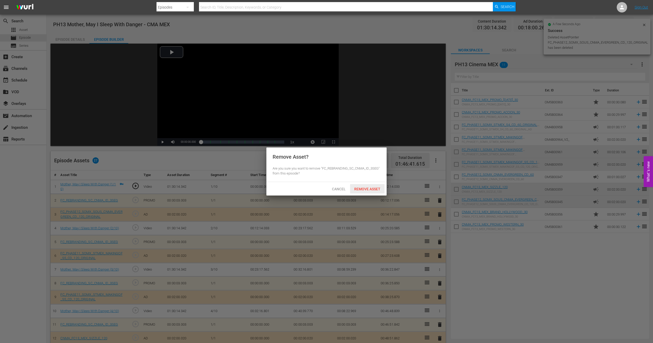
click at [364, 190] on span "Remove Asset" at bounding box center [367, 189] width 34 height 4
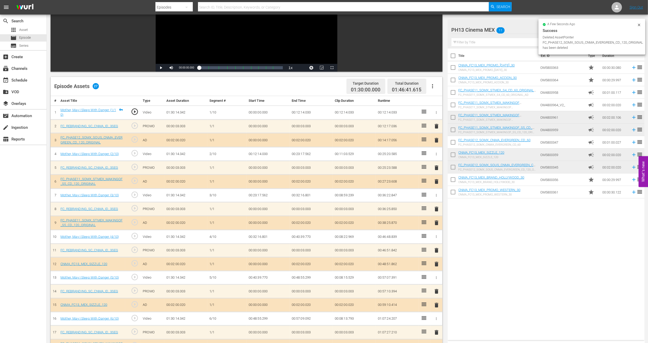
scroll to position [78, 0]
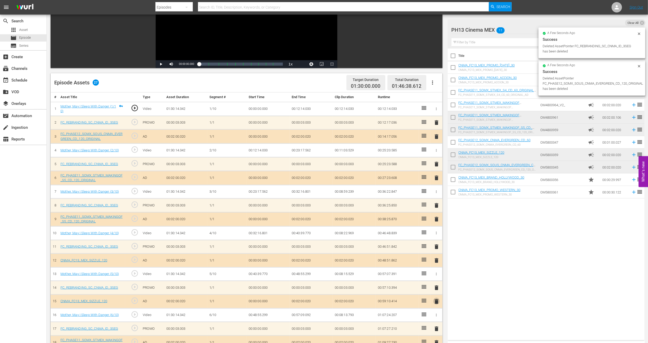
click at [436, 302] on span "delete" at bounding box center [436, 301] width 6 height 6
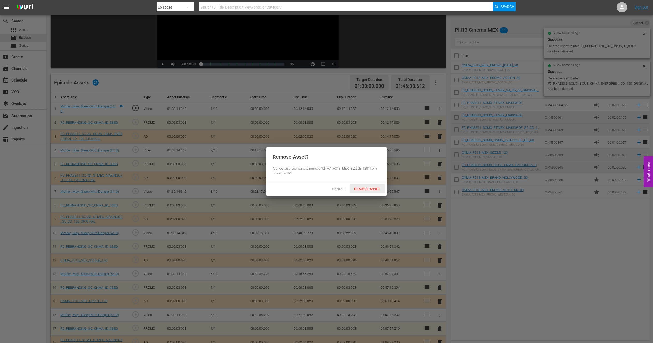
click at [375, 187] on span "Remove Asset" at bounding box center [367, 189] width 34 height 4
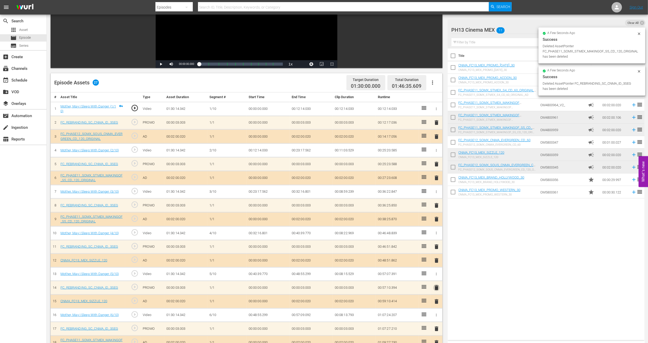
click at [434, 289] on span "delete" at bounding box center [436, 287] width 6 height 6
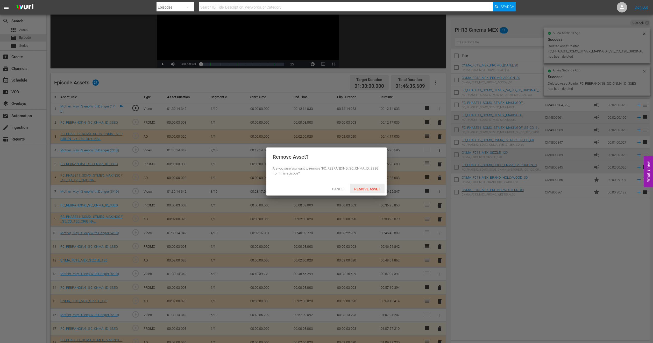
click at [371, 188] on span "Remove Asset" at bounding box center [367, 189] width 34 height 4
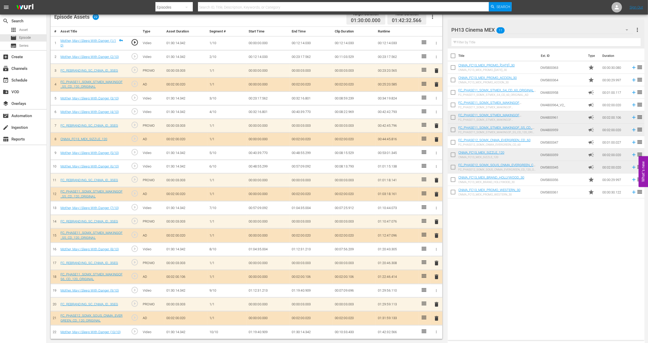
scroll to position [144, 0]
click at [436, 193] on span "delete" at bounding box center [436, 194] width 6 height 6
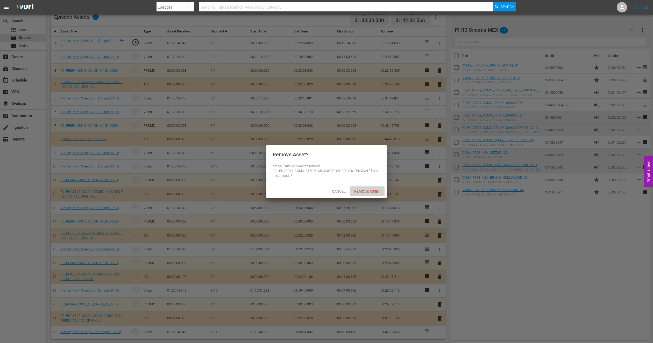
click at [366, 190] on span "Remove Asset" at bounding box center [367, 191] width 34 height 4
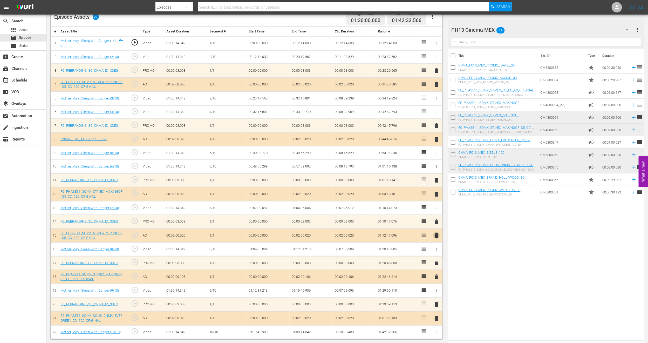
click at [436, 235] on span "delete" at bounding box center [436, 235] width 6 height 6
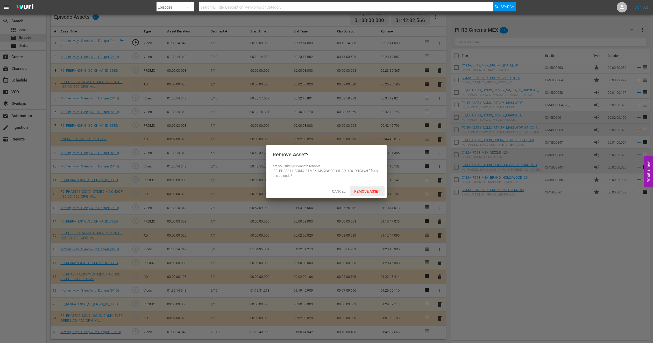
click at [363, 189] on span "Remove Asset" at bounding box center [367, 191] width 34 height 4
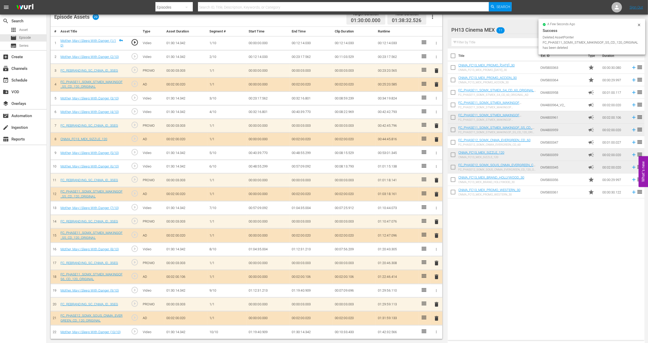
scroll to position [135, 0]
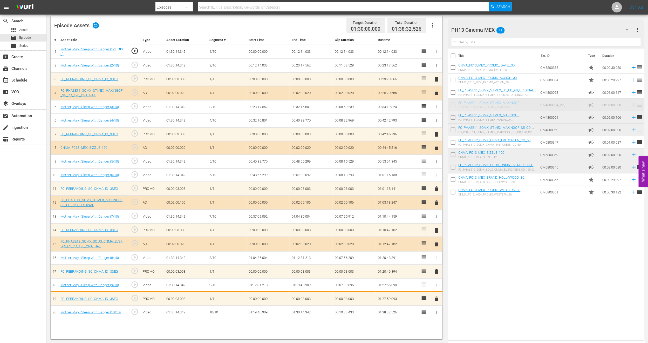
click at [324, 286] on td "01:19:40.909" at bounding box center [310, 285] width 43 height 14
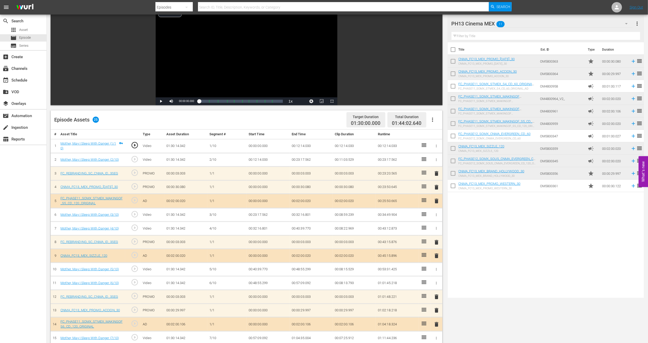
scroll to position [0, 0]
